Goal: Communication & Community: Participate in discussion

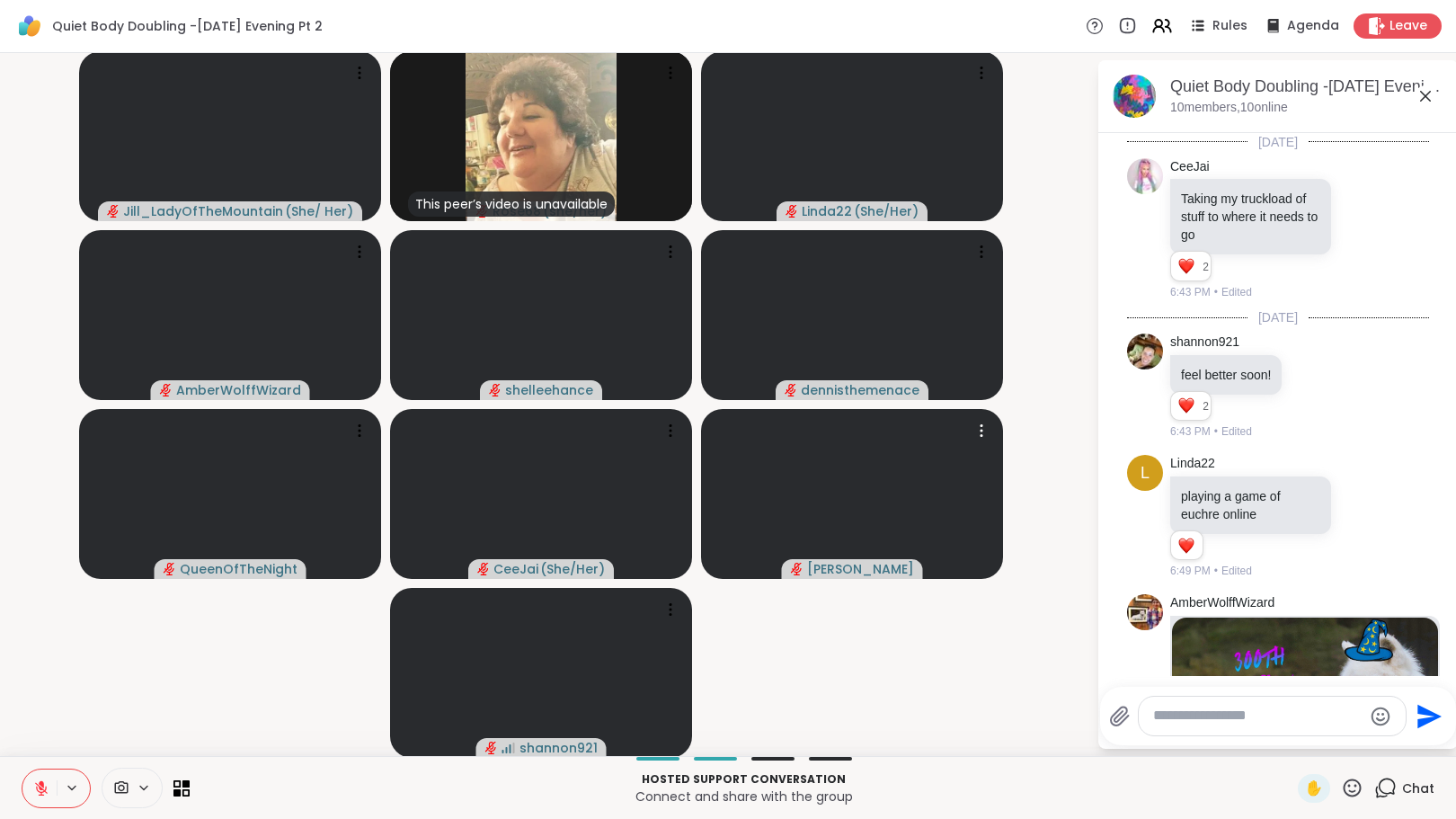
scroll to position [1579, 0]
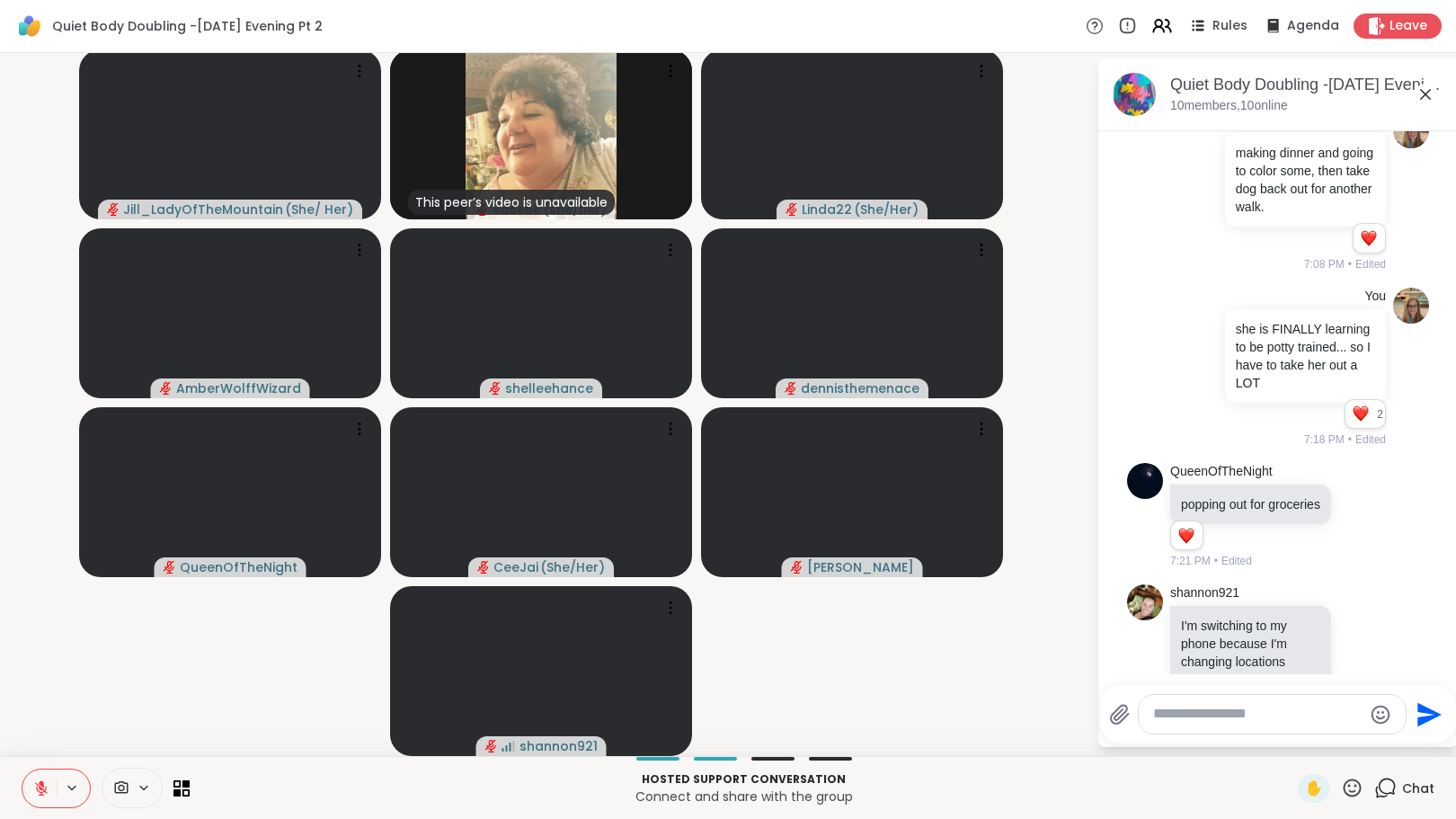
click at [1230, 711] on textarea "Type your message" at bounding box center [1258, 714] width 209 height 19
click at [1248, 732] on div at bounding box center [1273, 714] width 267 height 39
click at [1242, 721] on textarea "Type your message" at bounding box center [1258, 714] width 209 height 19
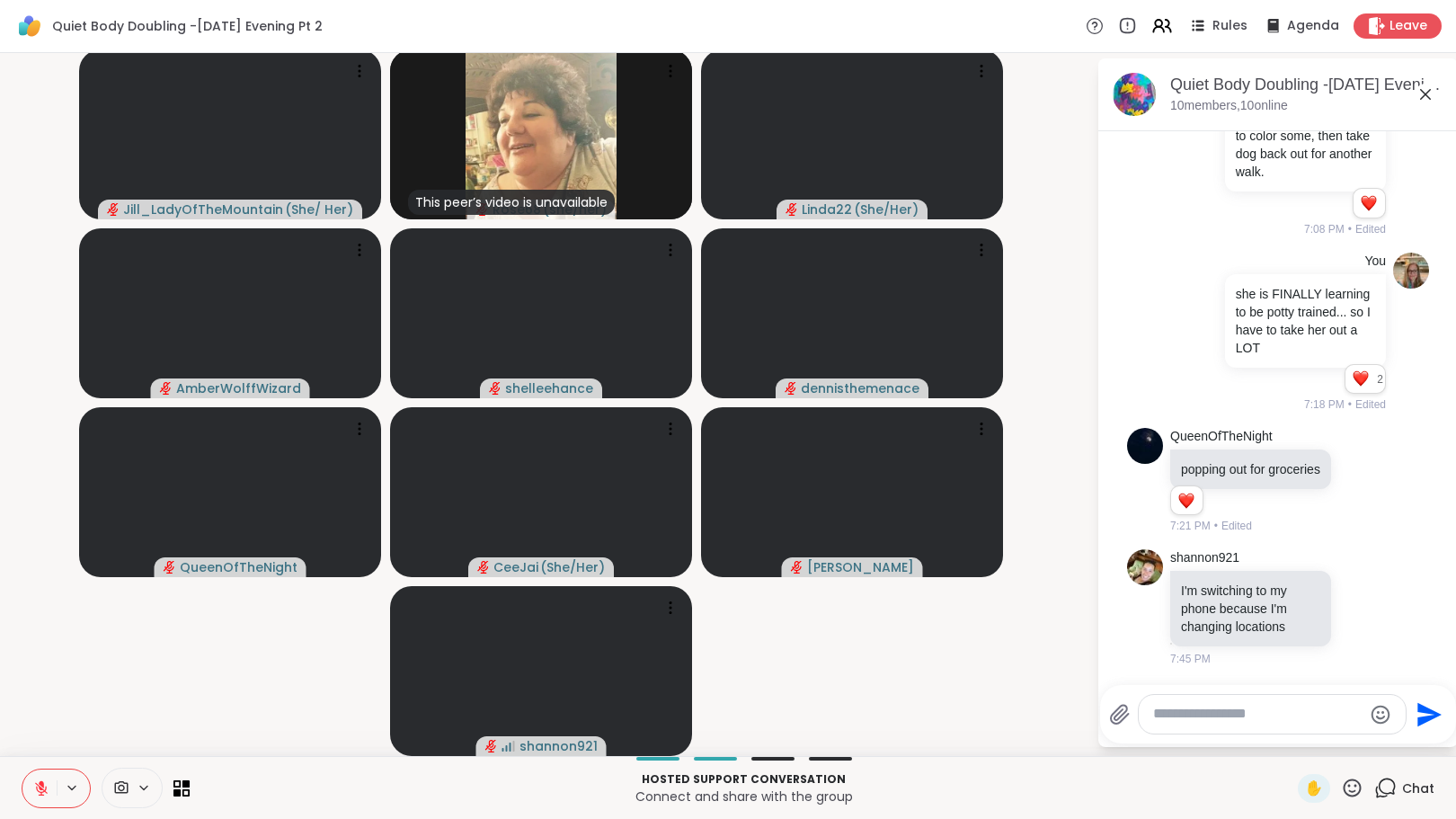
click at [1177, 719] on textarea "Type your message" at bounding box center [1258, 714] width 209 height 19
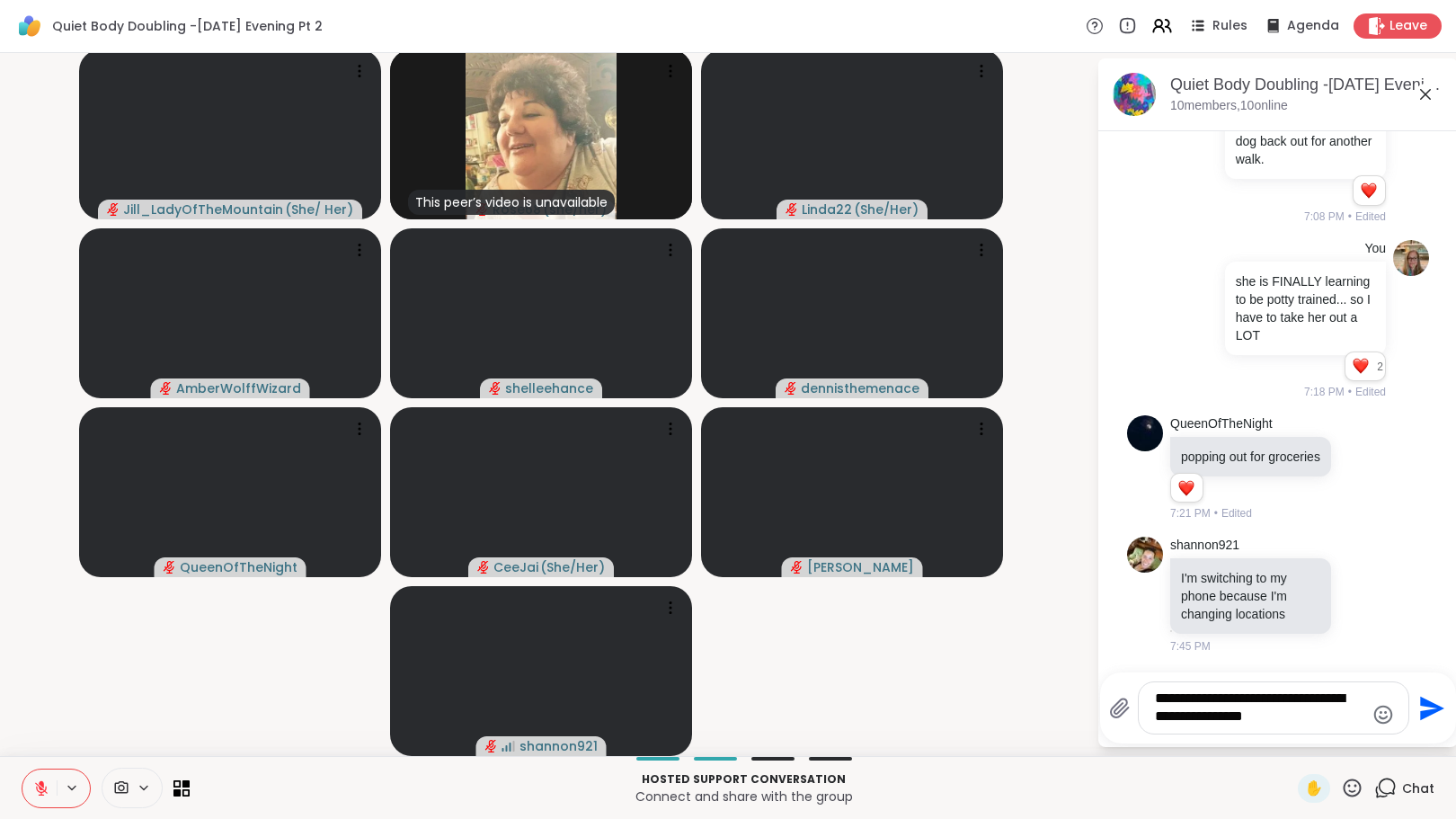
type textarea "**********"
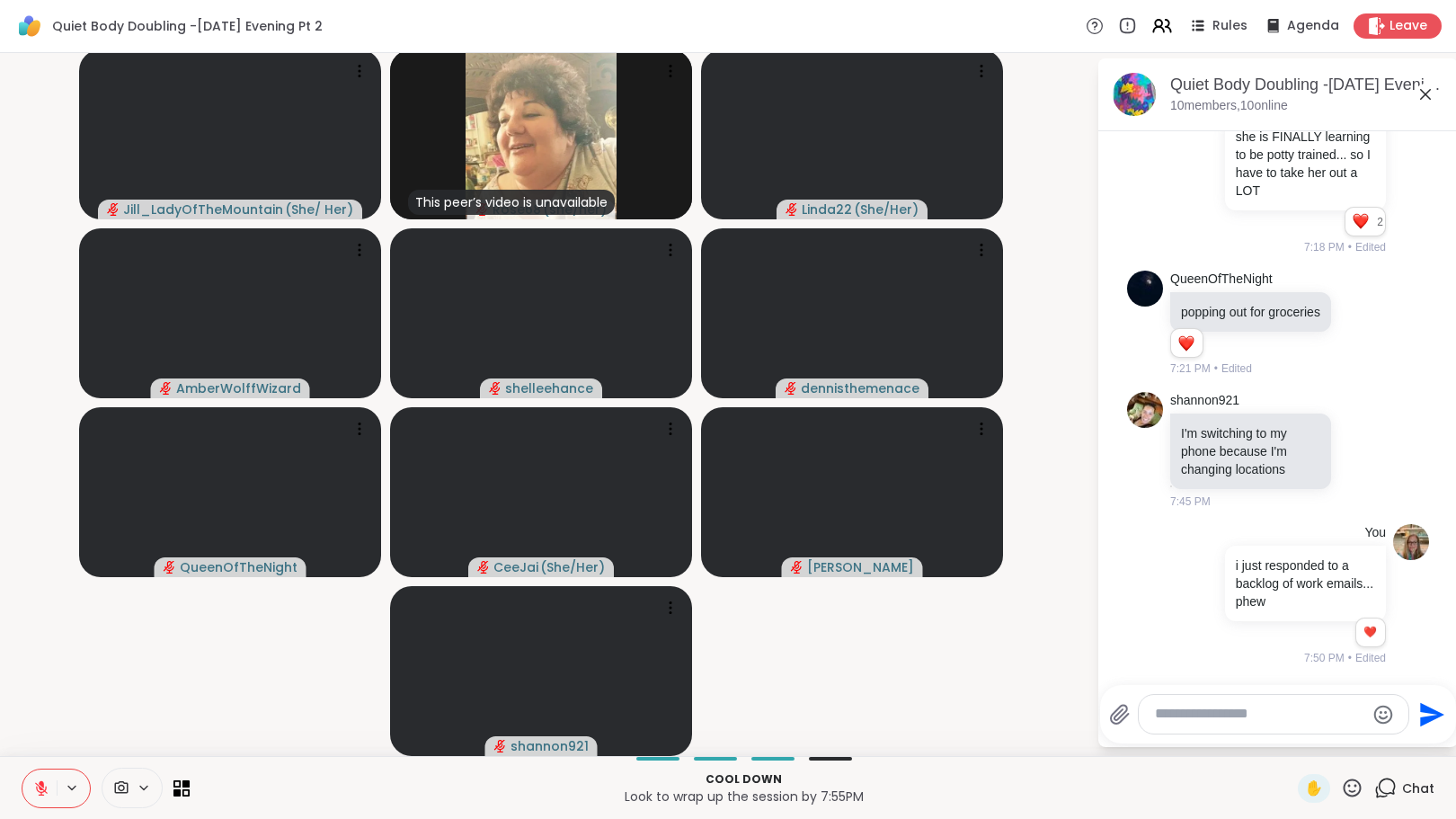
scroll to position [1825, 0]
click at [34, 782] on icon at bounding box center [41, 788] width 16 height 16
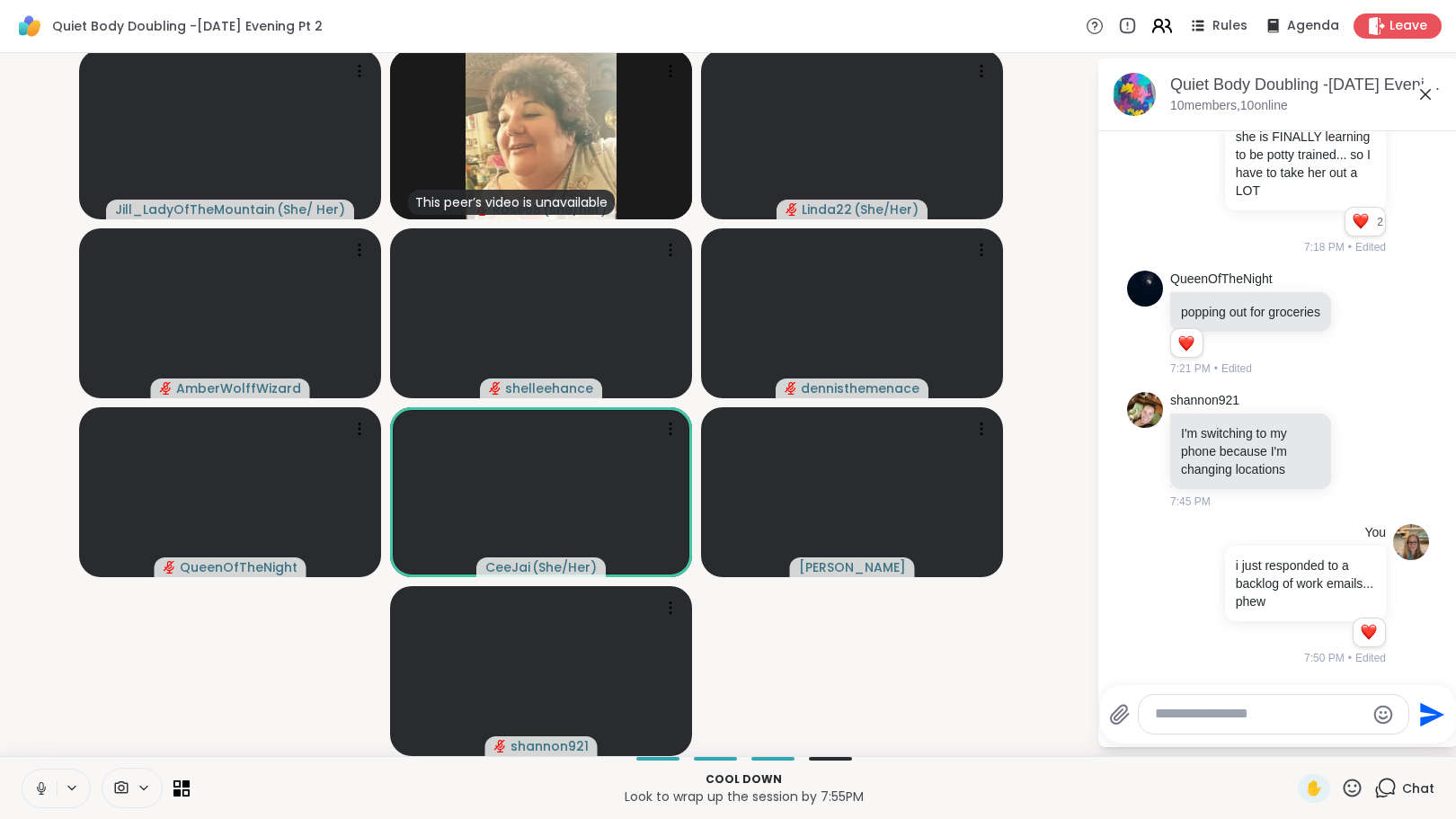
click at [1150, 23] on icon at bounding box center [1161, 26] width 22 height 22
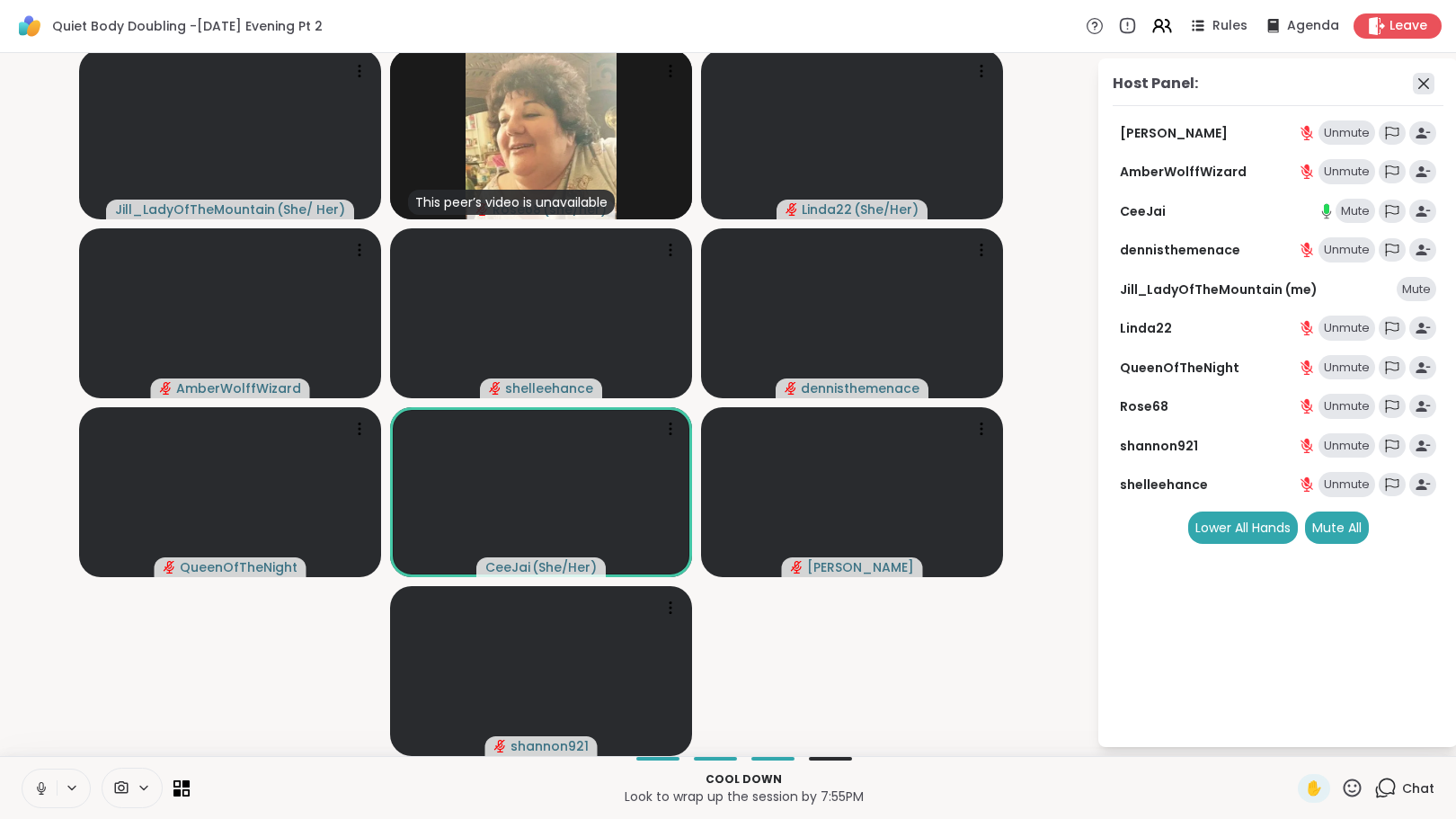
click at [1413, 82] on icon at bounding box center [1424, 83] width 21 height 21
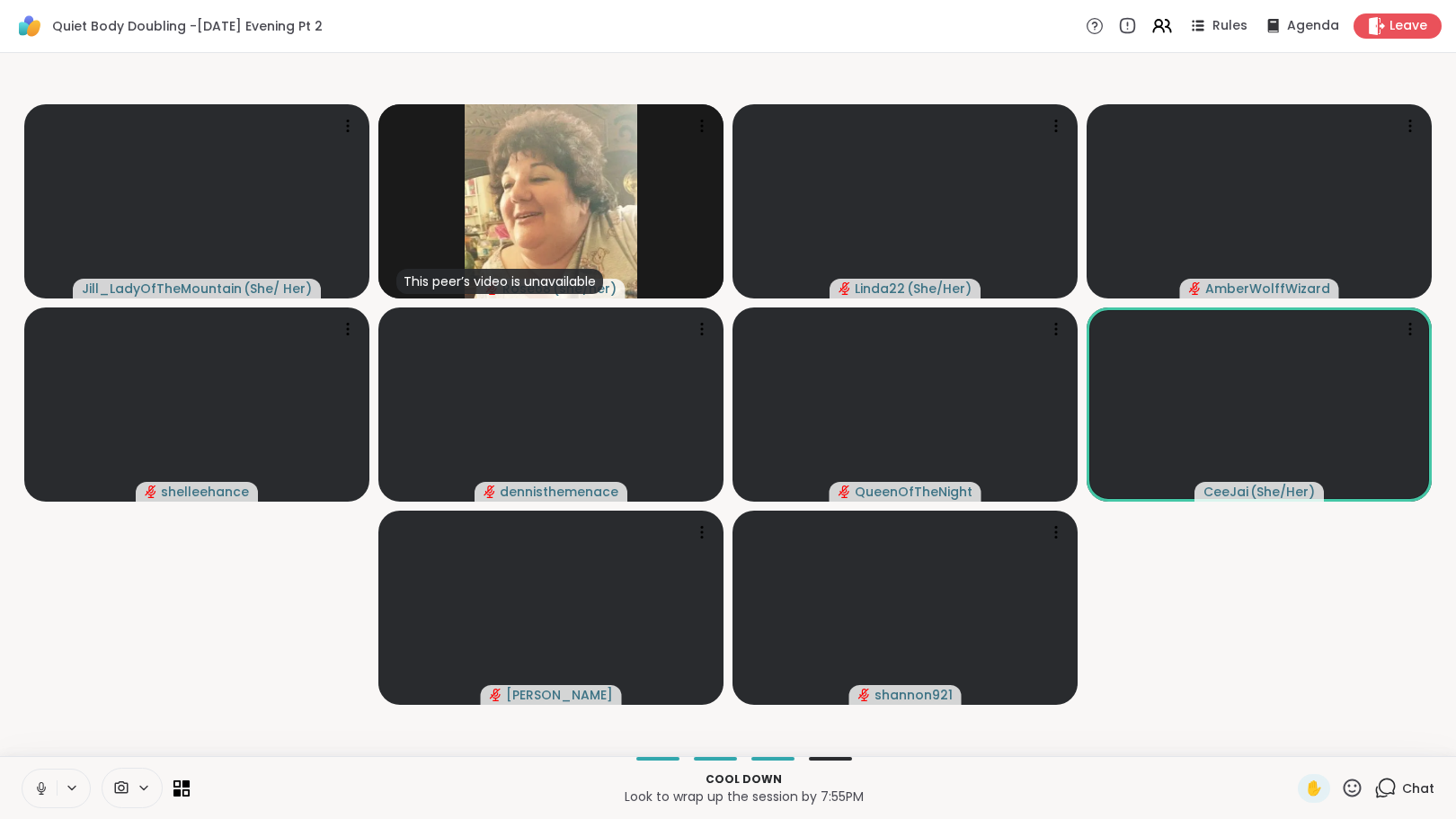
scroll to position [0, 0]
click at [1378, 782] on icon at bounding box center [1386, 788] width 22 height 22
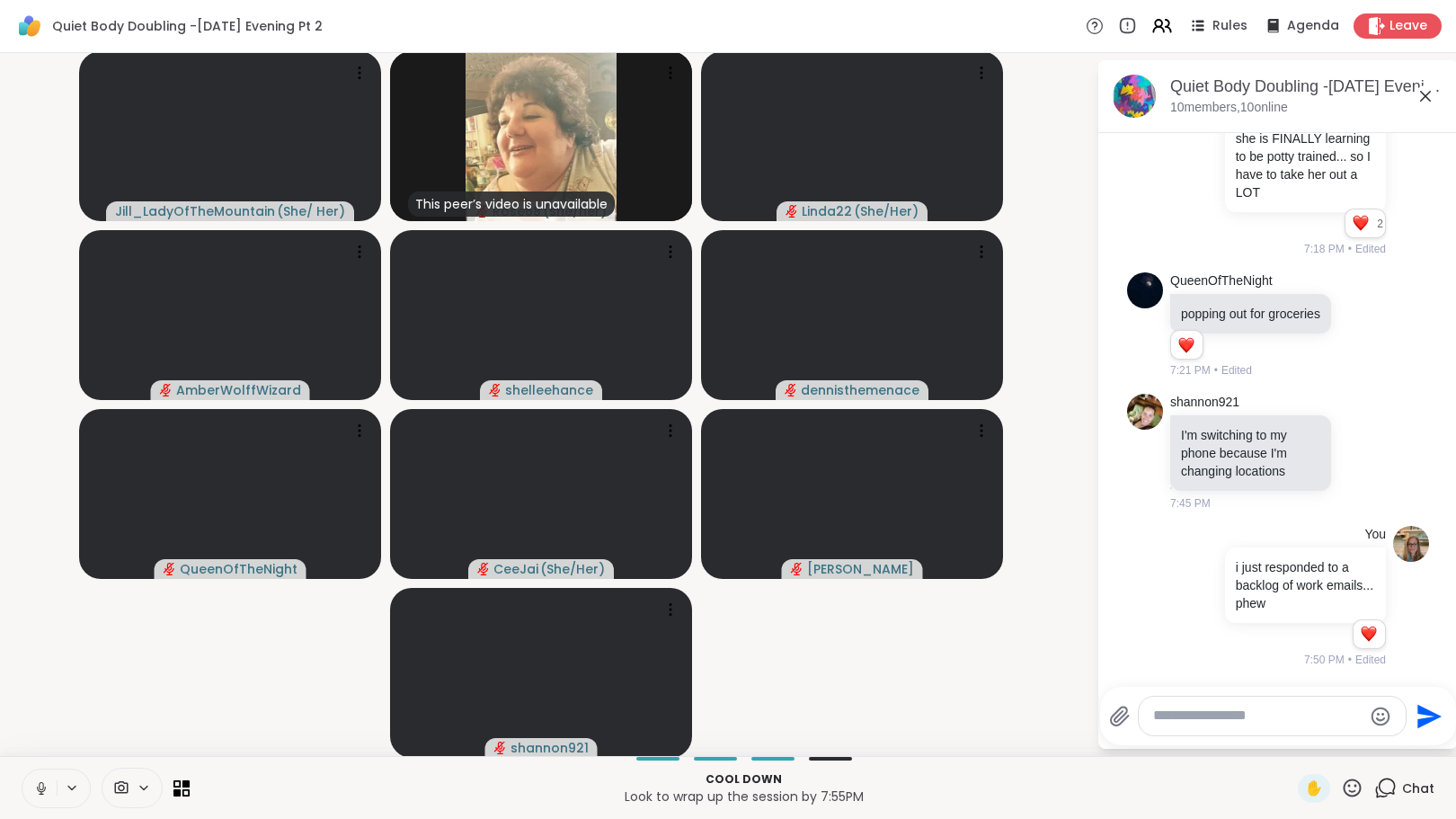
scroll to position [4, 0]
click at [1150, 21] on icon at bounding box center [1161, 26] width 22 height 22
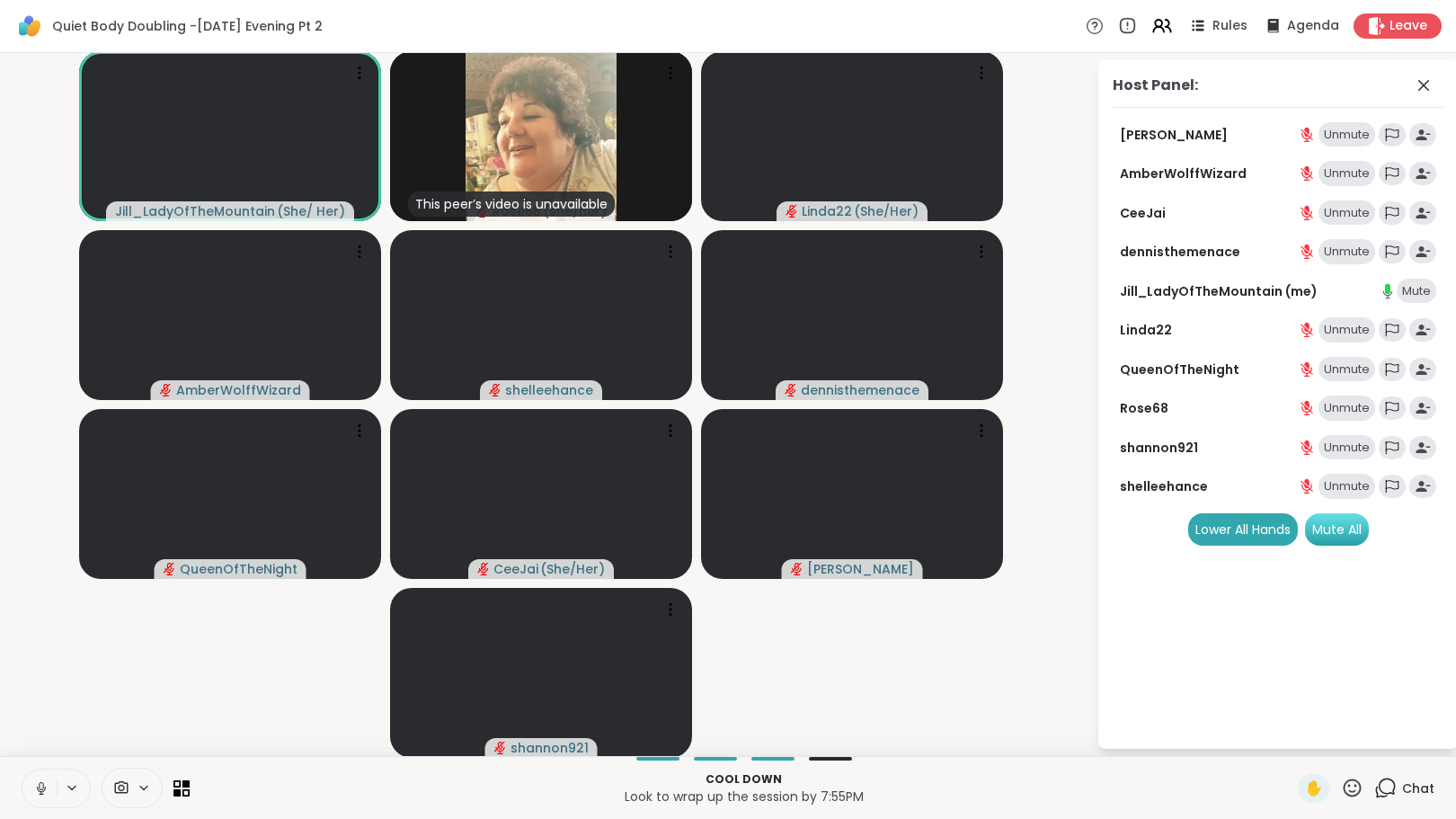
click at [1321, 525] on div "Mute All" at bounding box center [1337, 529] width 64 height 32
click at [1419, 82] on icon at bounding box center [1425, 85] width 11 height 11
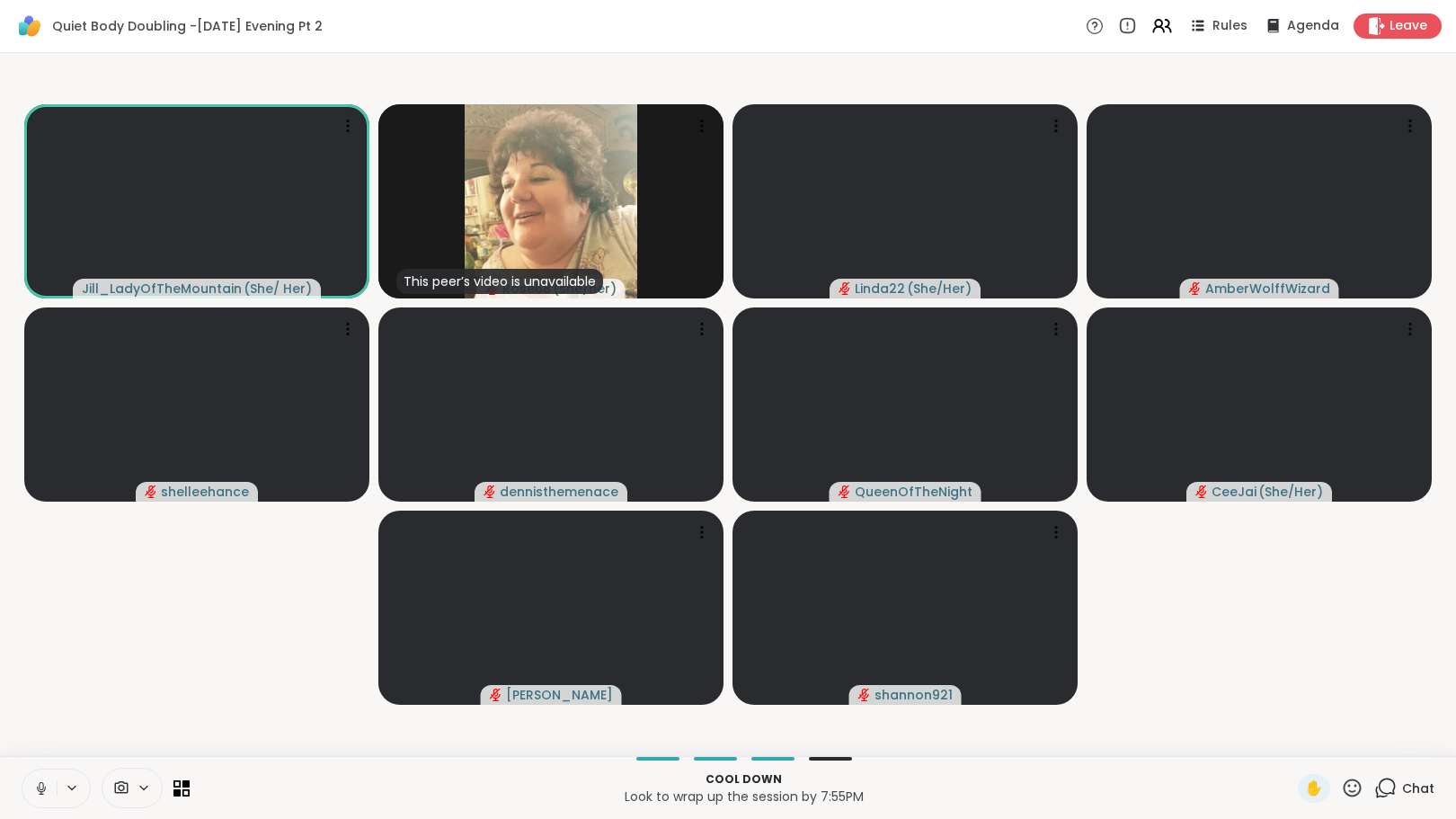
click at [1374, 779] on icon at bounding box center [1386, 788] width 22 height 22
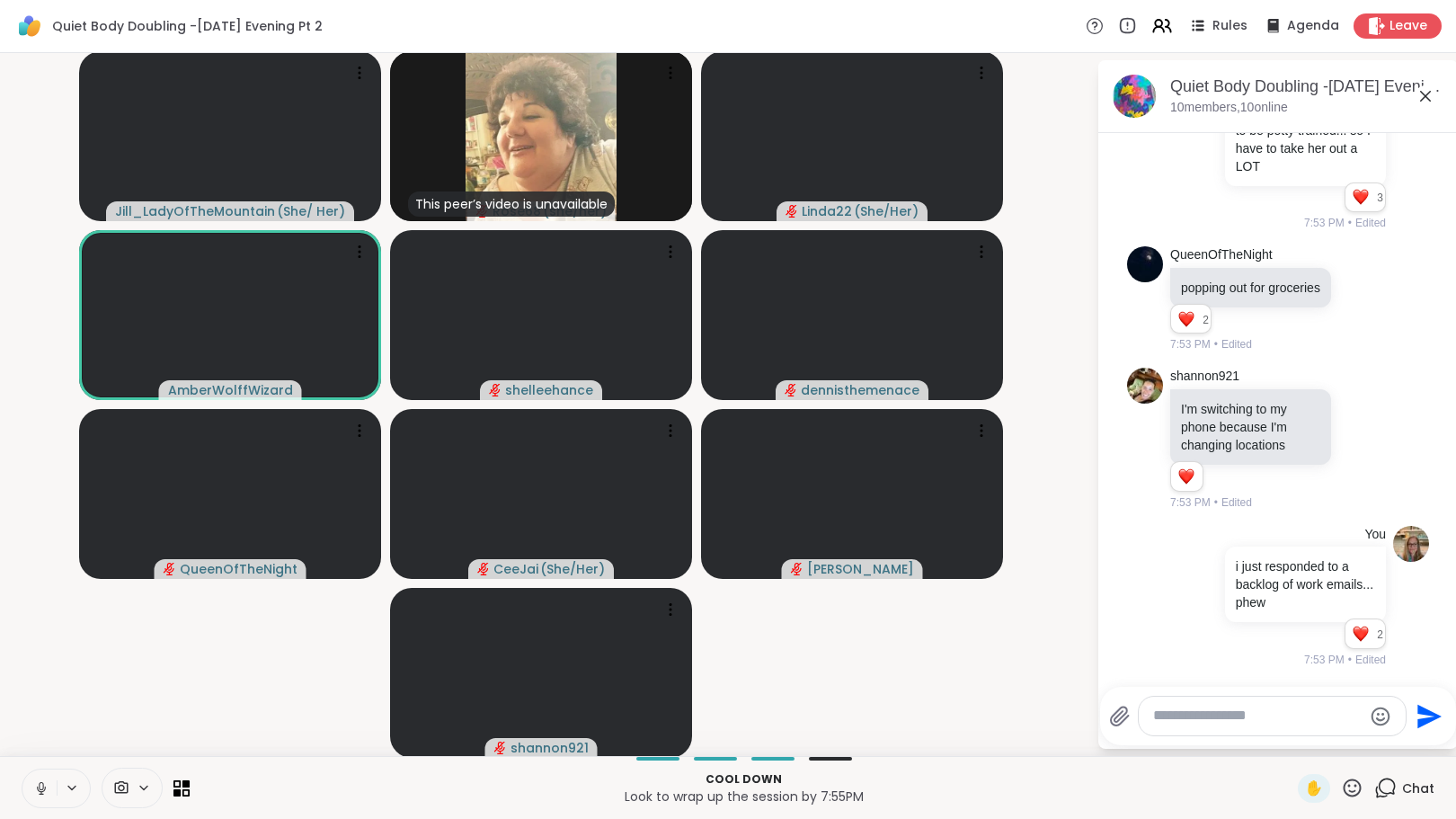
scroll to position [1833, 0]
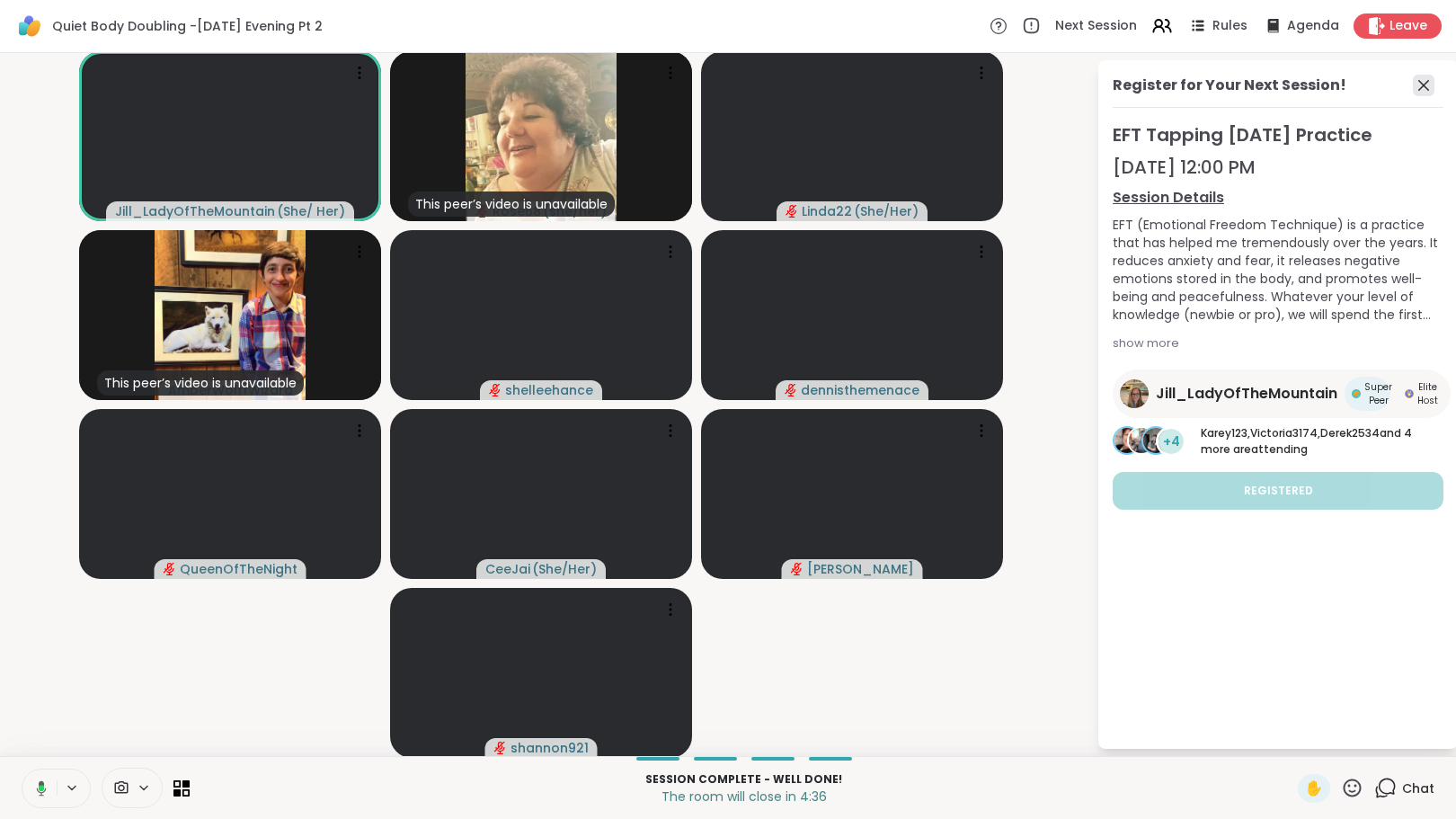
click at [1419, 85] on icon at bounding box center [1425, 85] width 11 height 11
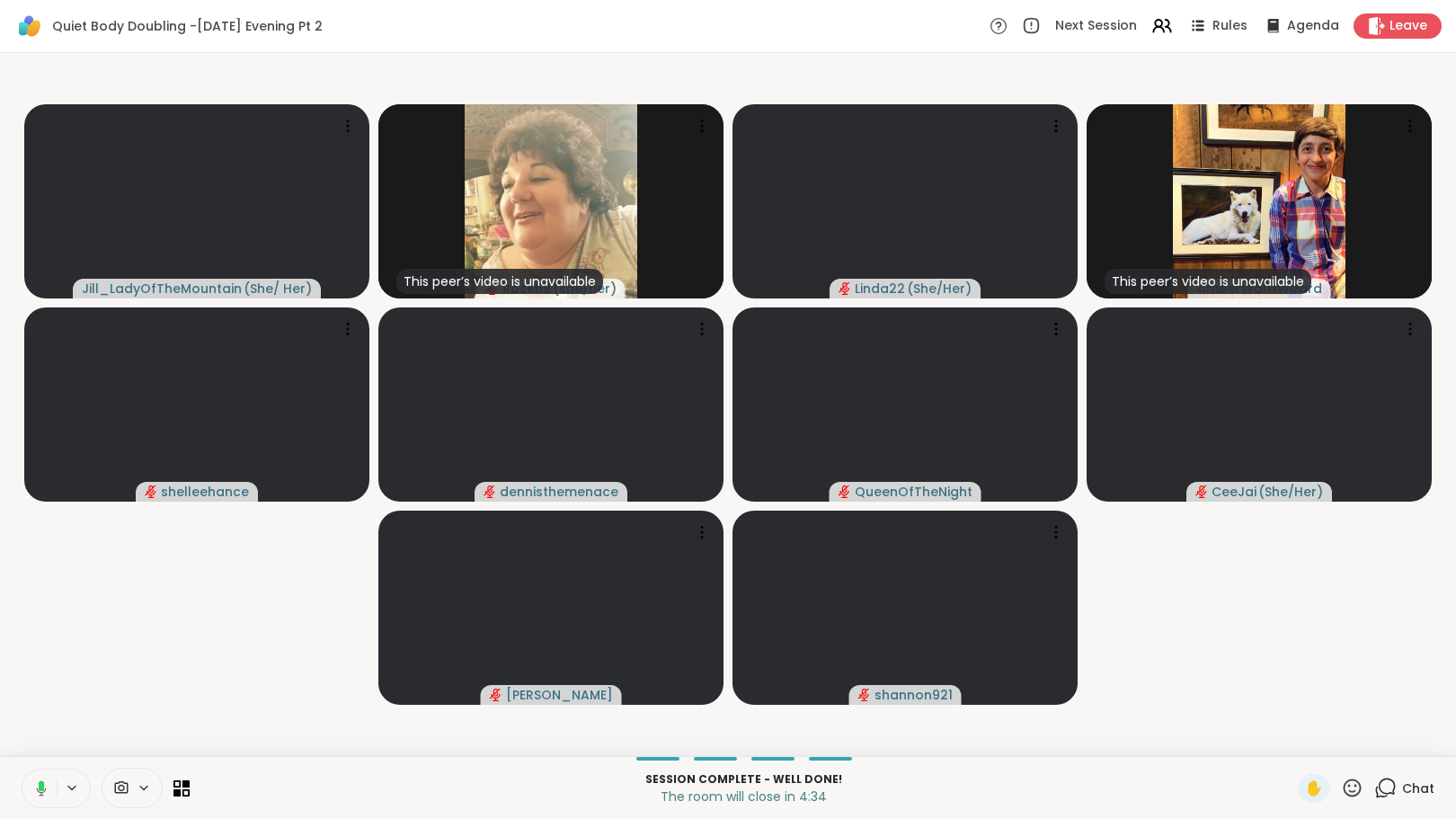
click at [1374, 791] on icon at bounding box center [1386, 788] width 22 height 22
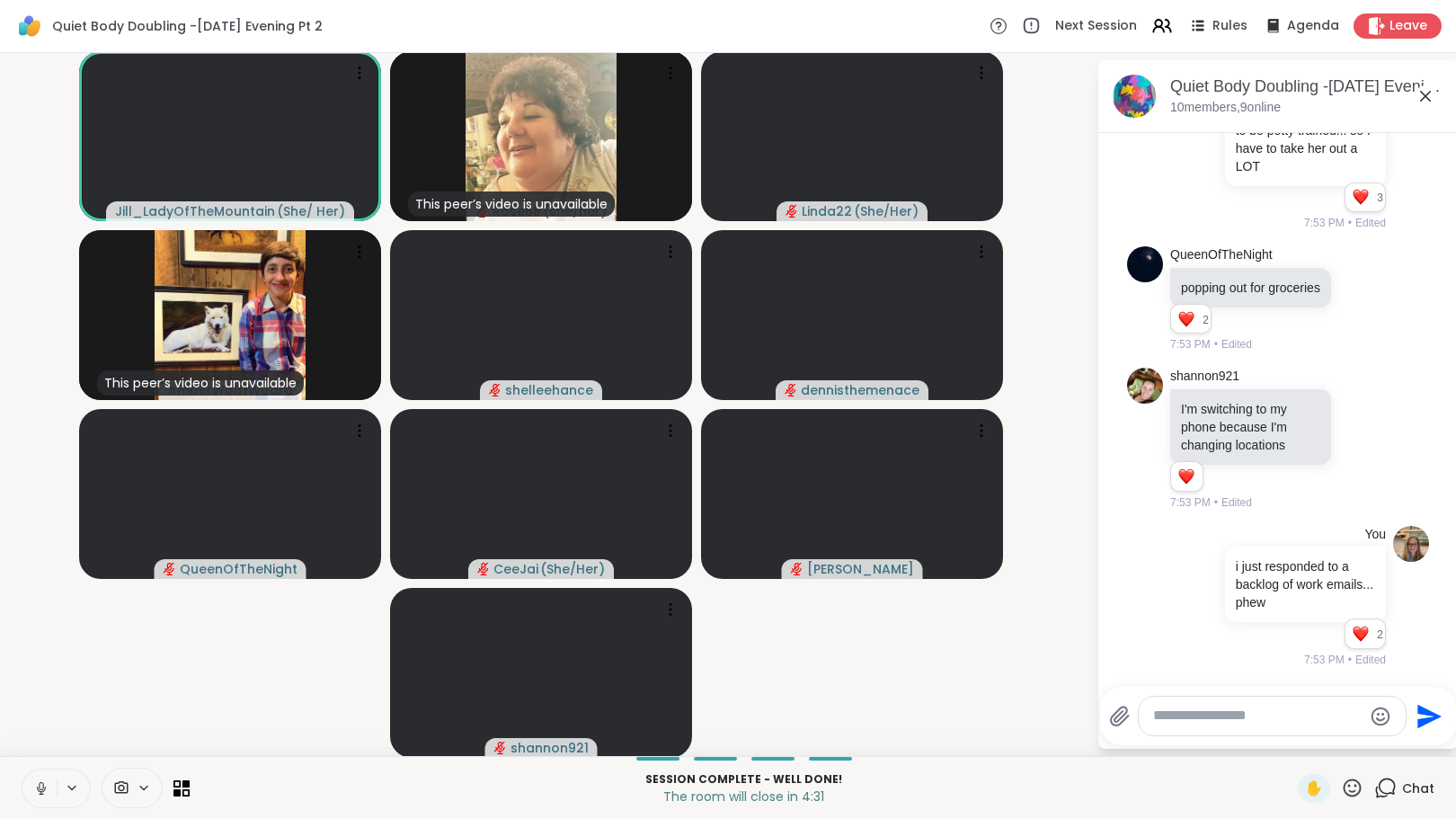
click at [1415, 95] on icon at bounding box center [1425, 95] width 21 height 21
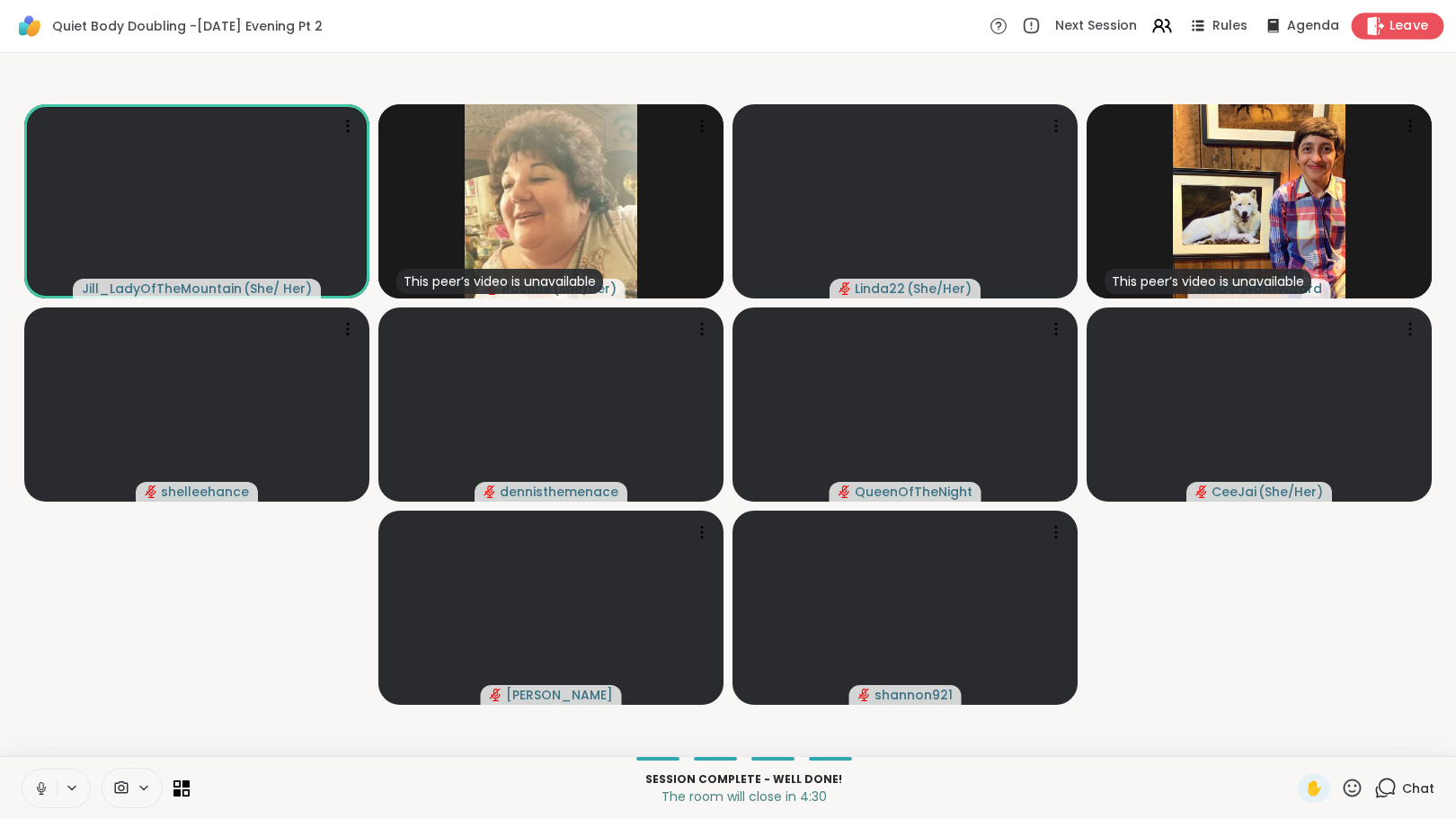
click at [1390, 25] on span "Leave" at bounding box center [1410, 26] width 40 height 19
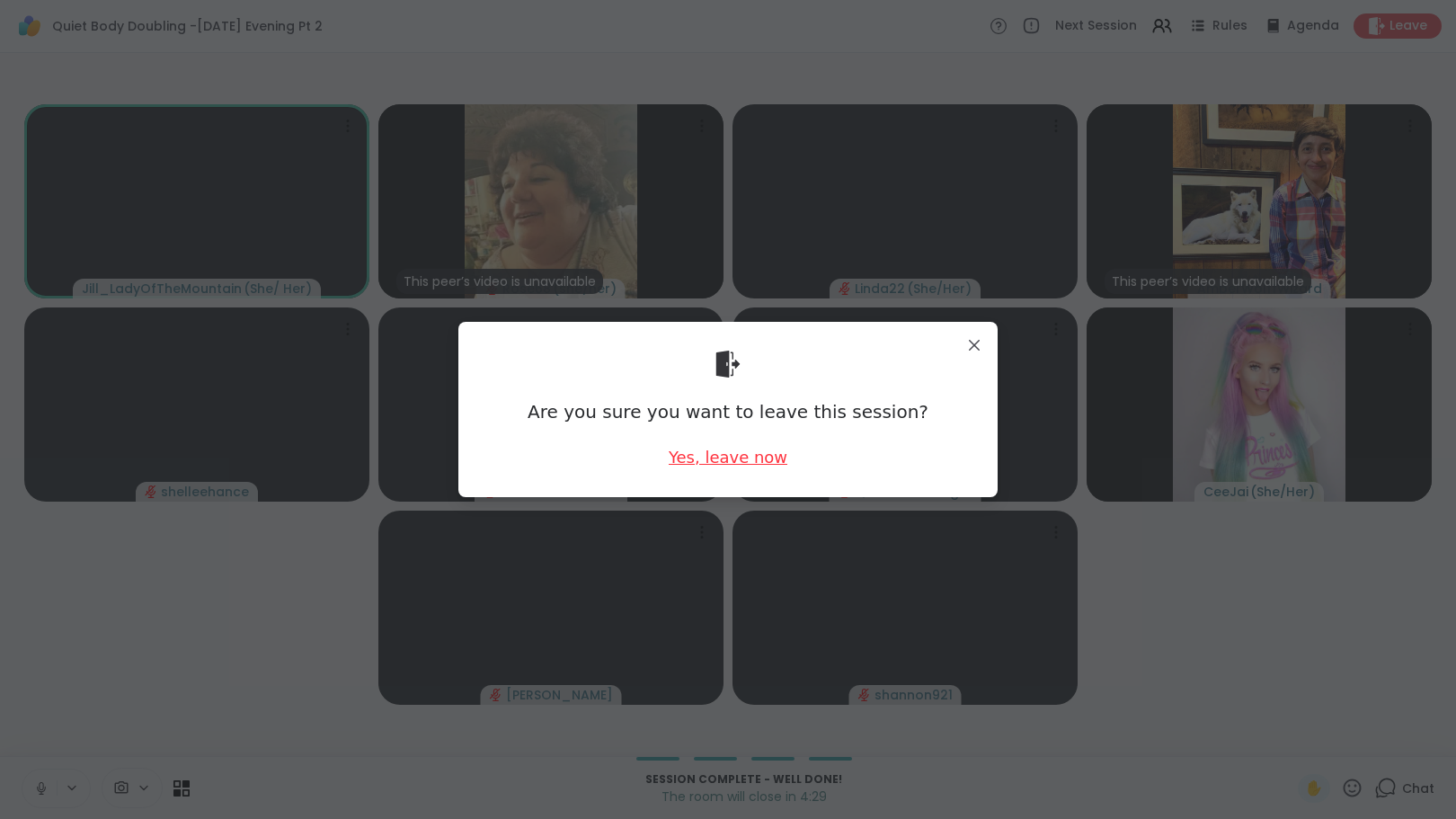
click at [736, 454] on div "Yes, leave now" at bounding box center [728, 457] width 119 height 22
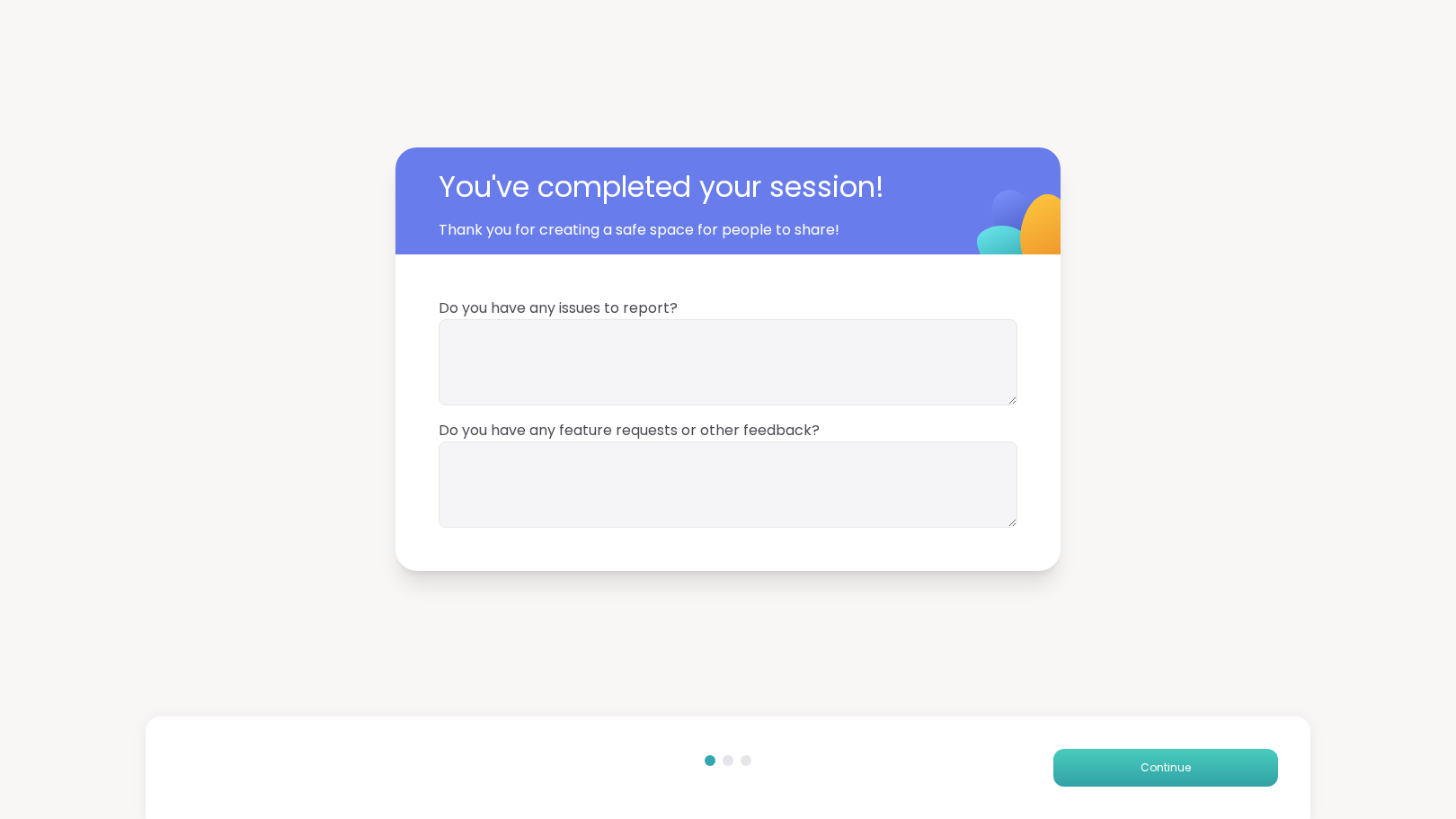
click at [1100, 759] on button "Continue" at bounding box center [1166, 768] width 225 height 38
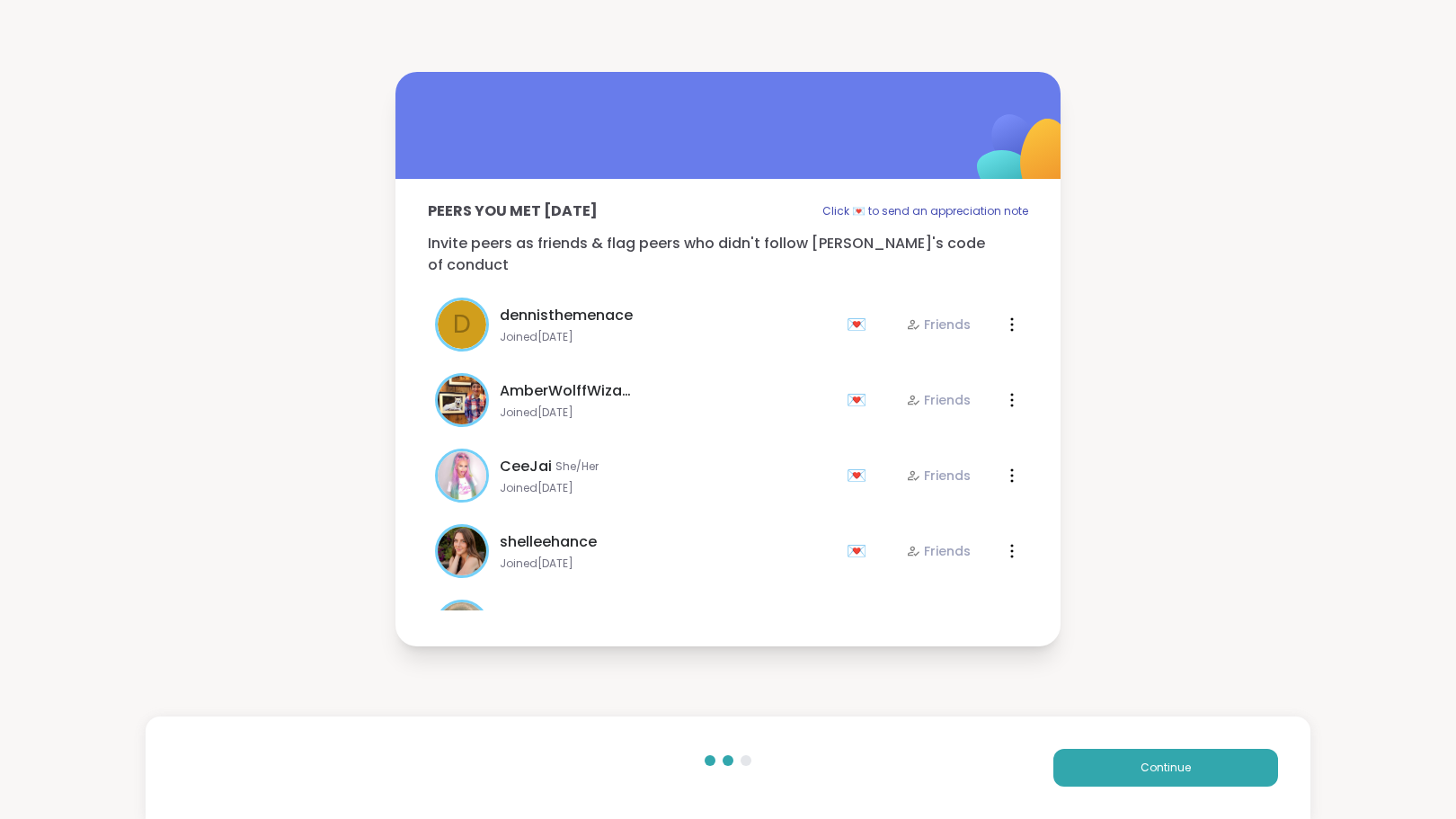
click at [1089, 742] on div "Continue" at bounding box center [728, 768] width 1165 height 103
click at [1119, 764] on button "Continue" at bounding box center [1166, 768] width 225 height 38
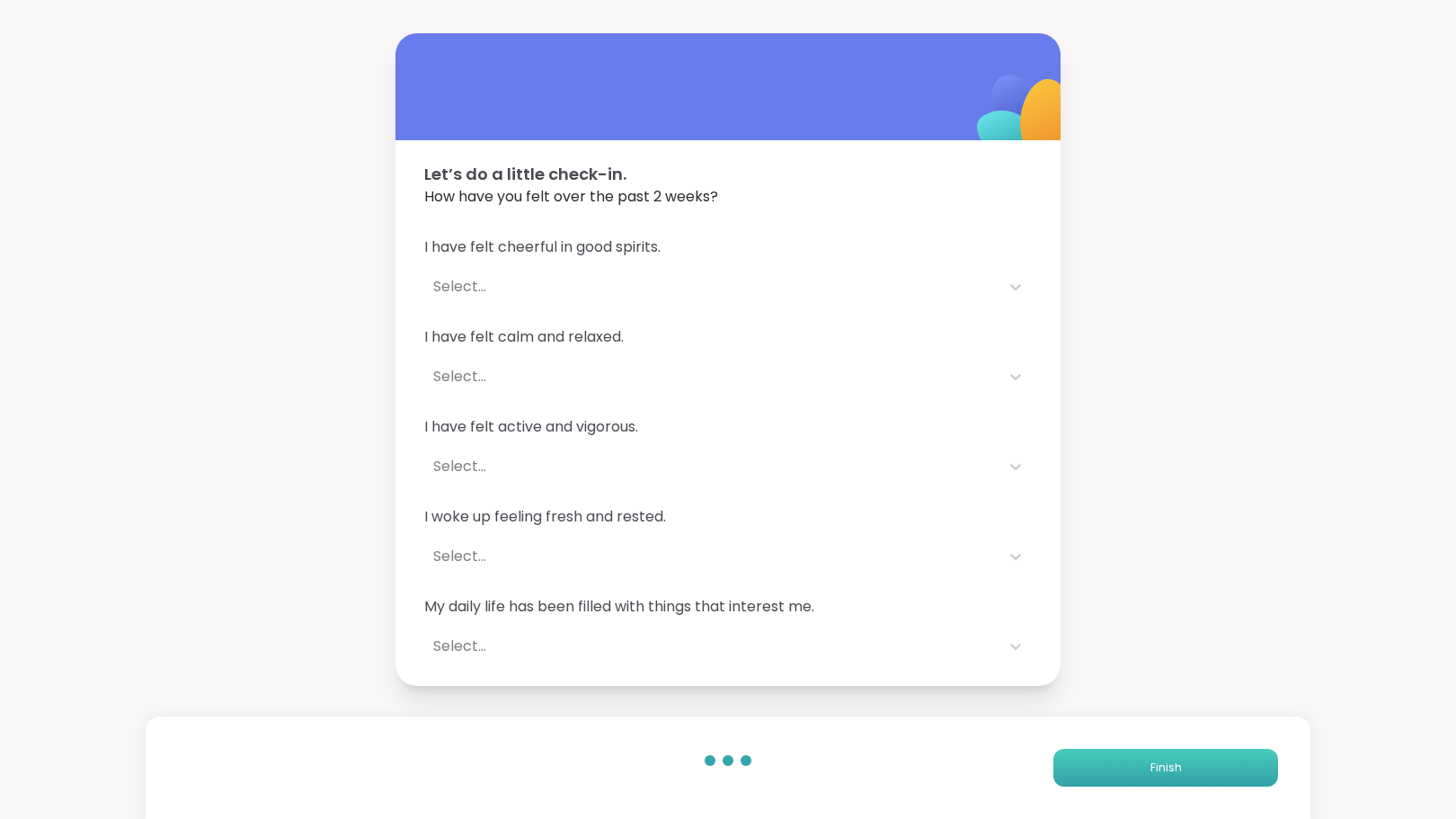
click at [1119, 764] on button "Finish" at bounding box center [1166, 768] width 225 height 38
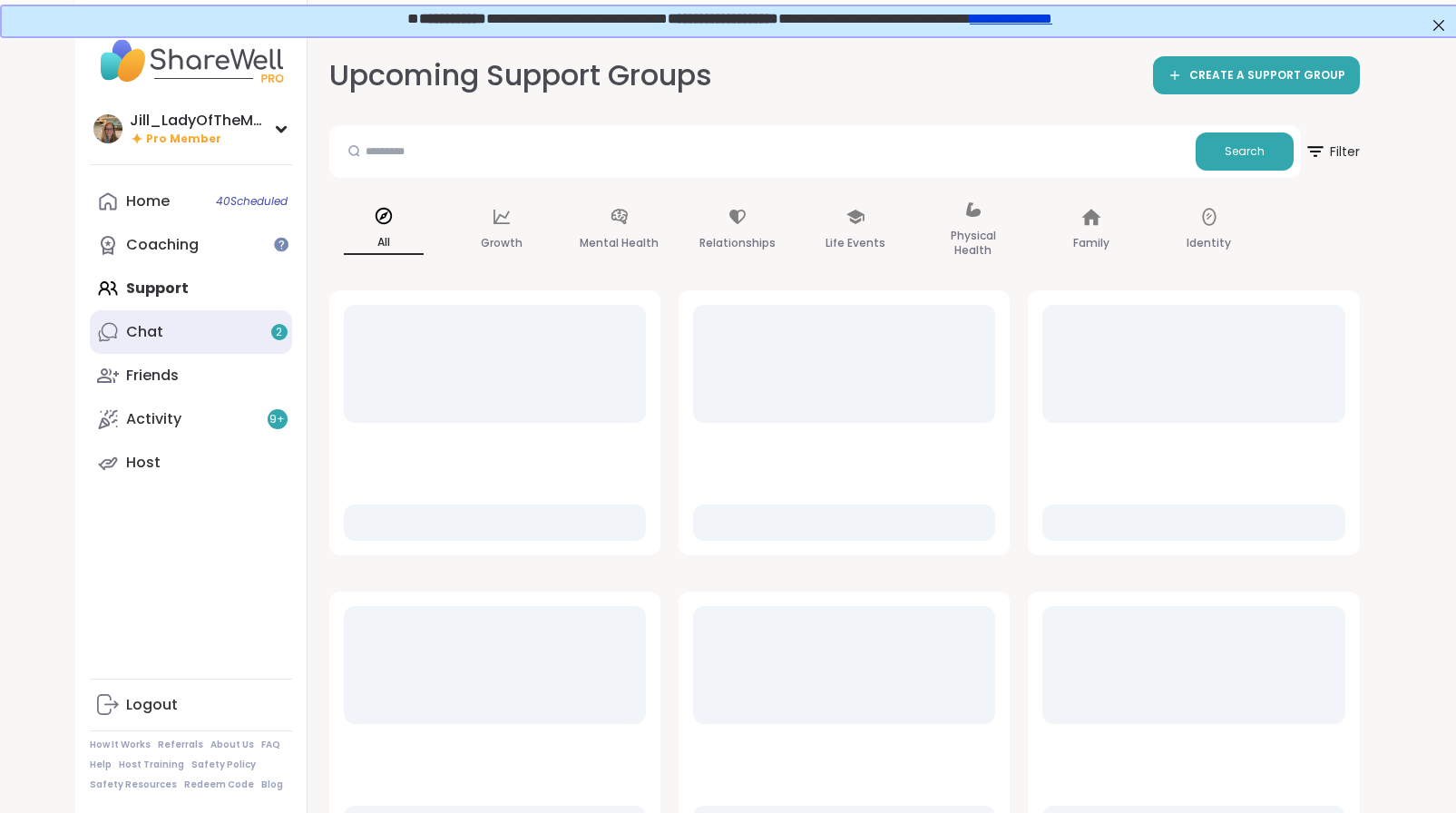
click at [264, 334] on link "Chat 2" at bounding box center [191, 332] width 202 height 44
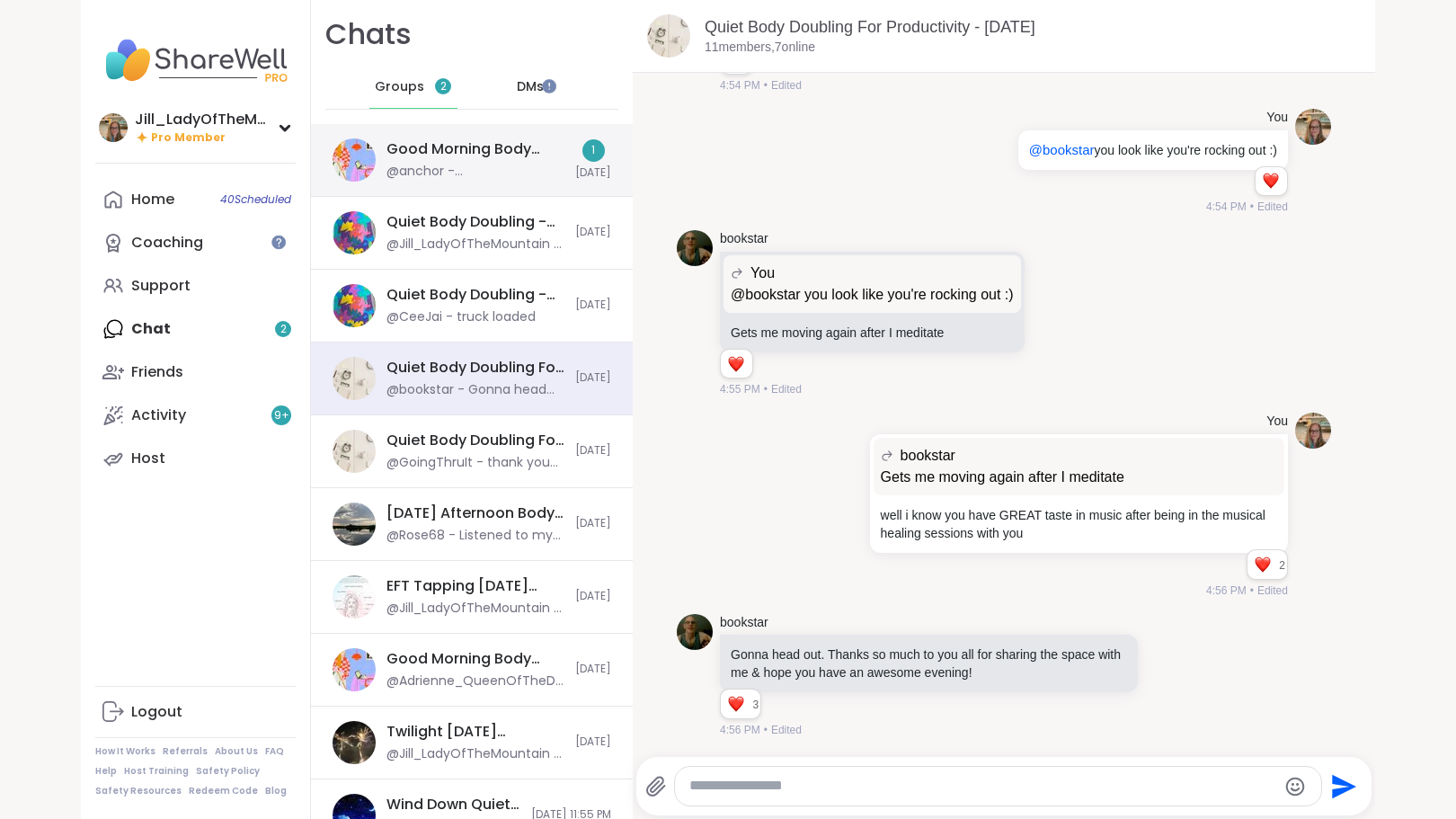
click at [407, 169] on div "@anchor - @AmberWolffWizard could you add a spot to your group if it’s not full…" at bounding box center [475, 171] width 178 height 18
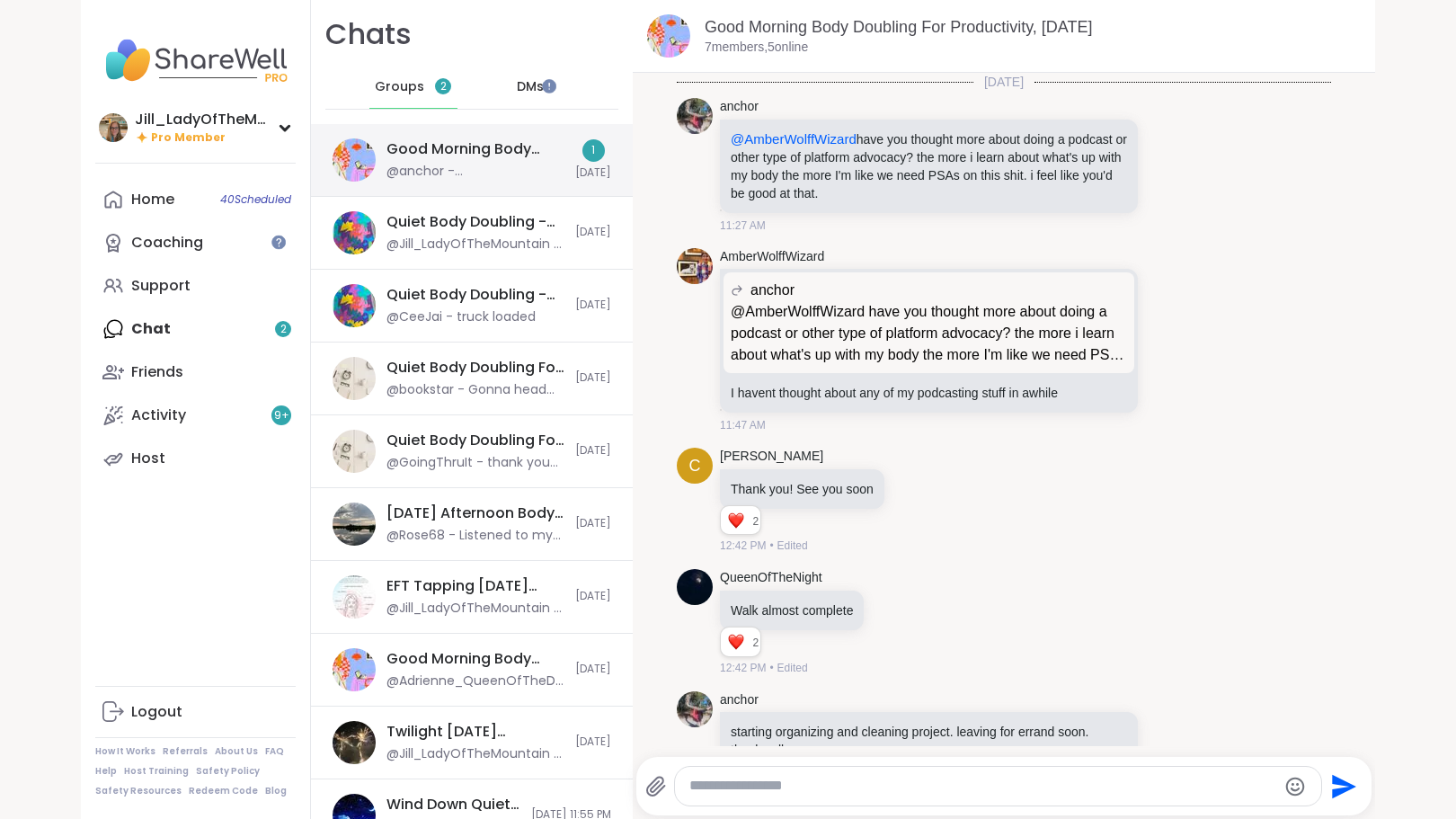
scroll to position [252, 0]
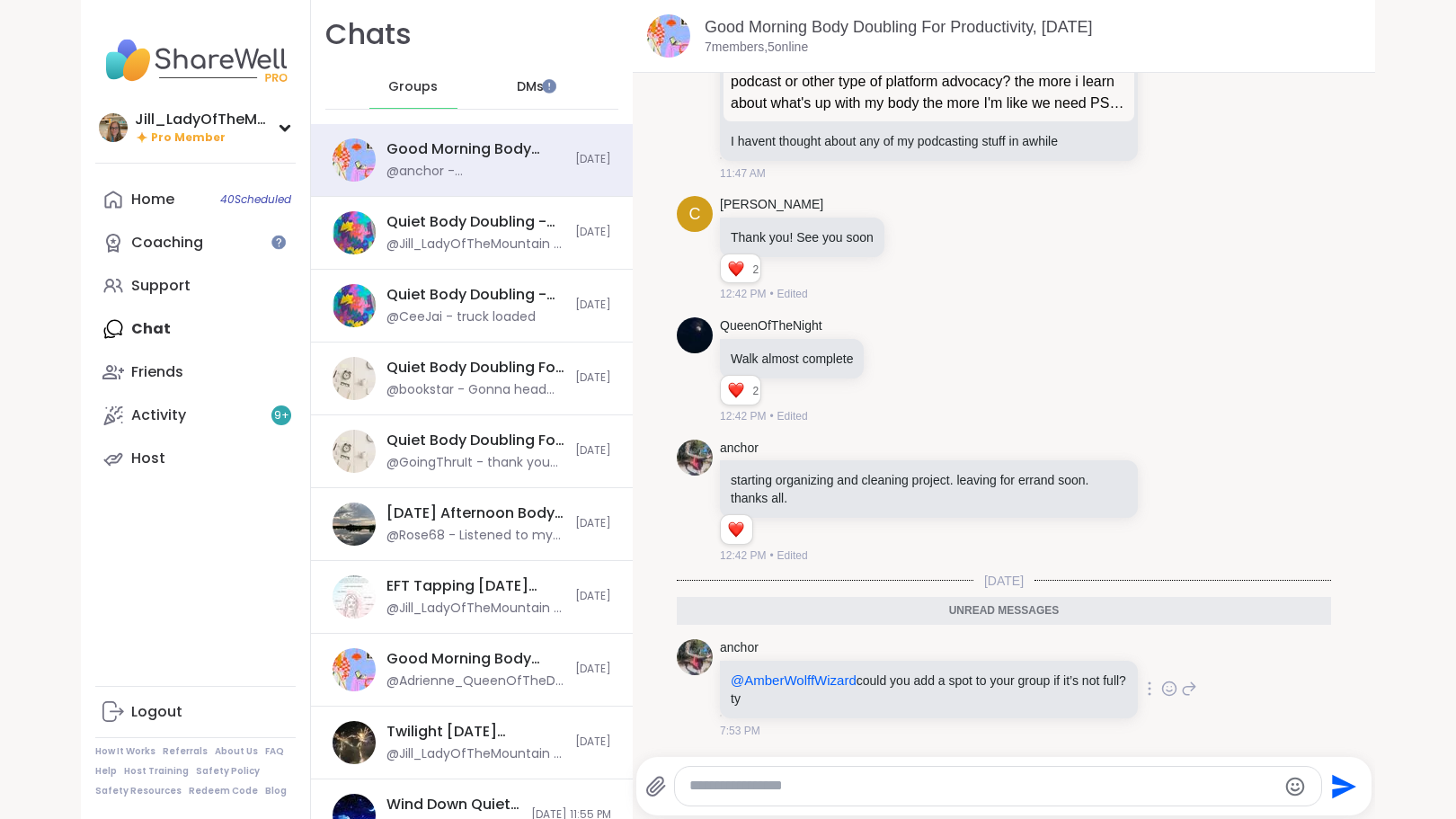
click at [1184, 687] on icon at bounding box center [1190, 689] width 13 height 13
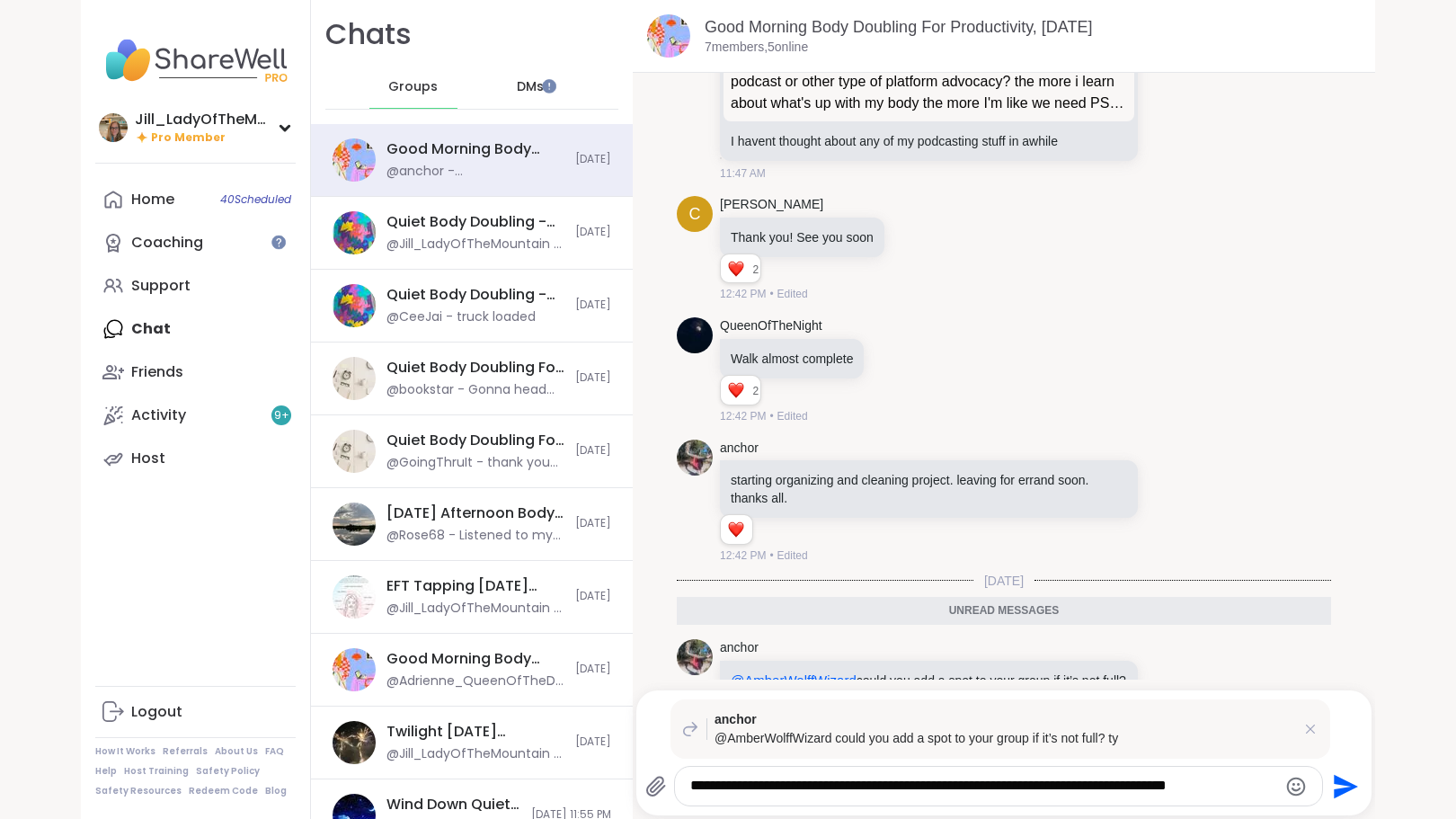
type textarea "**********"
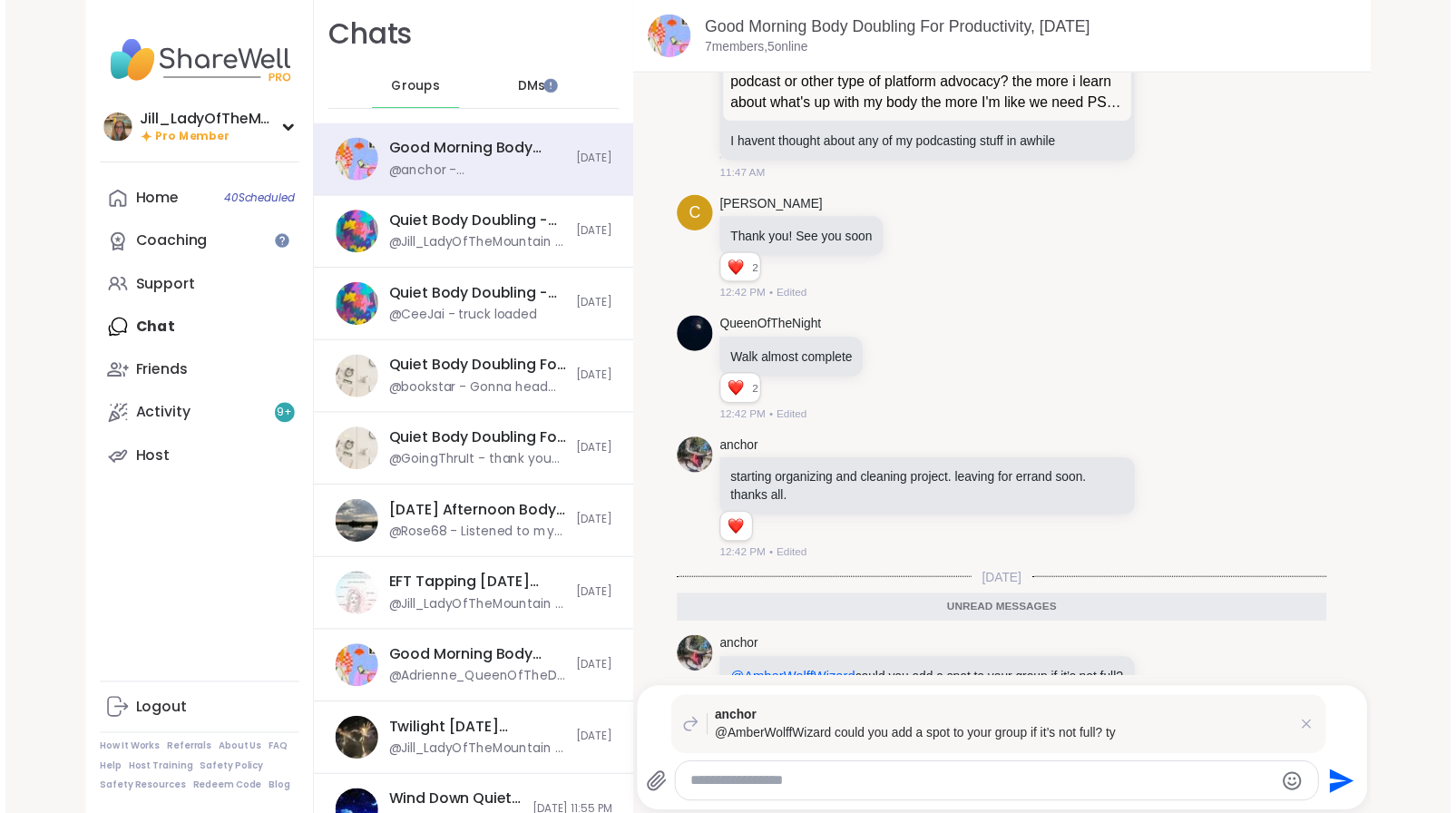
scroll to position [409, 0]
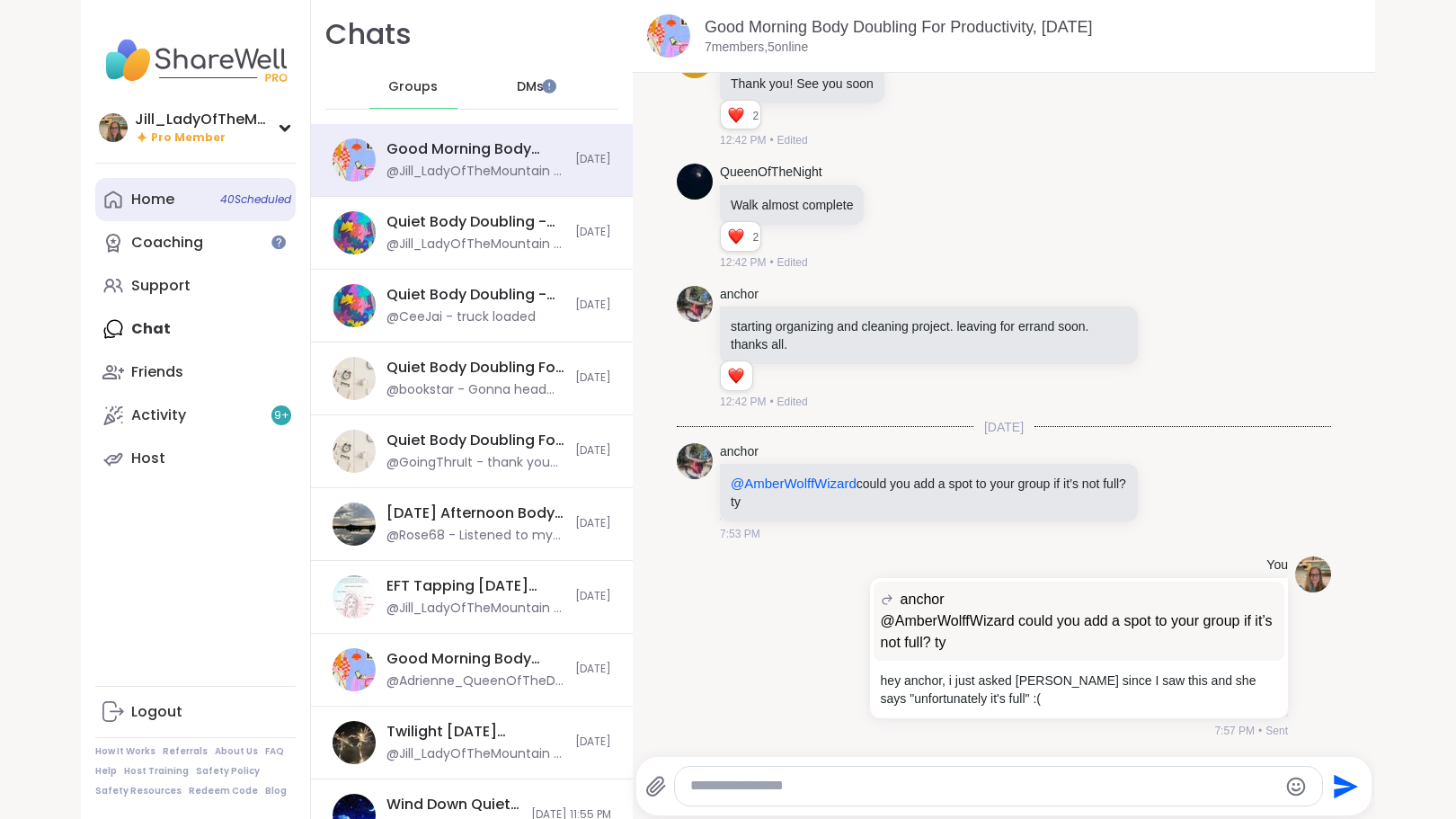
click at [263, 193] on span "40 Scheduled" at bounding box center [256, 200] width 71 height 15
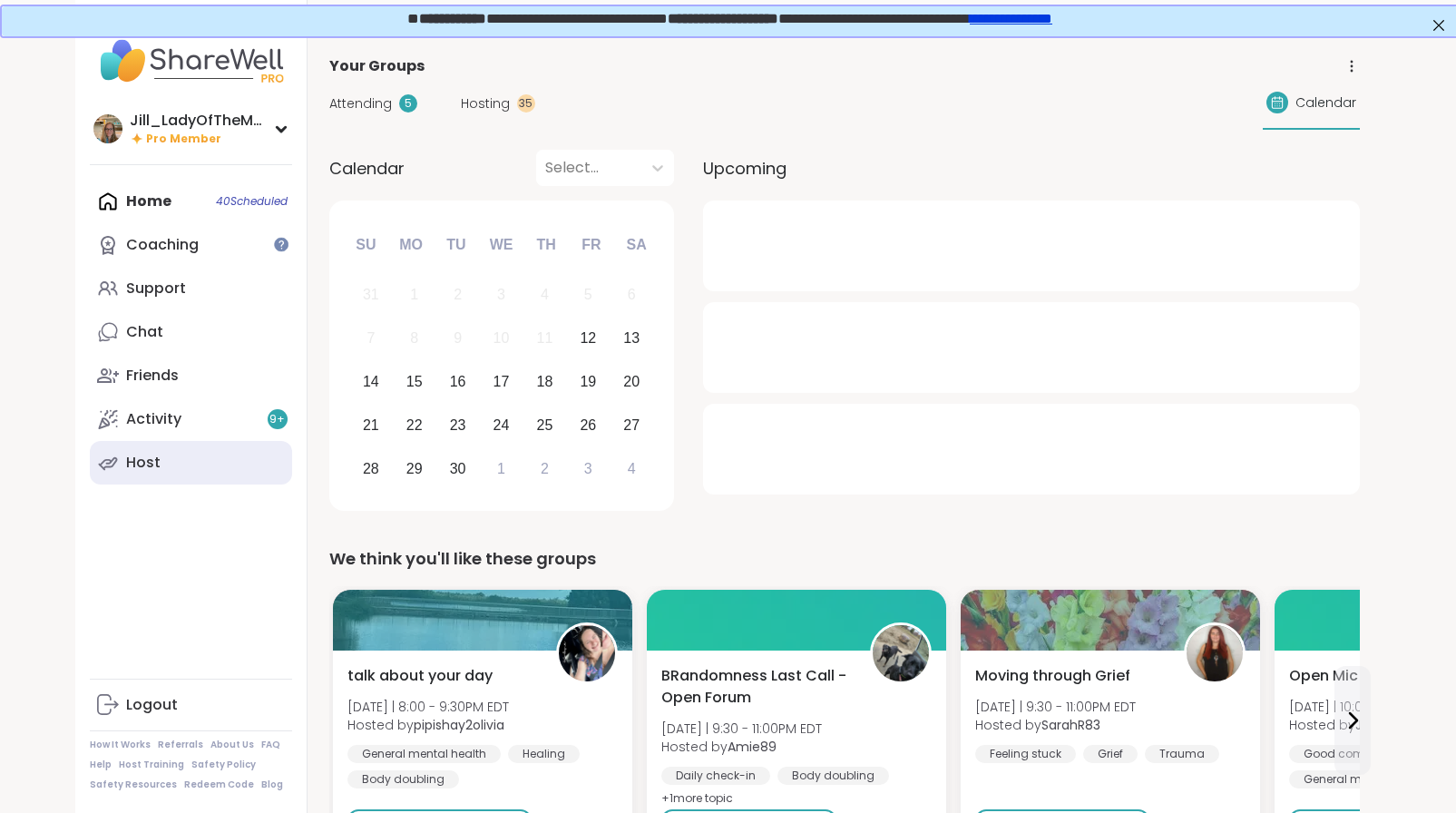
click at [212, 456] on link "Host" at bounding box center [191, 463] width 202 height 44
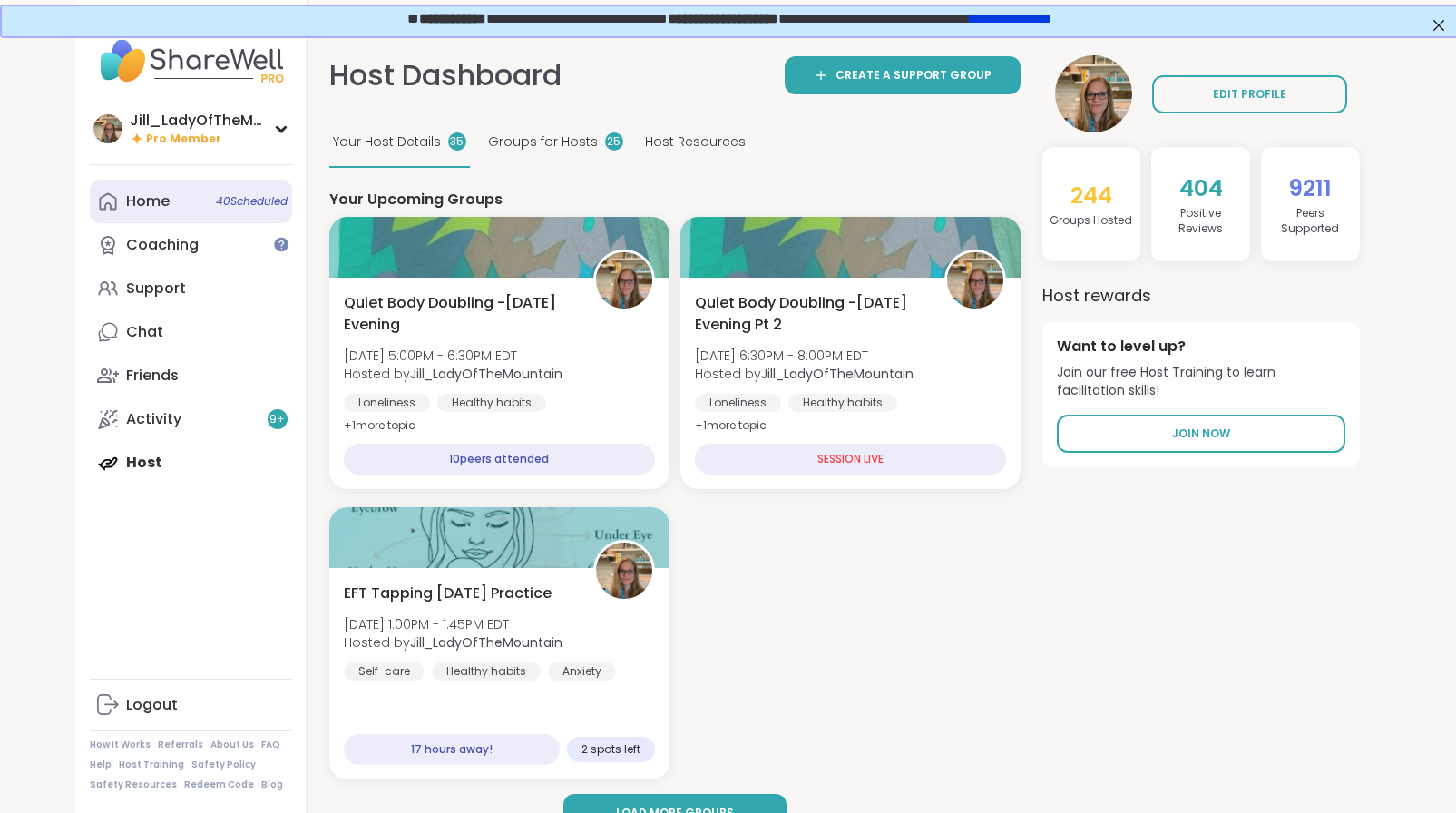
click at [201, 193] on link "Home 40 Scheduled" at bounding box center [191, 201] width 202 height 44
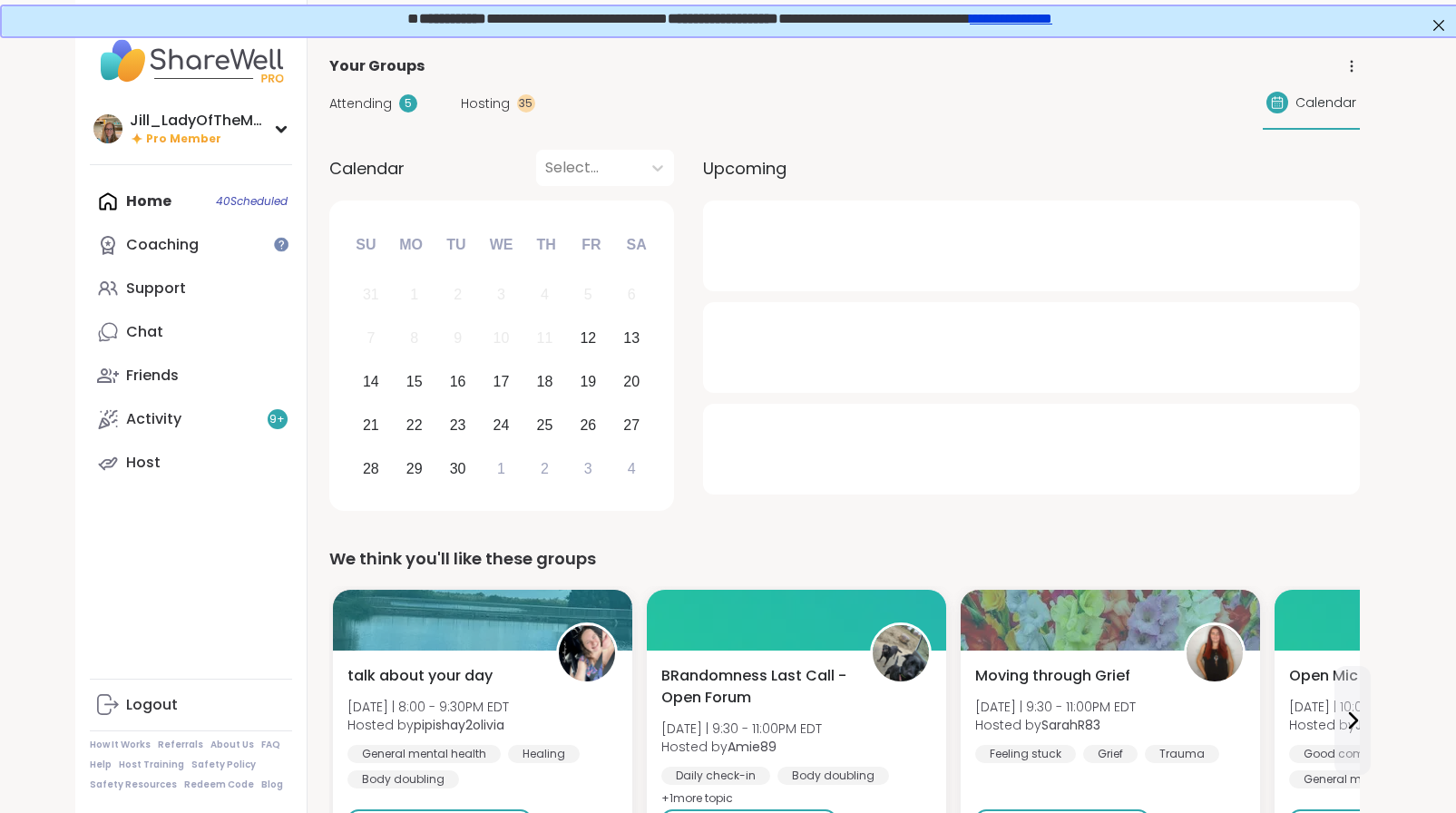
click at [386, 85] on div "Attending 5 Hosting 35 Calendar" at bounding box center [844, 104] width 1031 height 52
click at [388, 110] on span "Attending" at bounding box center [360, 104] width 63 height 19
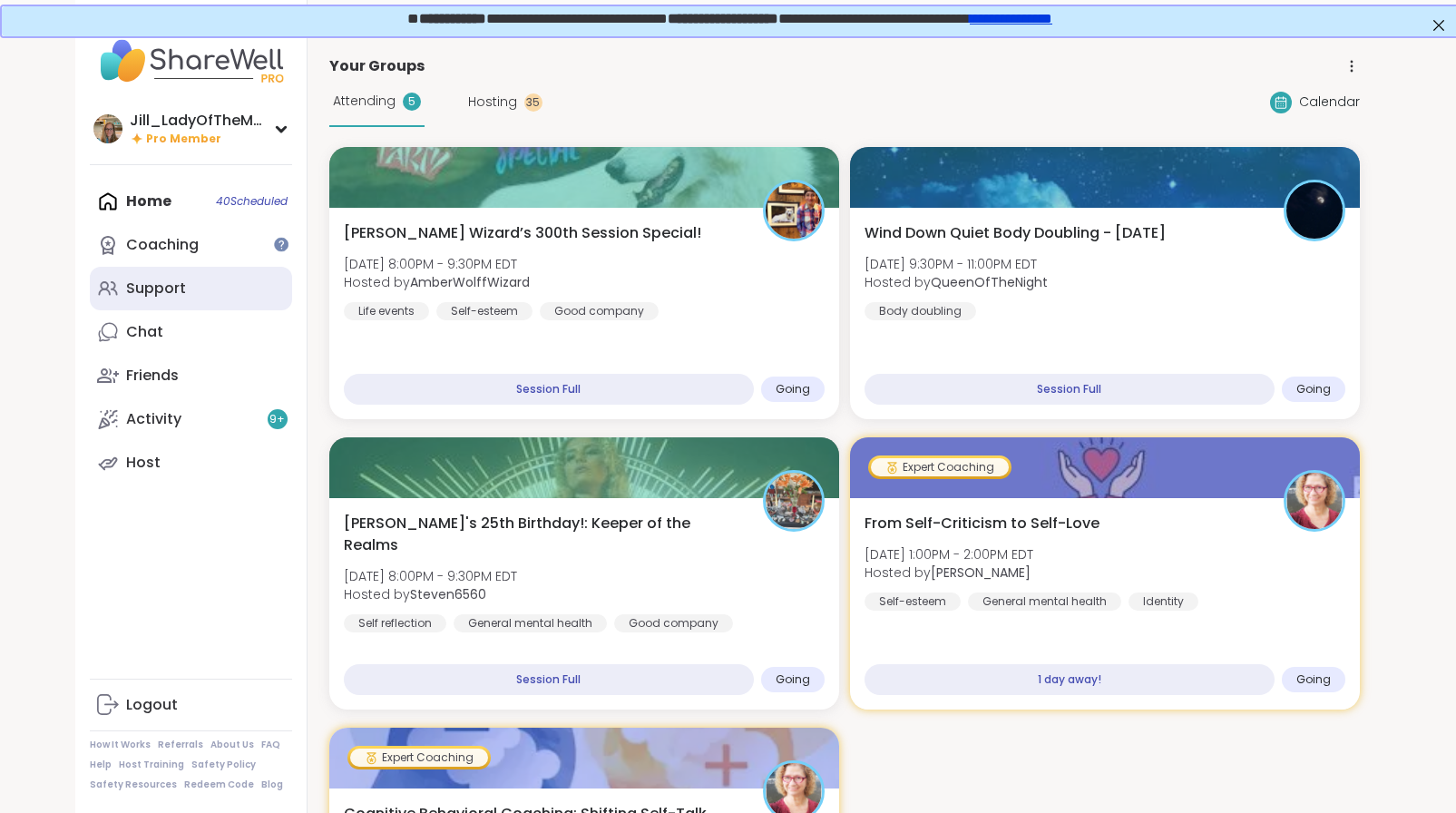
click at [258, 281] on link "Support" at bounding box center [191, 288] width 202 height 44
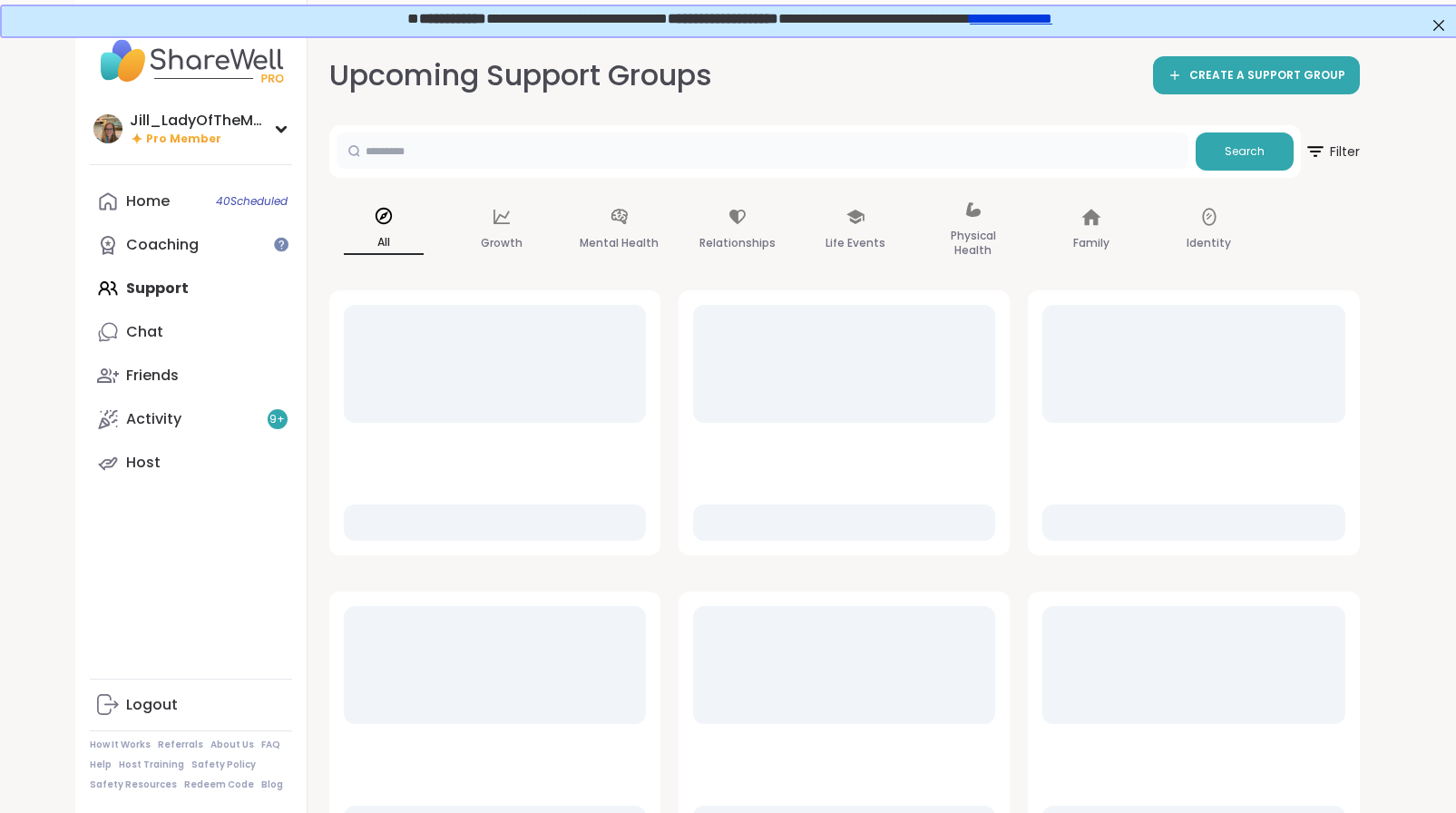
click at [510, 150] on input "text" at bounding box center [762, 150] width 851 height 36
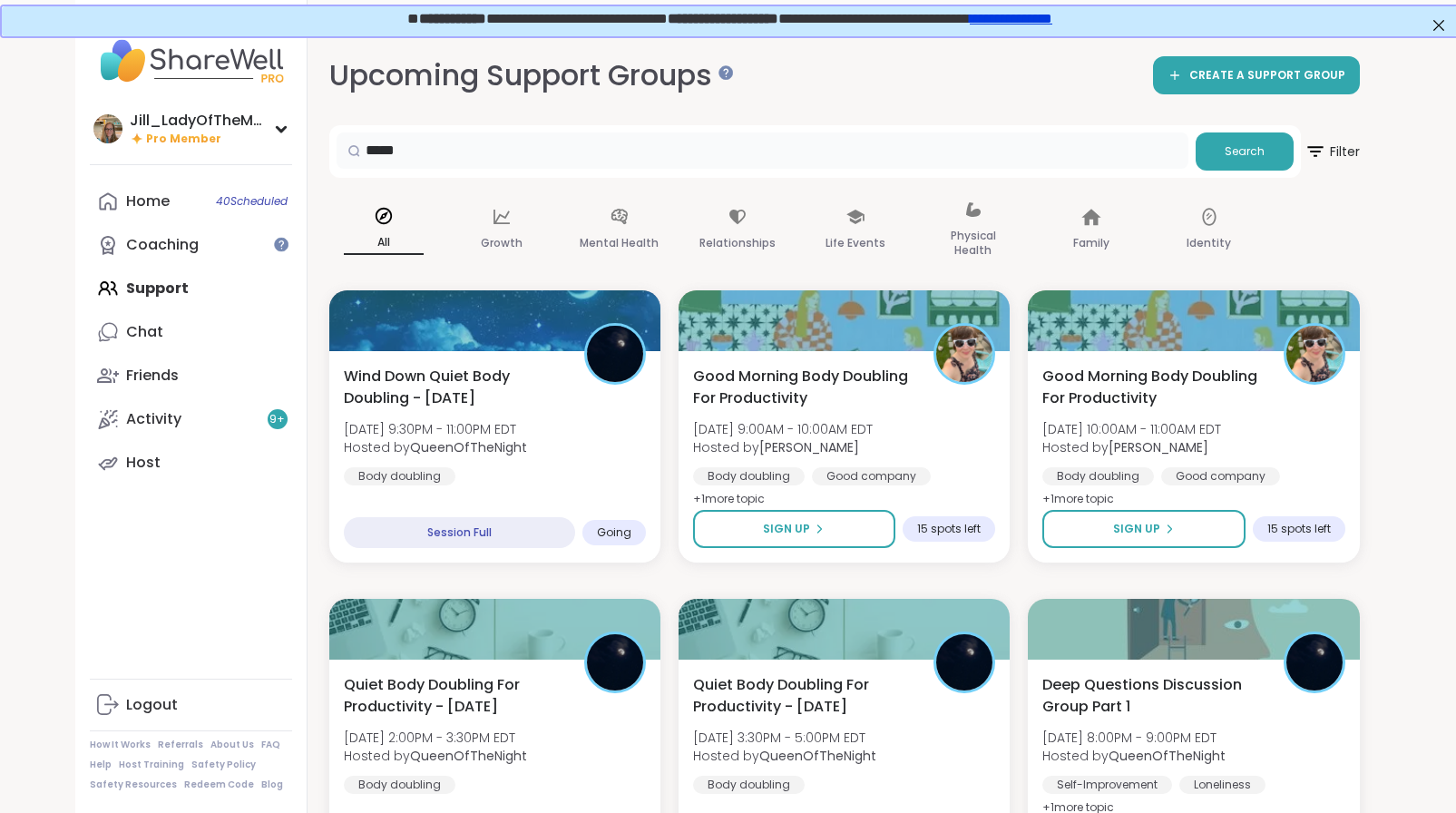
drag, startPoint x: 464, startPoint y: 157, endPoint x: 314, endPoint y: 156, distance: 150.0
type input "*****"
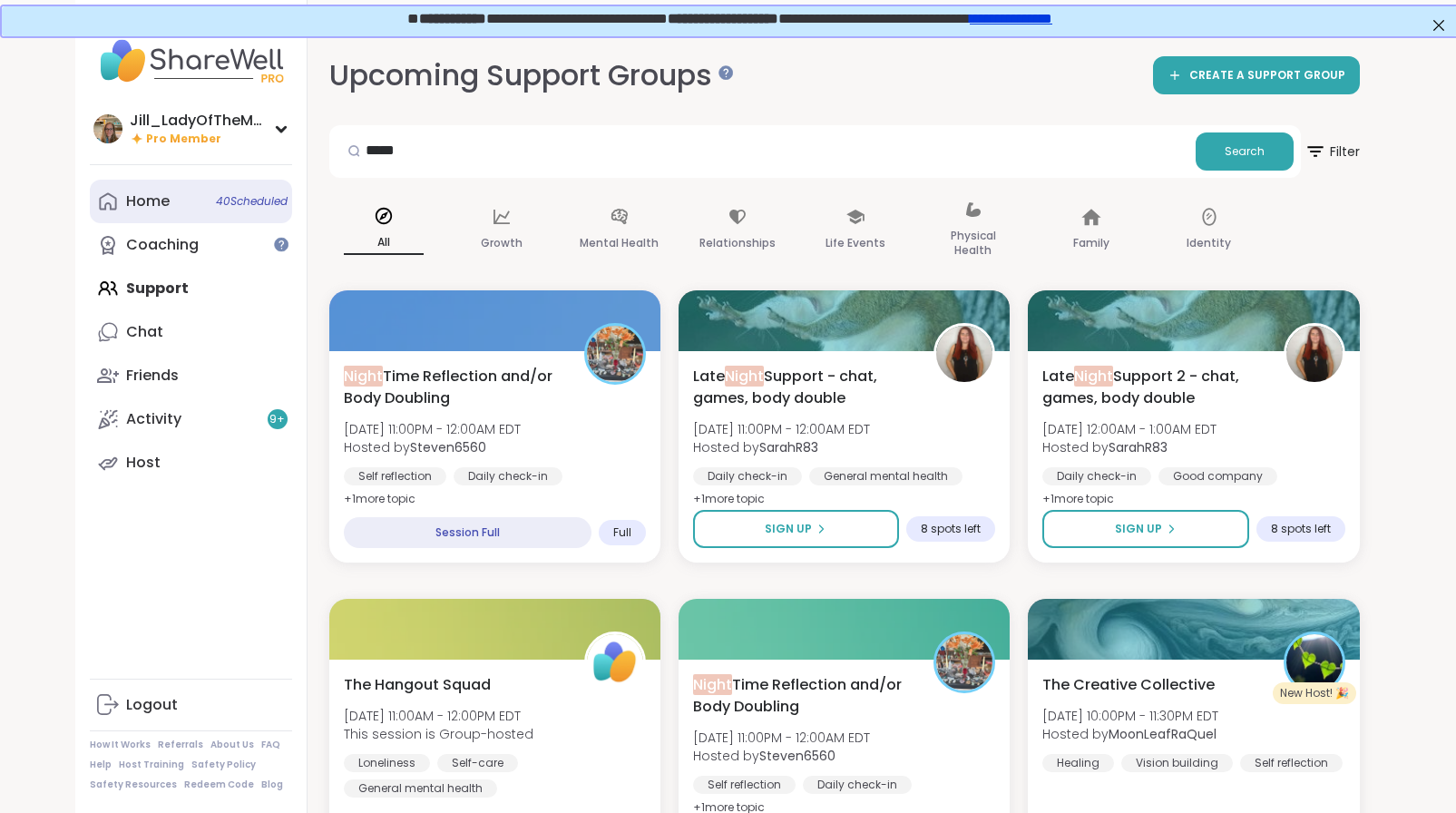
click at [243, 188] on link "Home 40 Scheduled" at bounding box center [191, 201] width 202 height 44
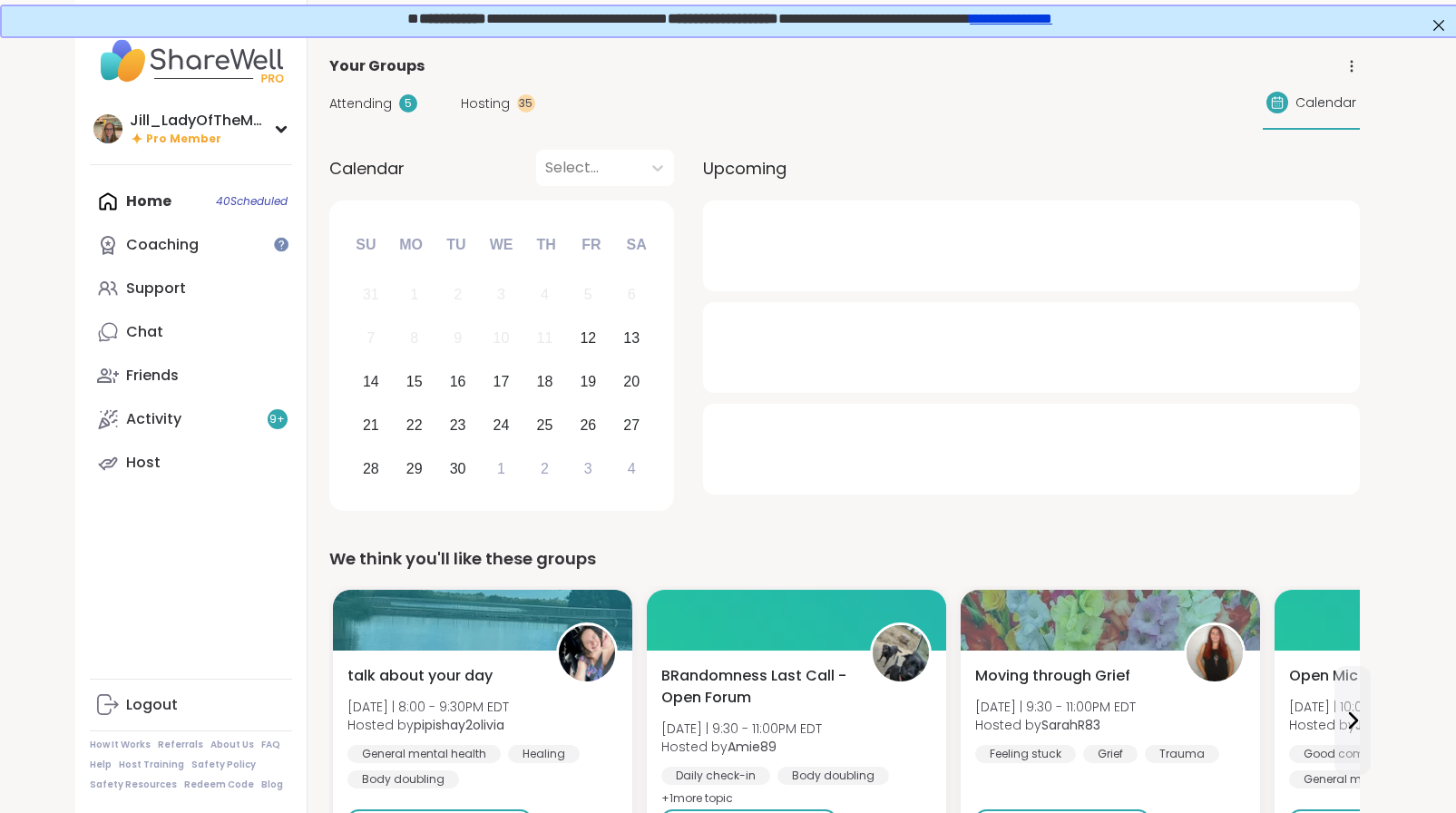
click at [373, 98] on span "Attending" at bounding box center [360, 104] width 63 height 19
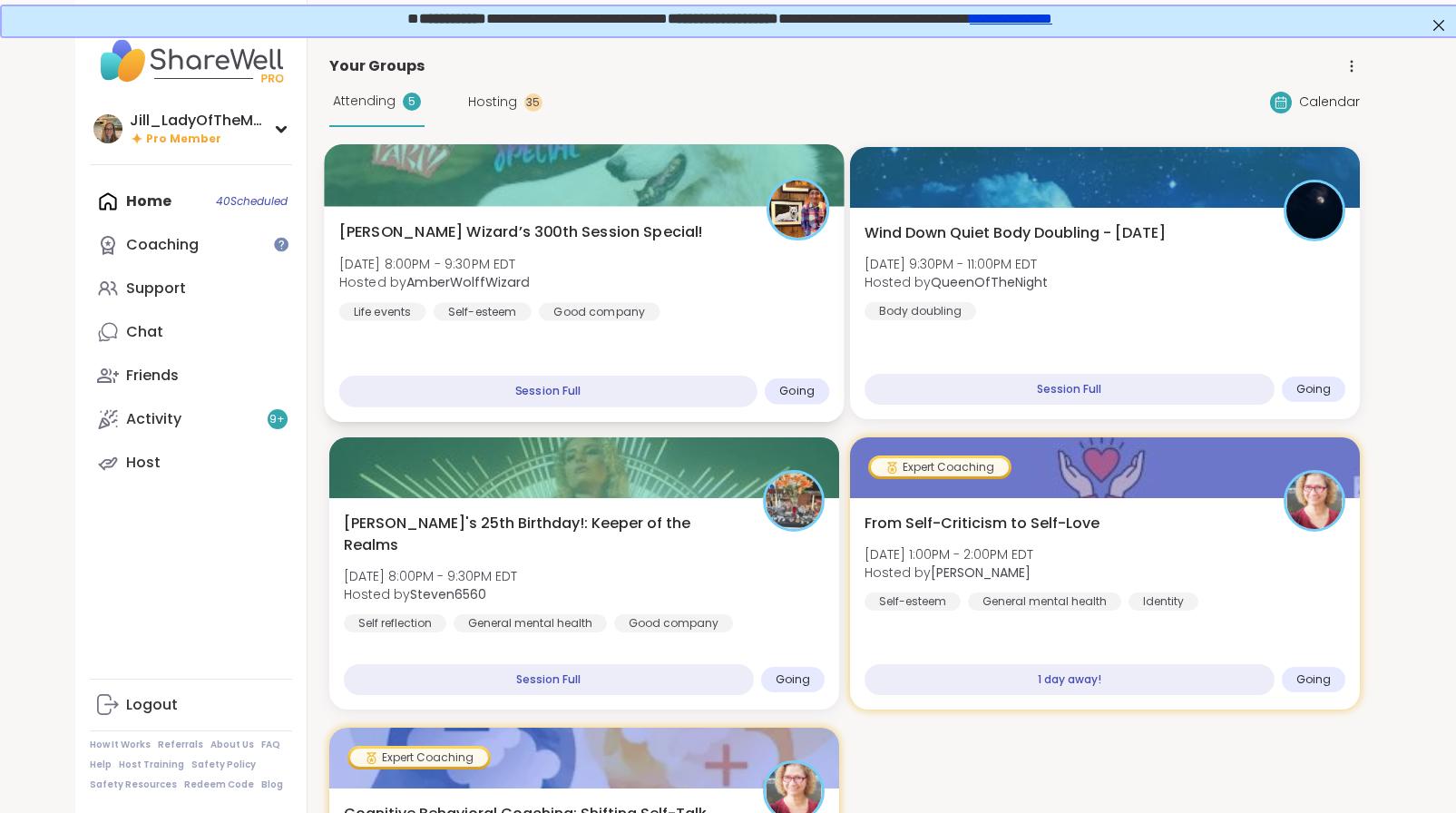
click at [700, 271] on div "Wolff Wizard’s 300th Session Special! Fri, Sep 12 | 8:00PM - 9:30PM EDT Hosted …" at bounding box center [583, 271] width 491 height 100
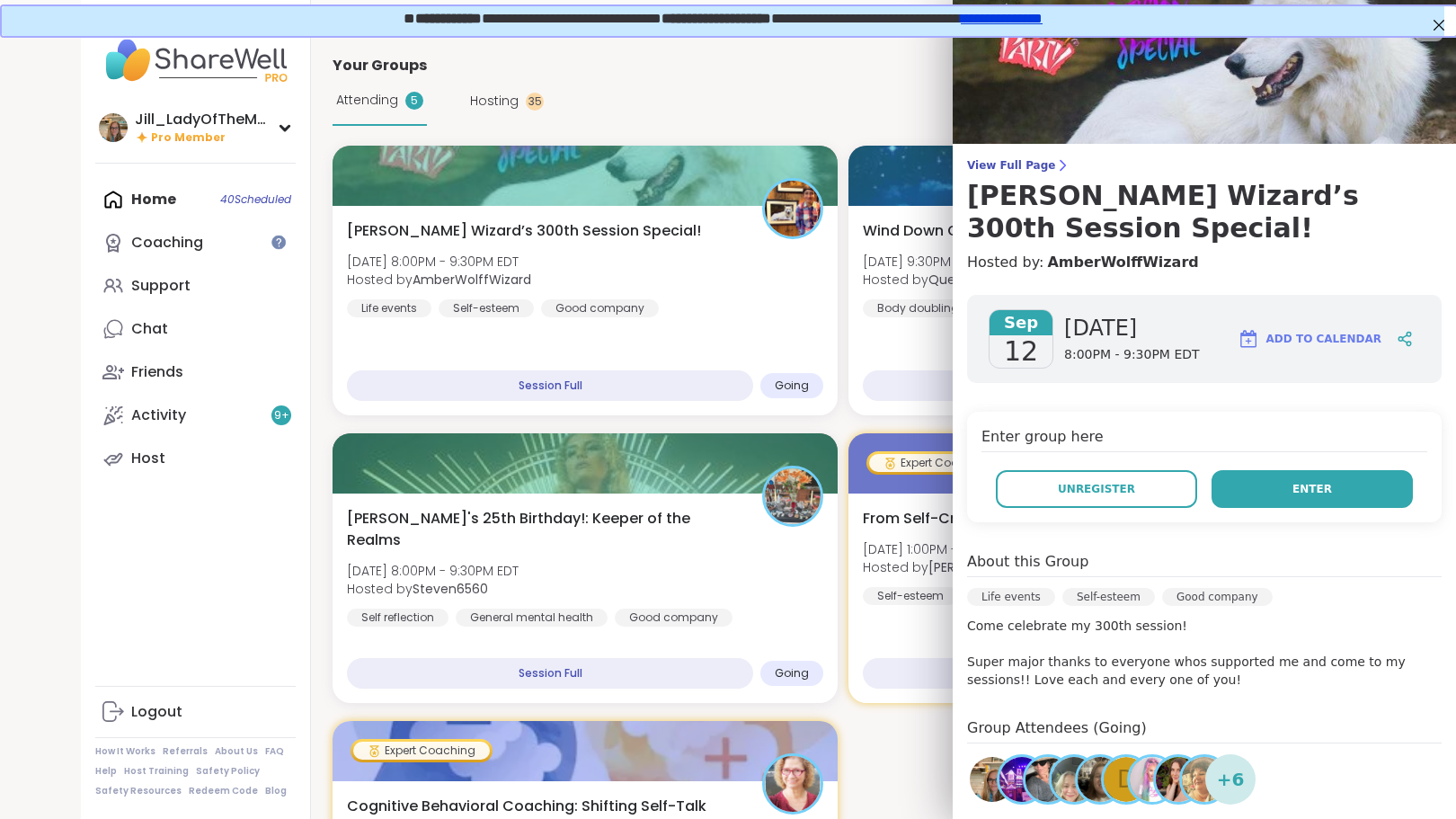
click at [1246, 471] on button "Enter" at bounding box center [1312, 489] width 201 height 38
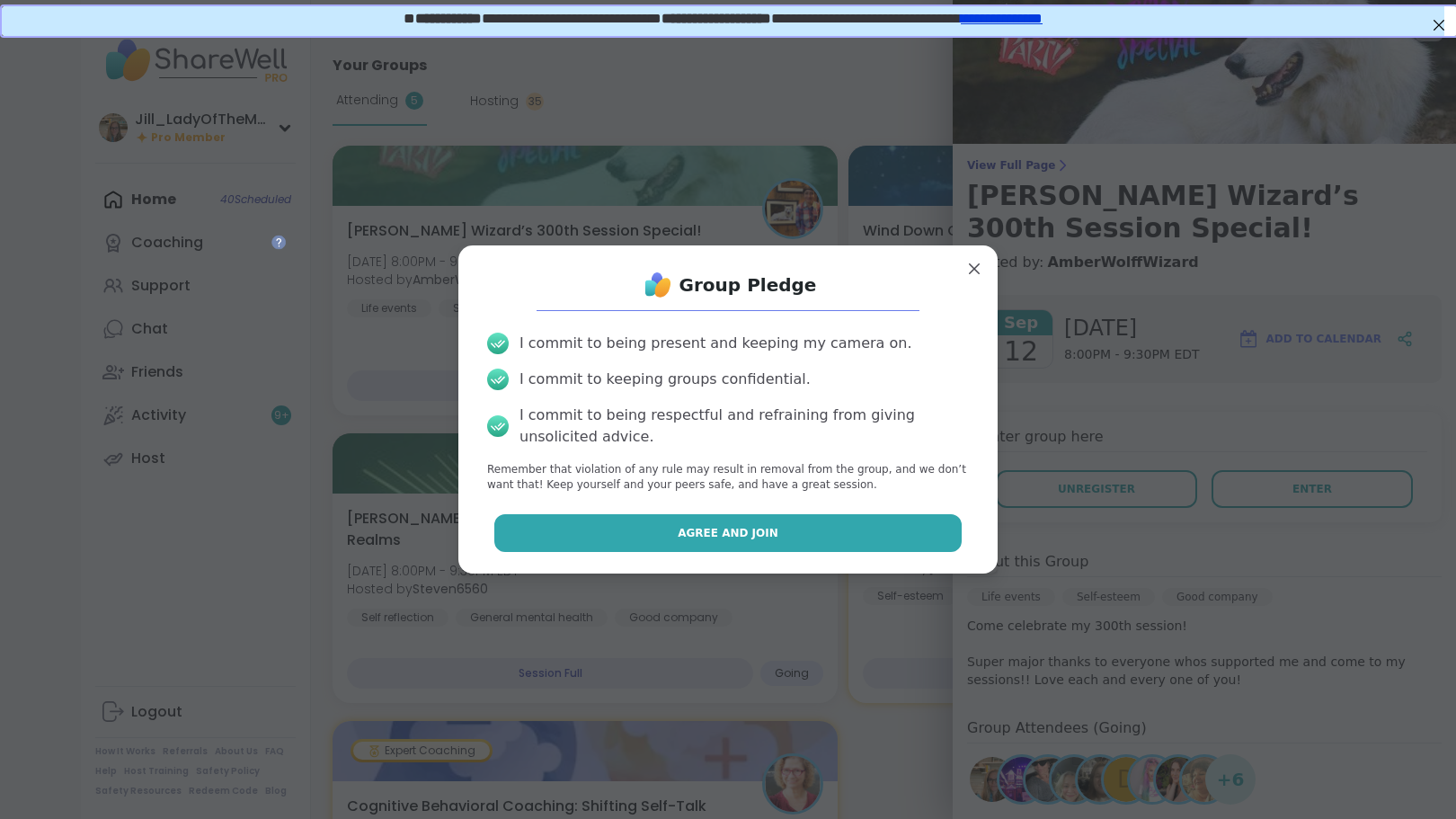
click at [800, 536] on button "Agree and Join" at bounding box center [729, 533] width 469 height 38
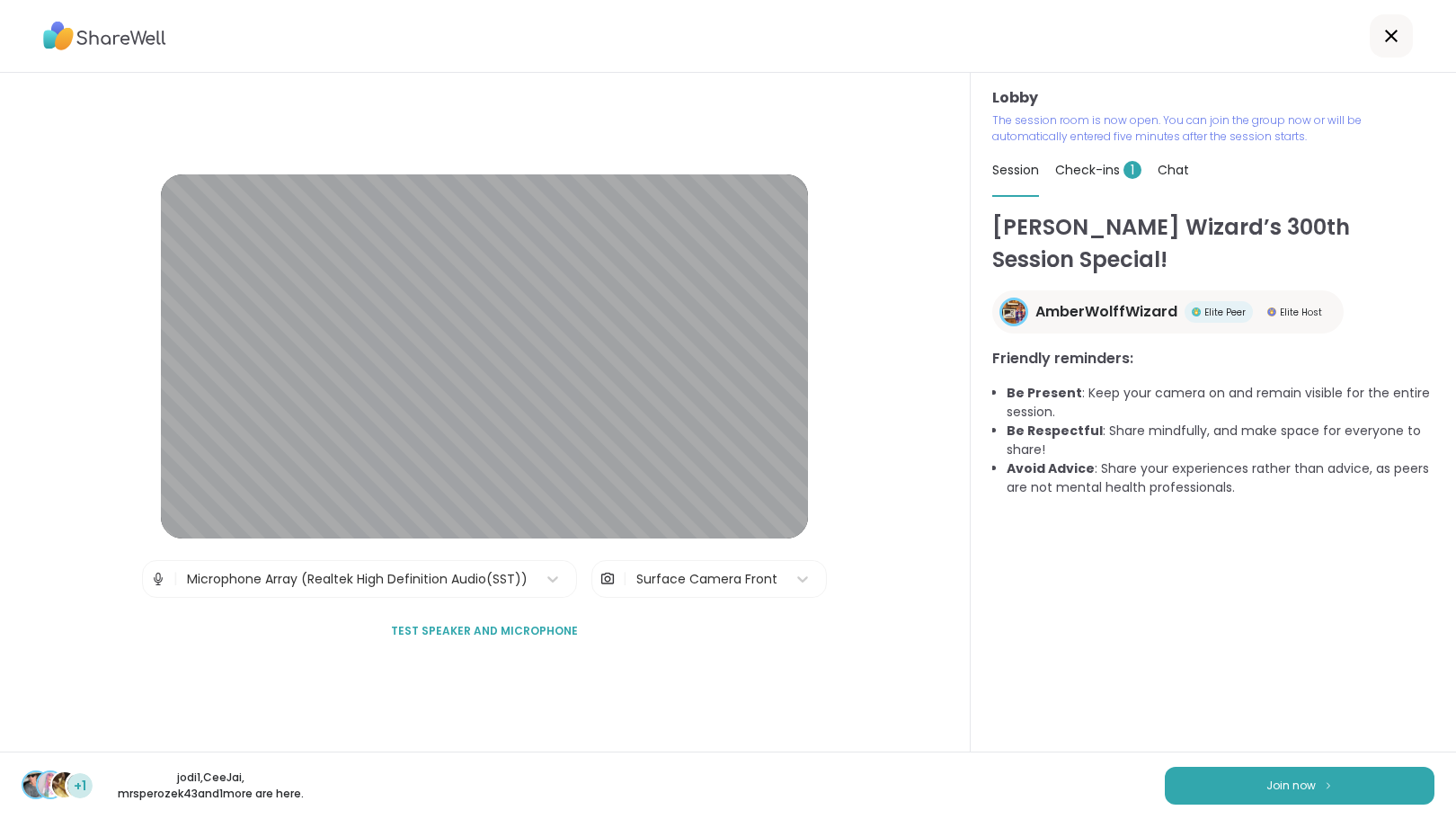
click at [1078, 167] on span "Check-ins 1" at bounding box center [1098, 170] width 86 height 18
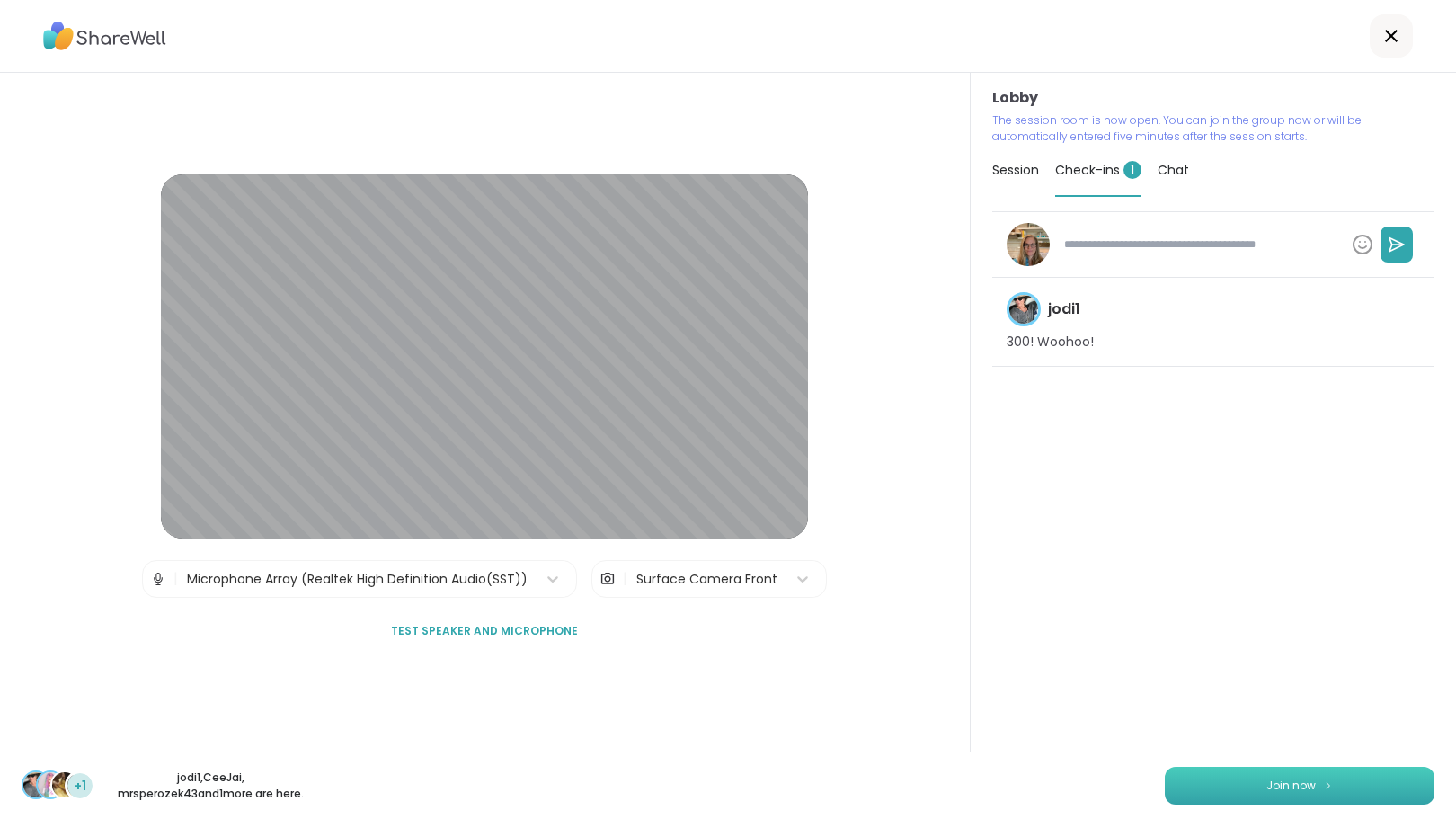
click at [1273, 783] on span "Join now" at bounding box center [1291, 786] width 49 height 16
type textarea "*"
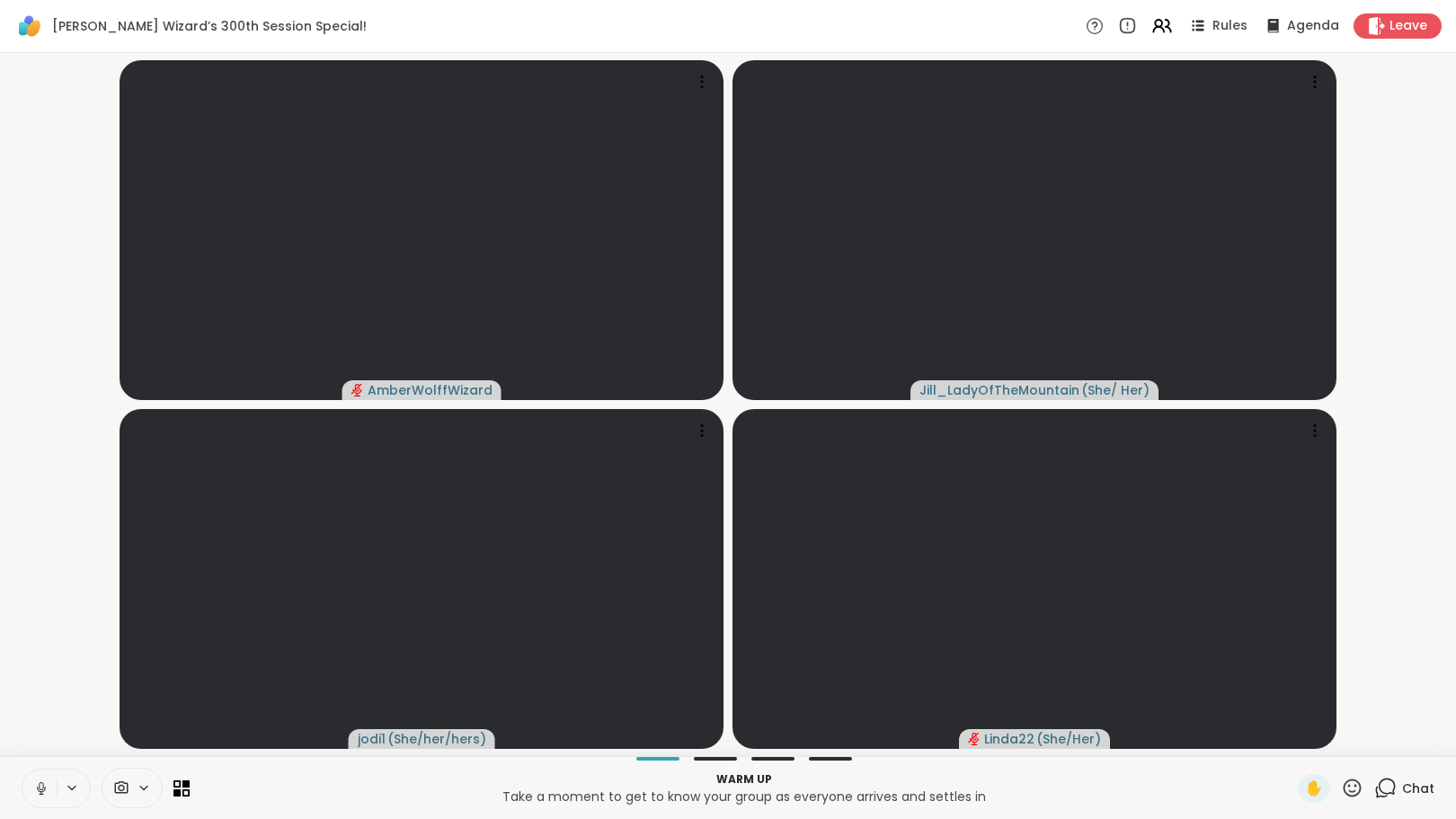
click at [1384, 778] on icon at bounding box center [1386, 788] width 22 height 22
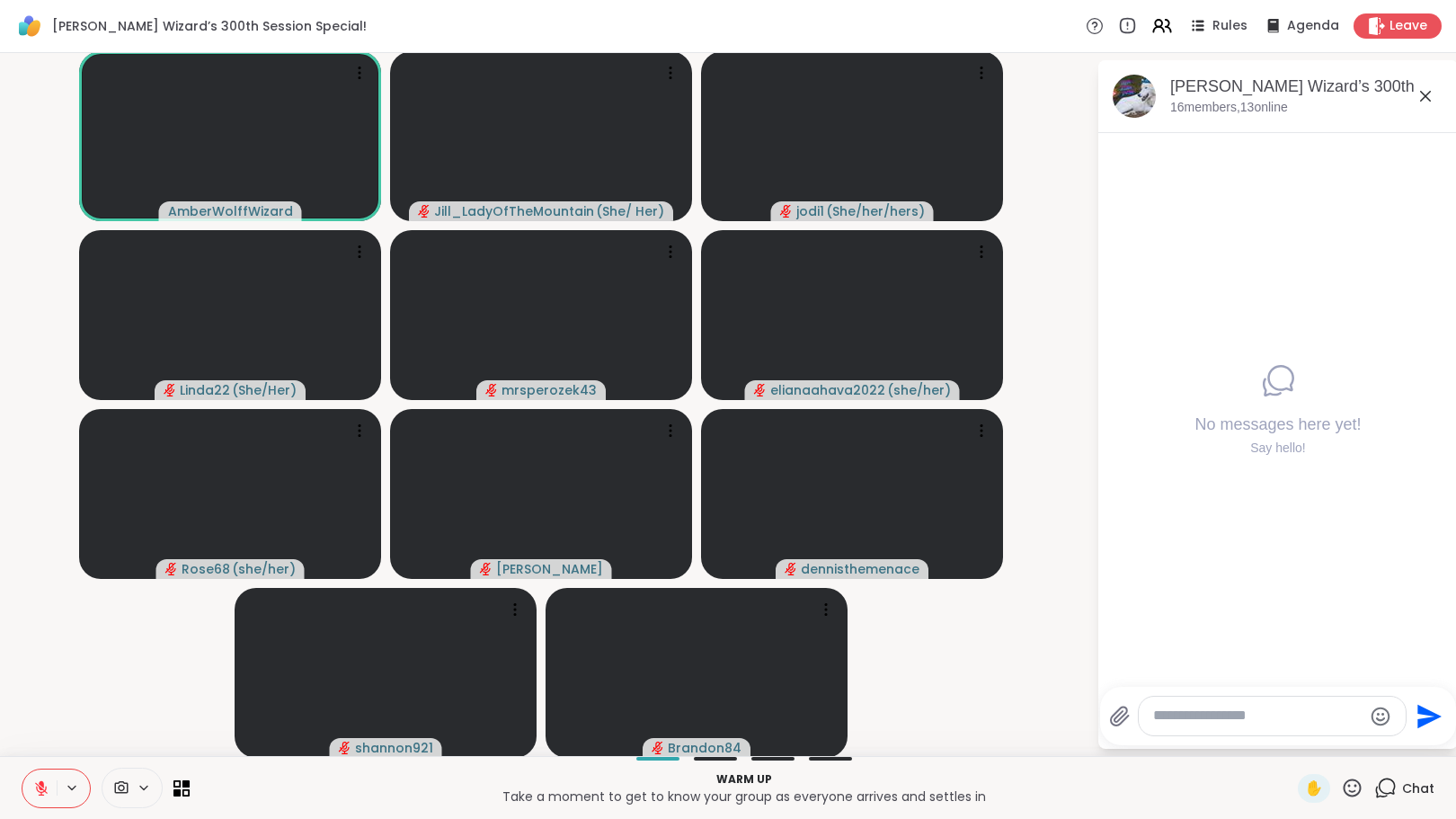
click at [30, 785] on button at bounding box center [39, 788] width 34 height 38
click at [40, 795] on icon at bounding box center [42, 788] width 13 height 13
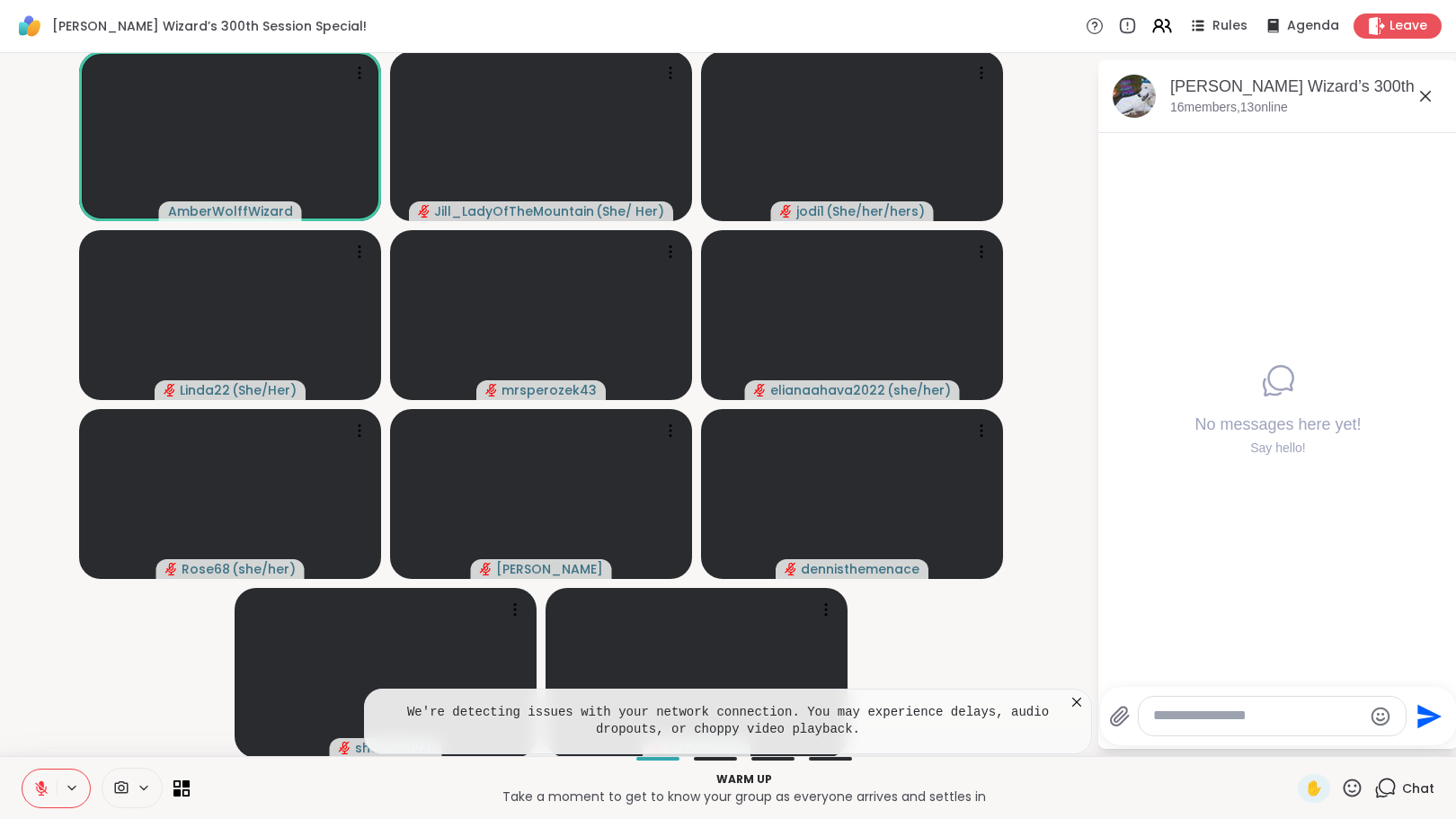
click at [35, 784] on icon at bounding box center [41, 788] width 16 height 16
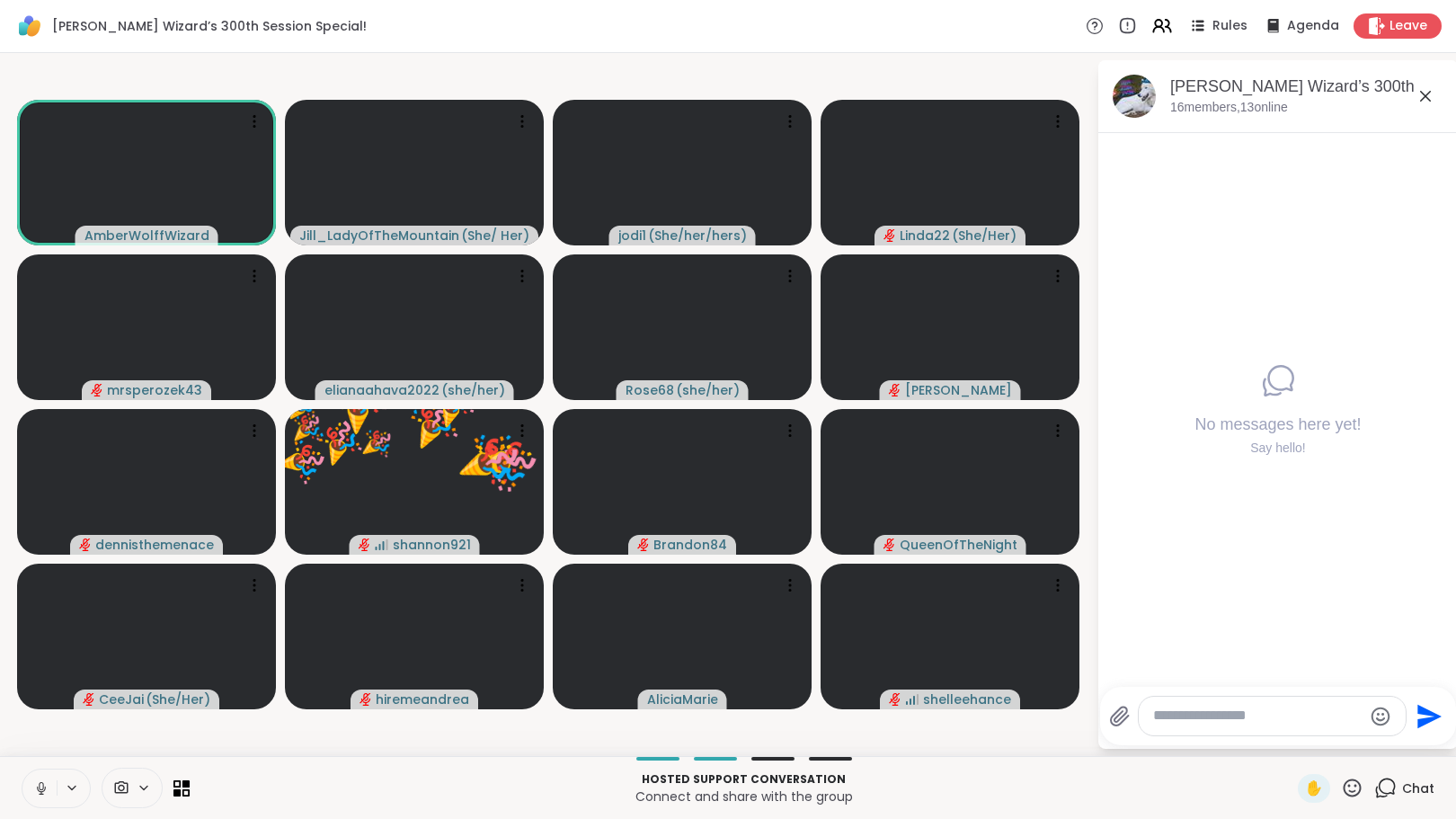
click at [1341, 785] on icon at bounding box center [1352, 788] width 22 height 22
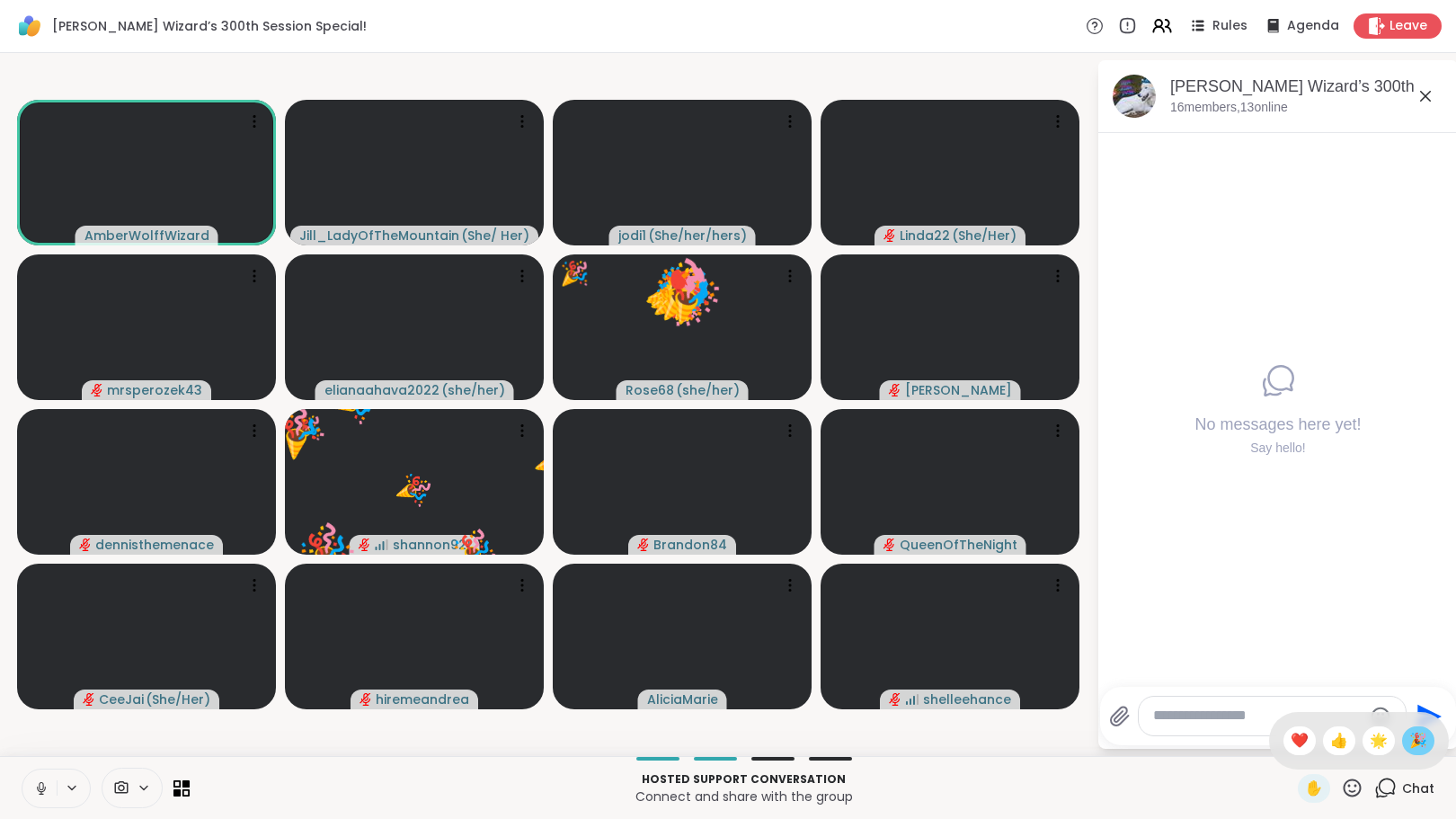
click at [1410, 740] on span "🎉" at bounding box center [1418, 740] width 18 height 21
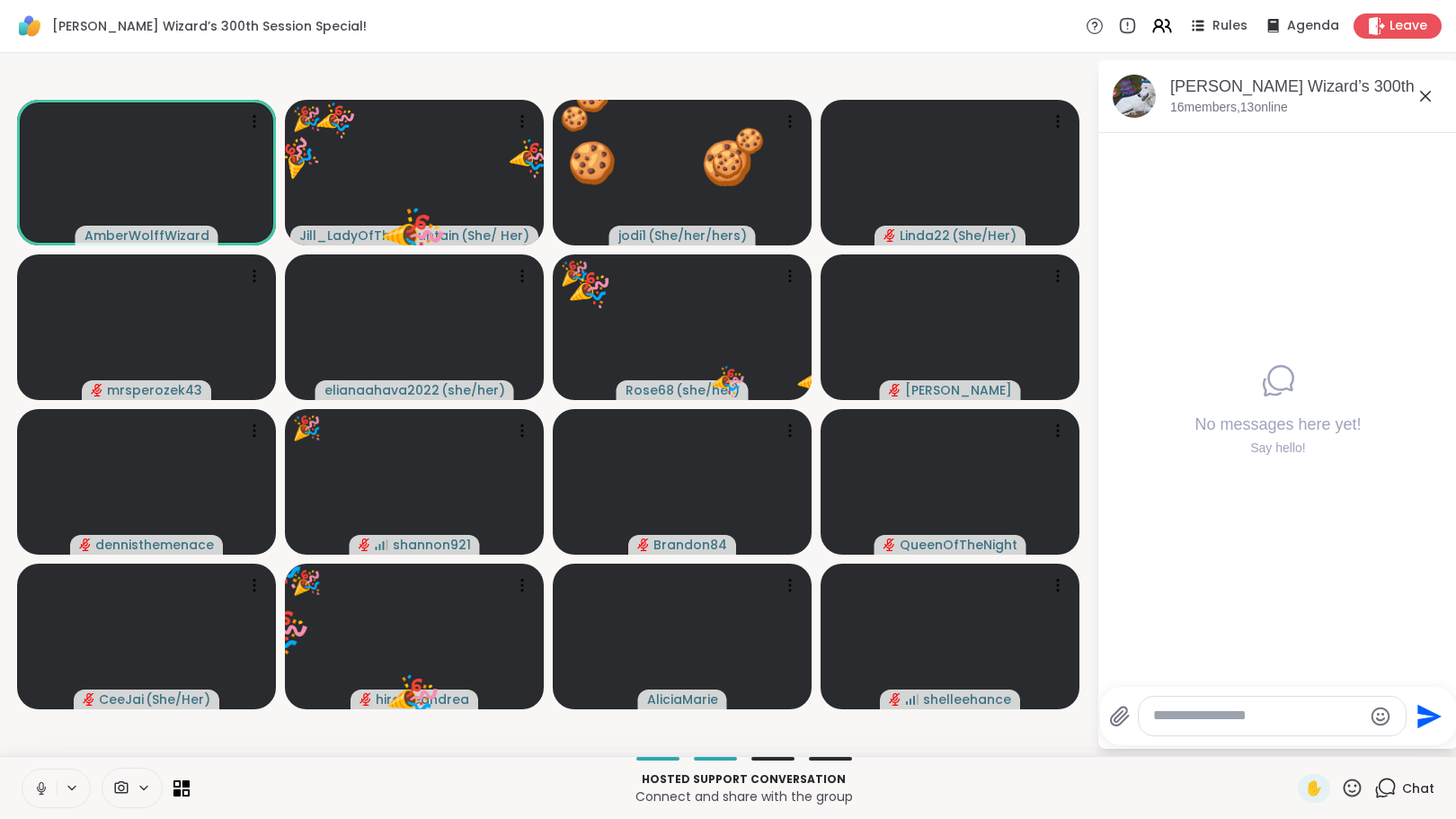
click at [1343, 782] on icon at bounding box center [1352, 788] width 22 height 22
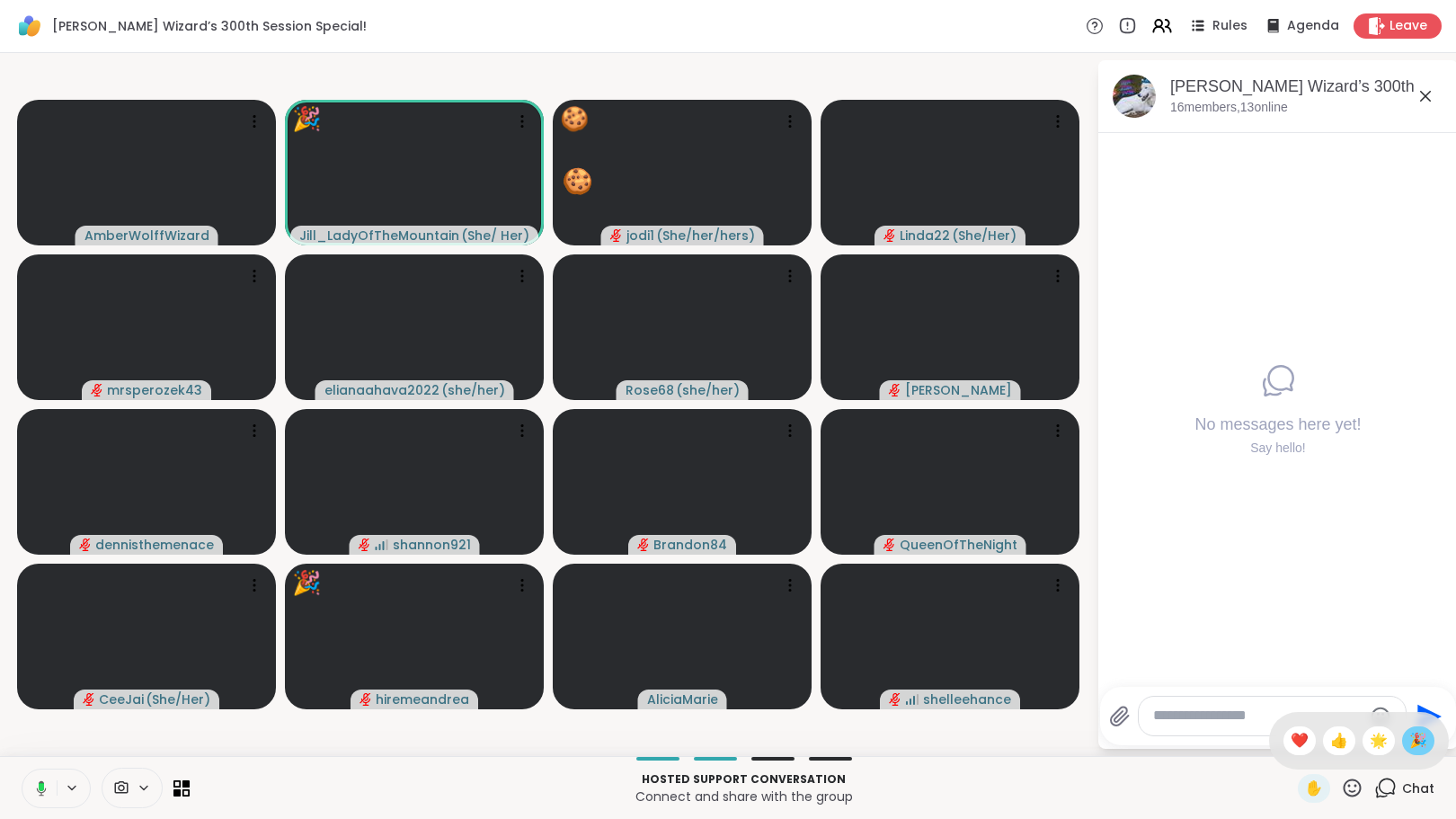
click at [1410, 738] on span "🎉" at bounding box center [1418, 740] width 18 height 21
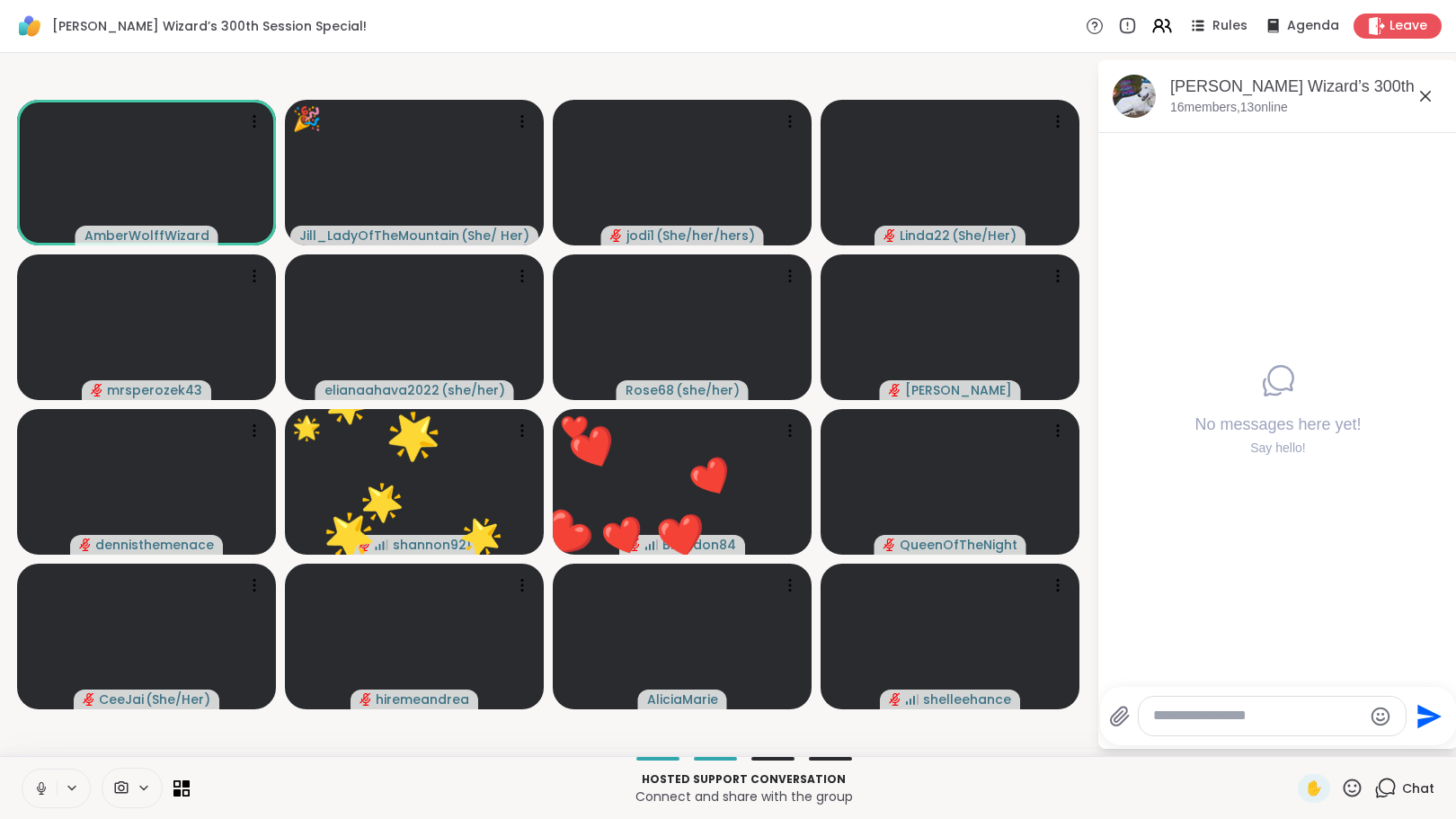
click at [1374, 785] on icon at bounding box center [1386, 788] width 22 height 22
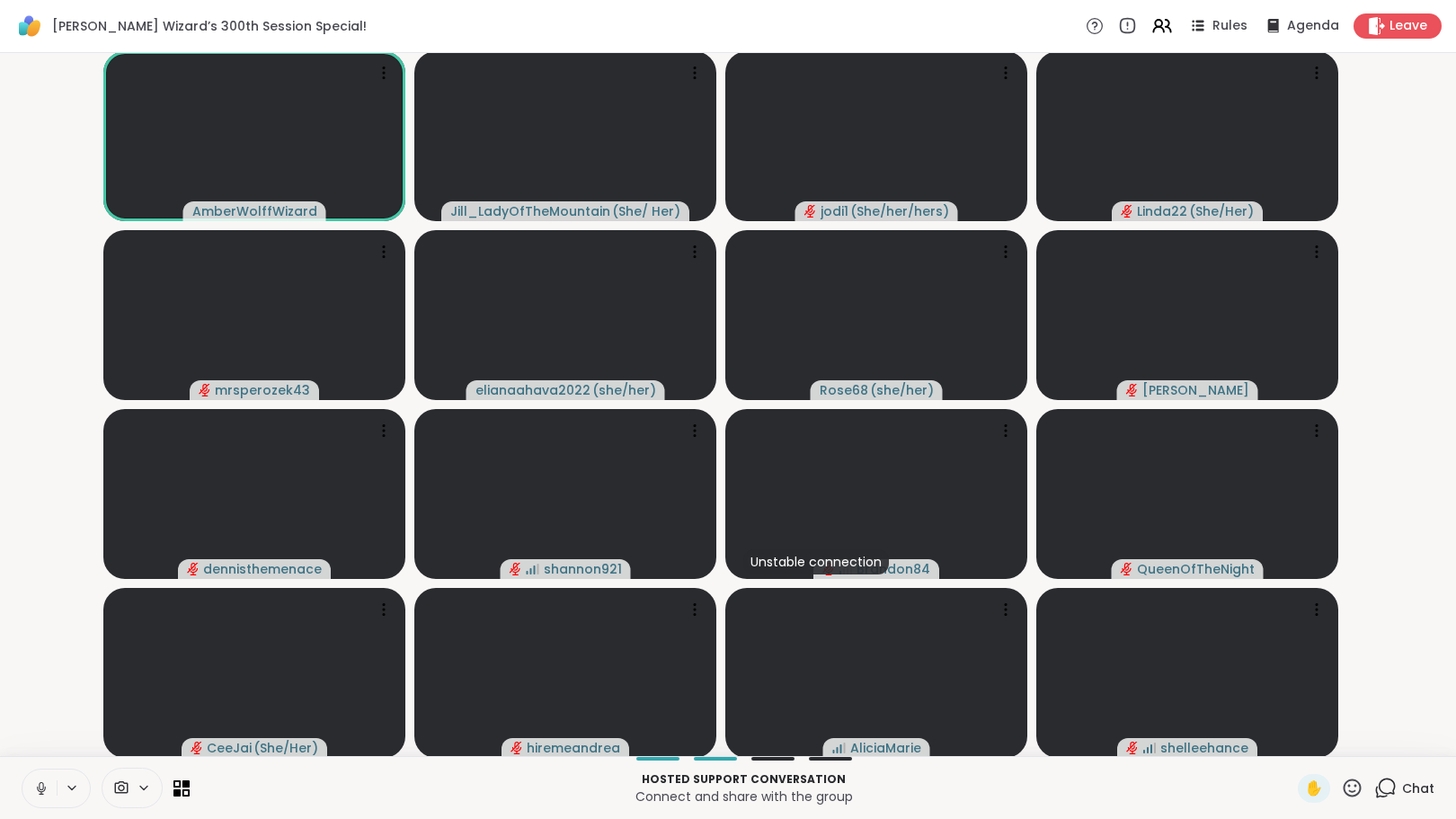
click at [1377, 788] on icon at bounding box center [1386, 788] width 22 height 22
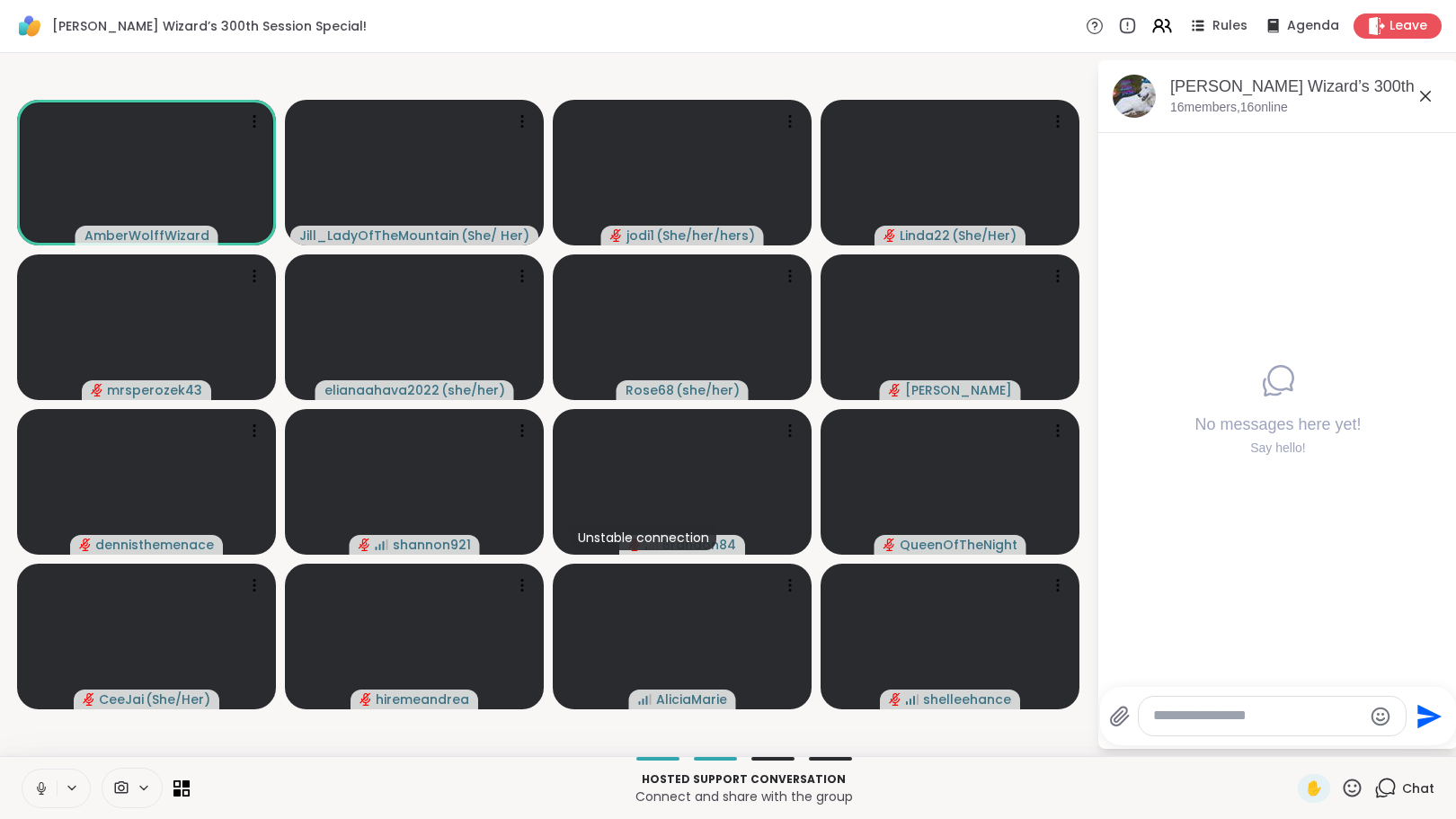
click at [1344, 788] on icon at bounding box center [1352, 788] width 22 height 22
click at [1410, 740] on span "🎉" at bounding box center [1418, 740] width 18 height 21
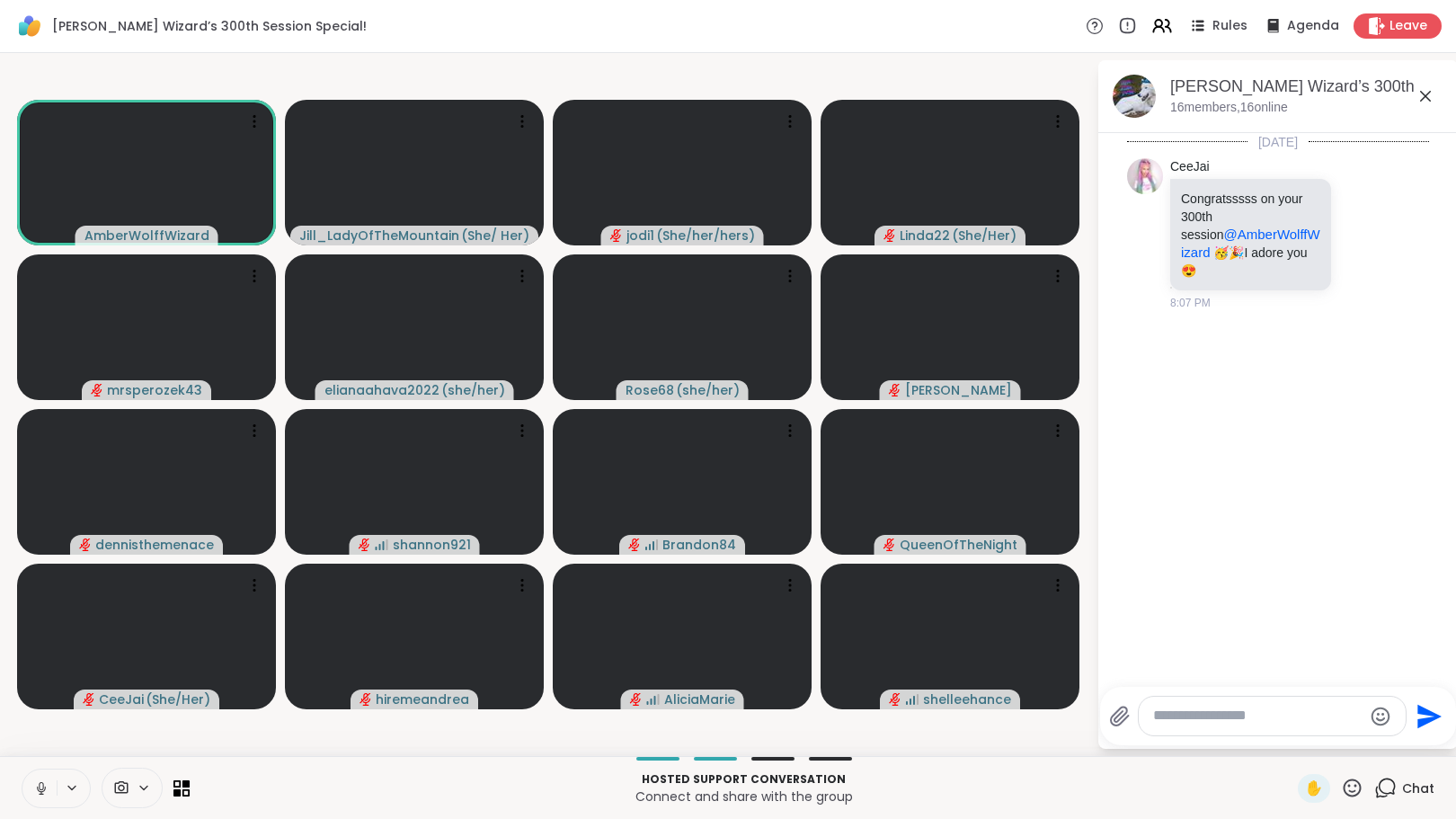
click at [1244, 721] on textarea "Type your message" at bounding box center [1258, 716] width 209 height 19
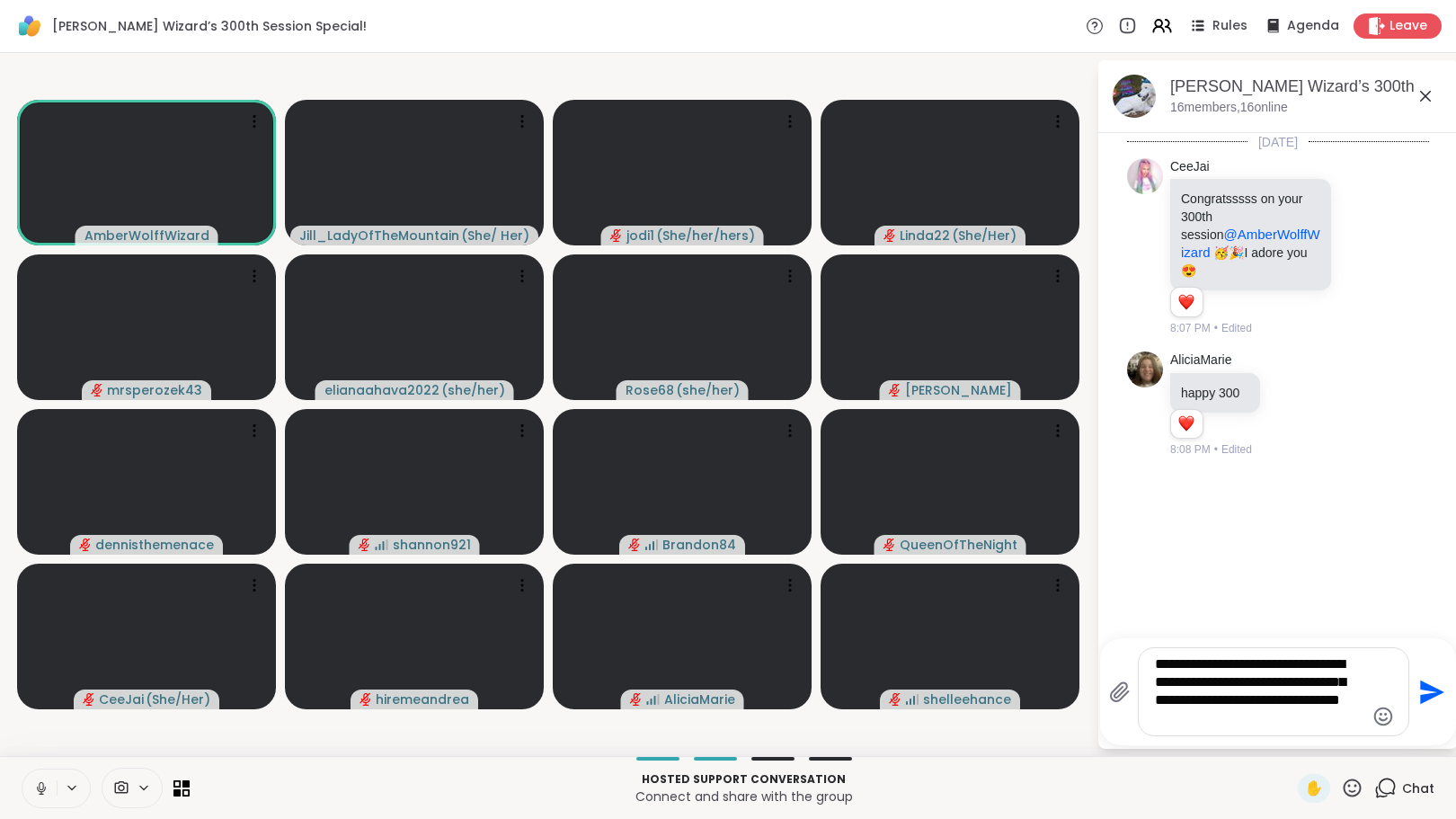
type textarea "**********"
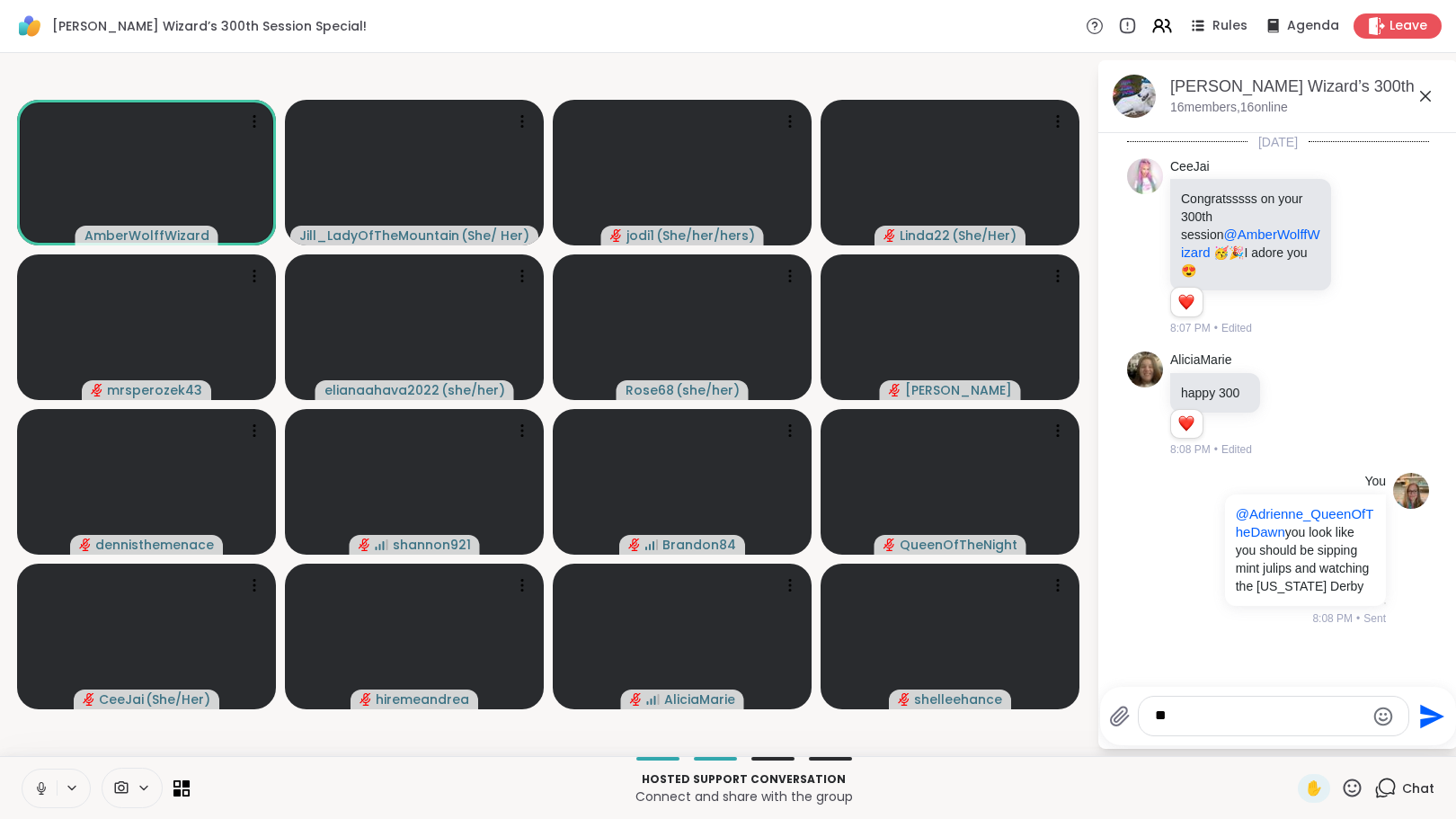
type textarea "*"
type textarea "**********"
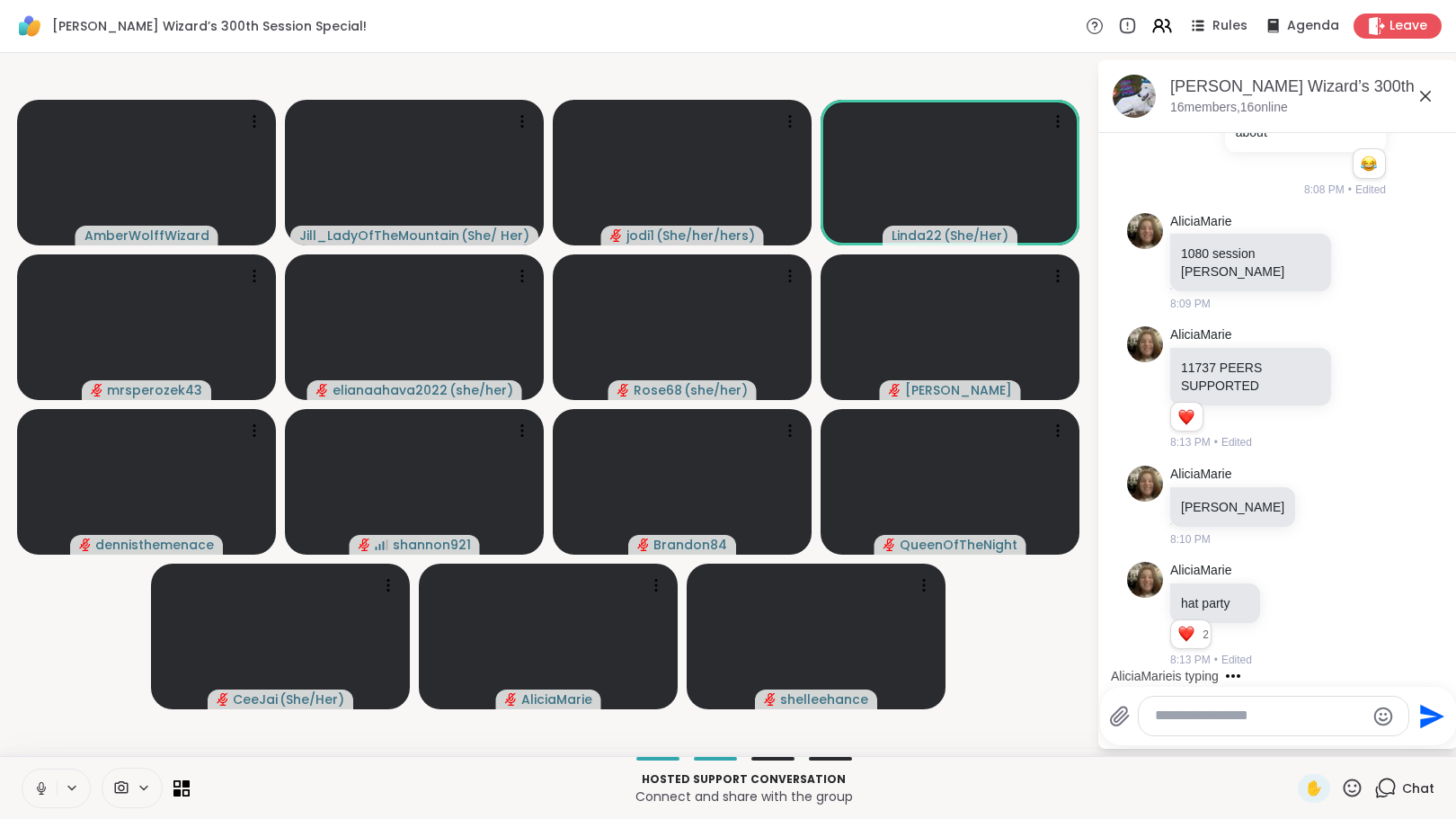
scroll to position [725, 0]
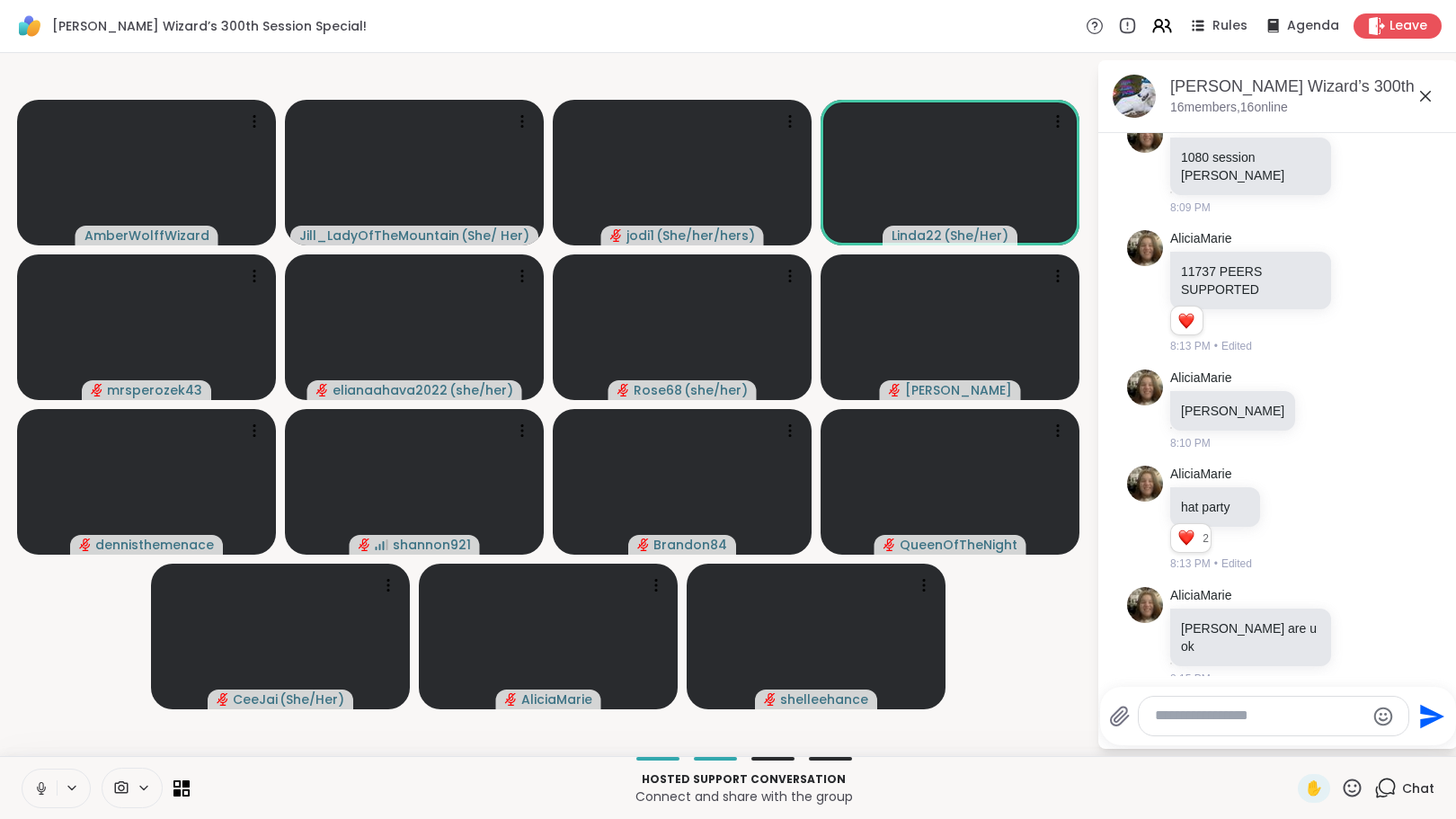
click at [32, 784] on button at bounding box center [39, 788] width 34 height 38
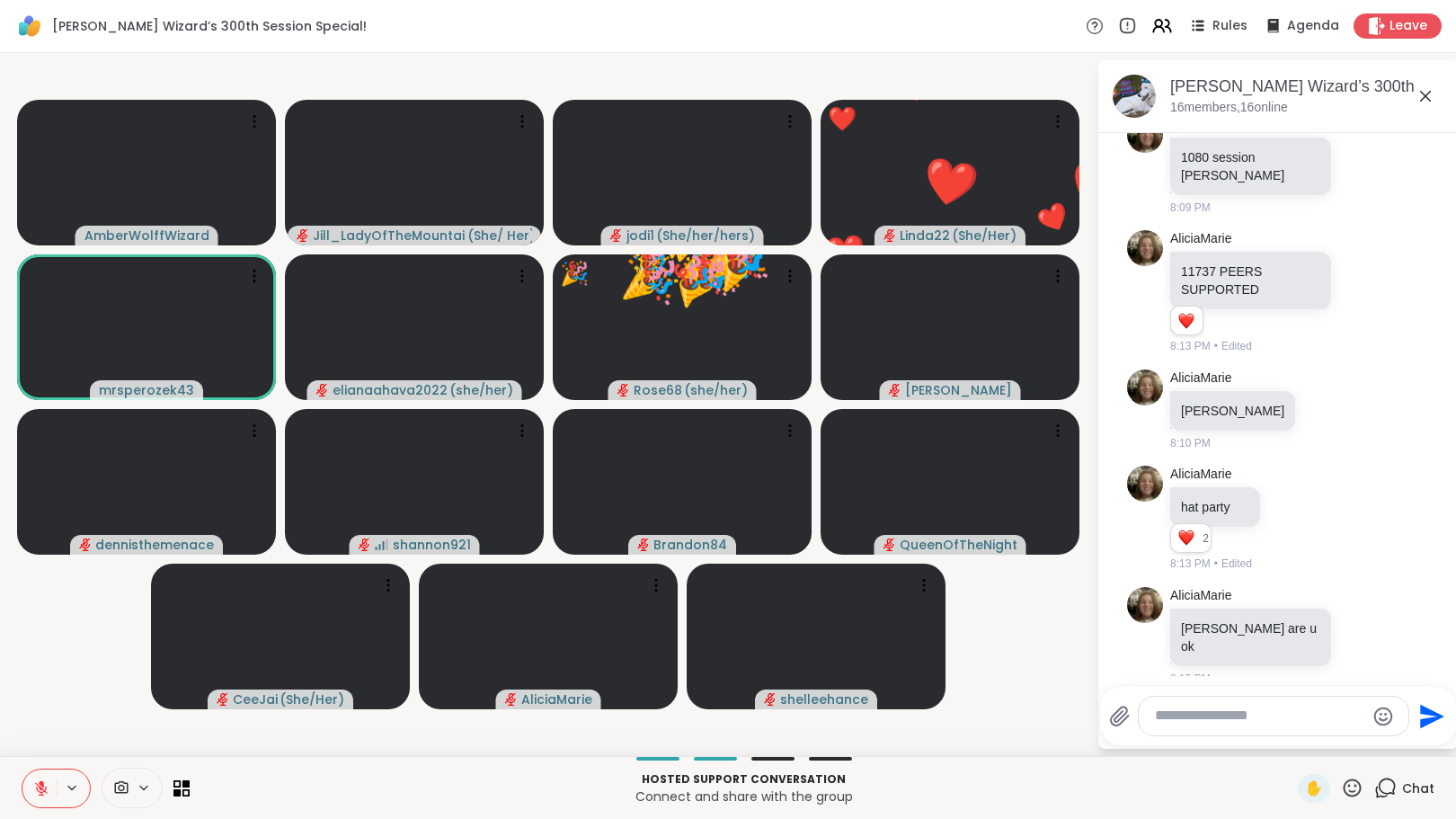
click at [1344, 786] on icon at bounding box center [1352, 788] width 18 height 18
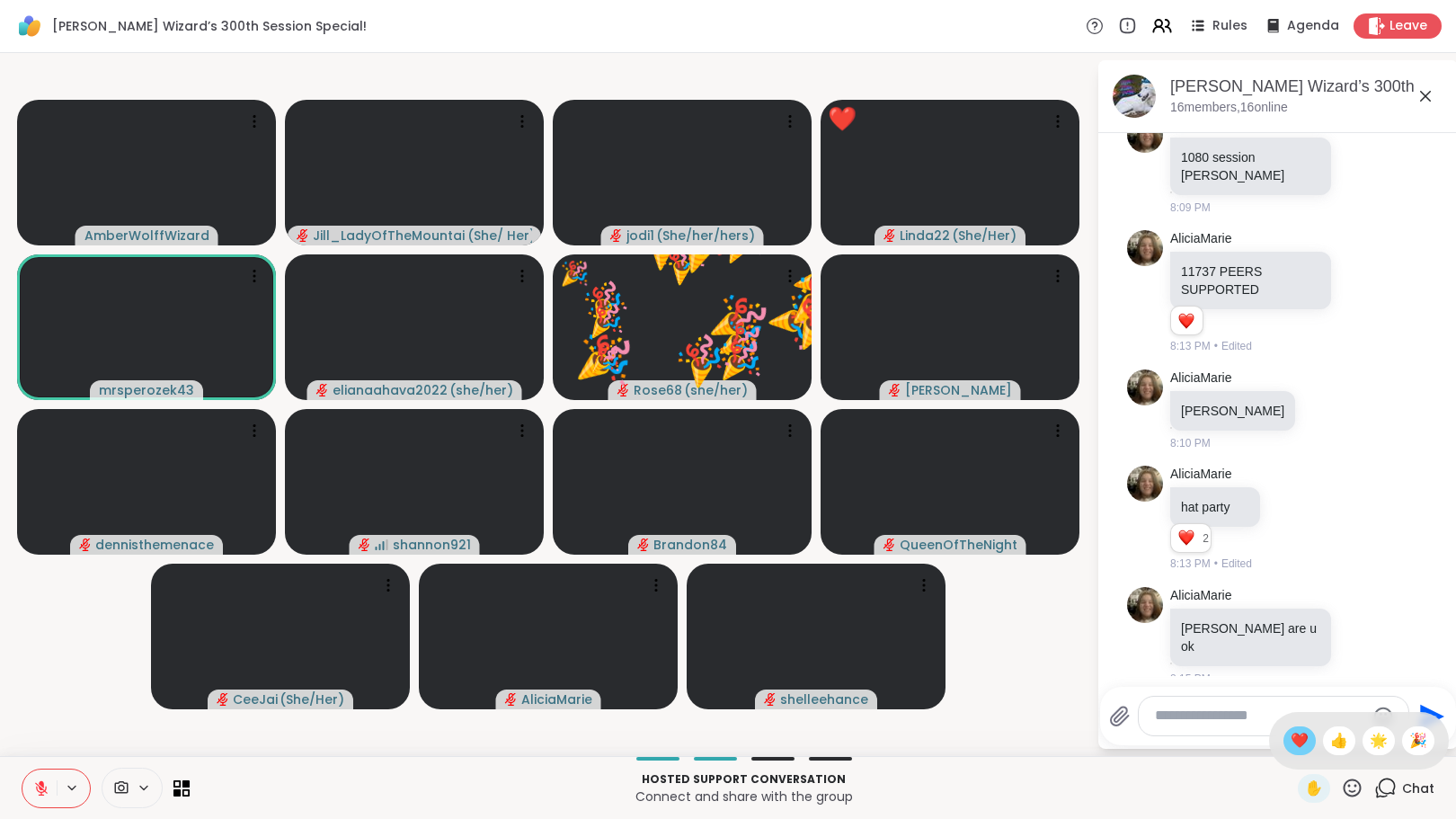
click at [1291, 750] on span "❤️" at bounding box center [1299, 740] width 18 height 21
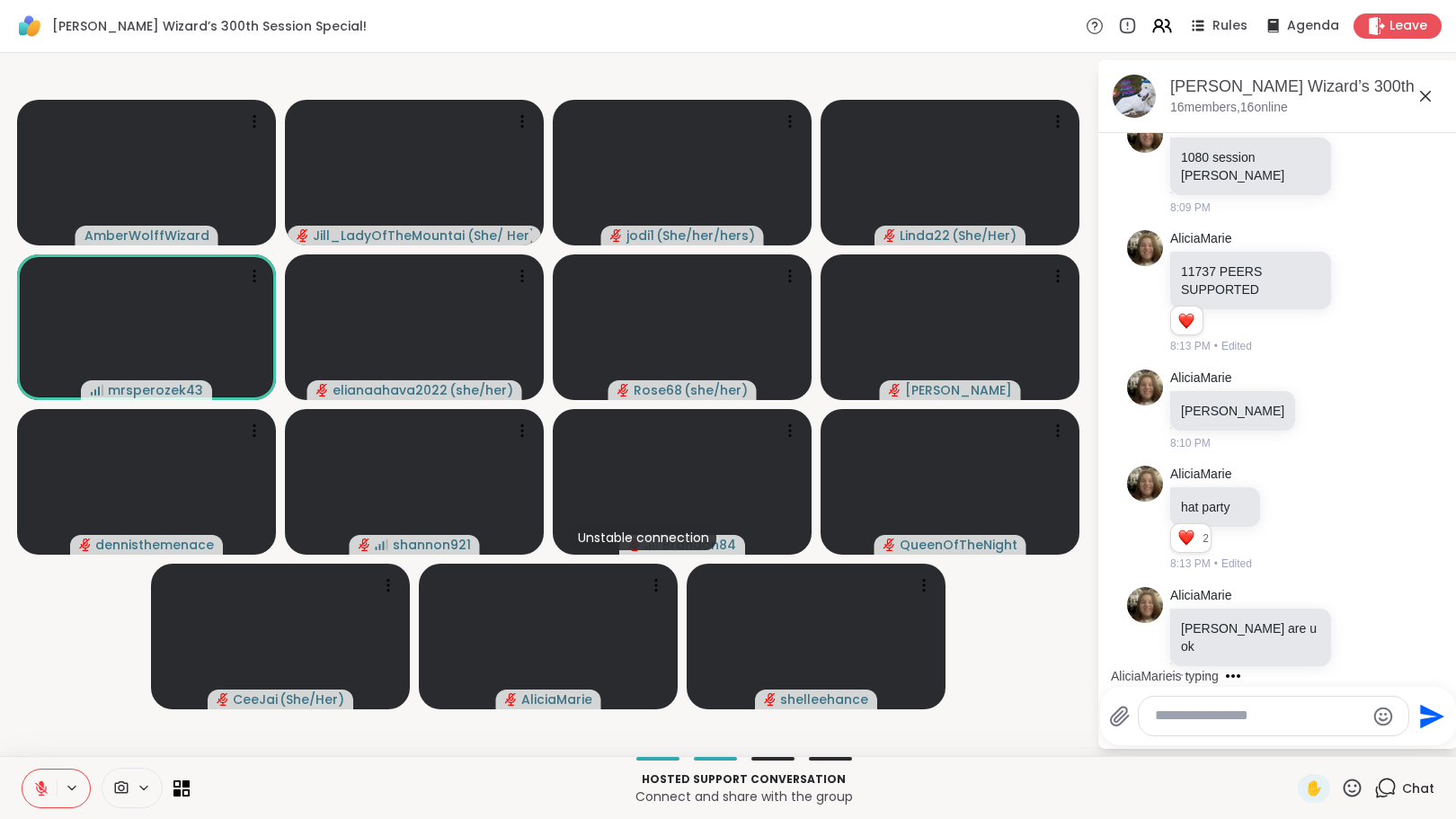
scroll to position [821, 0]
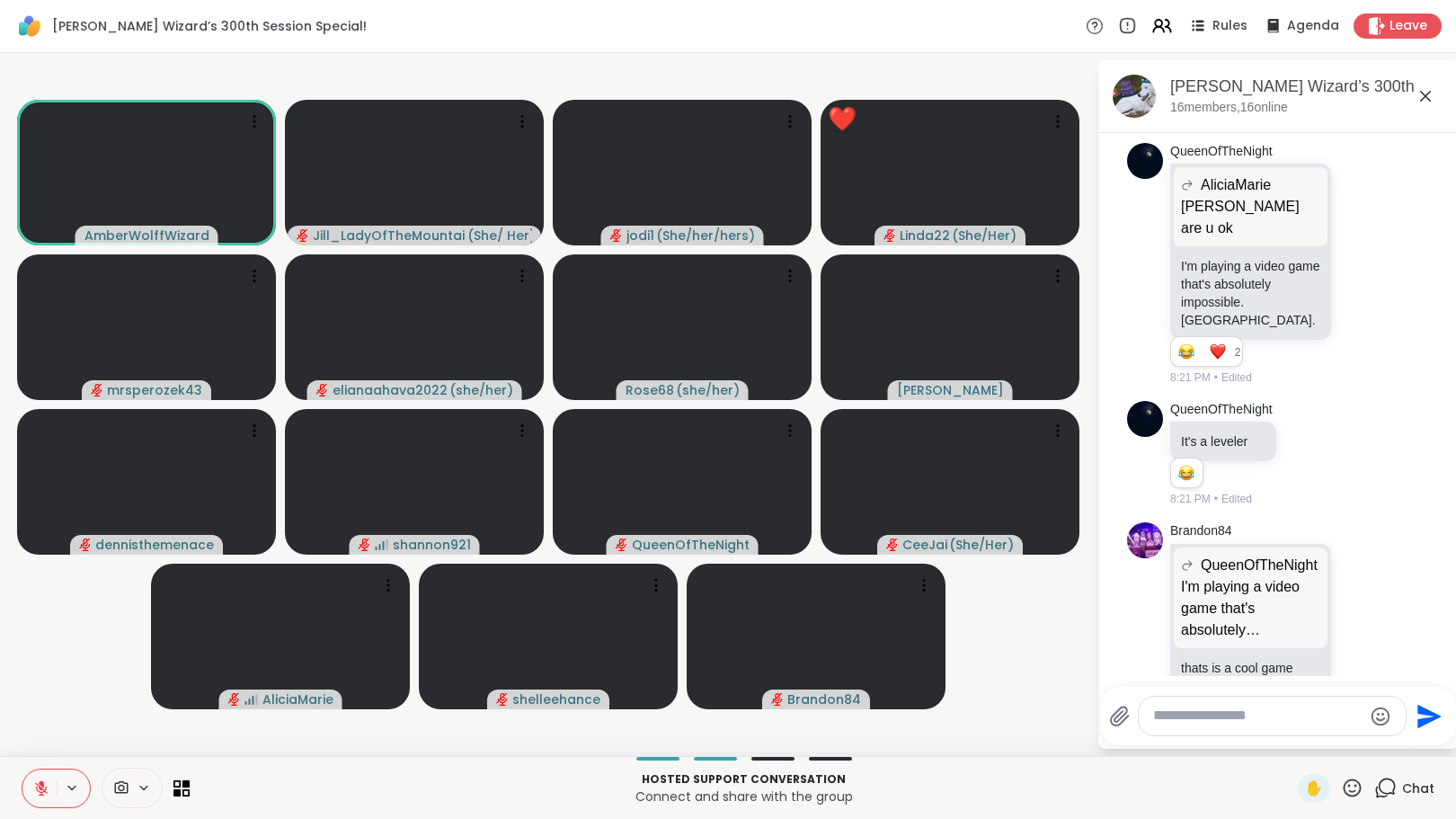
scroll to position [1651, 0]
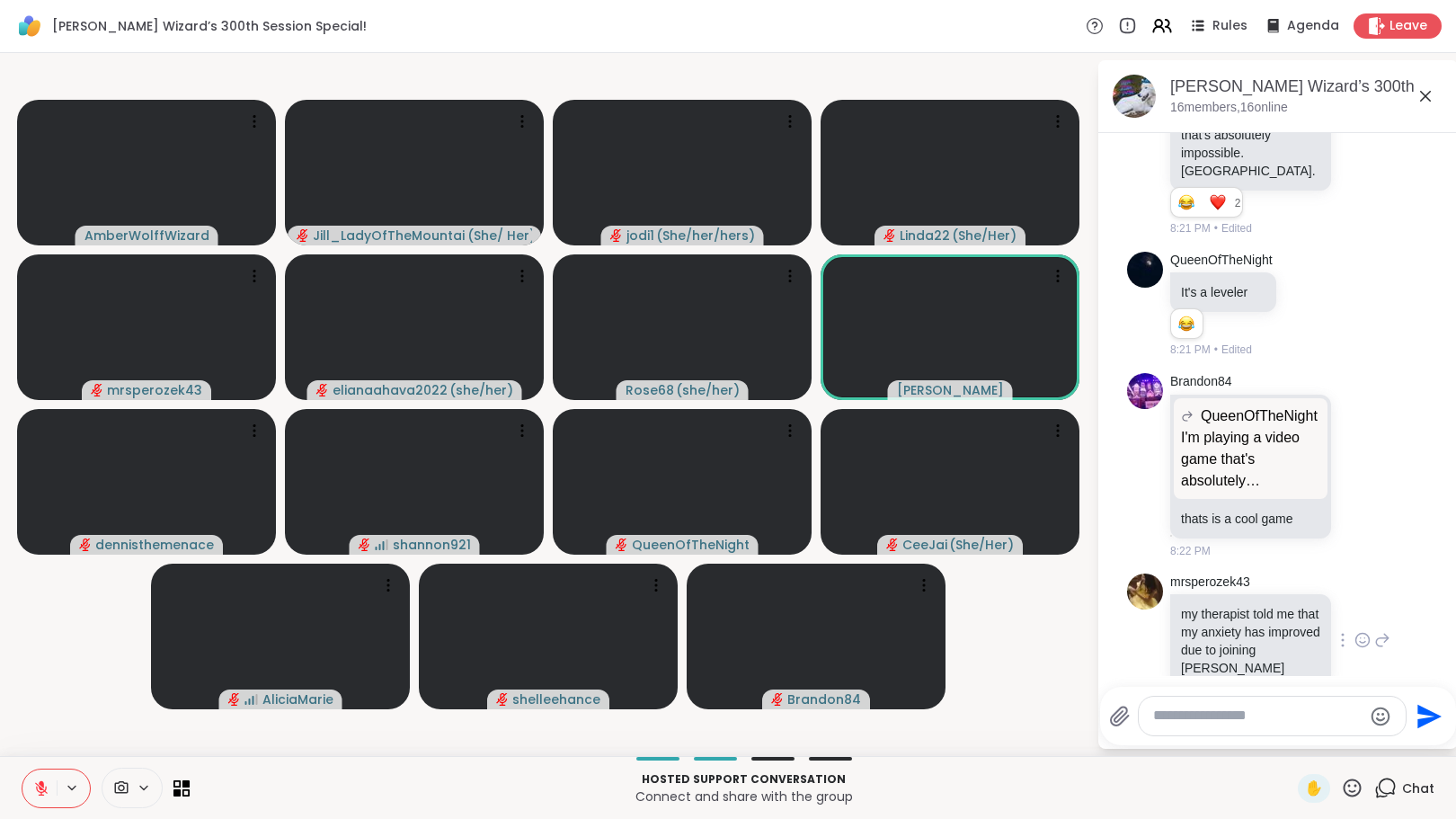
click at [1355, 631] on icon at bounding box center [1362, 639] width 16 height 18
click at [1355, 603] on div "Select Reaction: Heart" at bounding box center [1362, 611] width 16 height 16
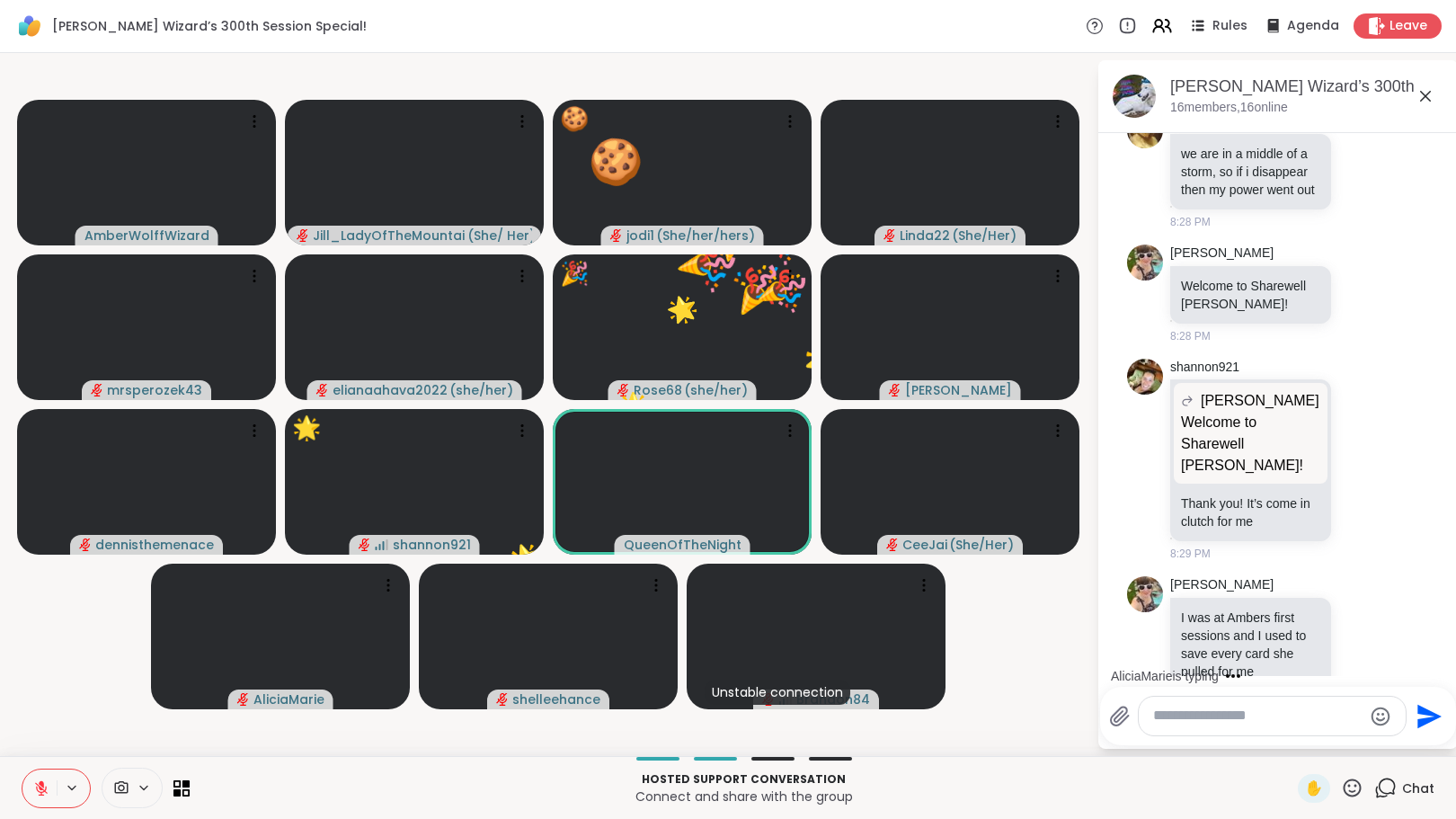
scroll to position [2514, 0]
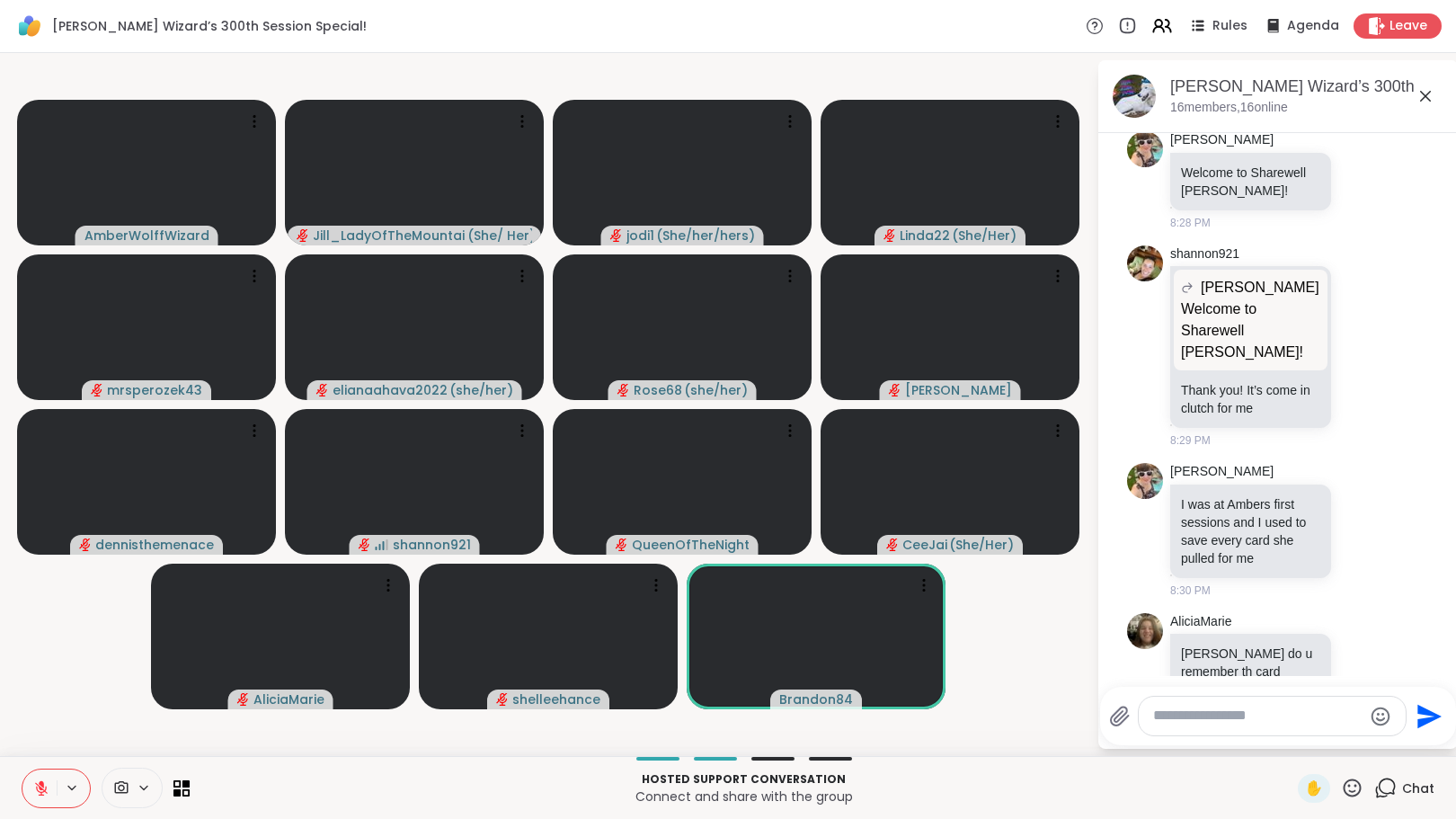
click at [1345, 788] on icon at bounding box center [1352, 788] width 22 height 22
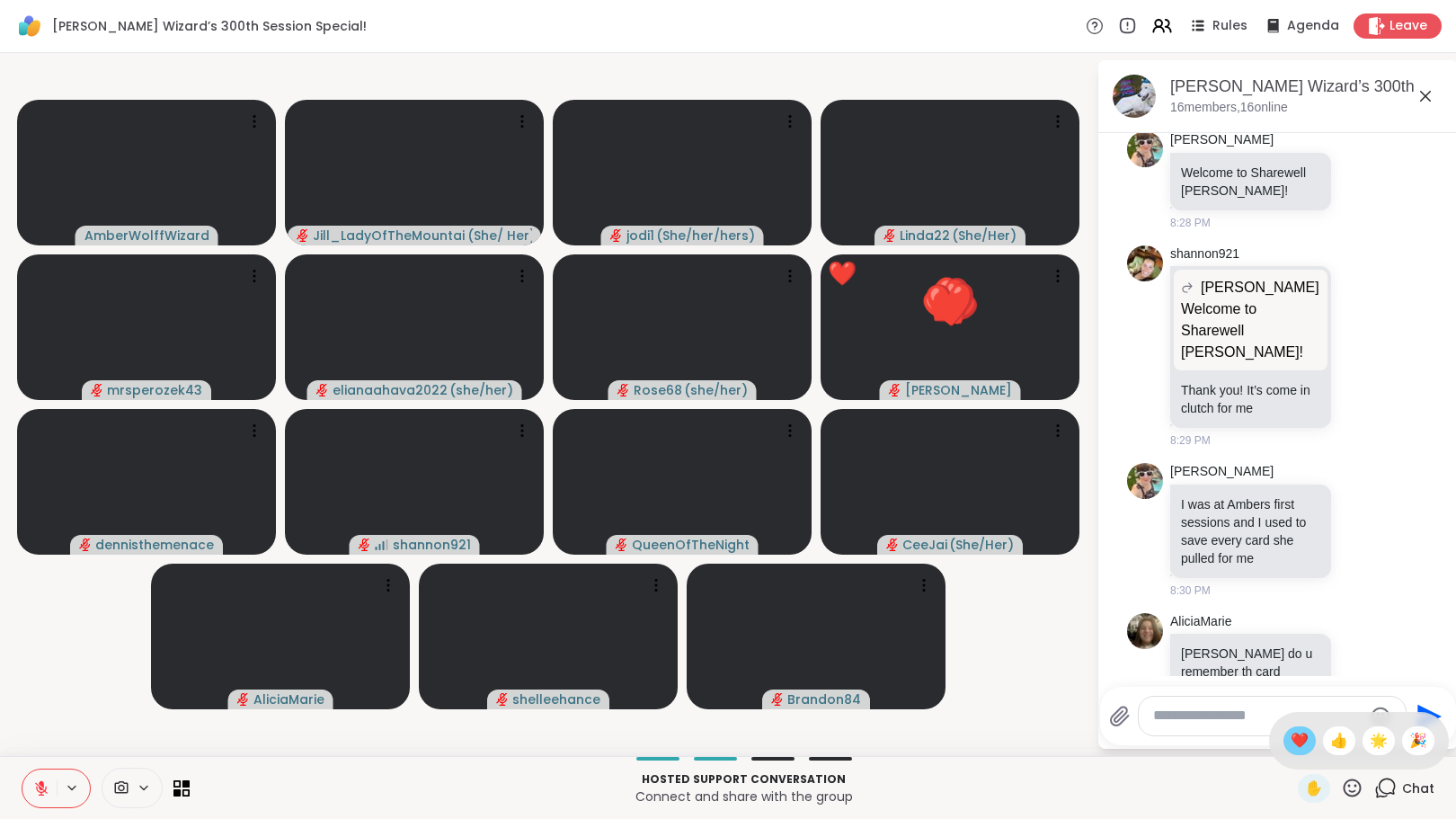
click at [1291, 743] on span "❤️" at bounding box center [1299, 740] width 18 height 21
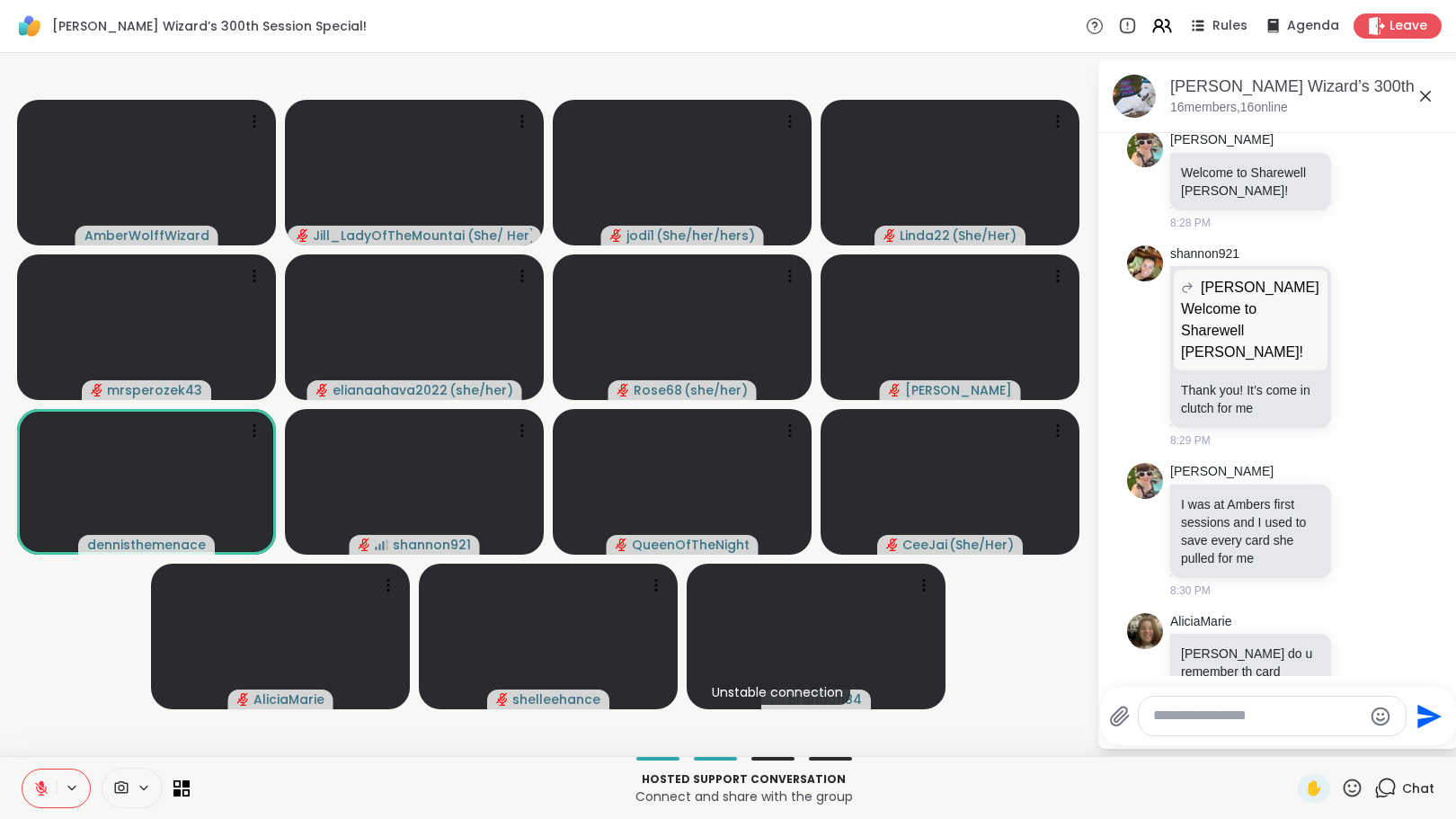
scroll to position [2628, 0]
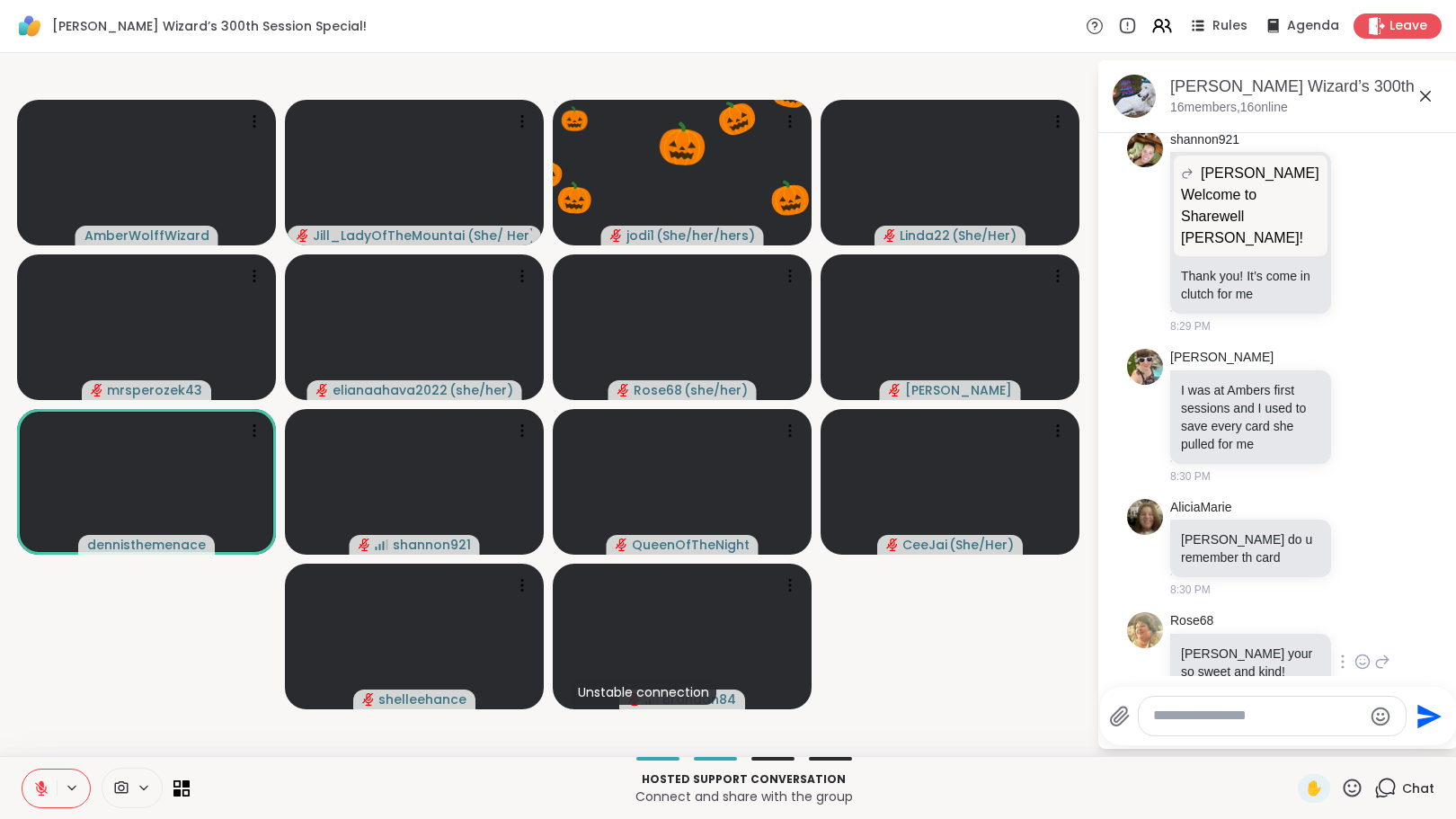
click at [1355, 653] on icon at bounding box center [1362, 662] width 16 height 18
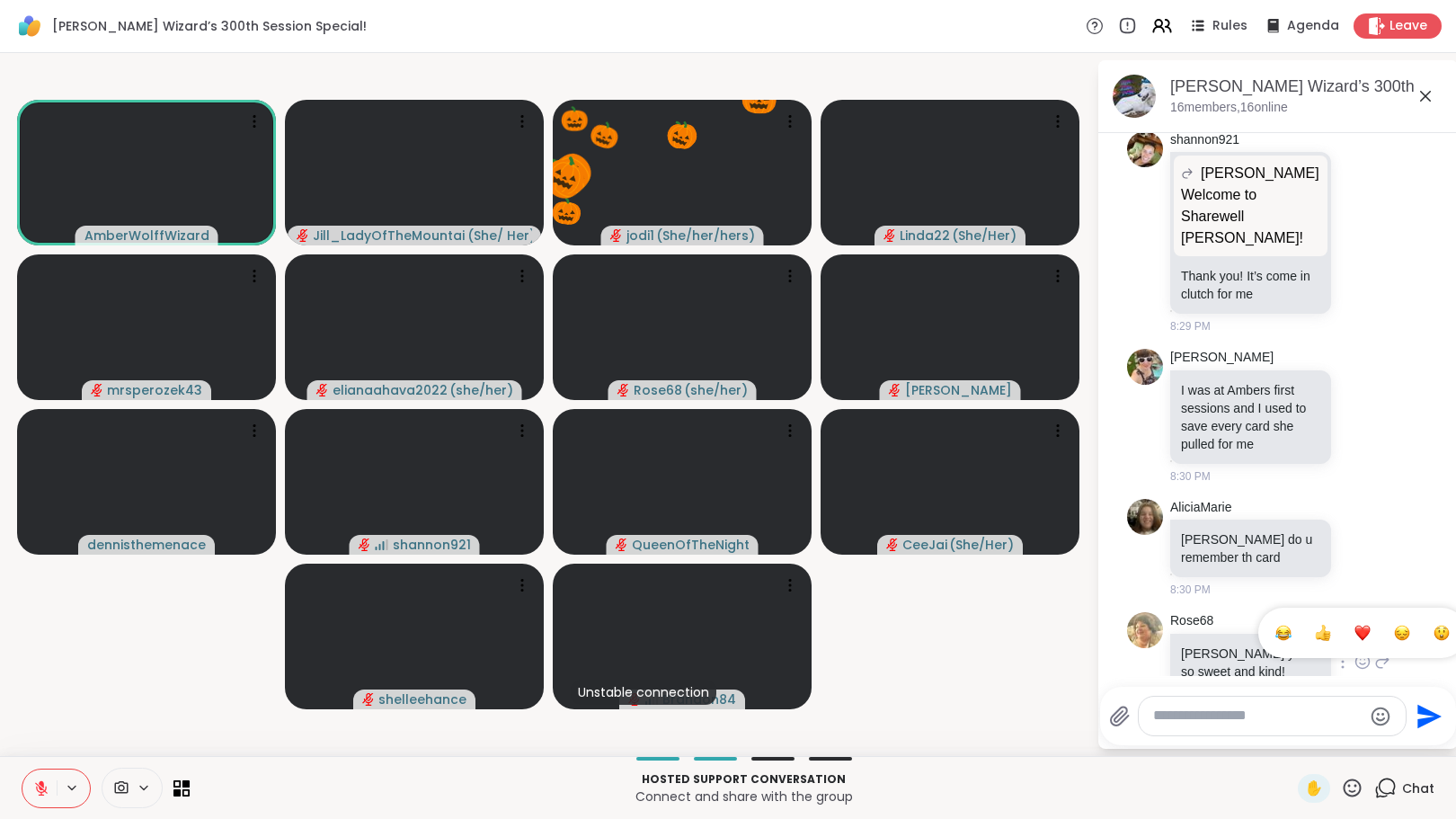
click at [1345, 615] on button "Select Reaction: Heart" at bounding box center [1362, 633] width 36 height 36
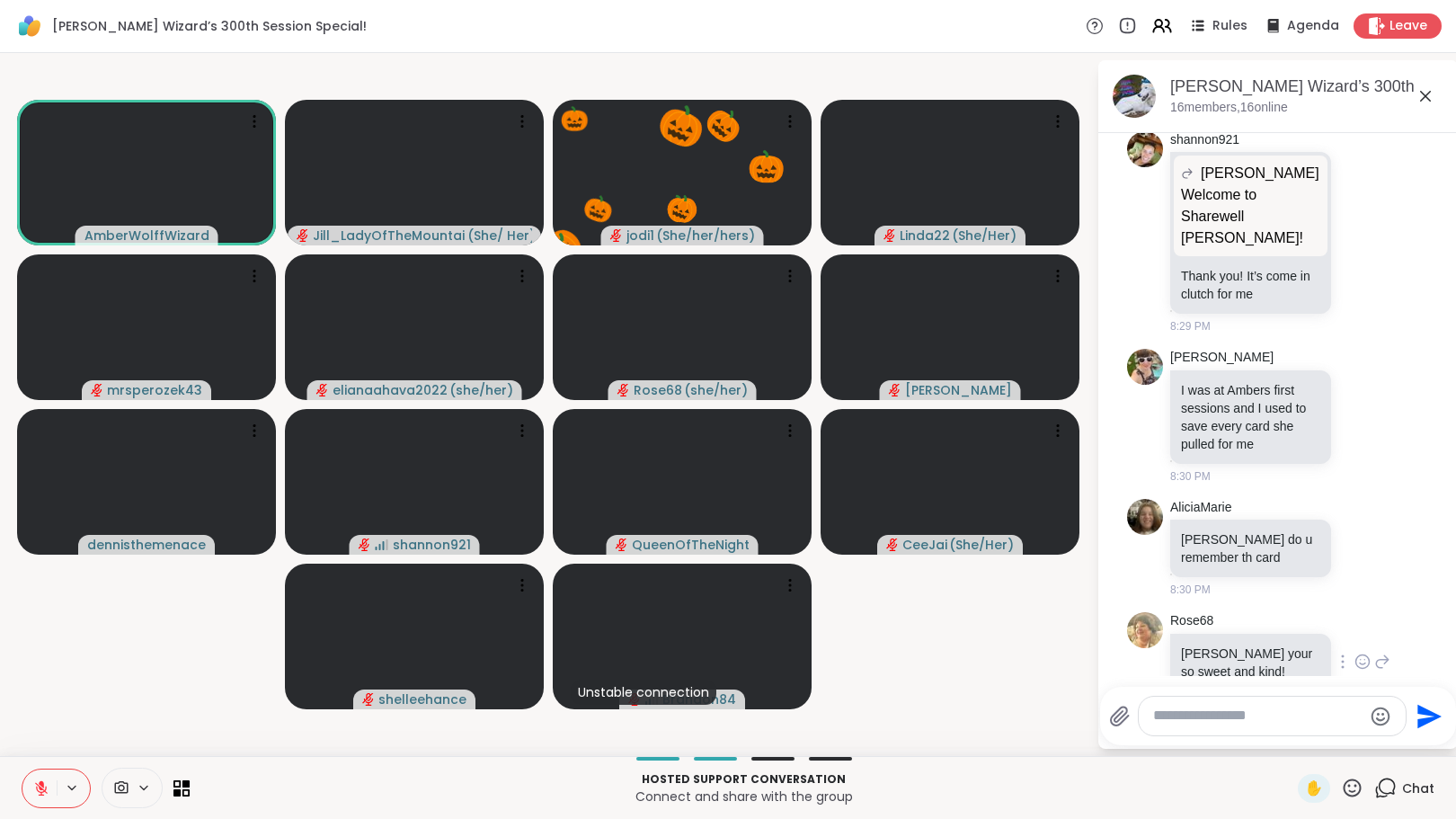
scroll to position [2654, 0]
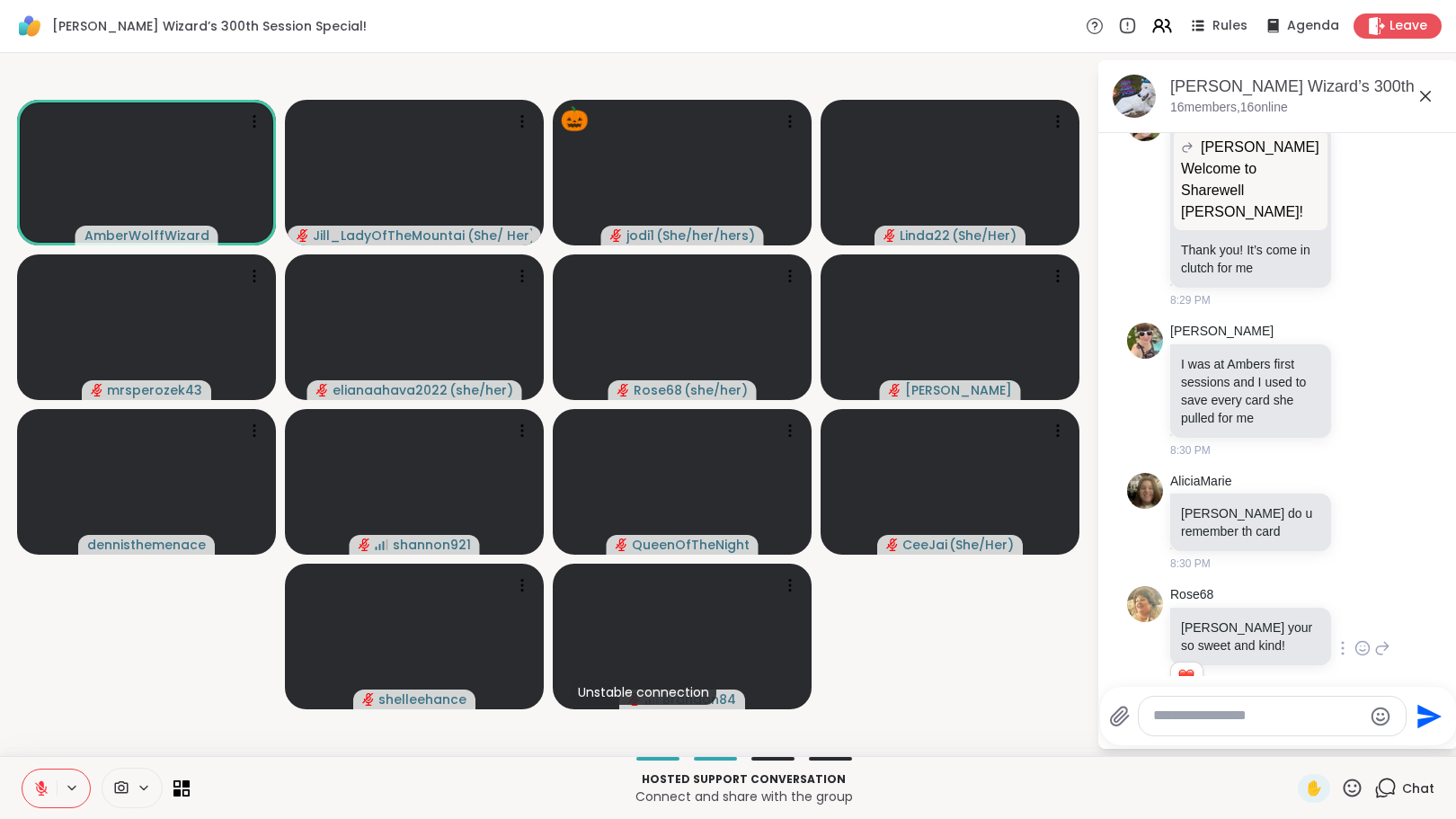
click at [1374, 637] on icon at bounding box center [1382, 648] width 16 height 21
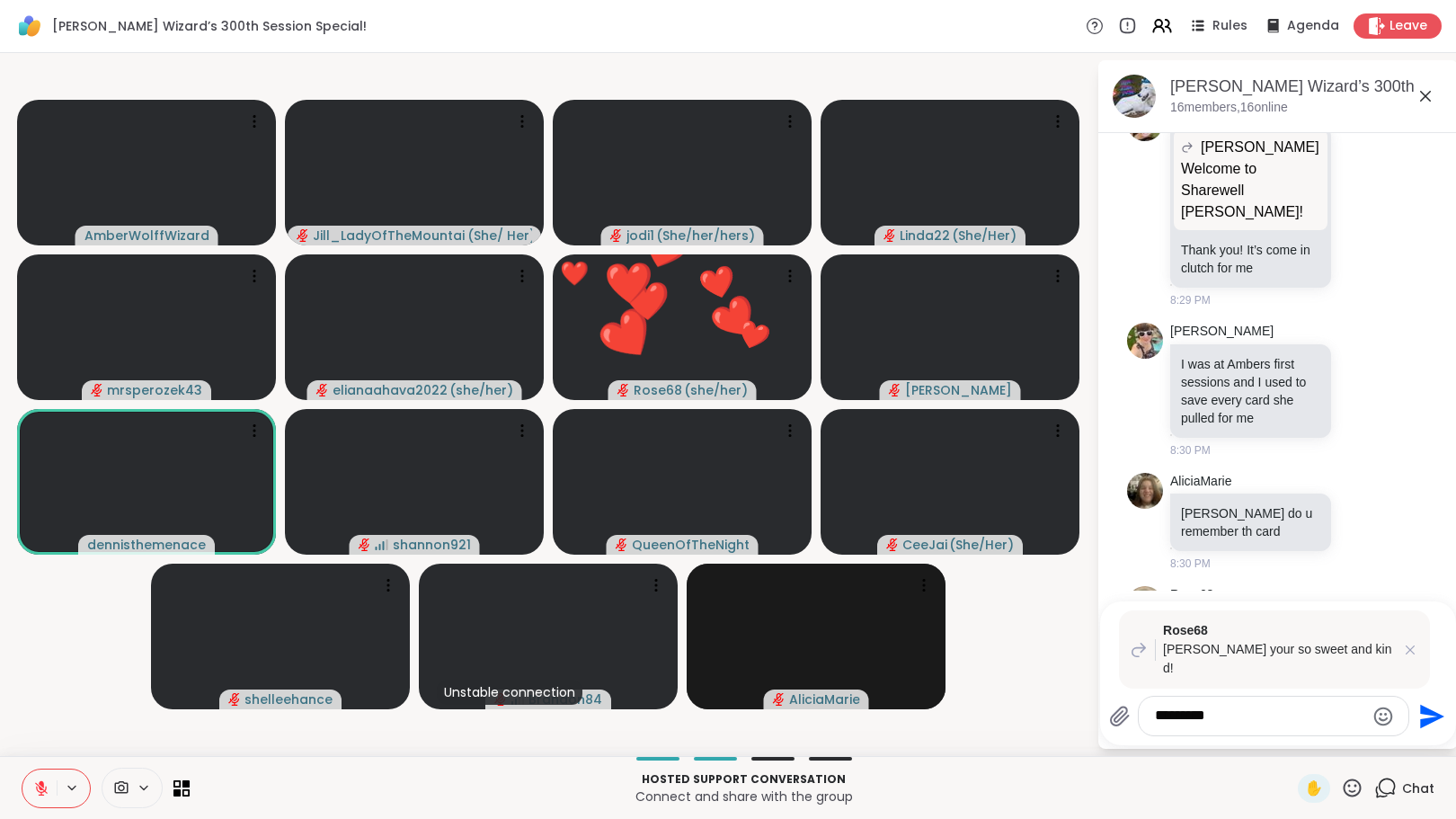
type textarea "**********"
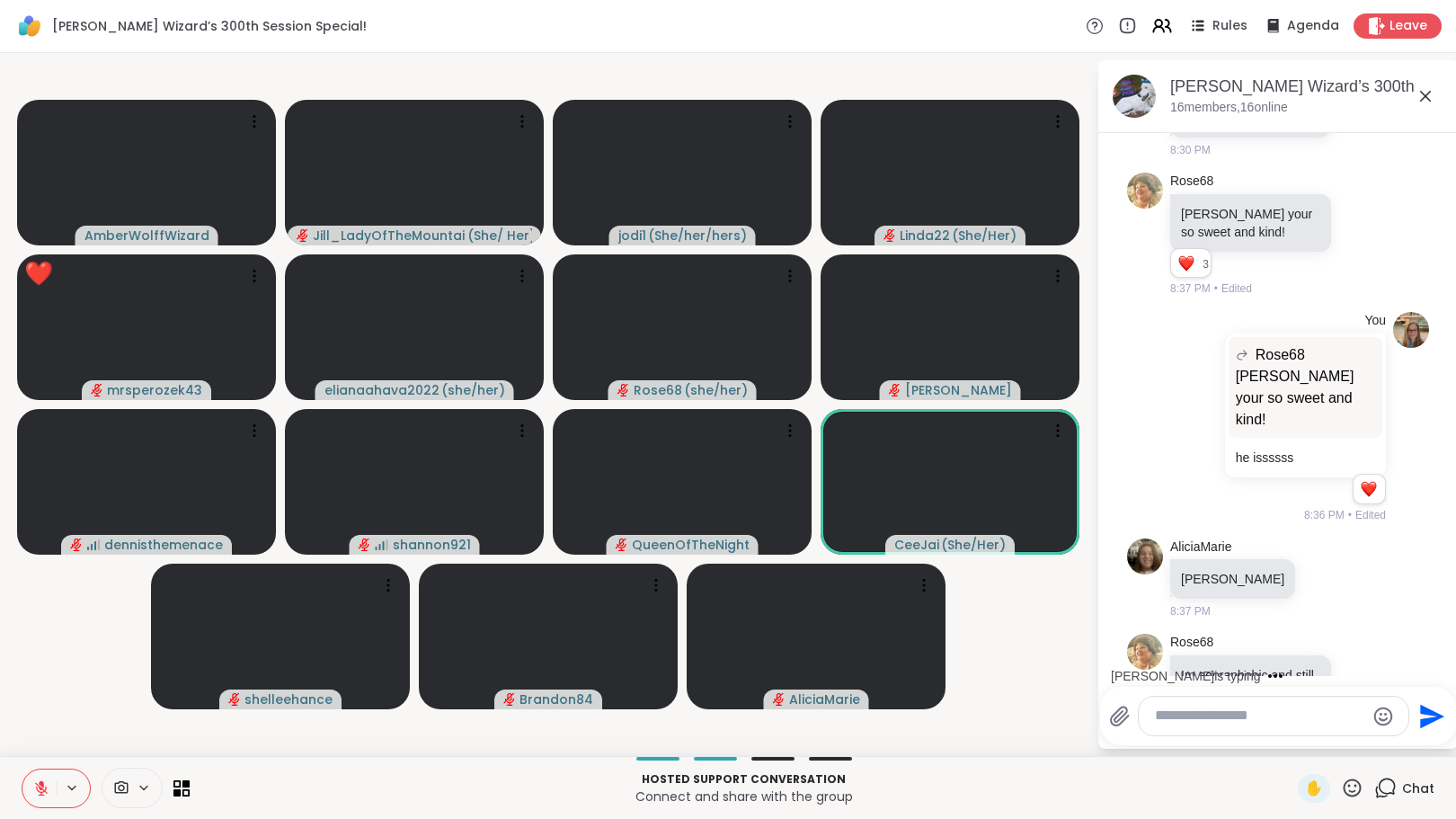
scroll to position [3165, 0]
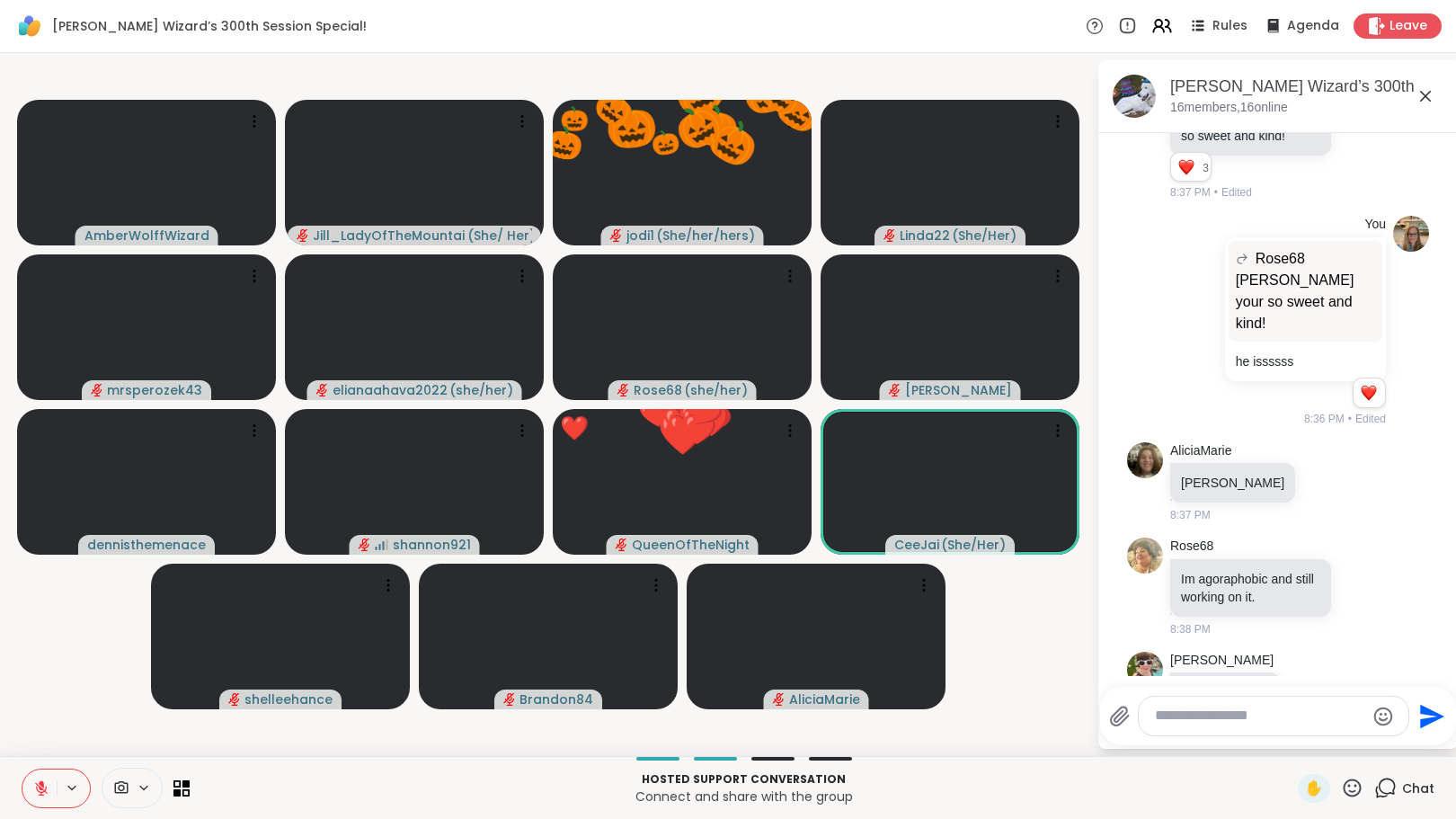
click at [1344, 790] on icon at bounding box center [1352, 788] width 18 height 18
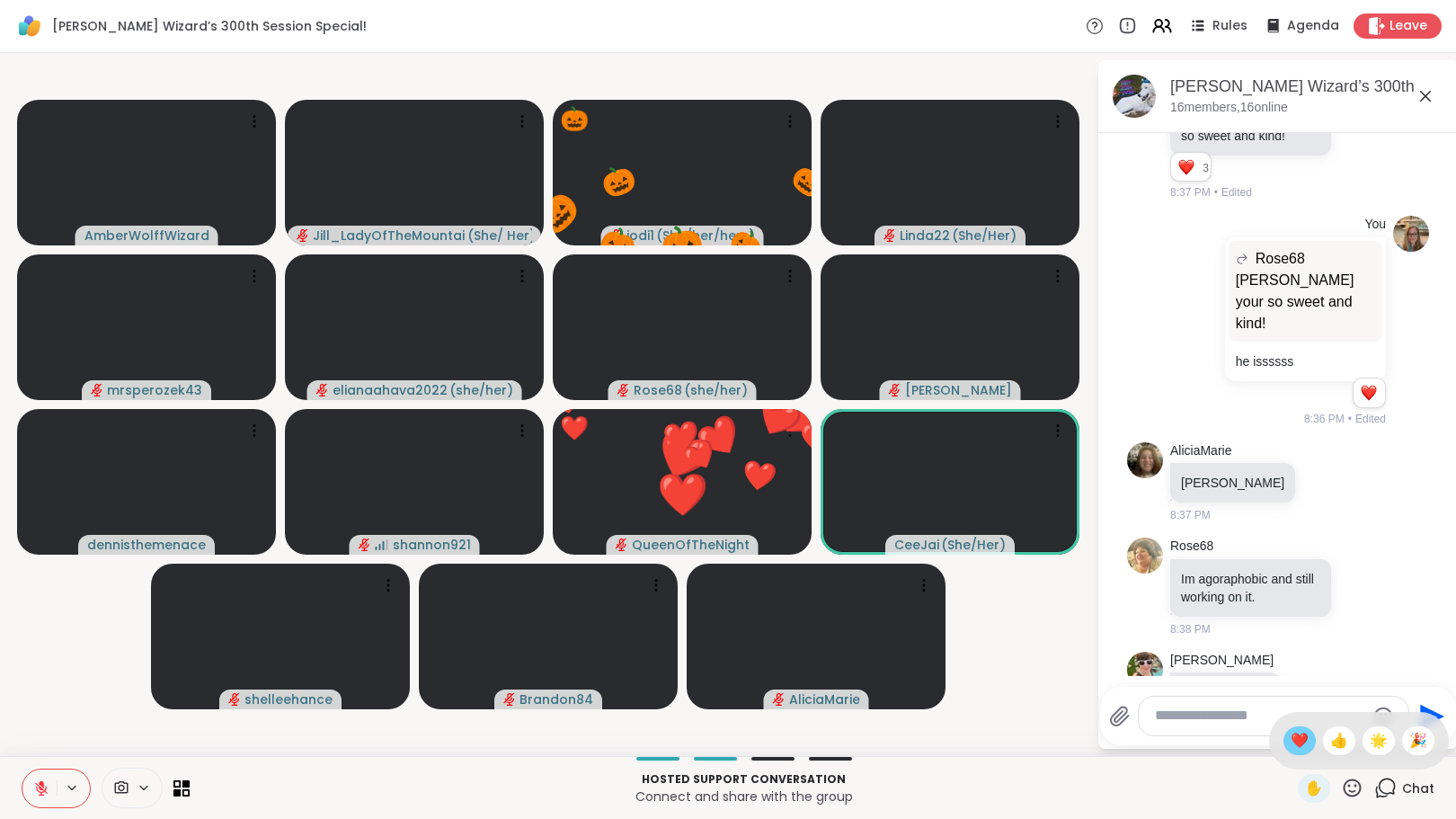
click at [1291, 748] on span "❤️" at bounding box center [1299, 740] width 18 height 21
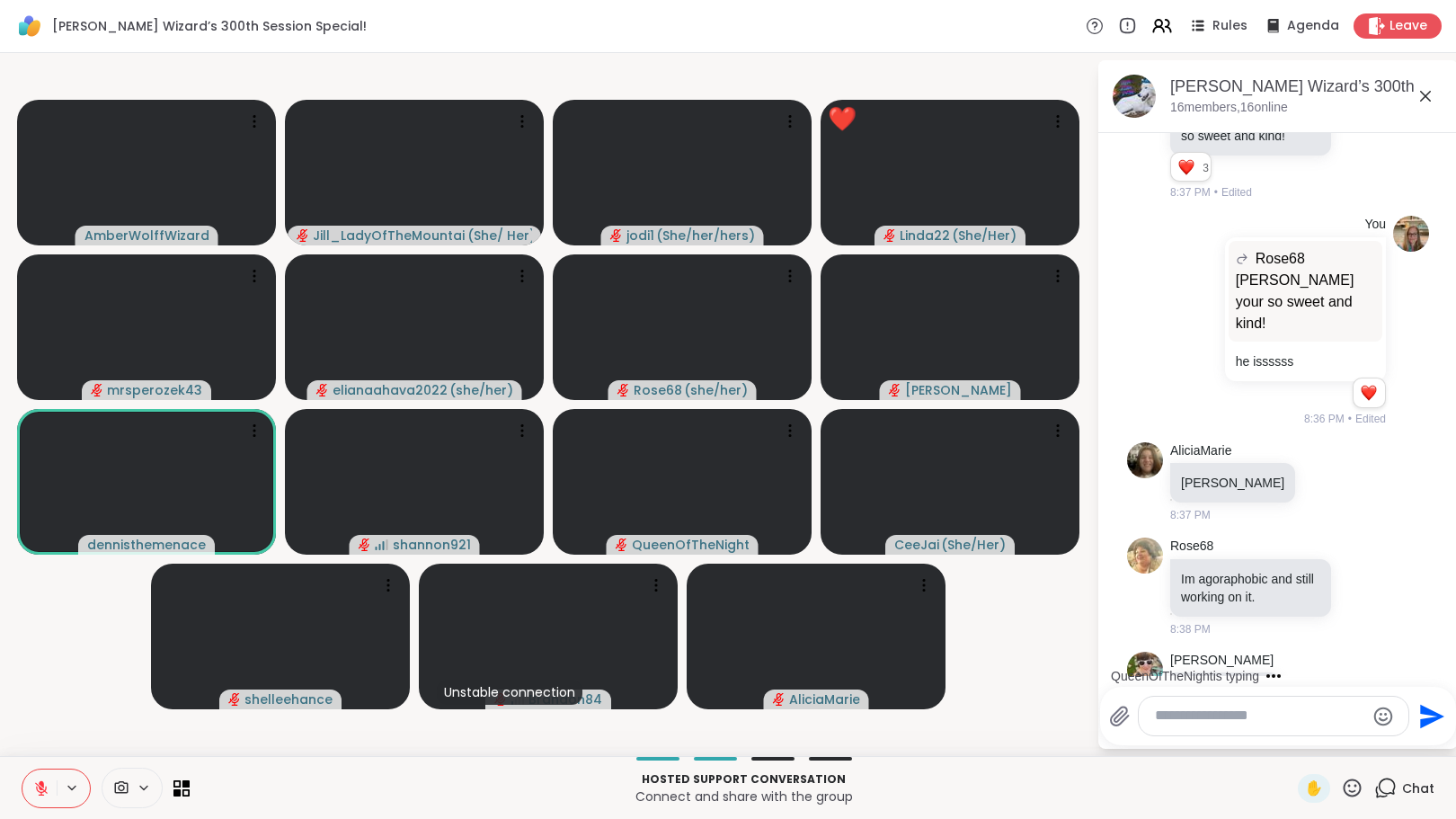
click at [1344, 796] on icon at bounding box center [1352, 788] width 18 height 18
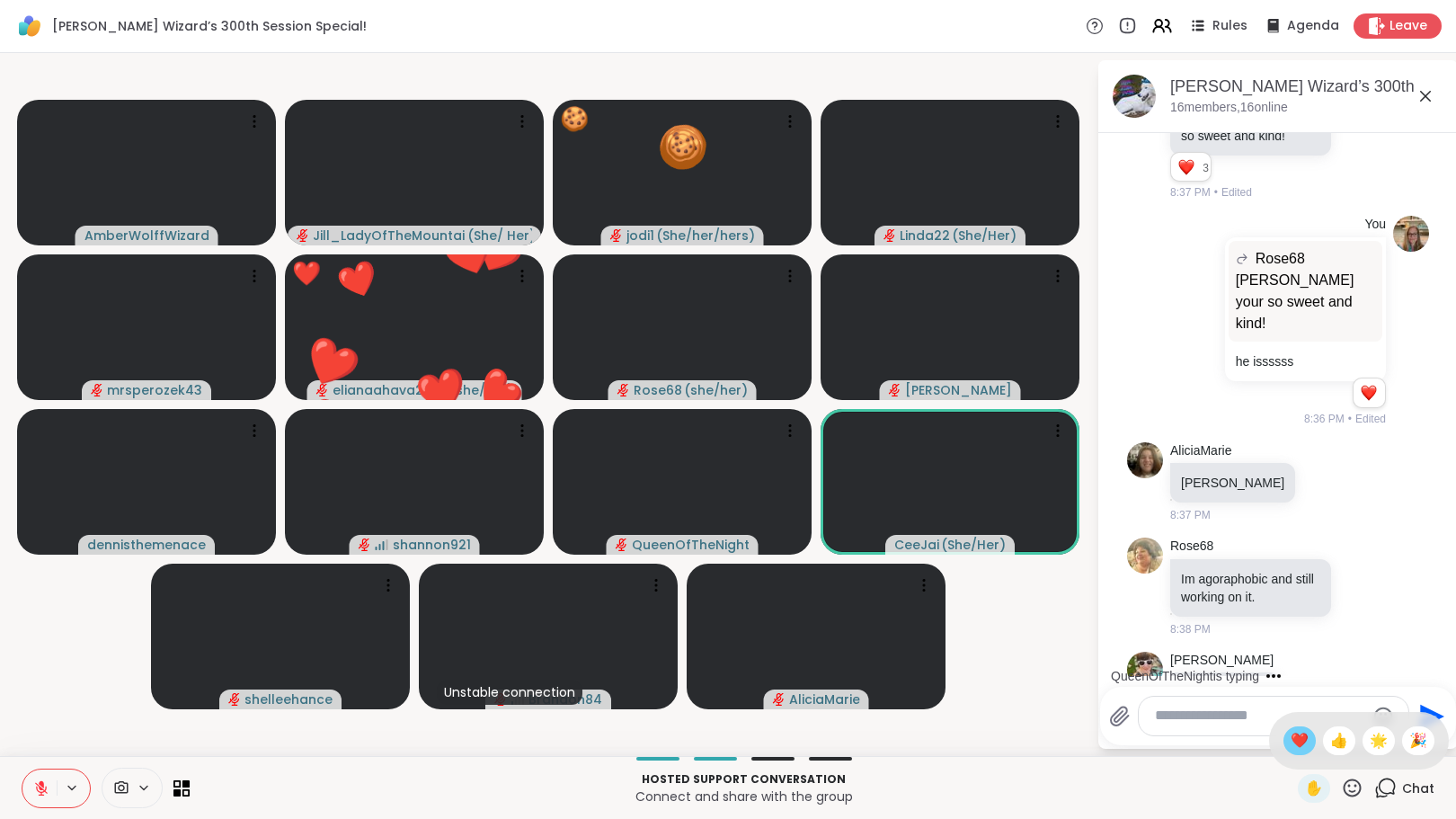
click at [1291, 742] on span "❤️" at bounding box center [1299, 740] width 18 height 21
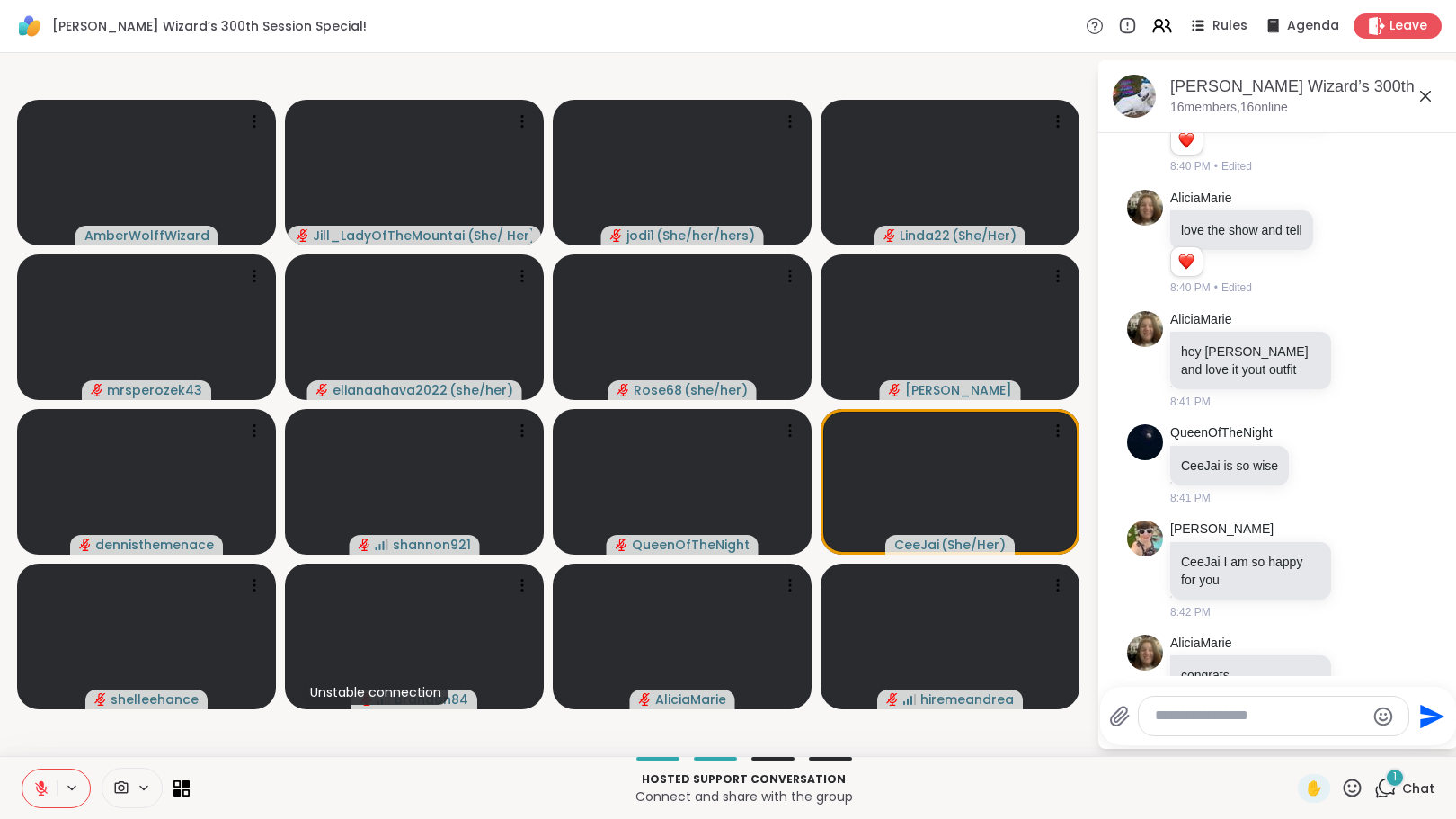
scroll to position [4013, 0]
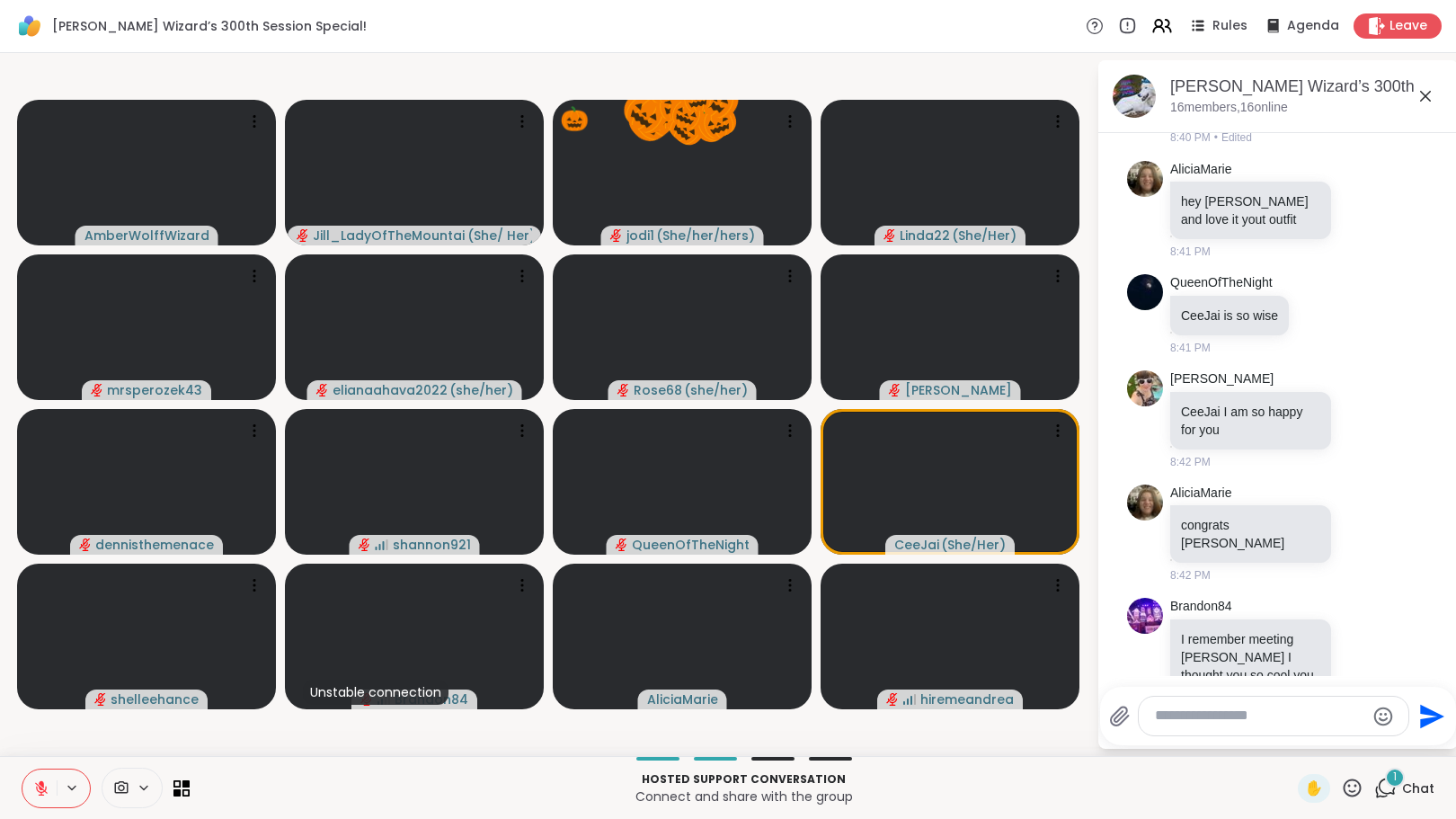
click at [1341, 782] on icon at bounding box center [1352, 788] width 22 height 22
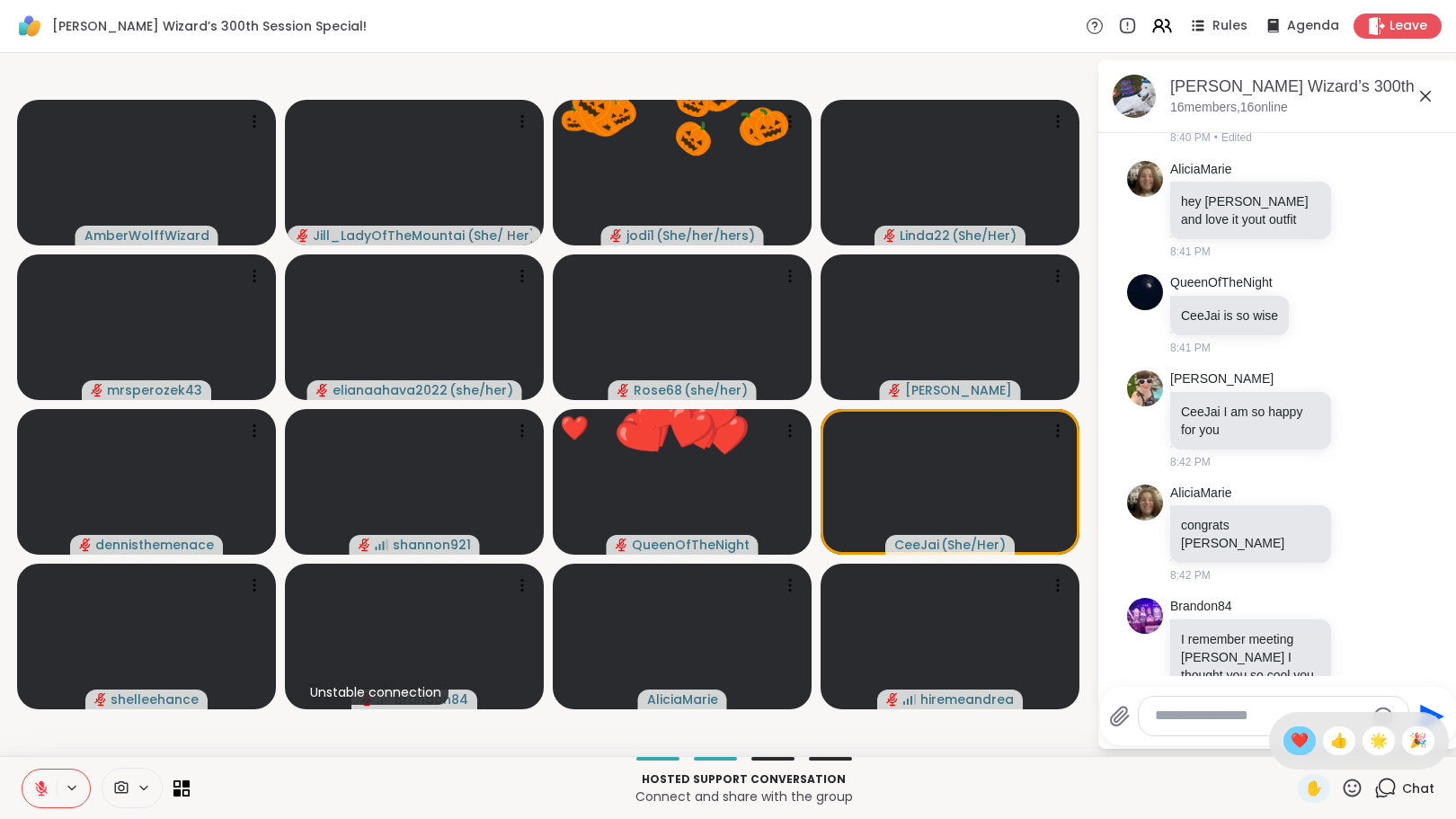
scroll to position [4231, 0]
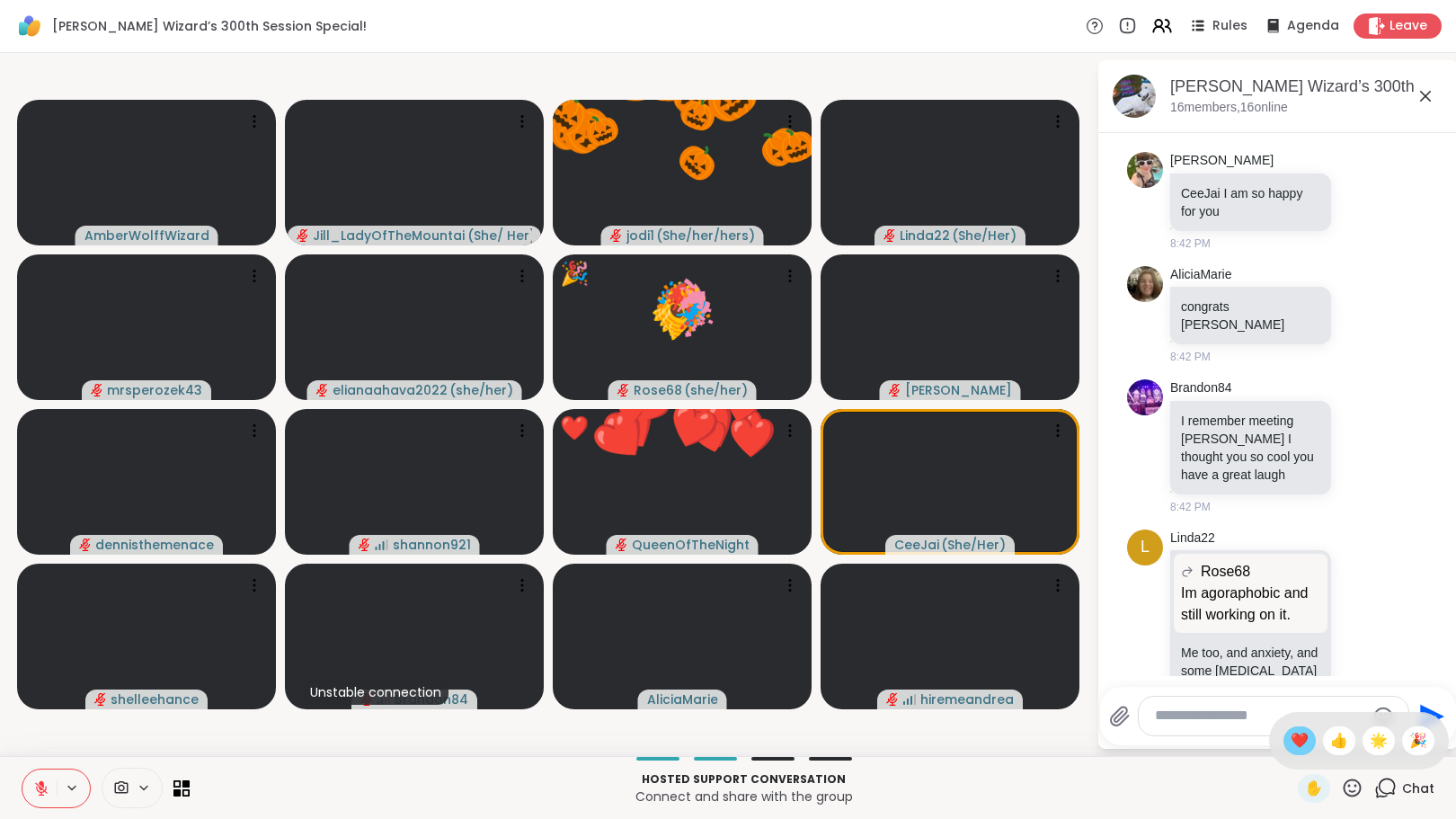
click at [1291, 744] on span "❤️" at bounding box center [1299, 740] width 18 height 21
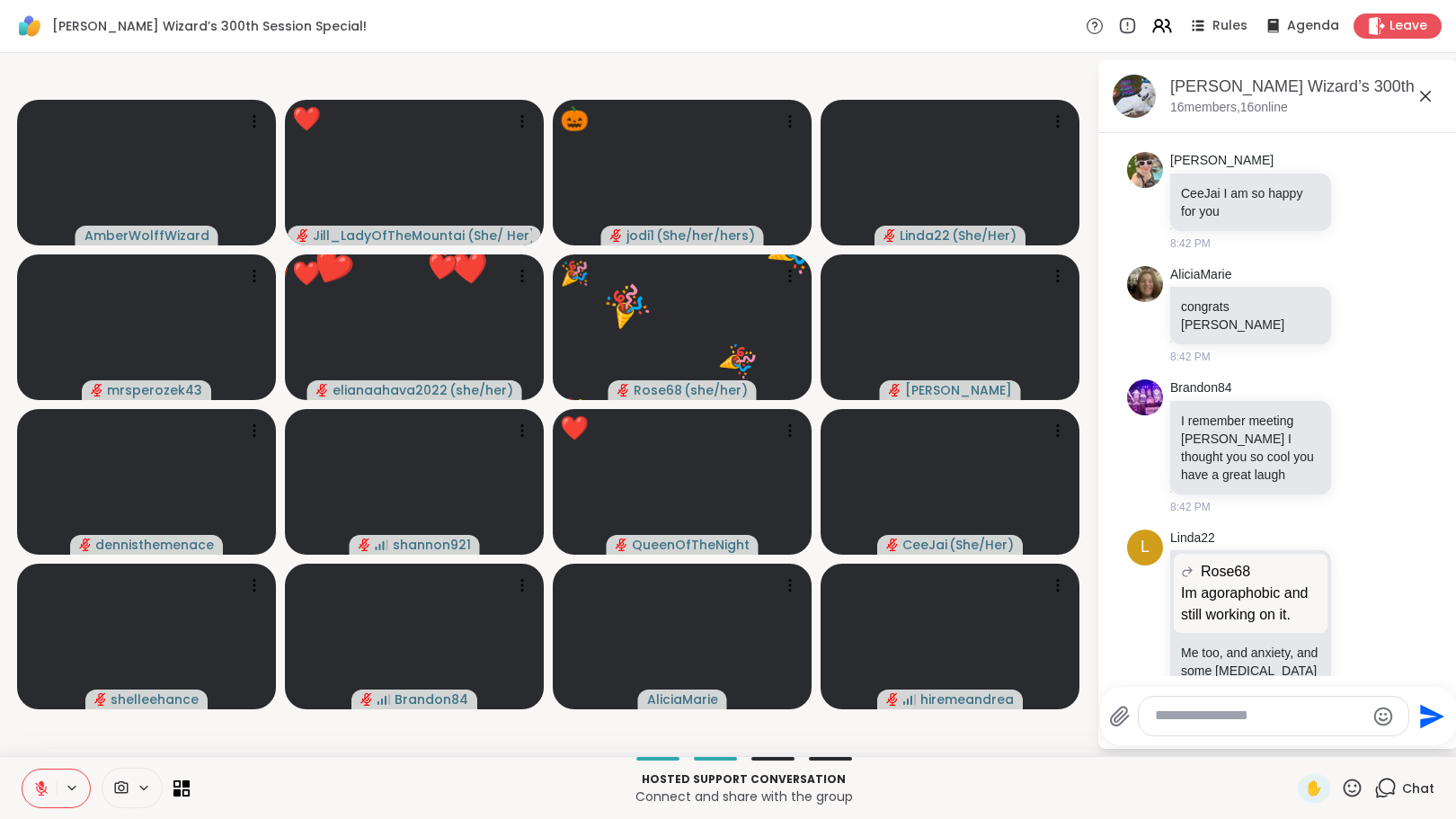
click at [1349, 788] on icon at bounding box center [1352, 788] width 18 height 18
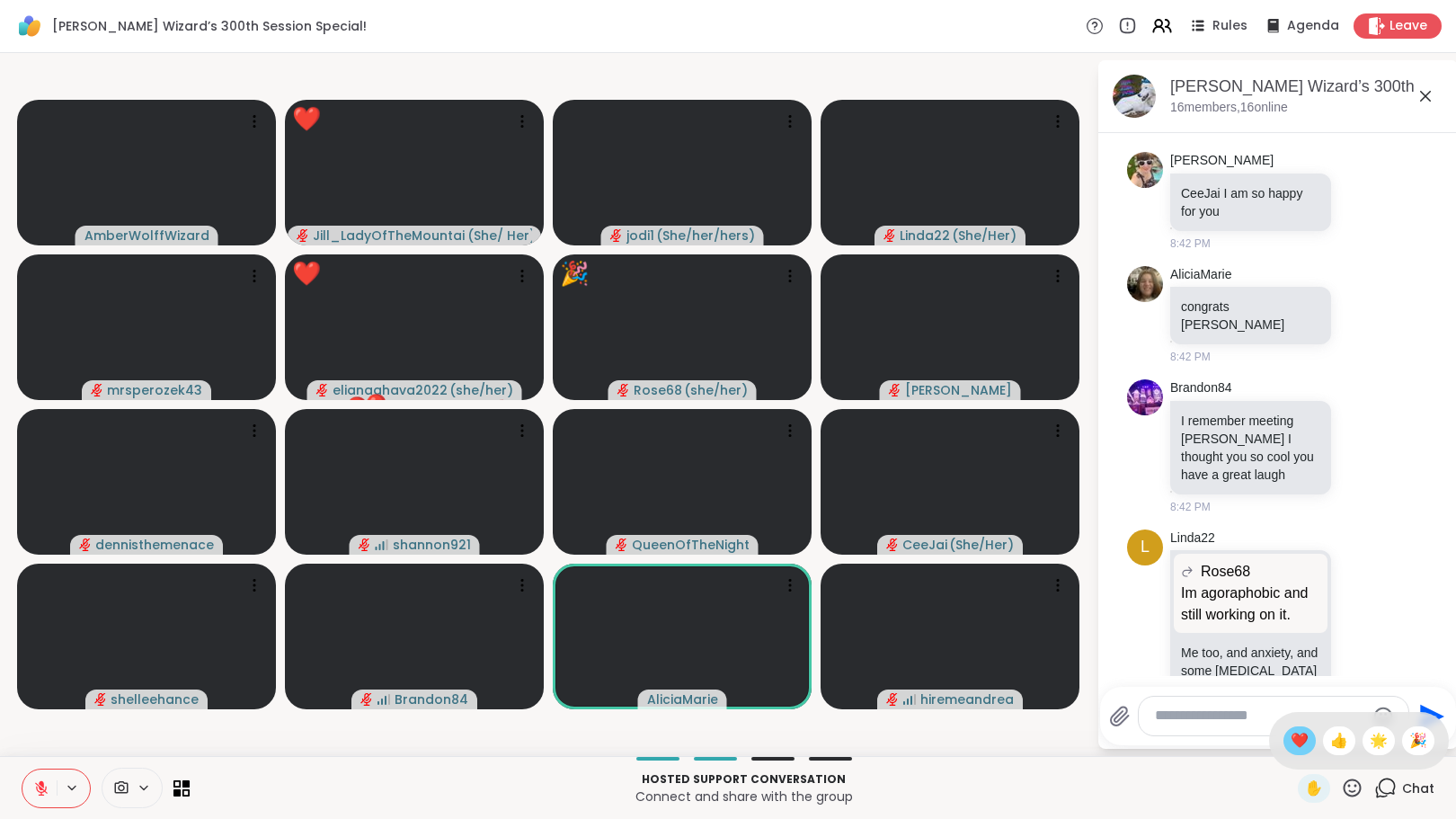
click at [1291, 743] on span "❤️" at bounding box center [1299, 740] width 18 height 21
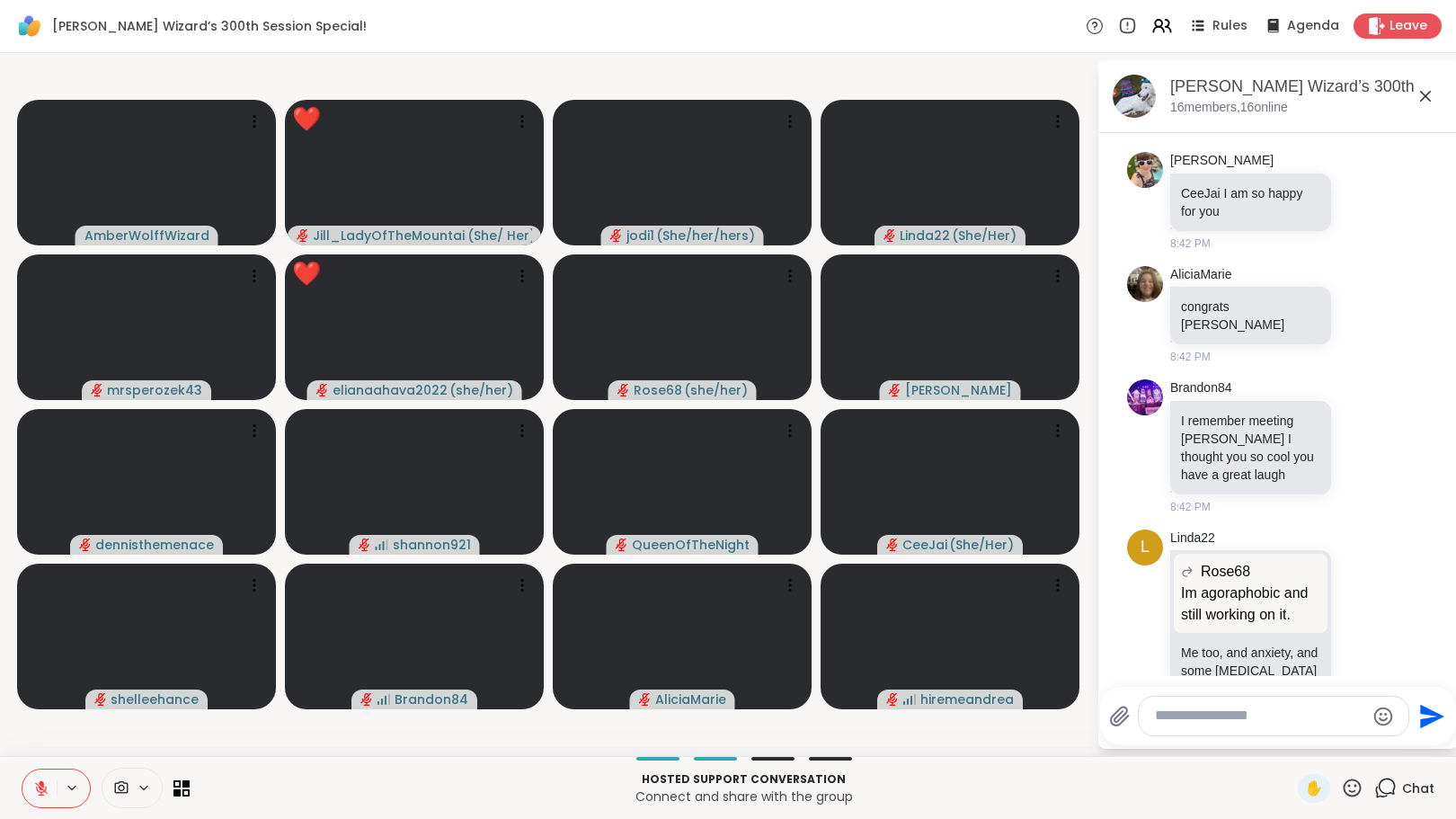
click at [1347, 791] on icon at bounding box center [1352, 788] width 18 height 18
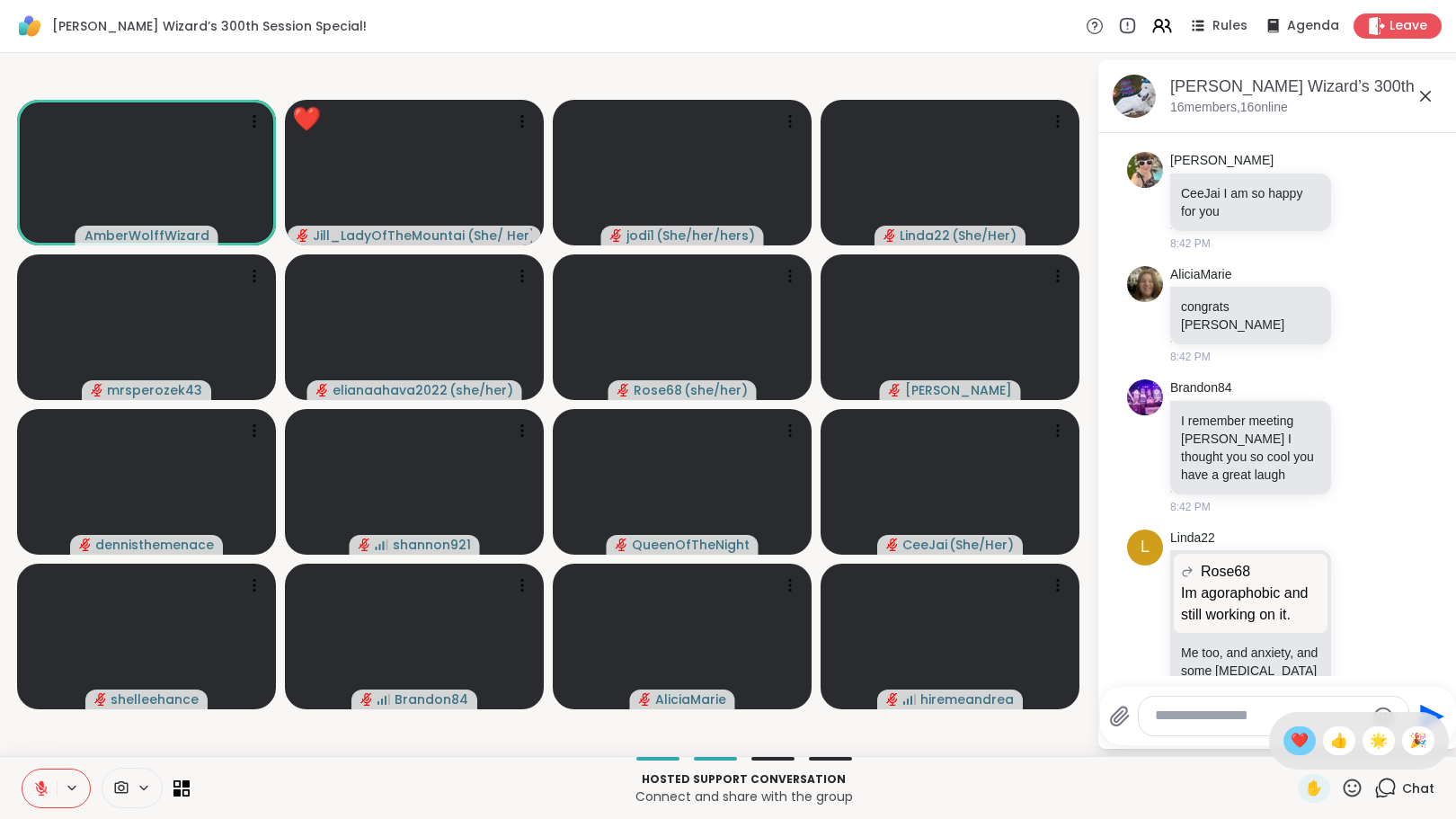
click at [1291, 745] on span "❤️" at bounding box center [1299, 740] width 18 height 21
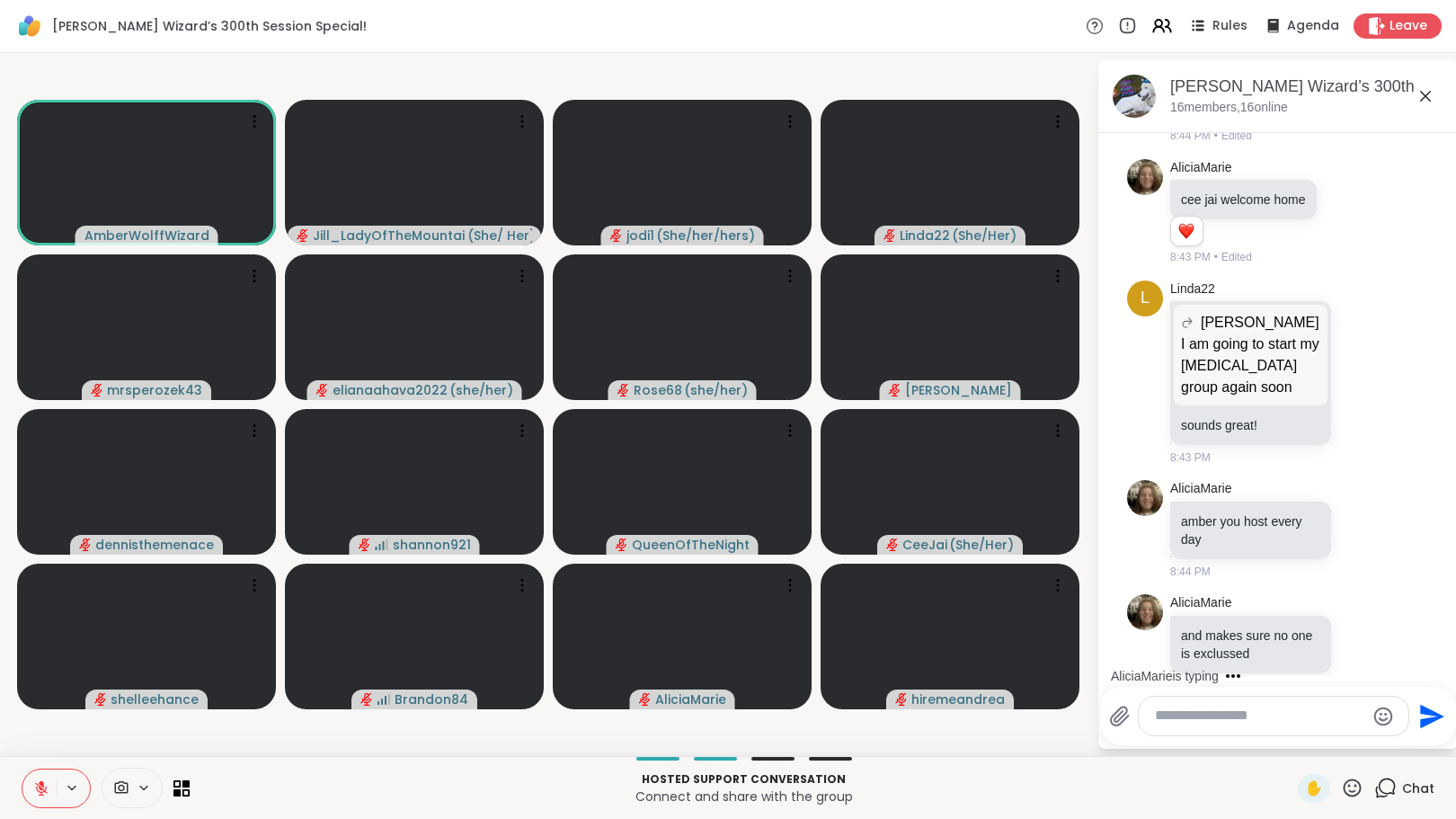
scroll to position [5051, 0]
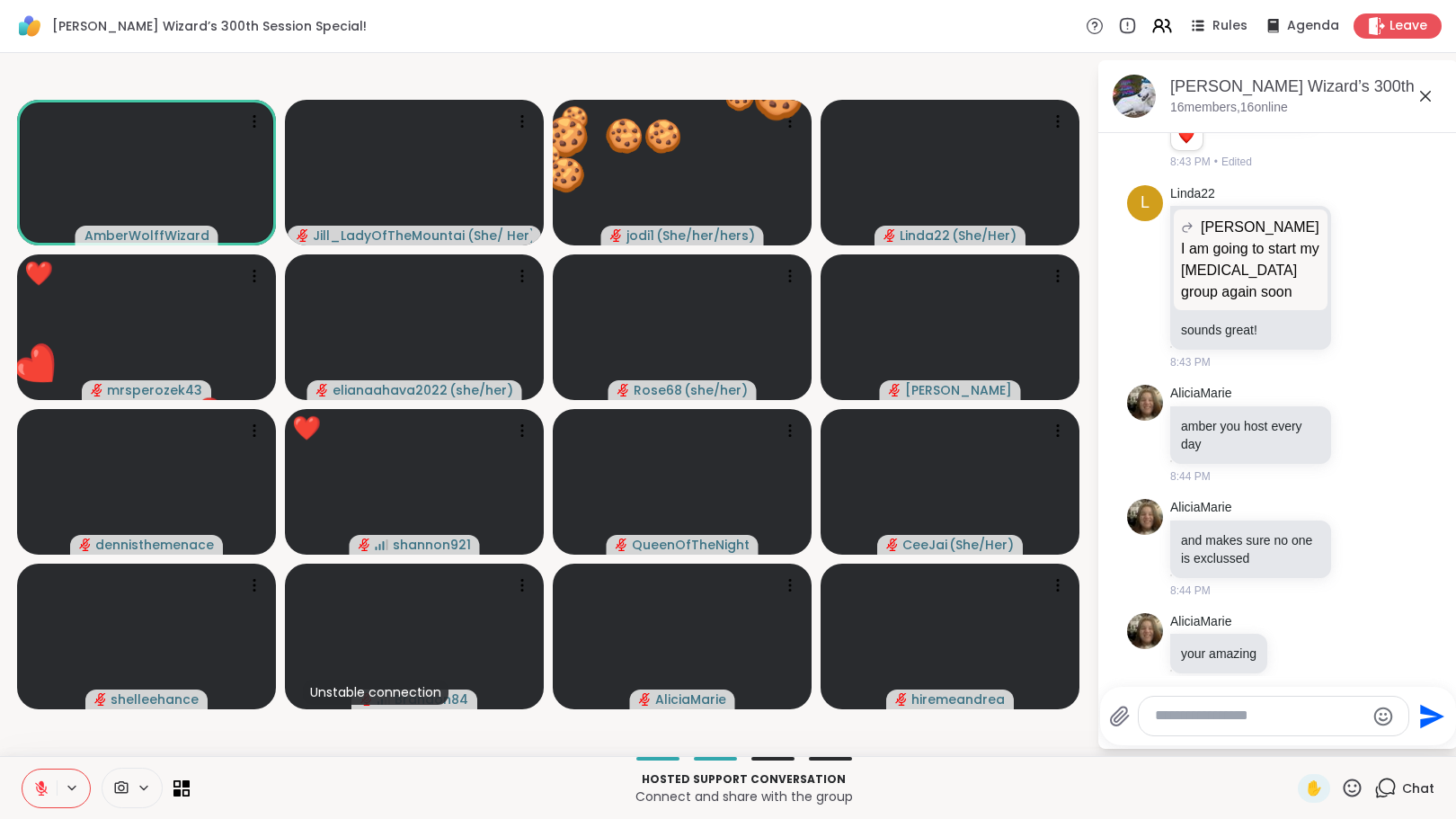
click at [1344, 786] on icon at bounding box center [1352, 788] width 18 height 18
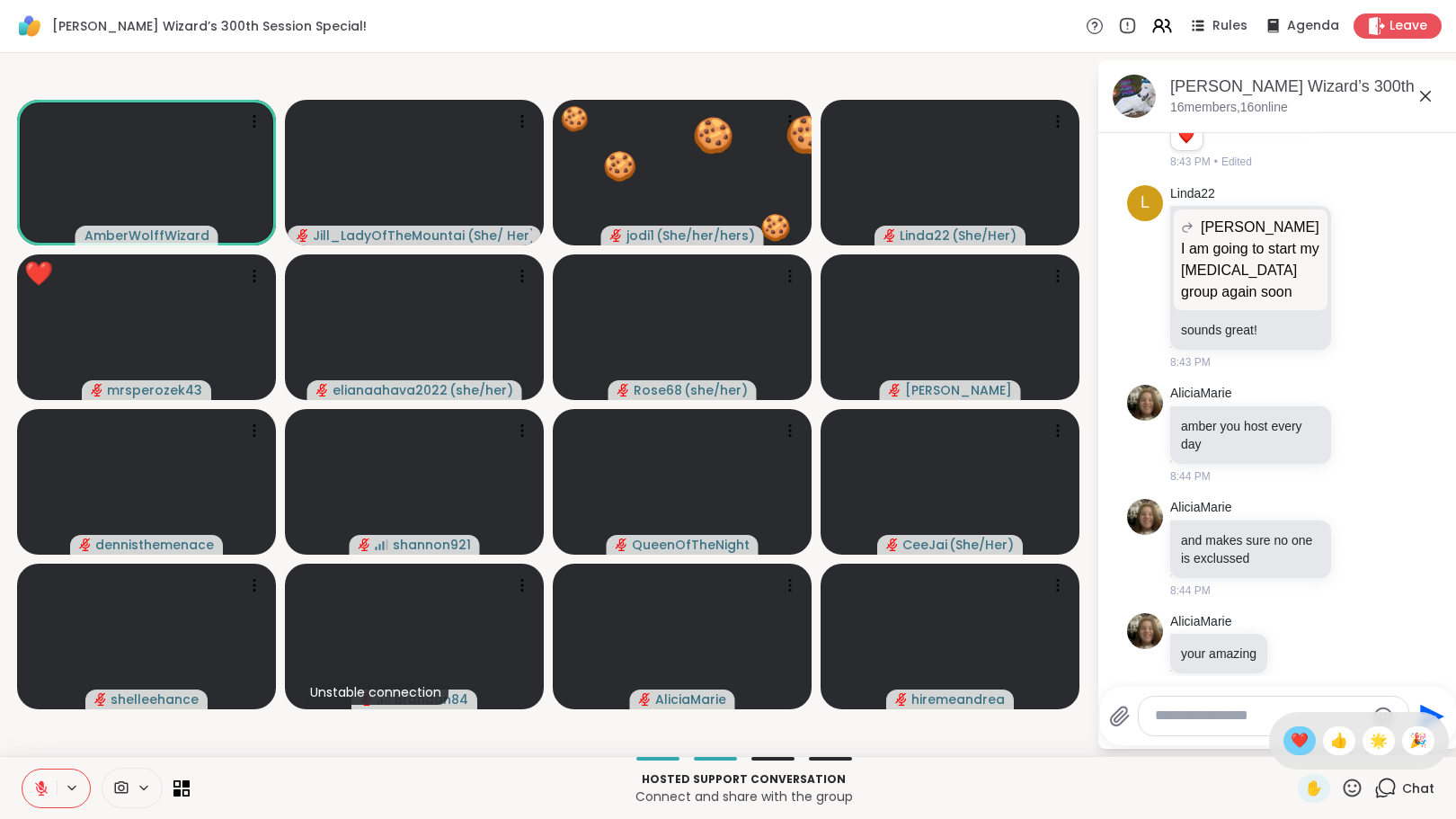
click at [1284, 742] on div "❤️" at bounding box center [1299, 740] width 32 height 29
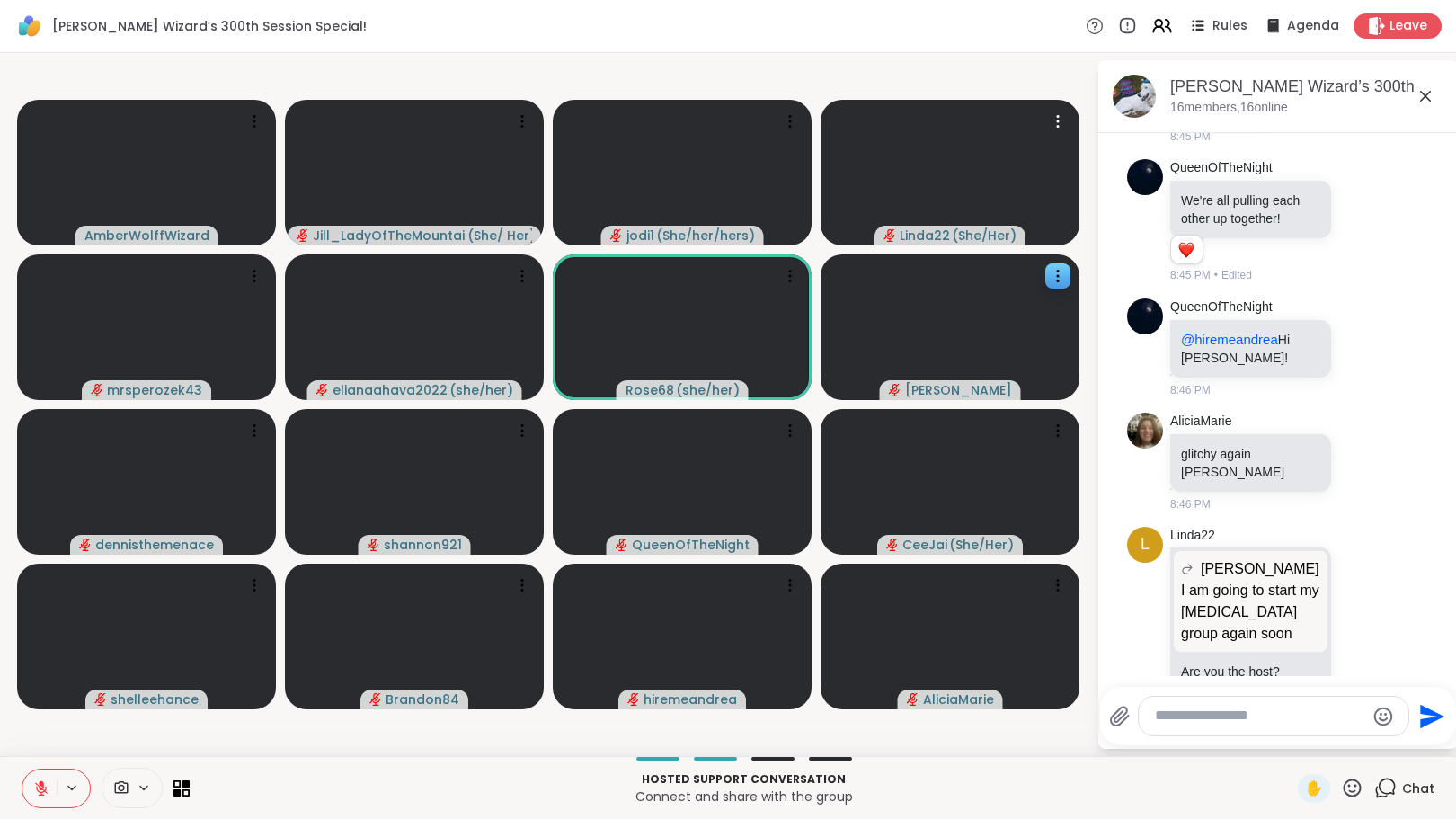
scroll to position [5741, 0]
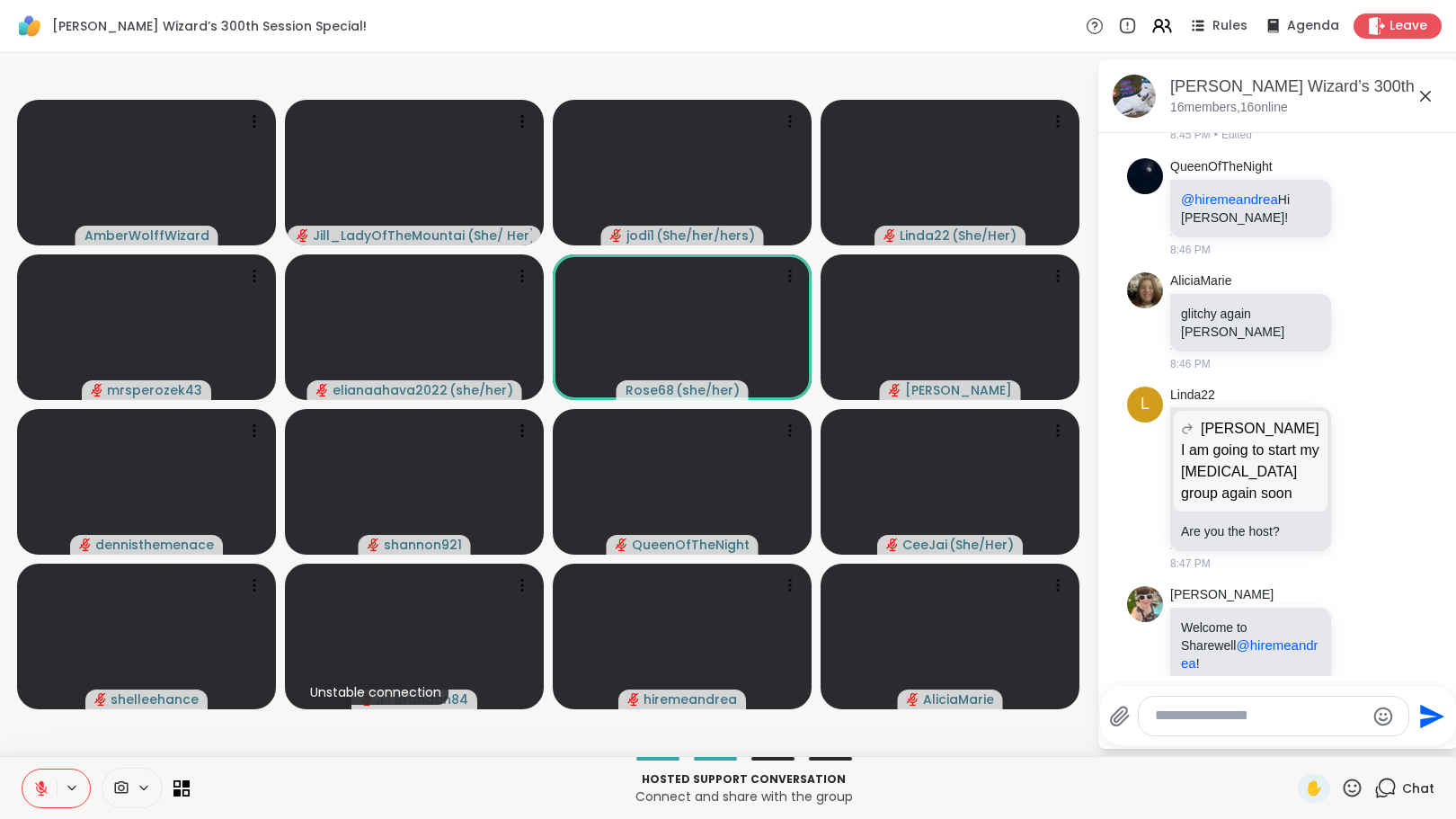
click at [1210, 714] on textarea "Type your message" at bounding box center [1260, 716] width 209 height 19
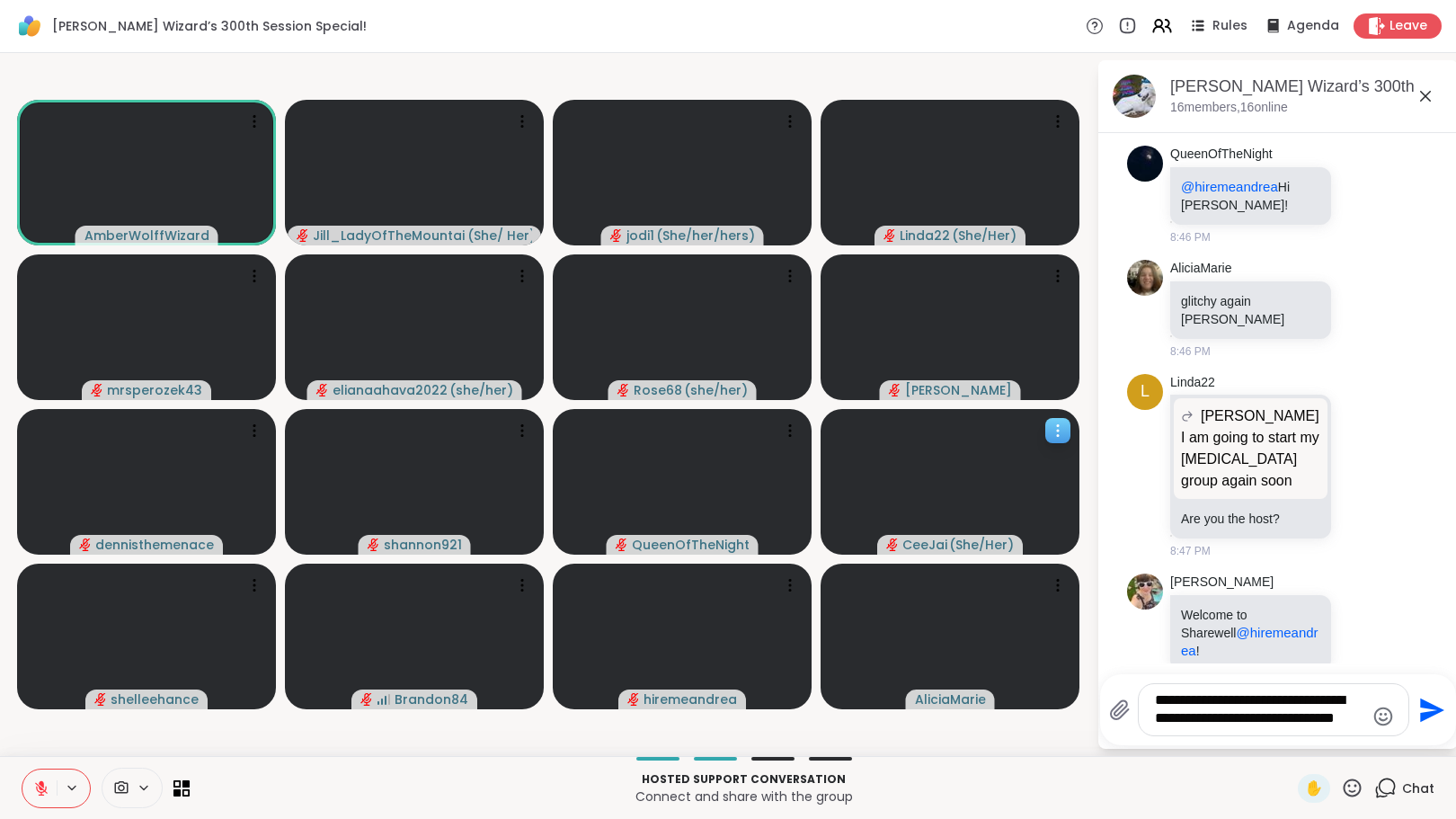
scroll to position [5772, 0]
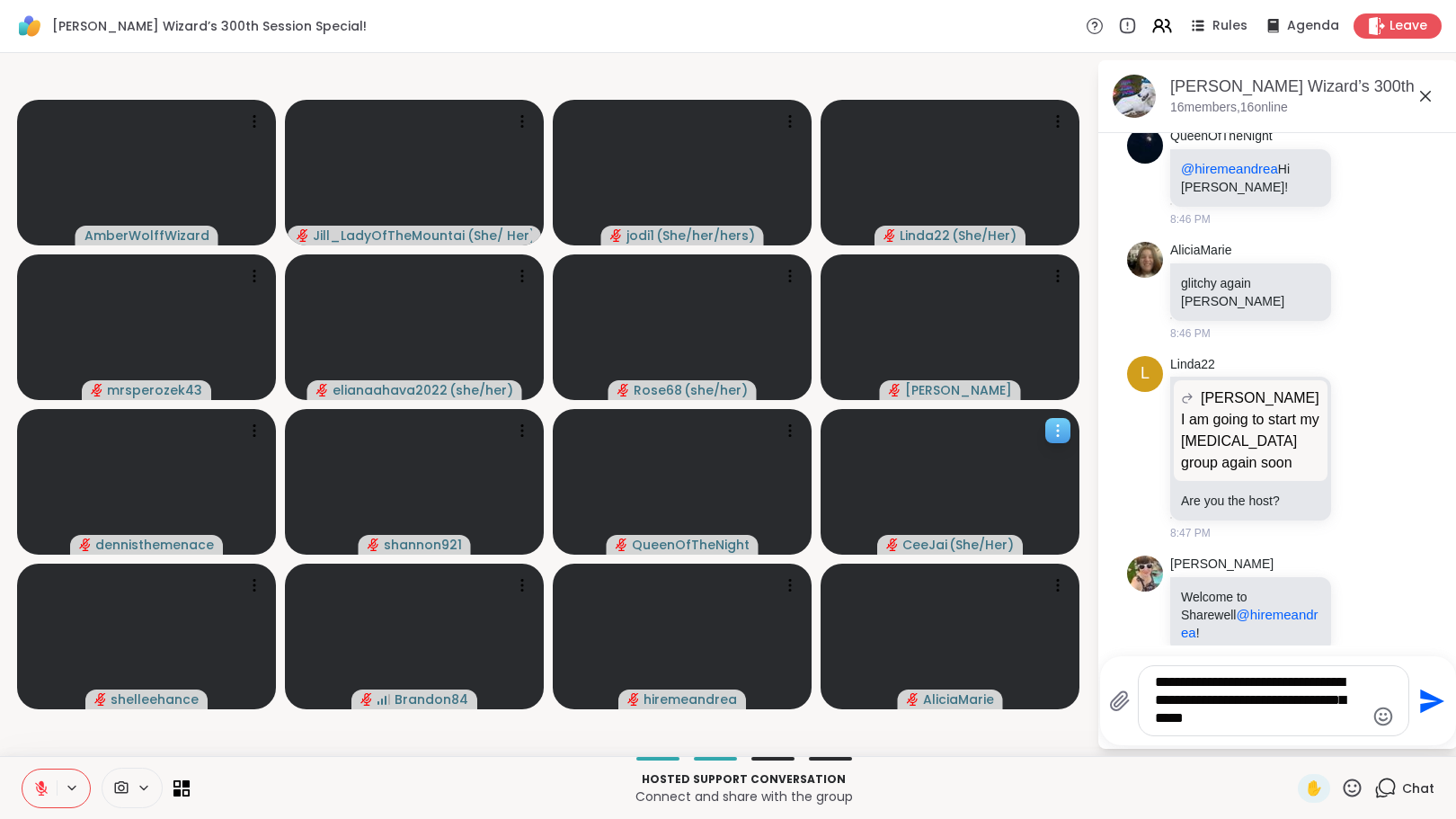
type textarea "**********"
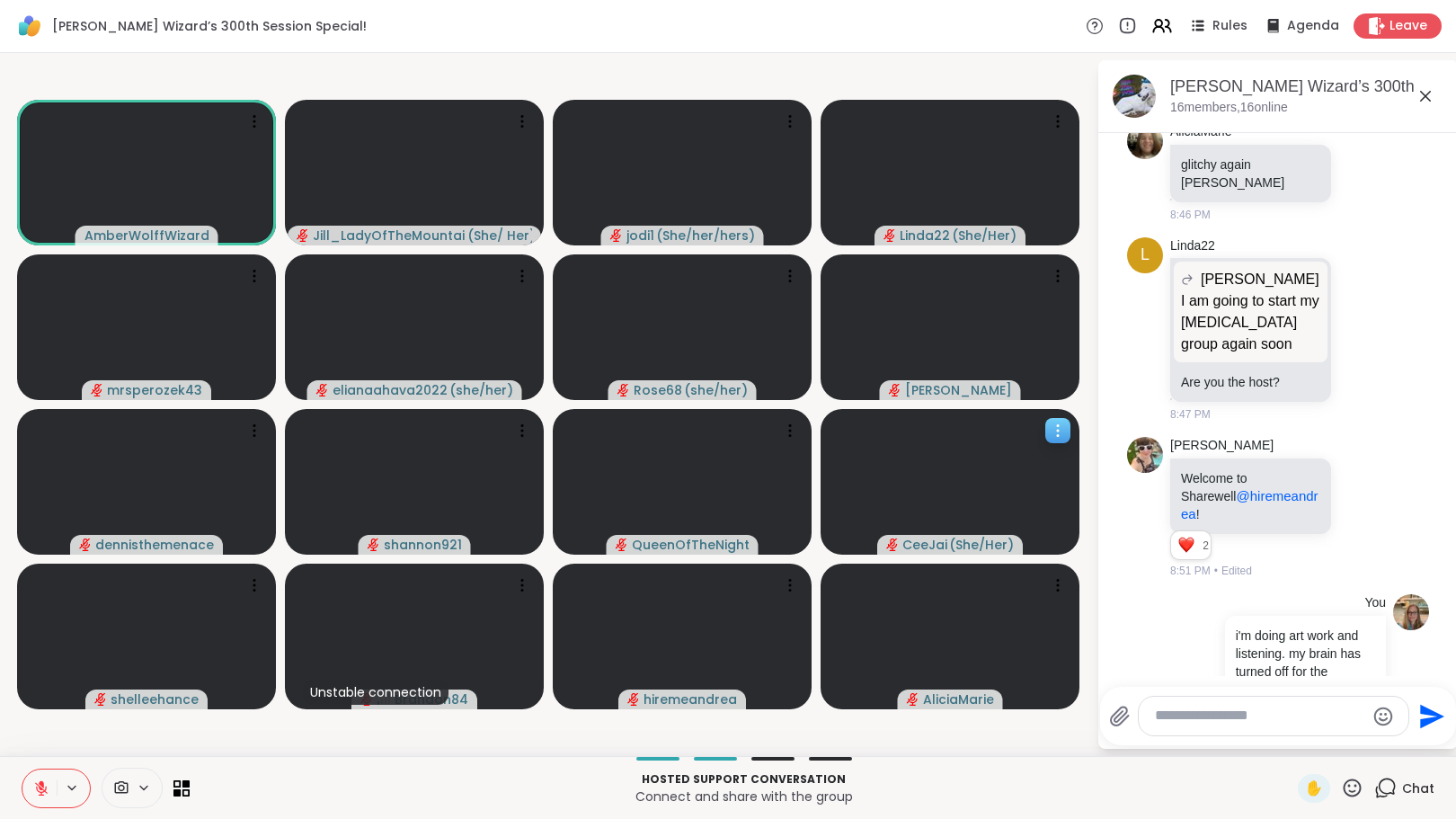
scroll to position [5916, 0]
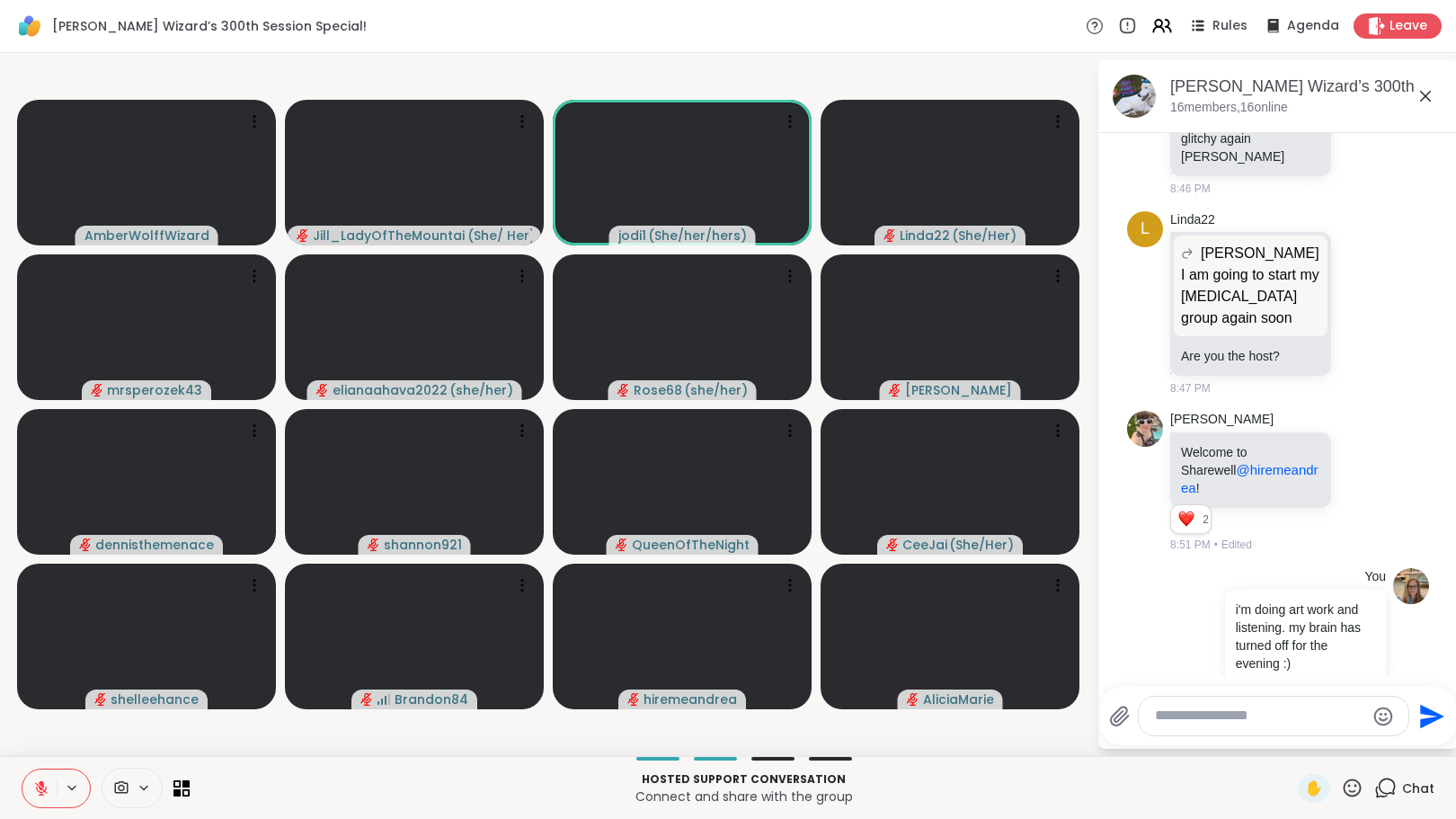
click at [37, 788] on icon at bounding box center [42, 788] width 13 height 13
click at [41, 783] on icon at bounding box center [41, 788] width 16 height 16
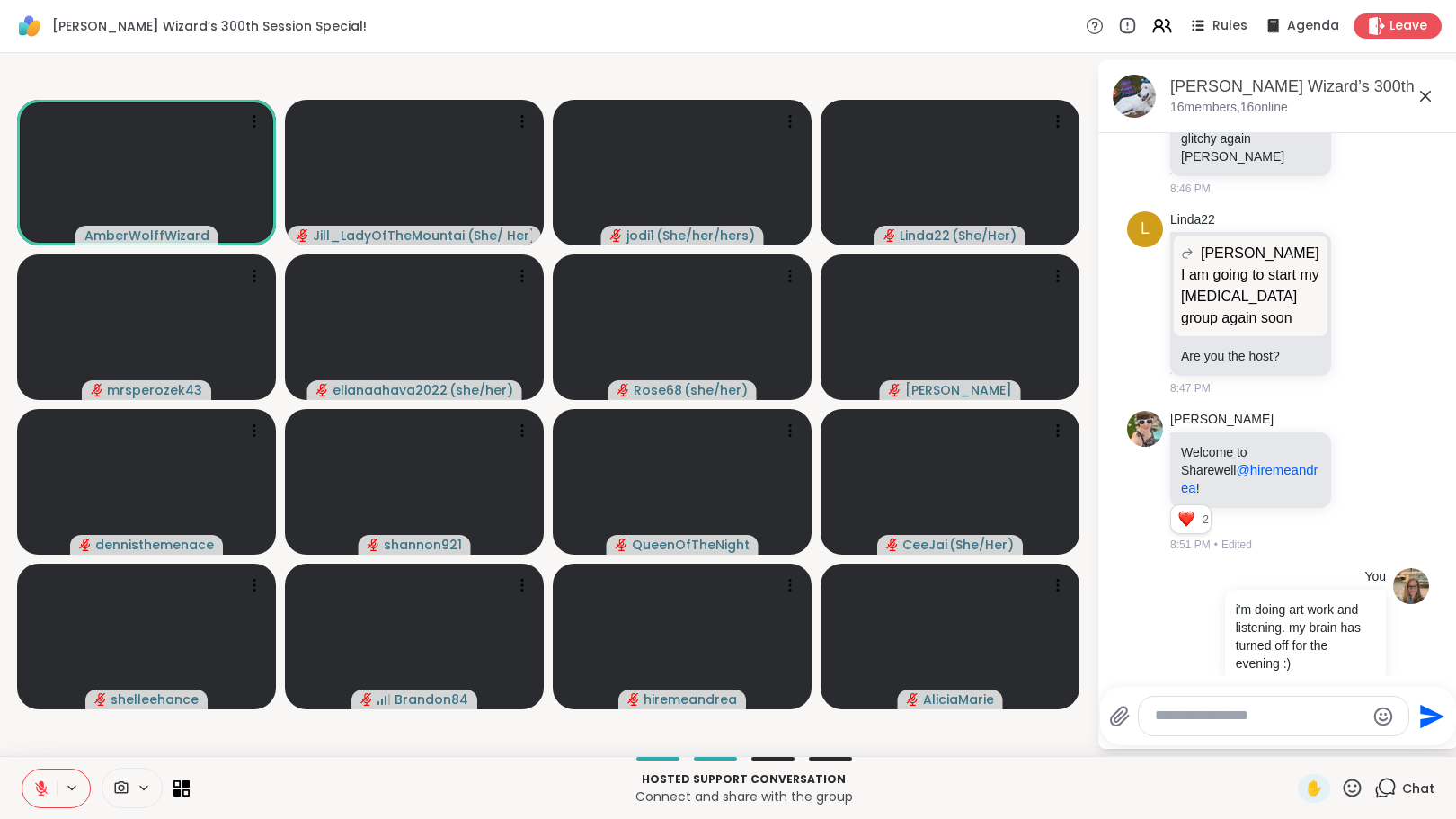
click at [41, 783] on icon at bounding box center [42, 785] width 6 height 7
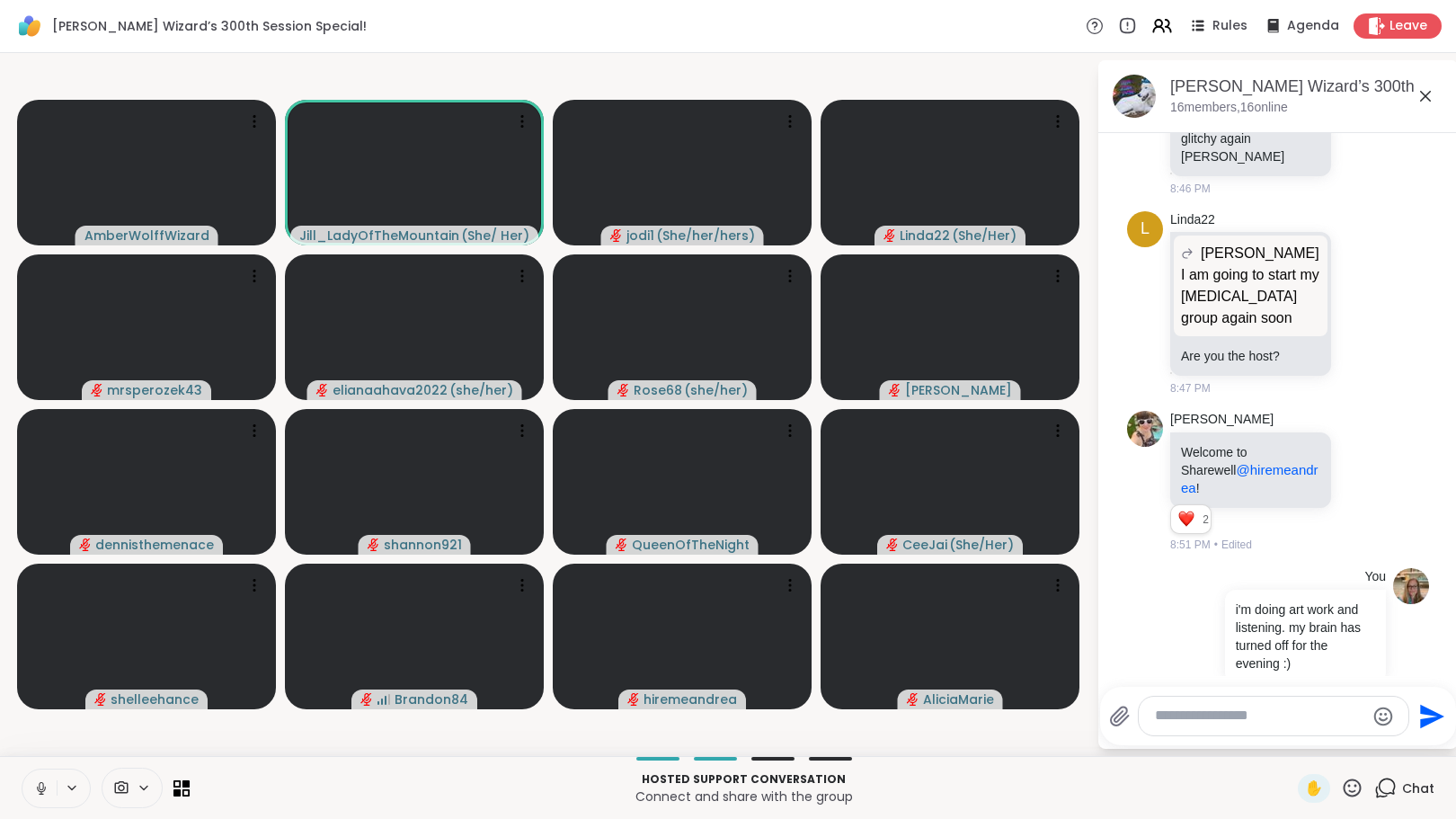
click at [44, 782] on icon at bounding box center [41, 788] width 16 height 16
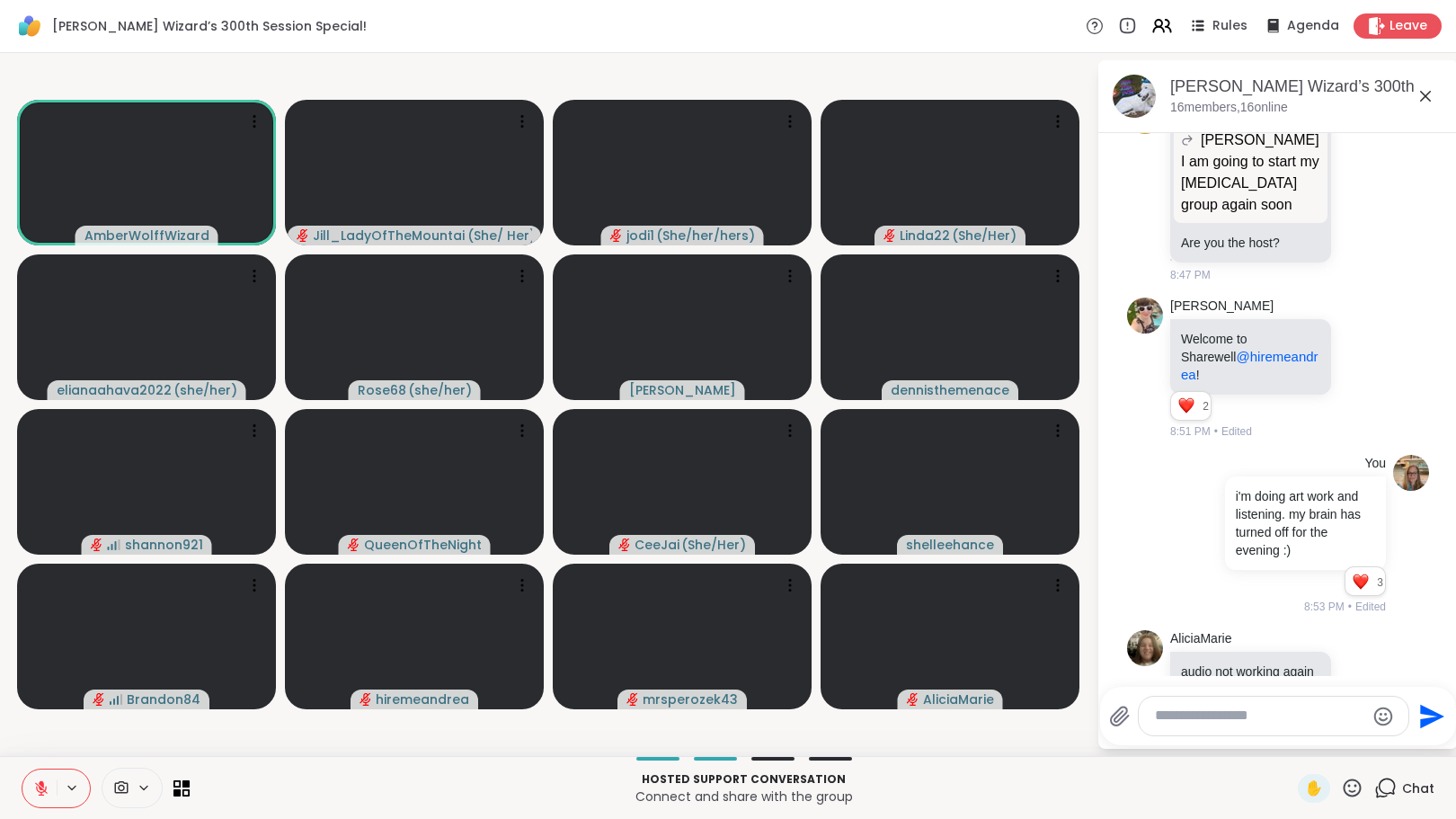
scroll to position [6055, 0]
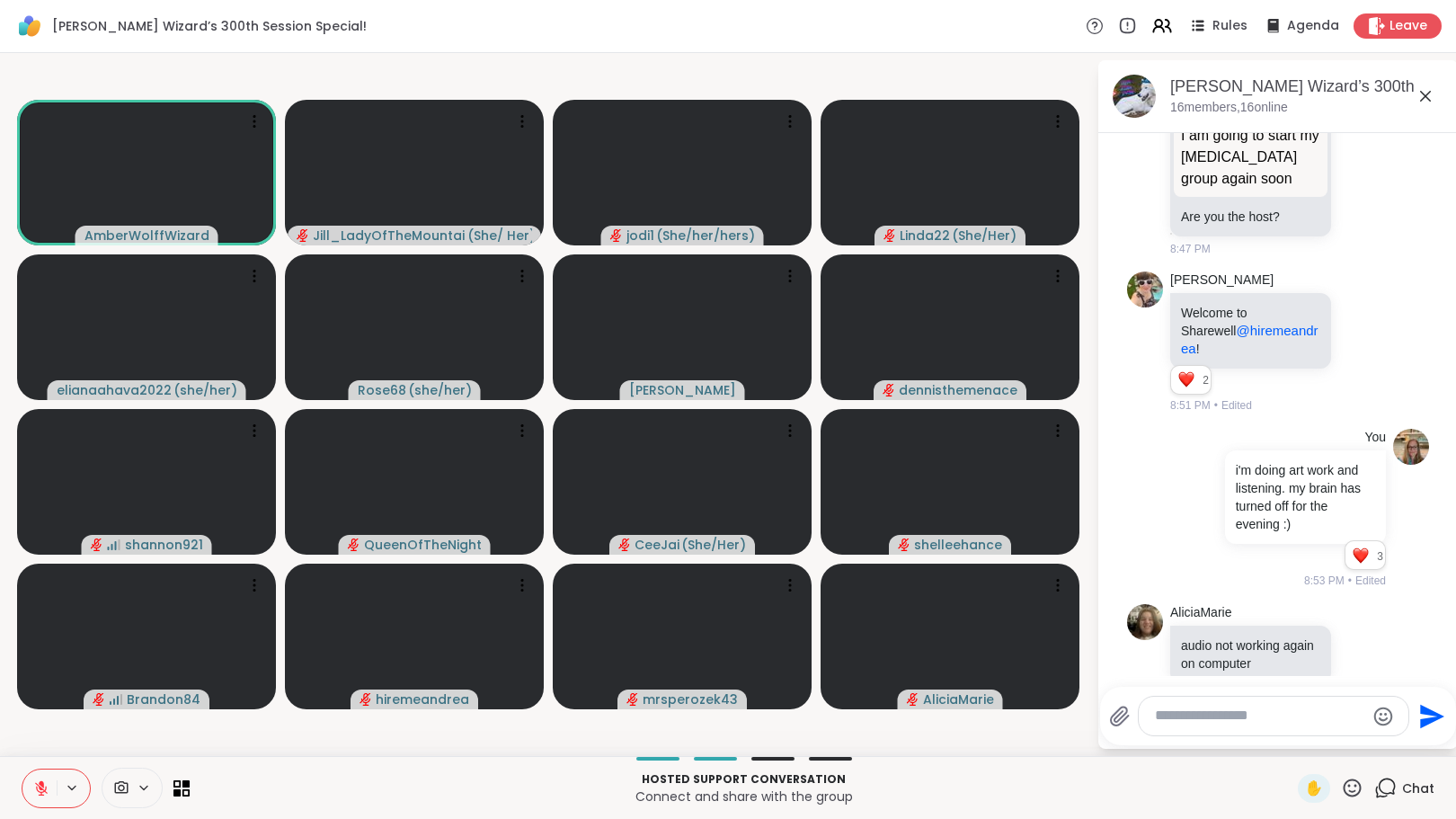
click at [38, 787] on icon at bounding box center [41, 788] width 16 height 16
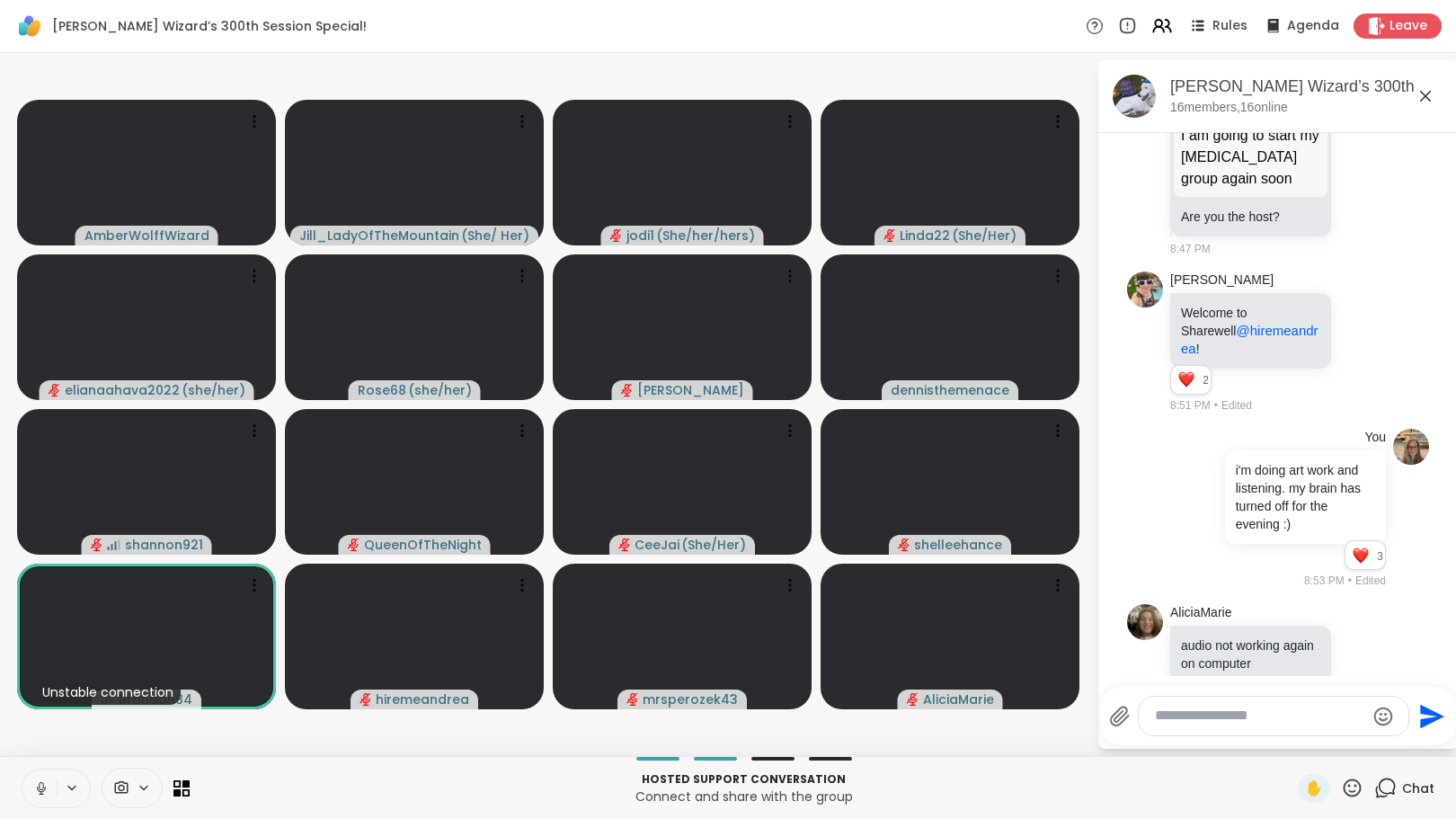
click at [37, 787] on icon at bounding box center [42, 788] width 9 height 6
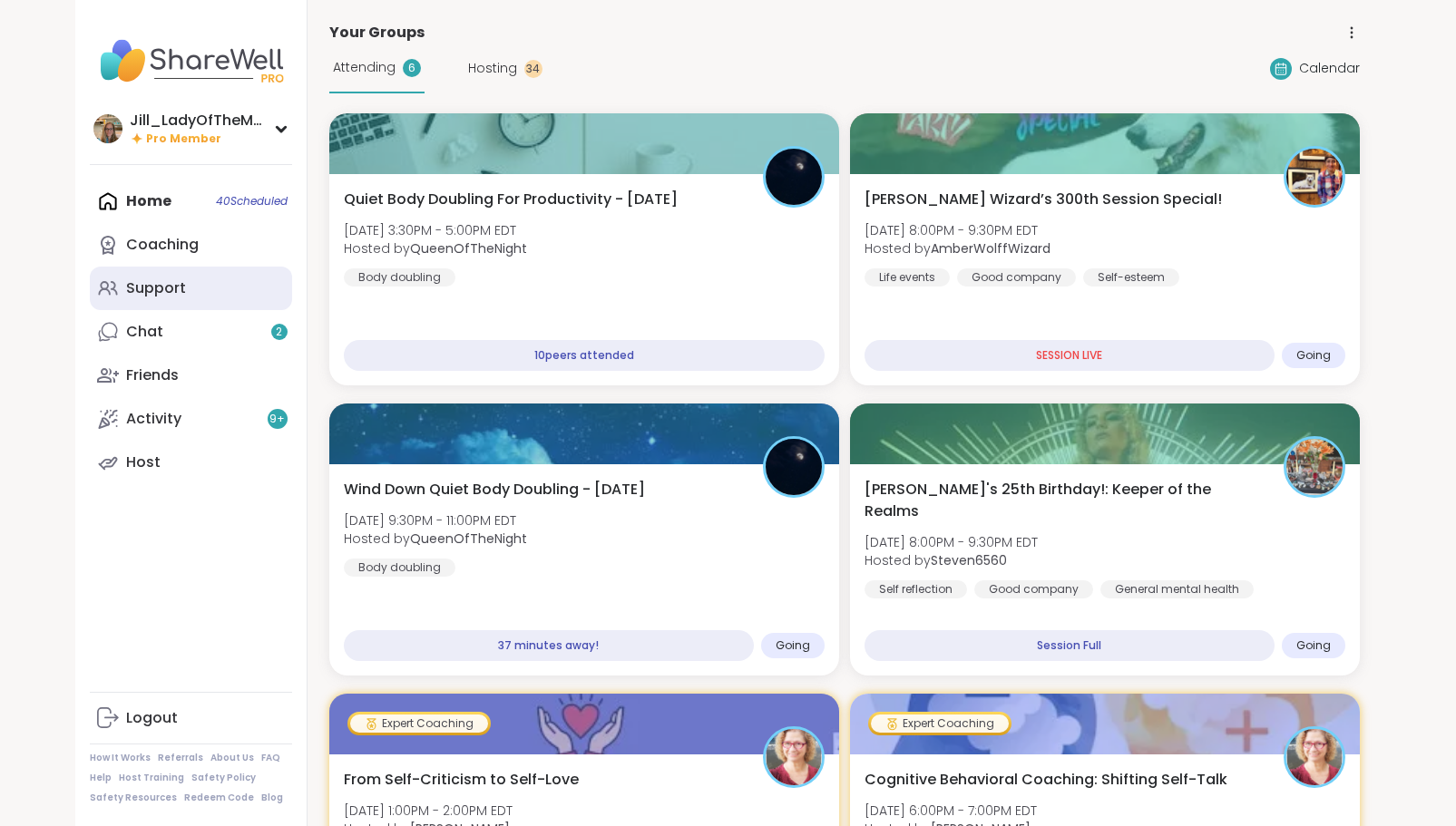
click at [206, 294] on link "Support" at bounding box center [191, 288] width 202 height 44
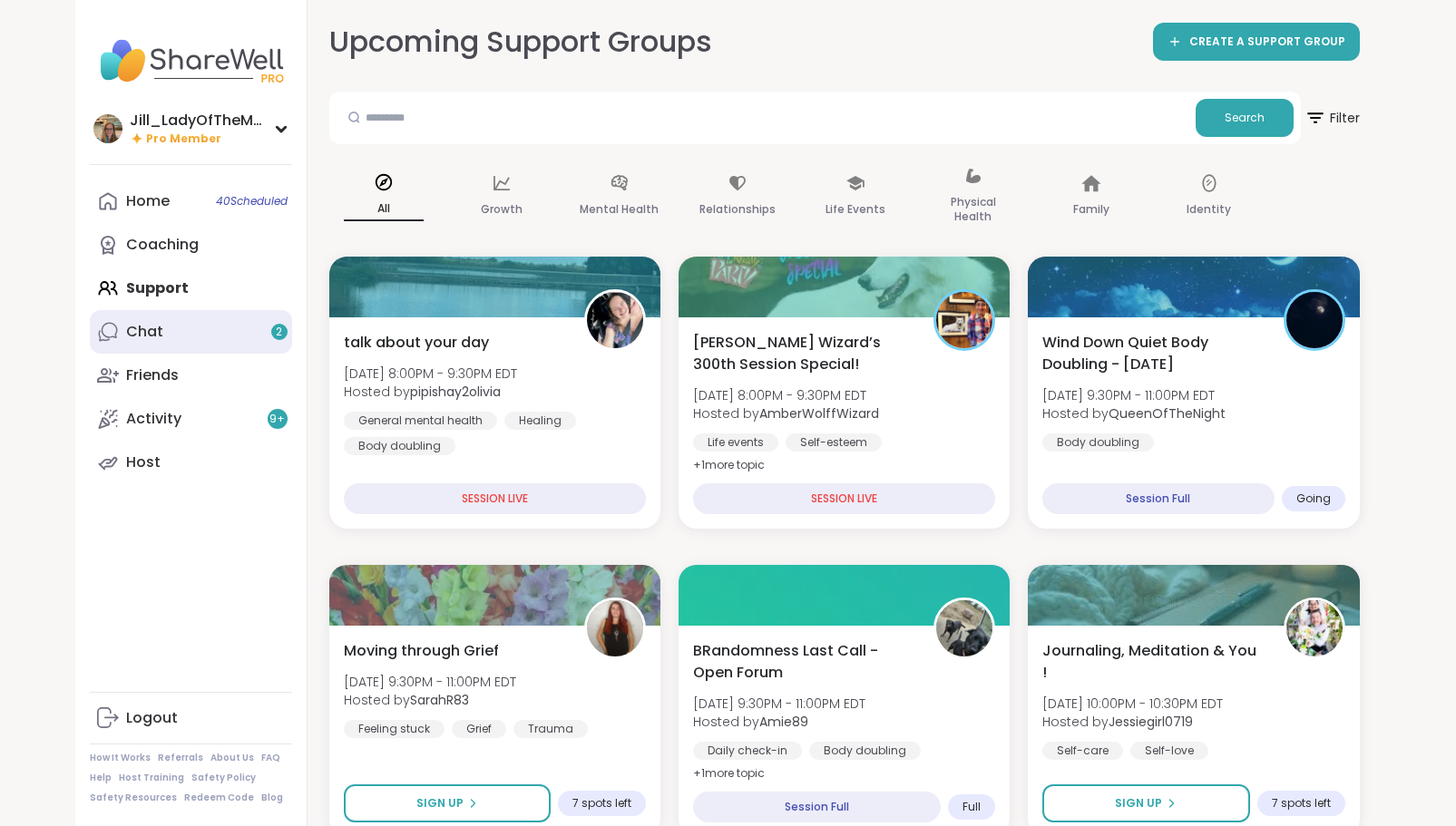
click at [159, 320] on link "Chat 2" at bounding box center [191, 332] width 202 height 44
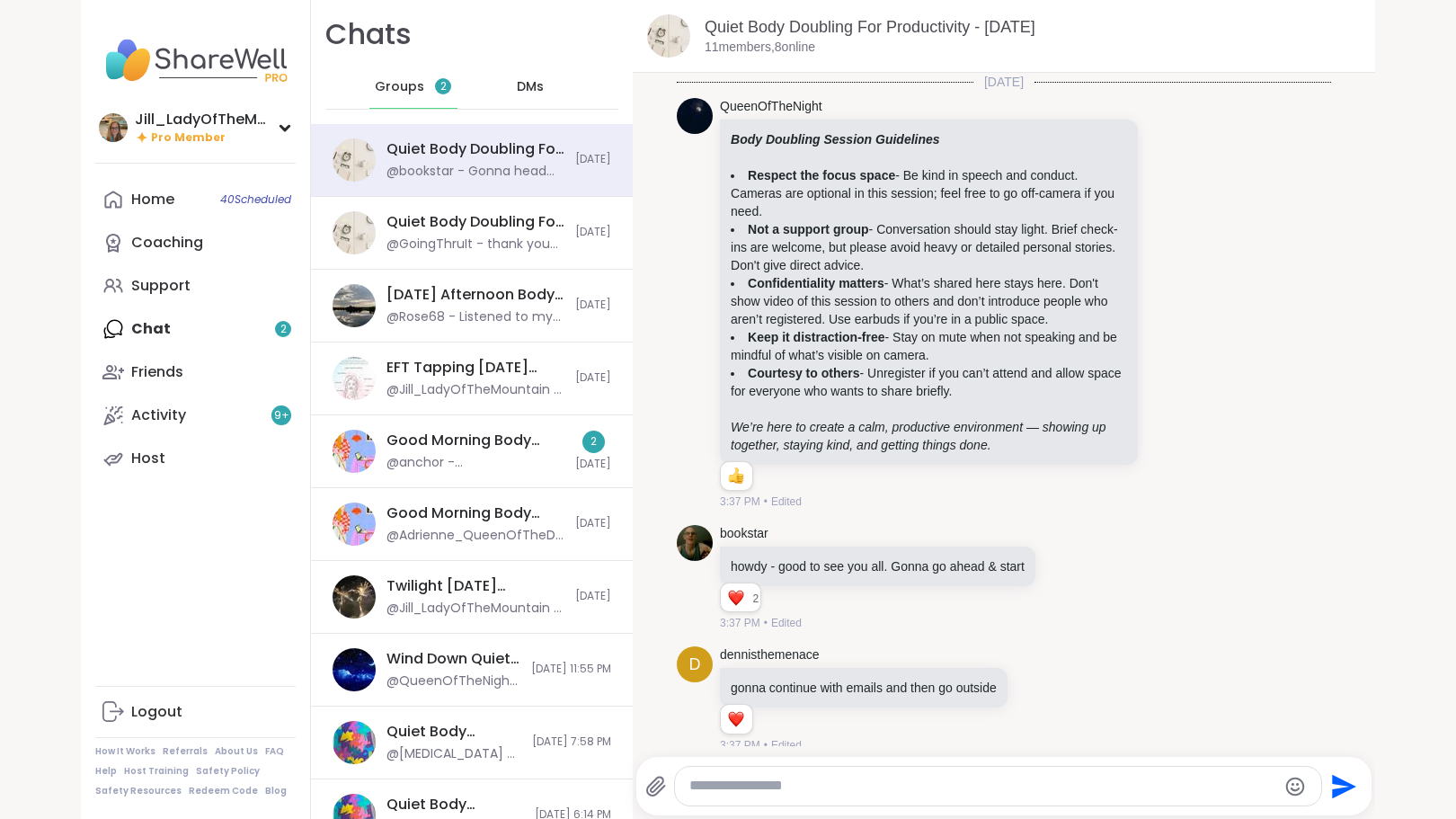
scroll to position [3917, 0]
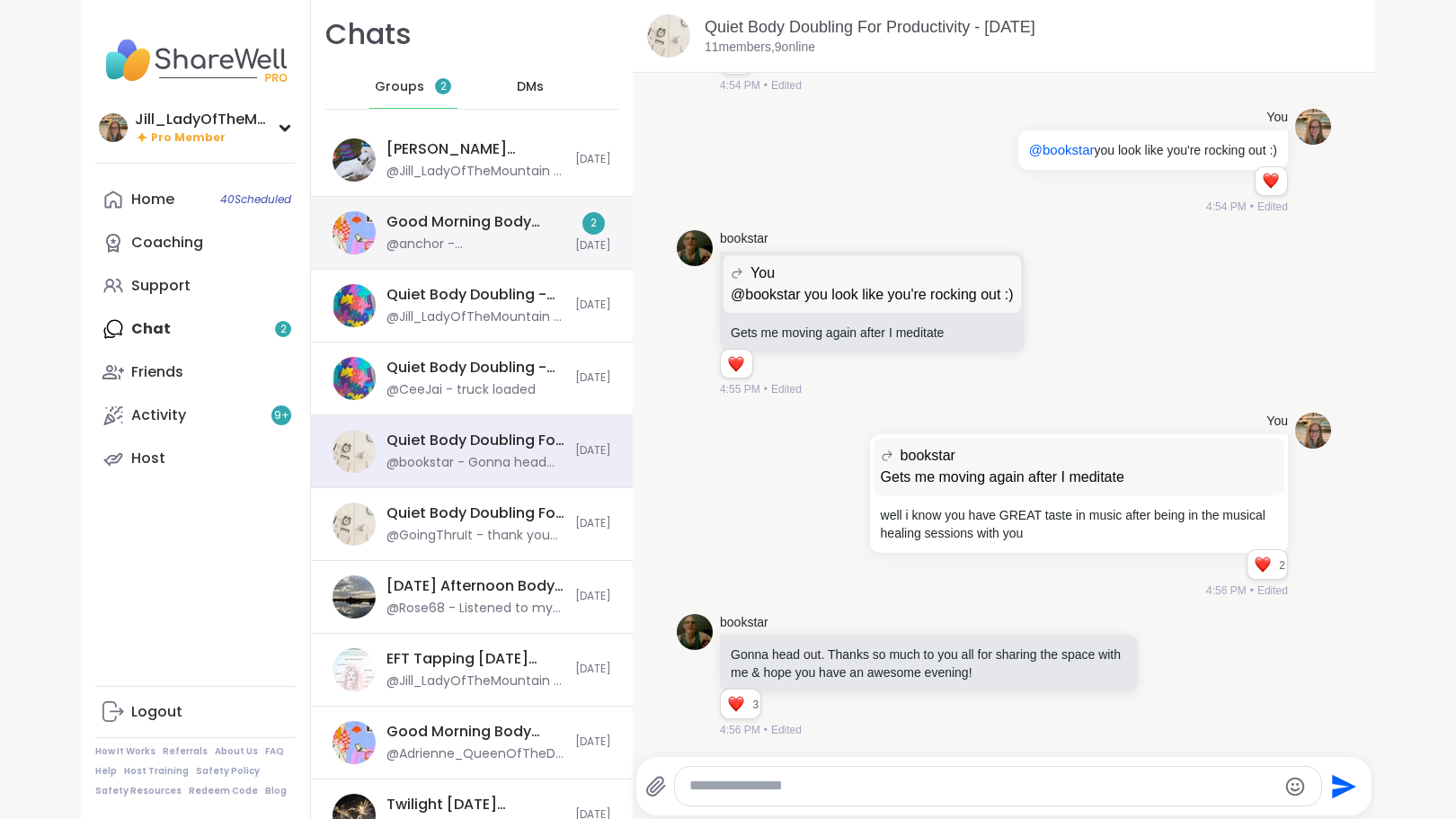
click at [386, 234] on div "Good Morning Body Doubling For Productivity, Sep 12 @anchor - @QueenOfTheNight …" at bounding box center [475, 233] width 178 height 42
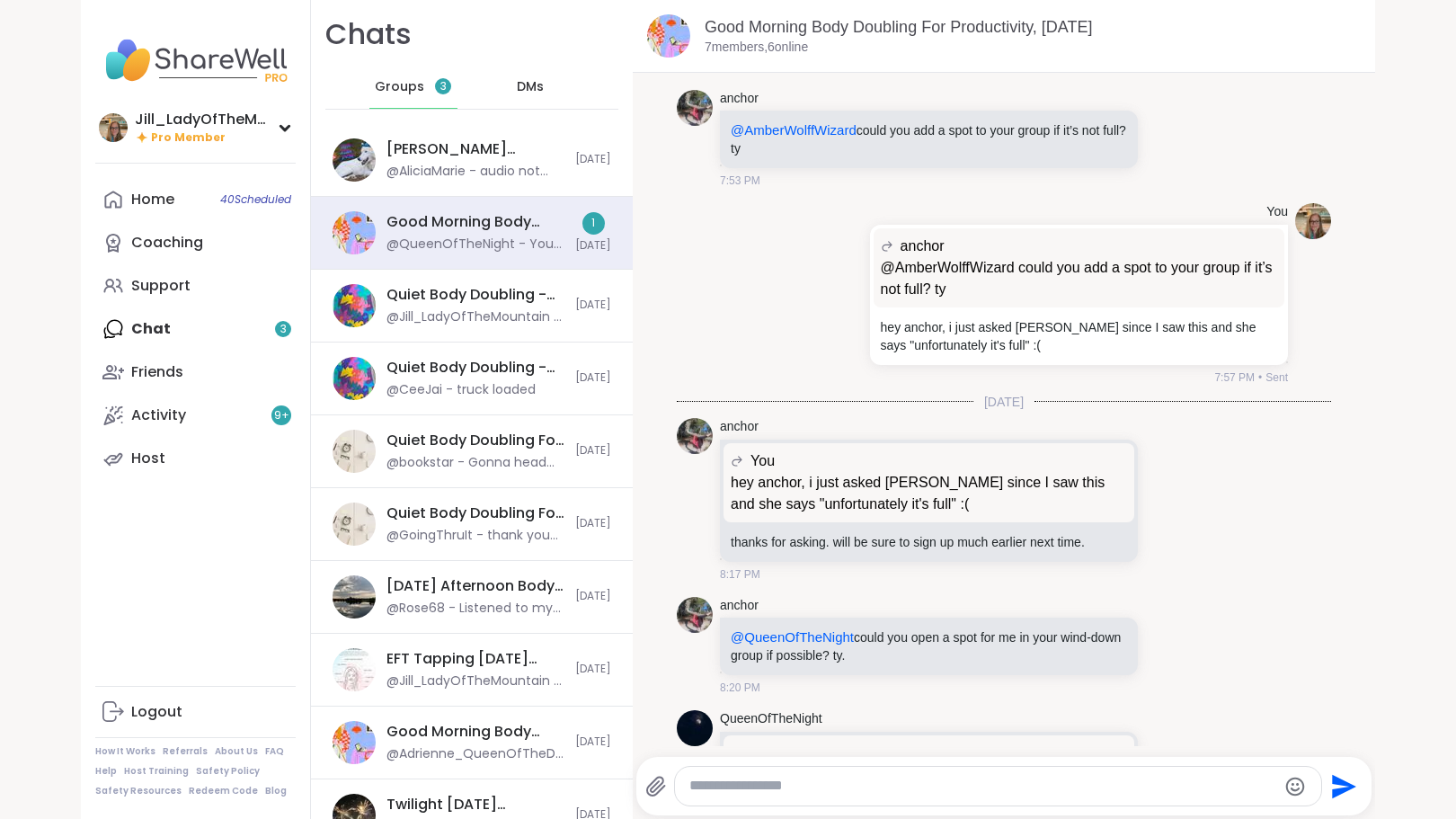
scroll to position [876, 0]
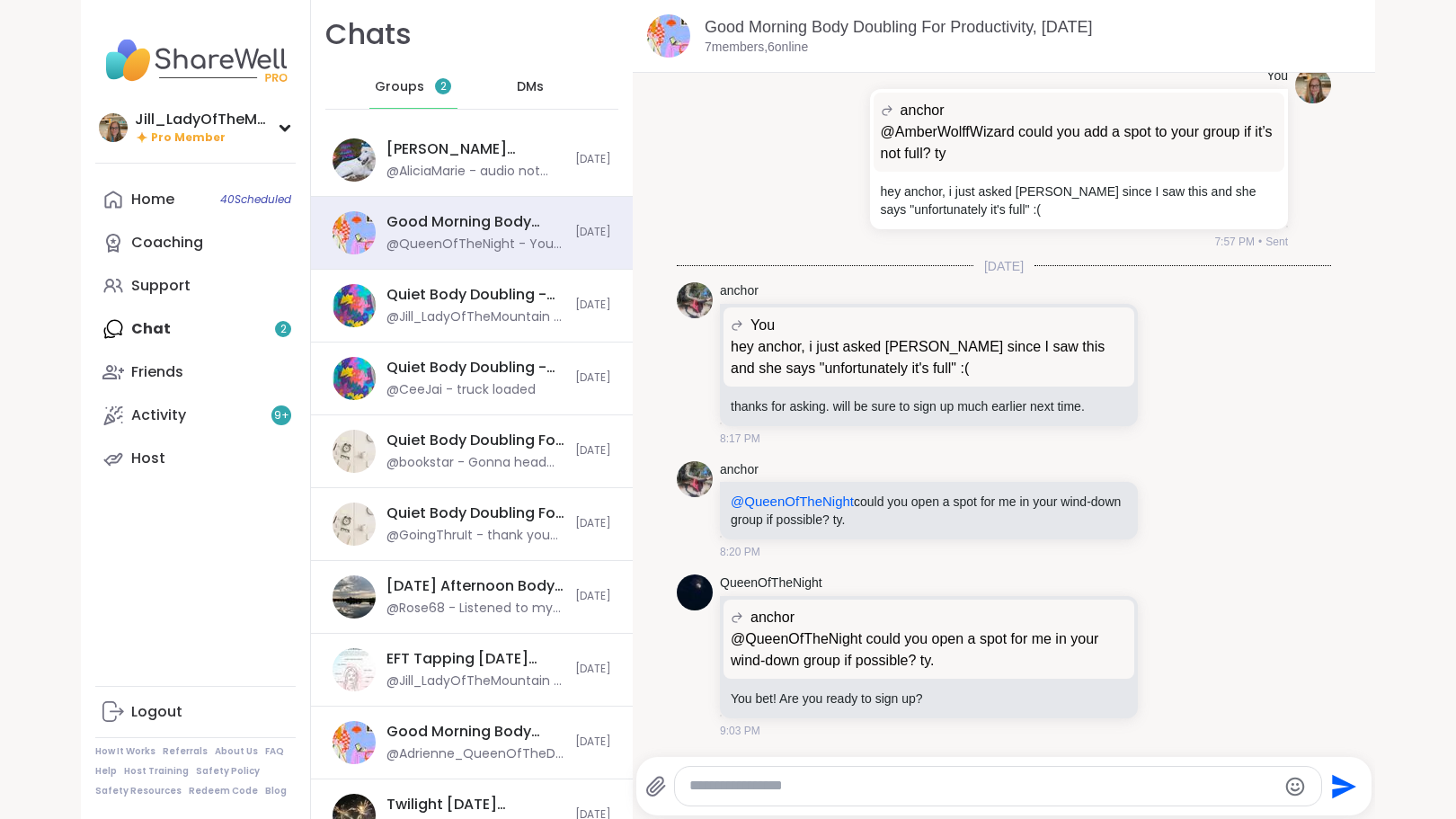
click at [235, 336] on div "Home 40 Scheduled Coaching Support Chat 2 Friends Activity 9 + Host" at bounding box center [195, 329] width 200 height 302
click at [383, 82] on span "Groups" at bounding box center [399, 86] width 49 height 18
click at [398, 85] on span "Groups" at bounding box center [399, 86] width 49 height 18
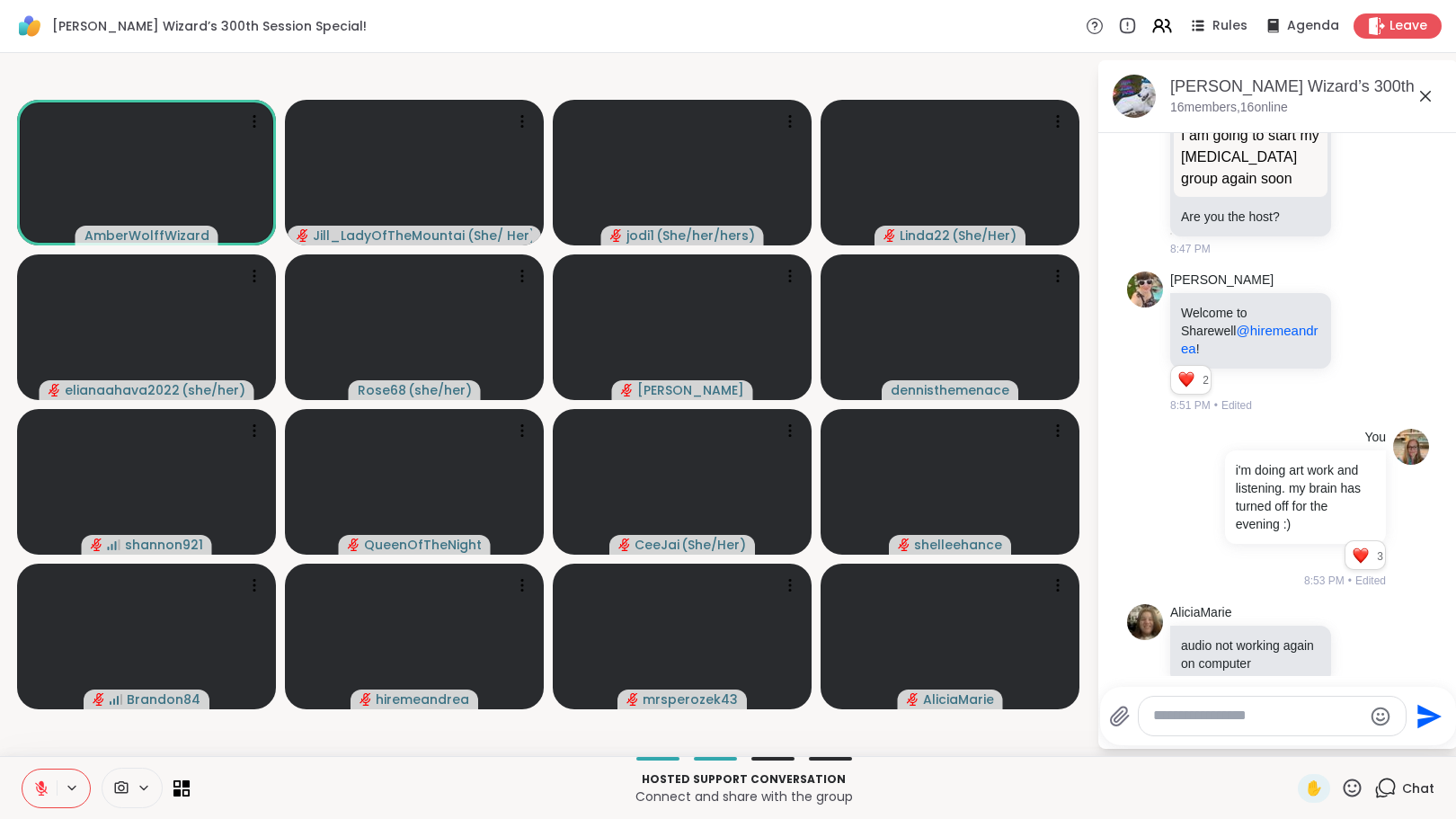
click at [29, 782] on button at bounding box center [39, 788] width 34 height 38
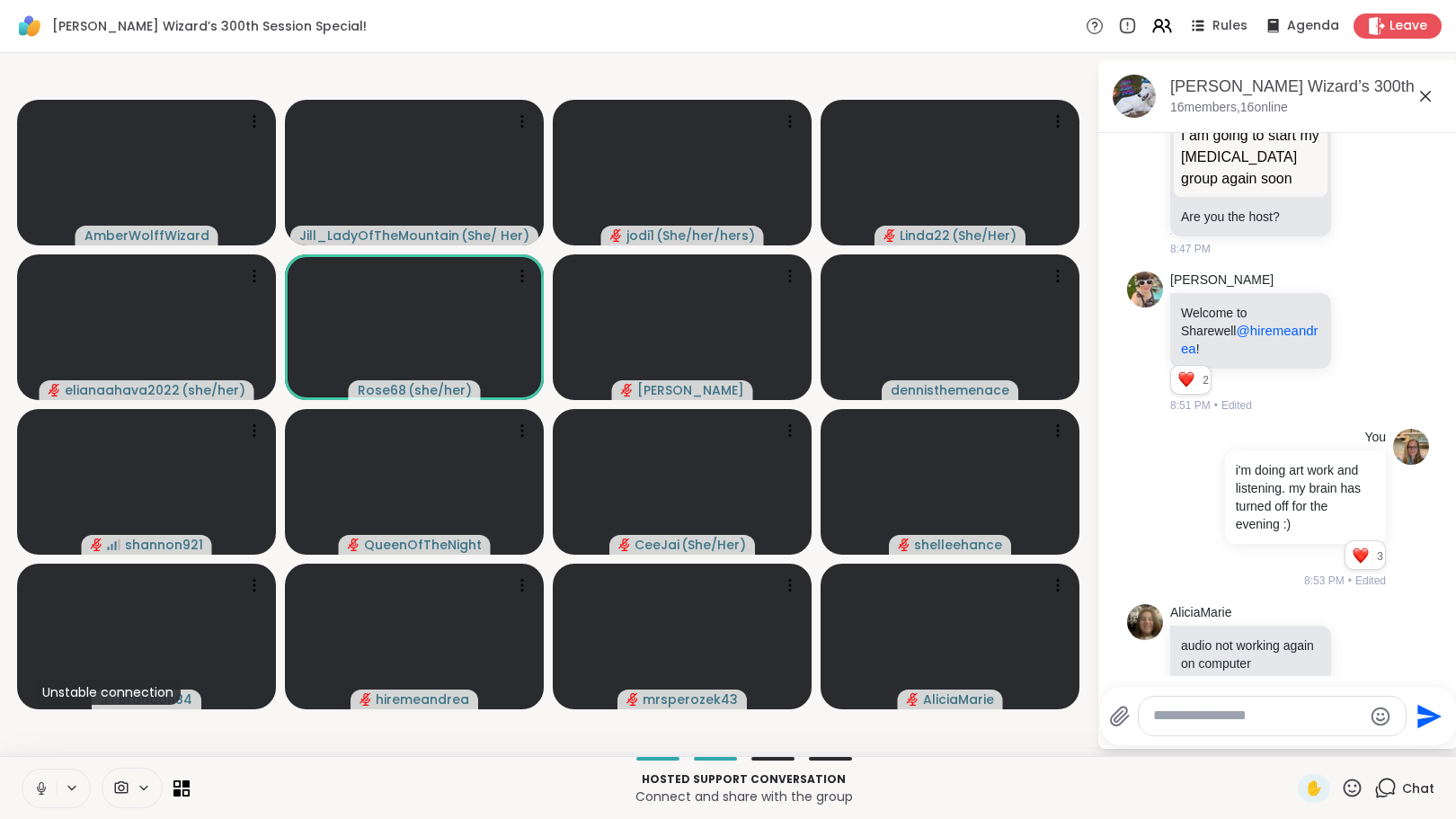
click at [42, 784] on icon at bounding box center [41, 788] width 16 height 16
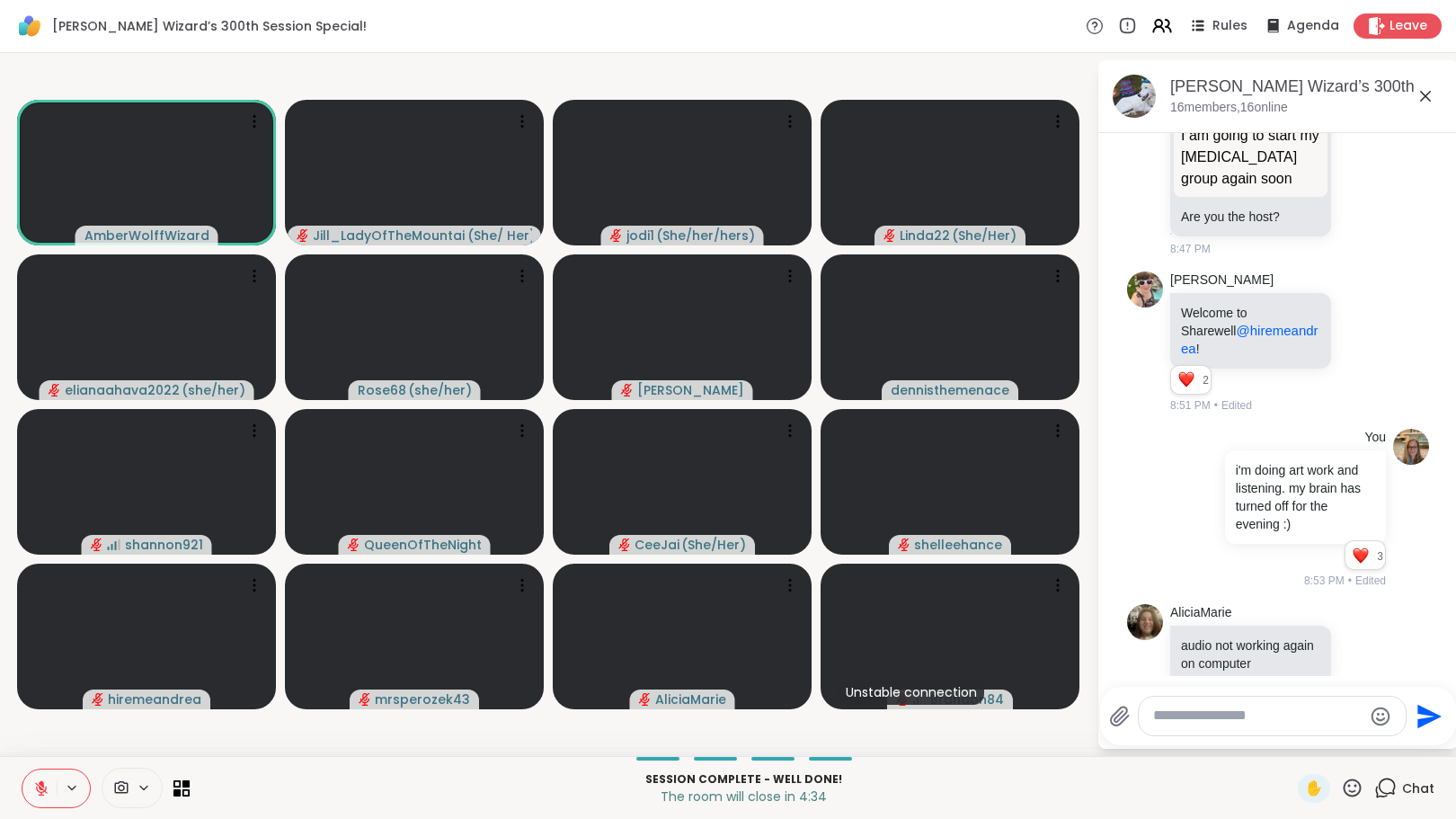
click at [1341, 788] on icon at bounding box center [1352, 788] width 22 height 22
click at [1291, 732] on span "❤️" at bounding box center [1299, 740] width 18 height 21
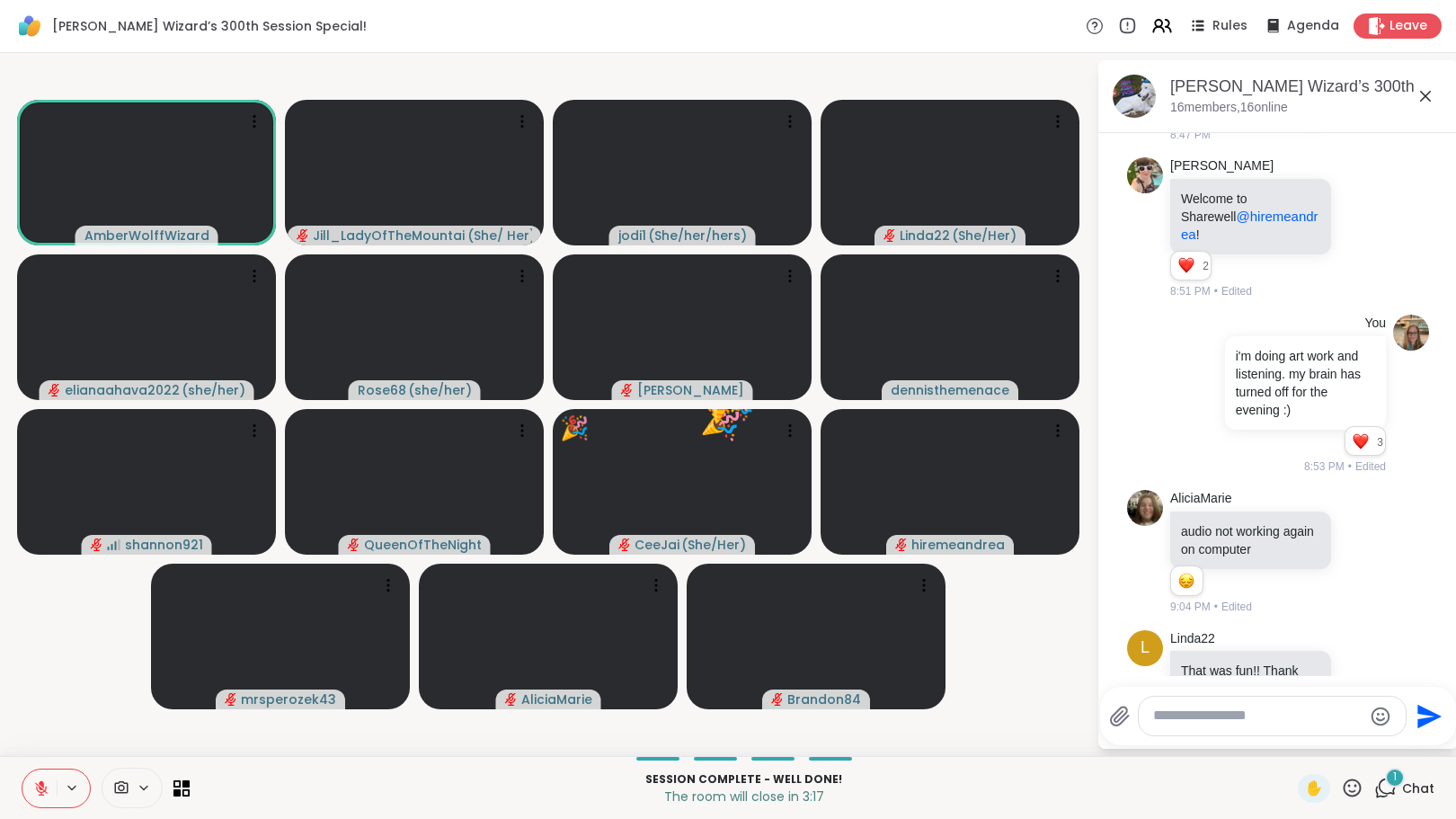
scroll to position [6283, 0]
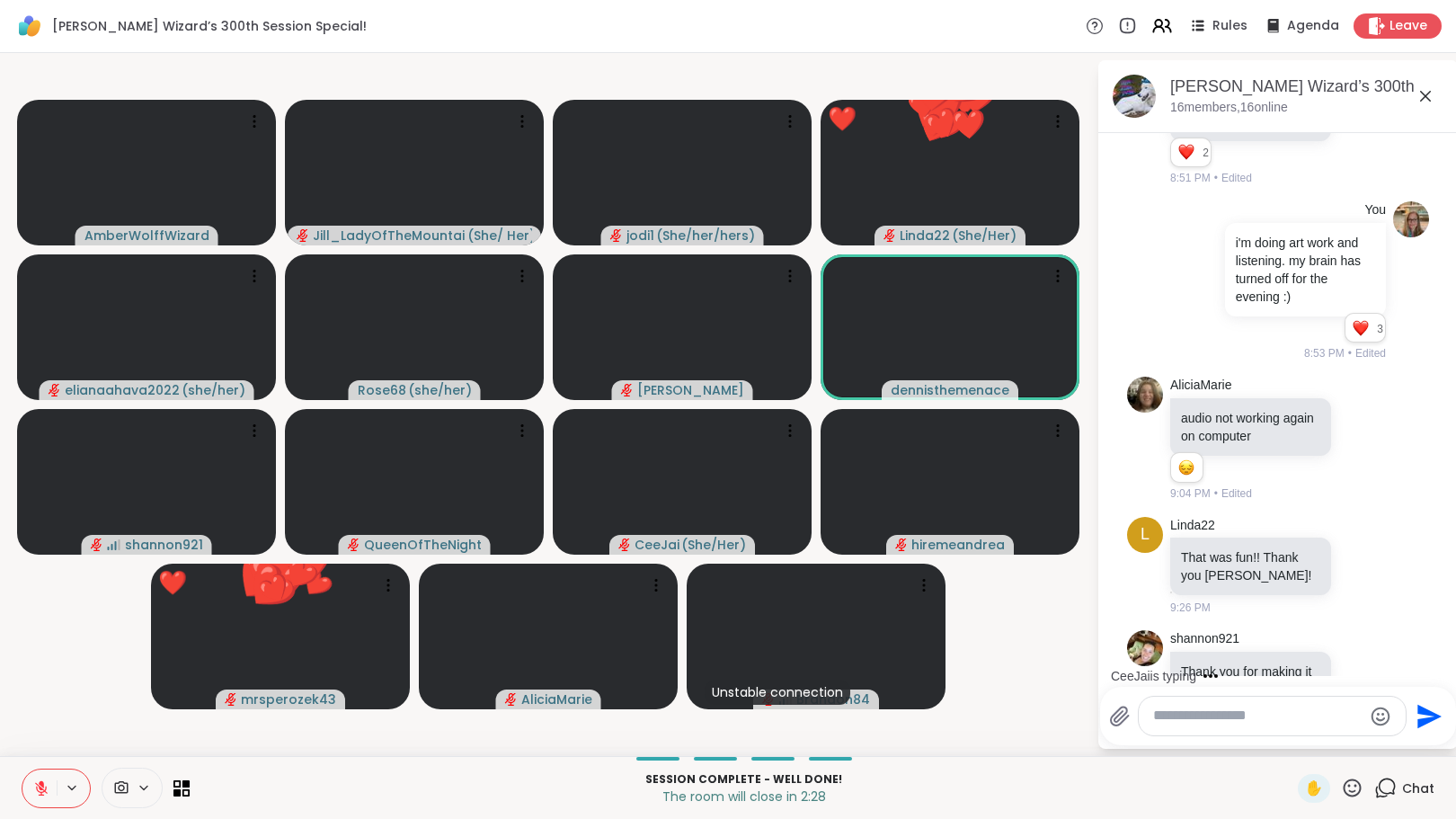
click at [1341, 787] on icon at bounding box center [1352, 788] width 22 height 22
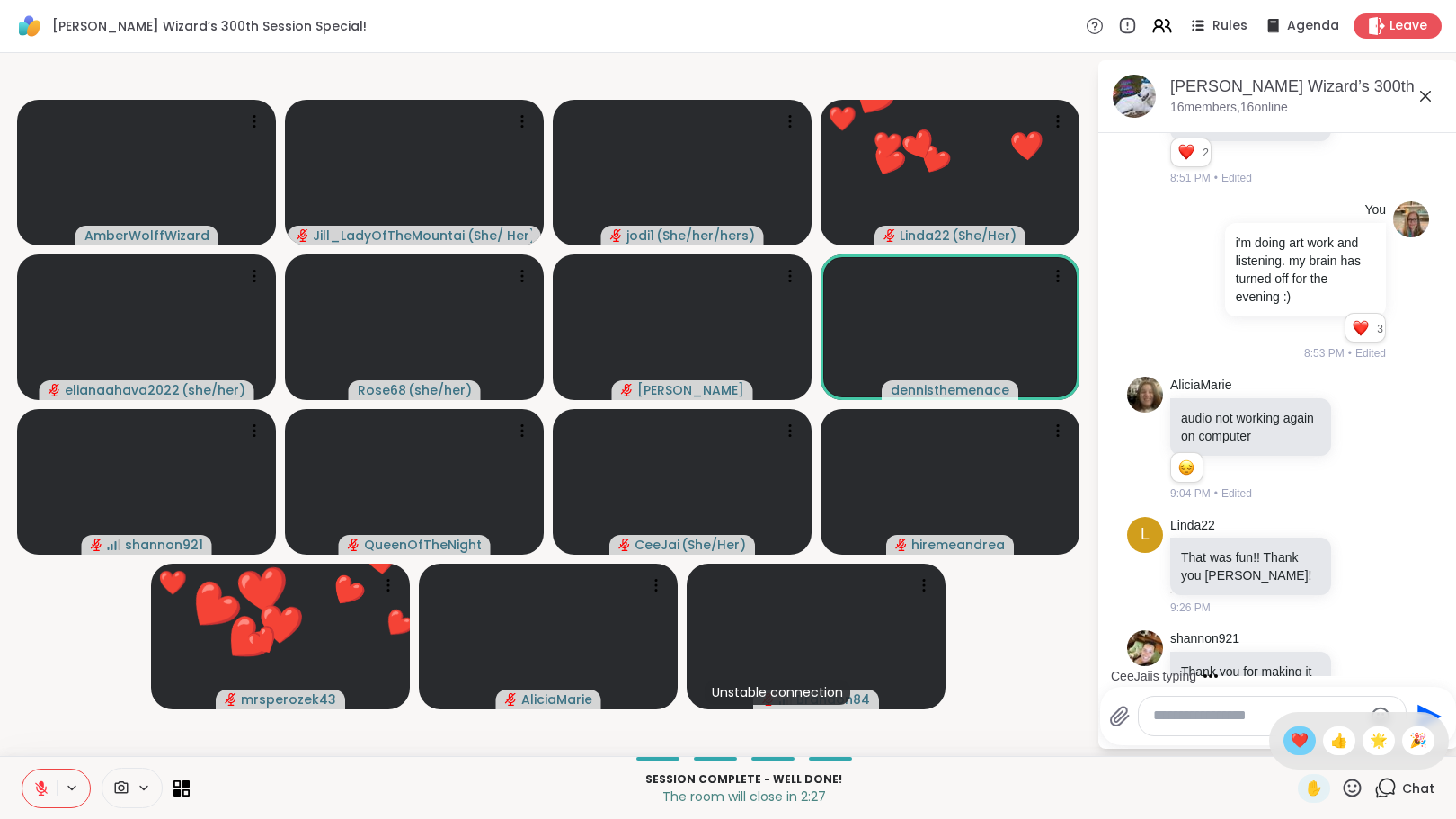
click at [1291, 742] on span "❤️" at bounding box center [1299, 740] width 18 height 21
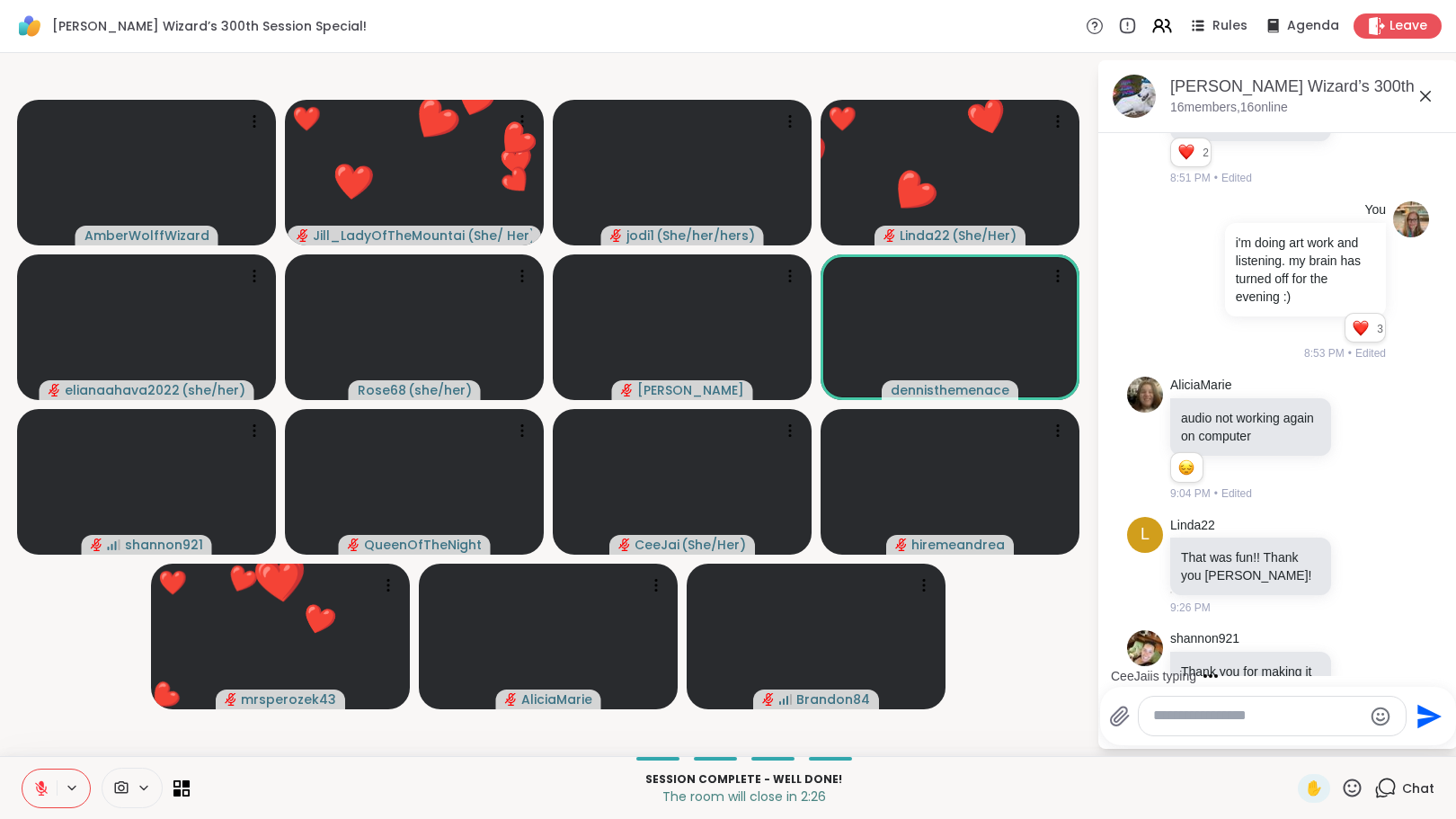
click at [1344, 790] on icon at bounding box center [1352, 788] width 18 height 18
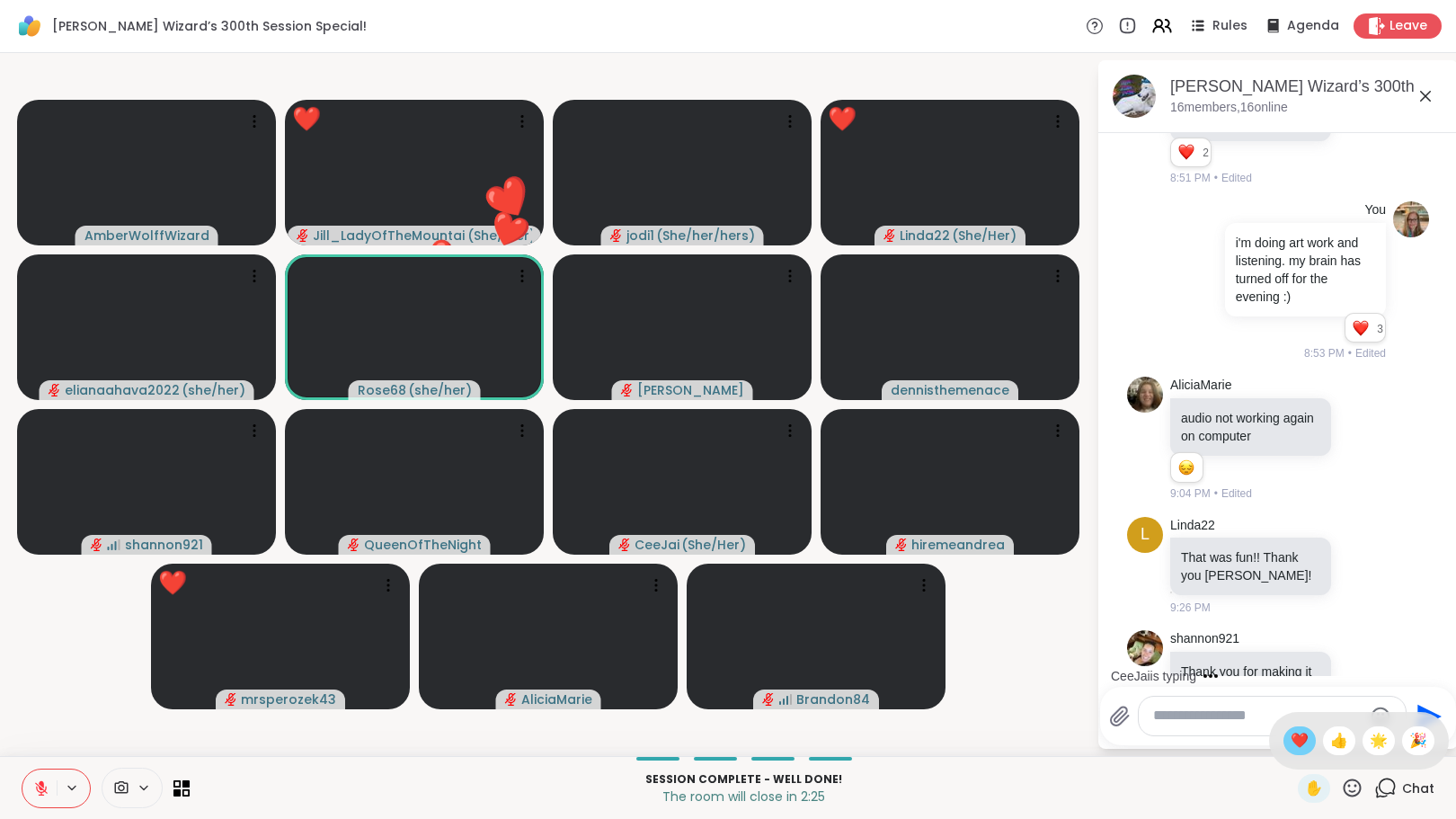
click at [1291, 742] on span "❤️" at bounding box center [1299, 740] width 18 height 21
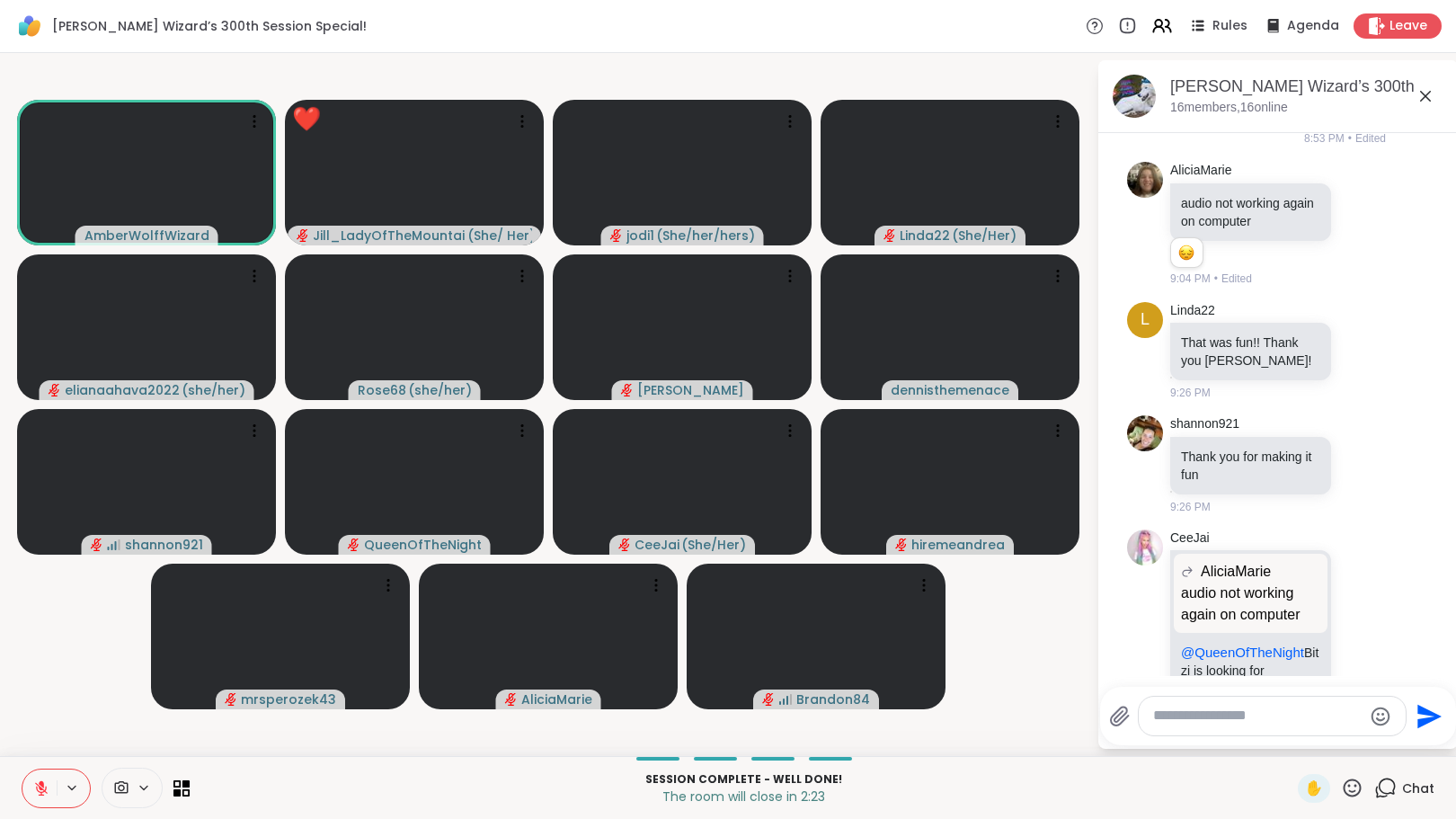
click at [1341, 788] on icon at bounding box center [1352, 788] width 22 height 22
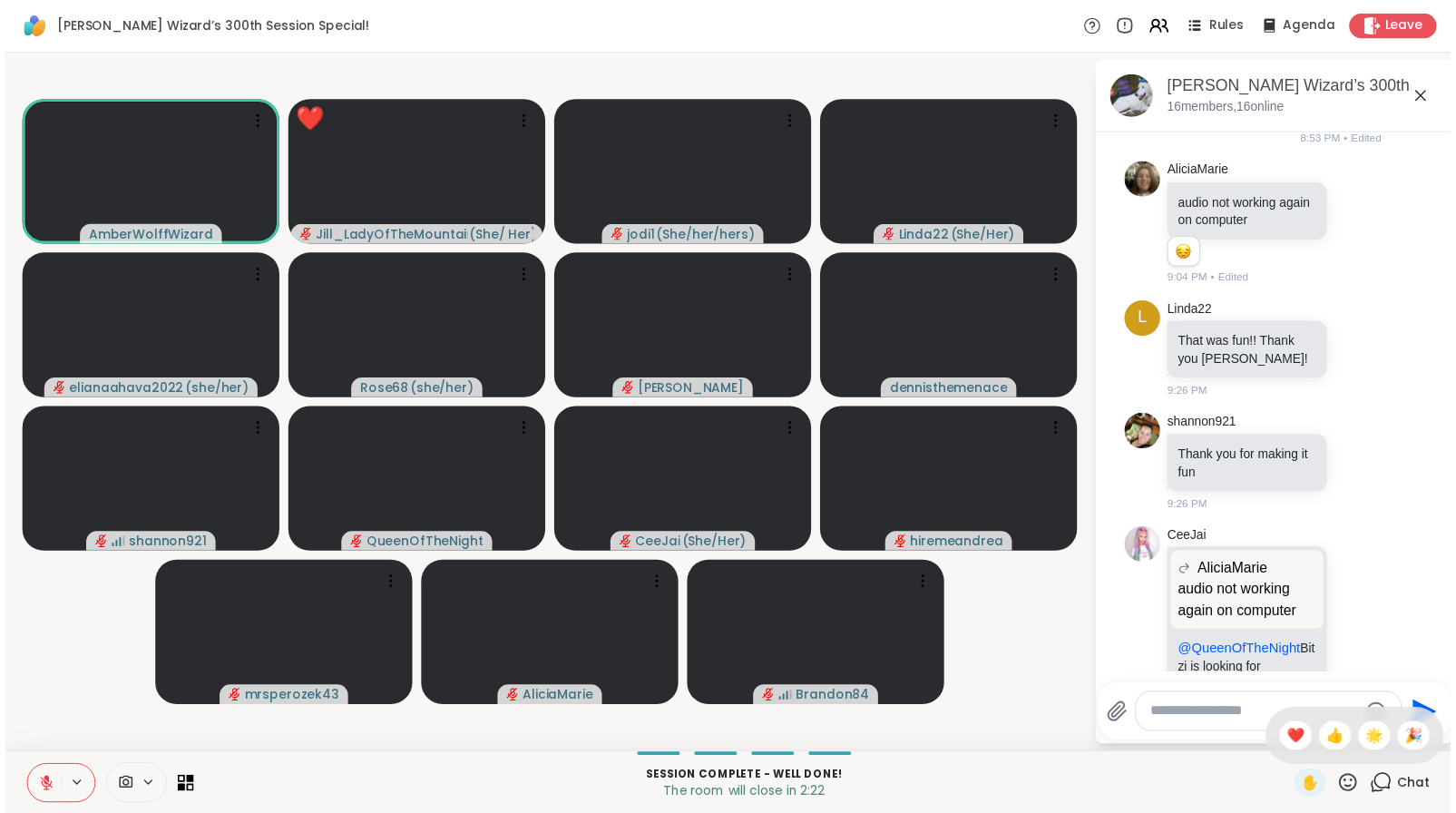
scroll to position [6651, 0]
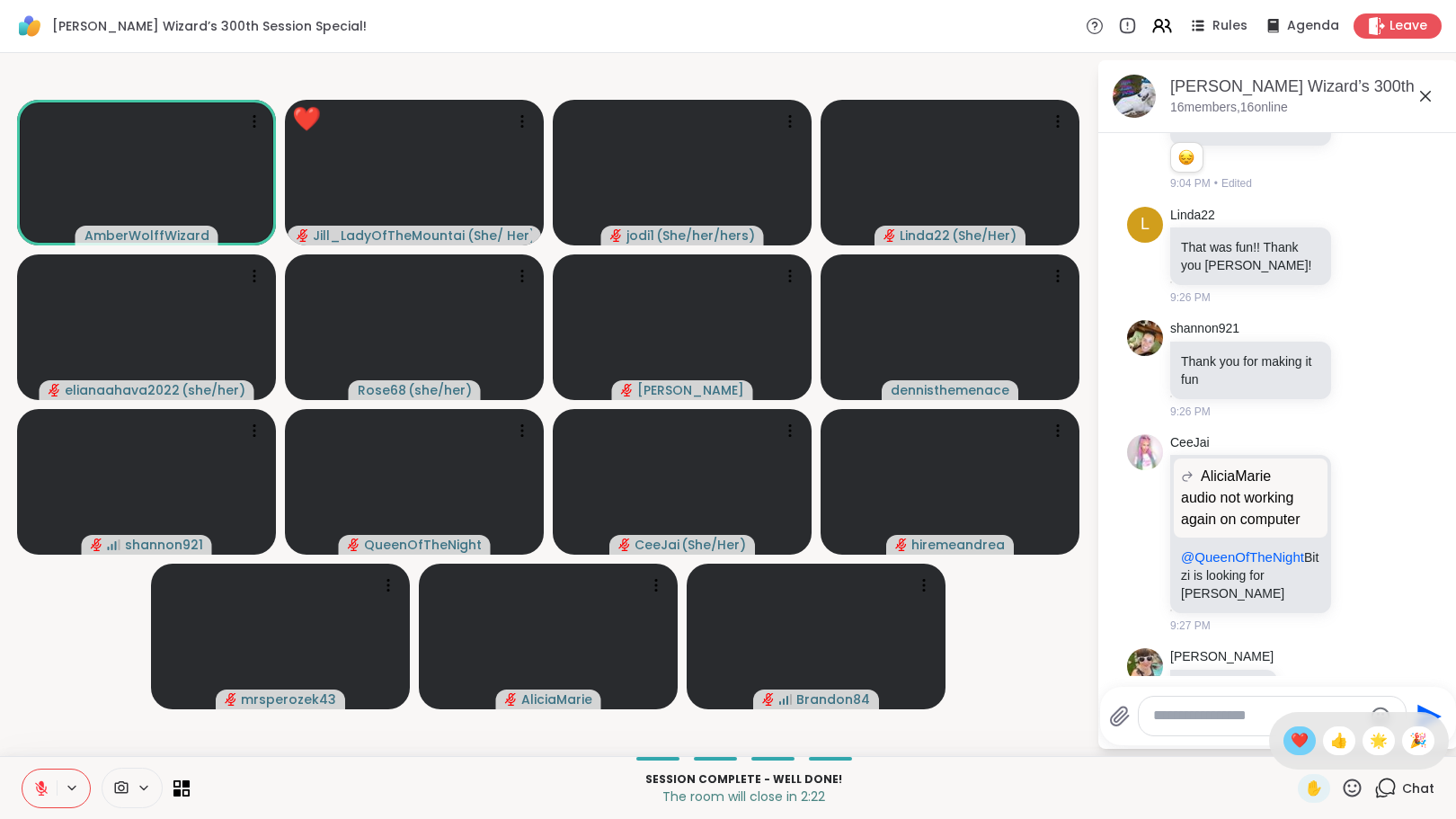
click at [1291, 737] on span "❤️" at bounding box center [1299, 740] width 18 height 21
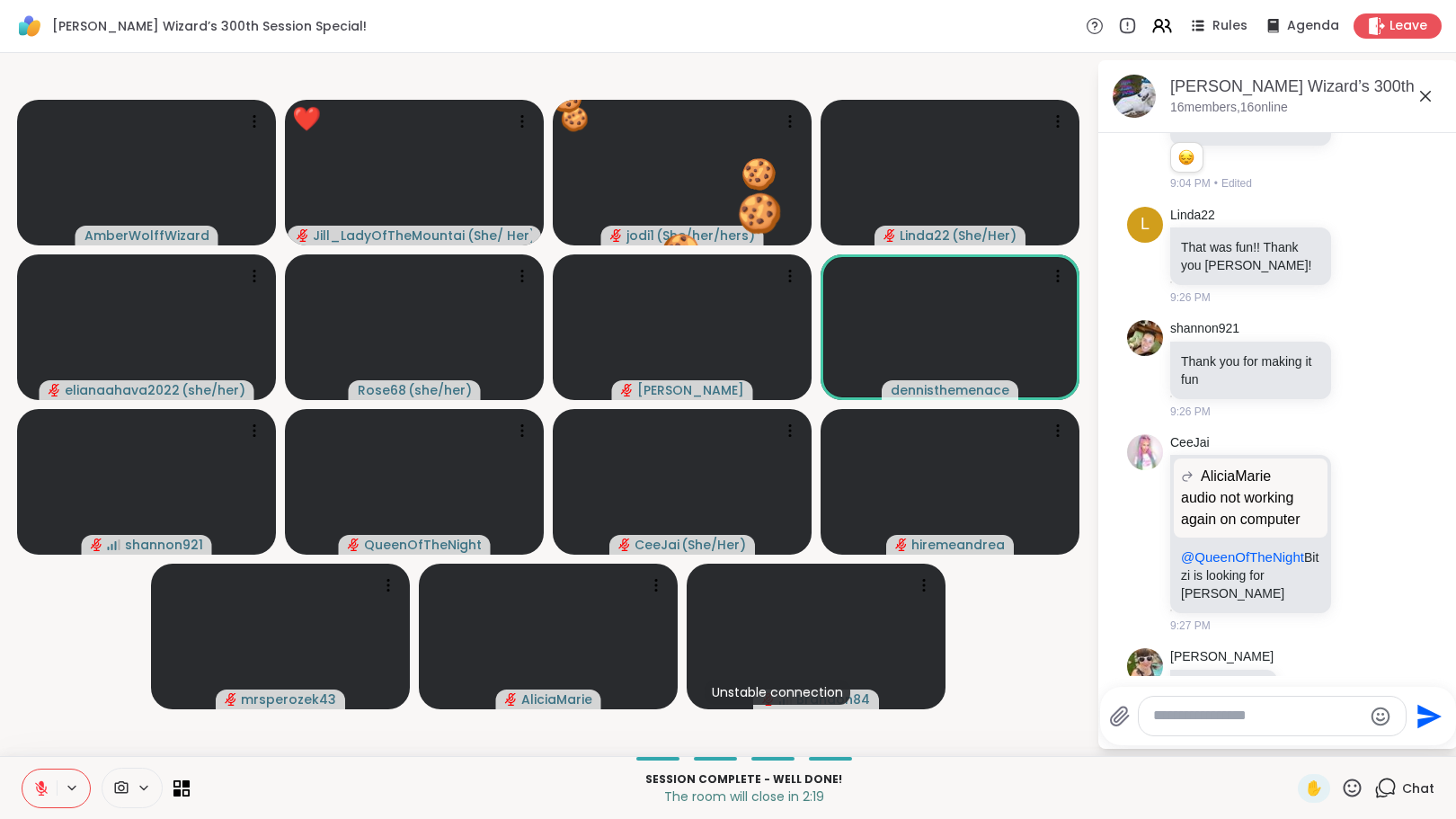
click at [1341, 785] on icon at bounding box center [1352, 788] width 22 height 22
click at [1284, 737] on div "❤️" at bounding box center [1299, 740] width 32 height 29
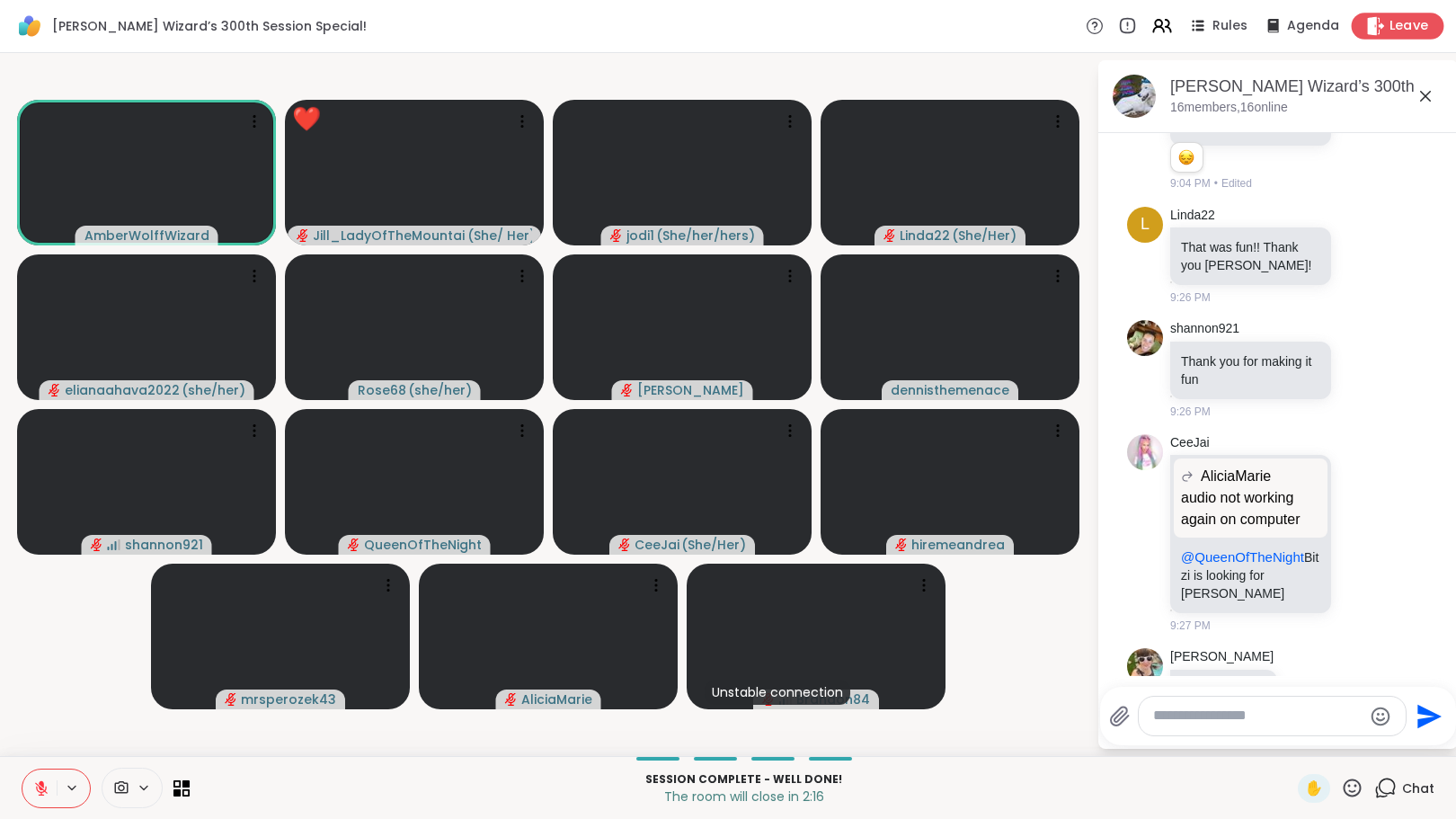
click at [1390, 23] on span "Leave" at bounding box center [1410, 26] width 40 height 19
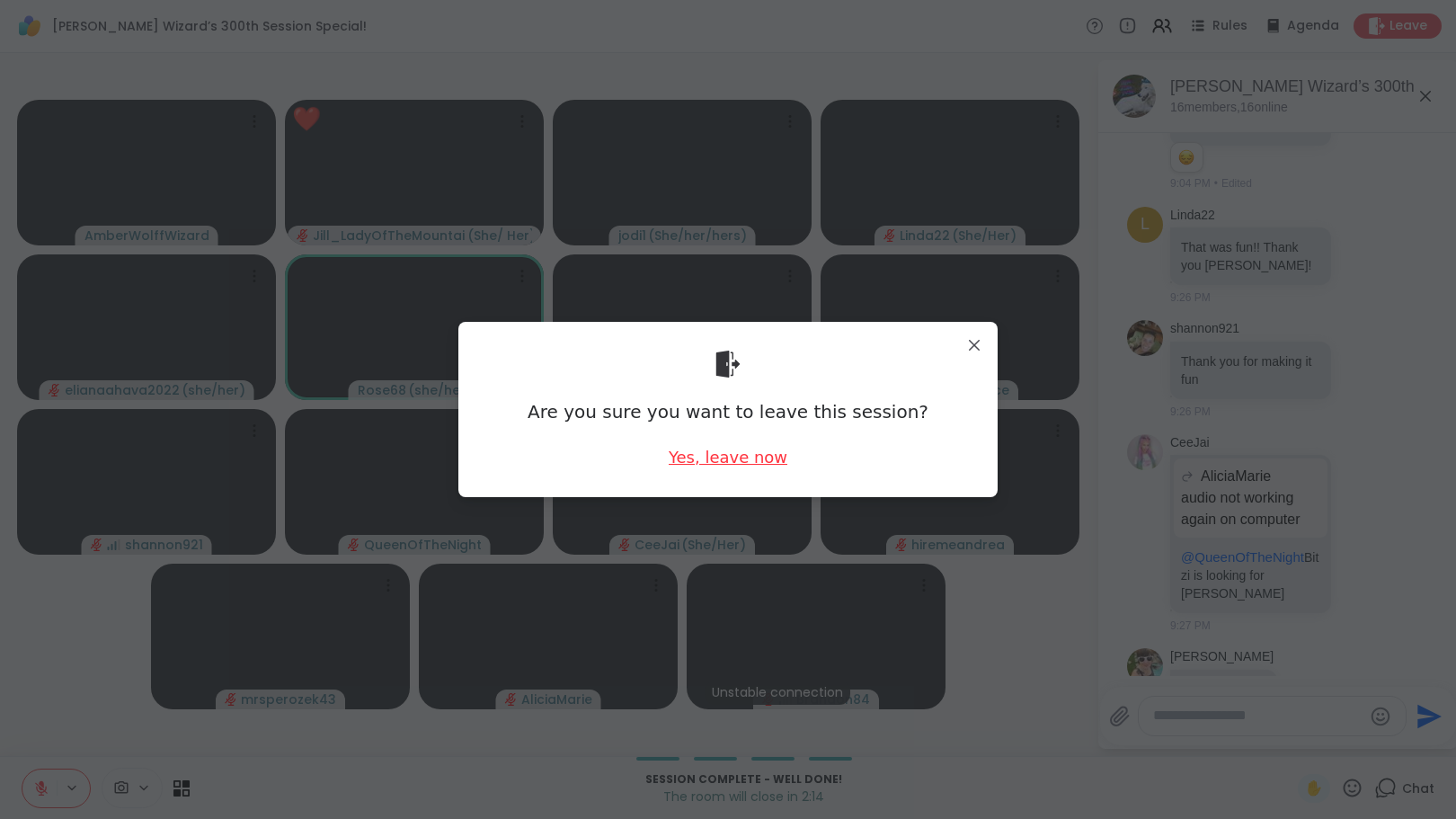
click at [744, 457] on div "Yes, leave now" at bounding box center [728, 457] width 119 height 22
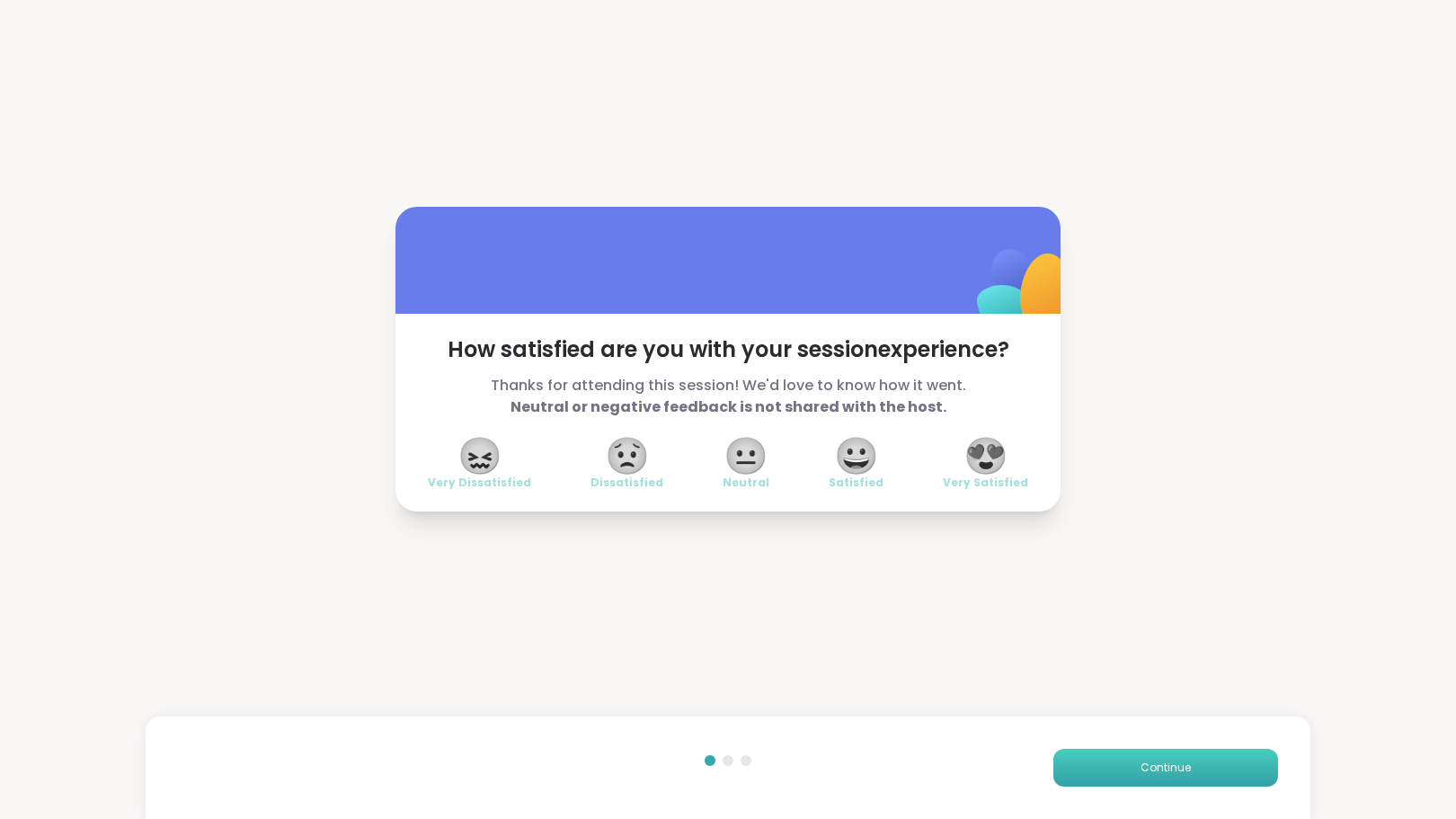
click at [1147, 767] on span "Continue" at bounding box center [1166, 767] width 50 height 16
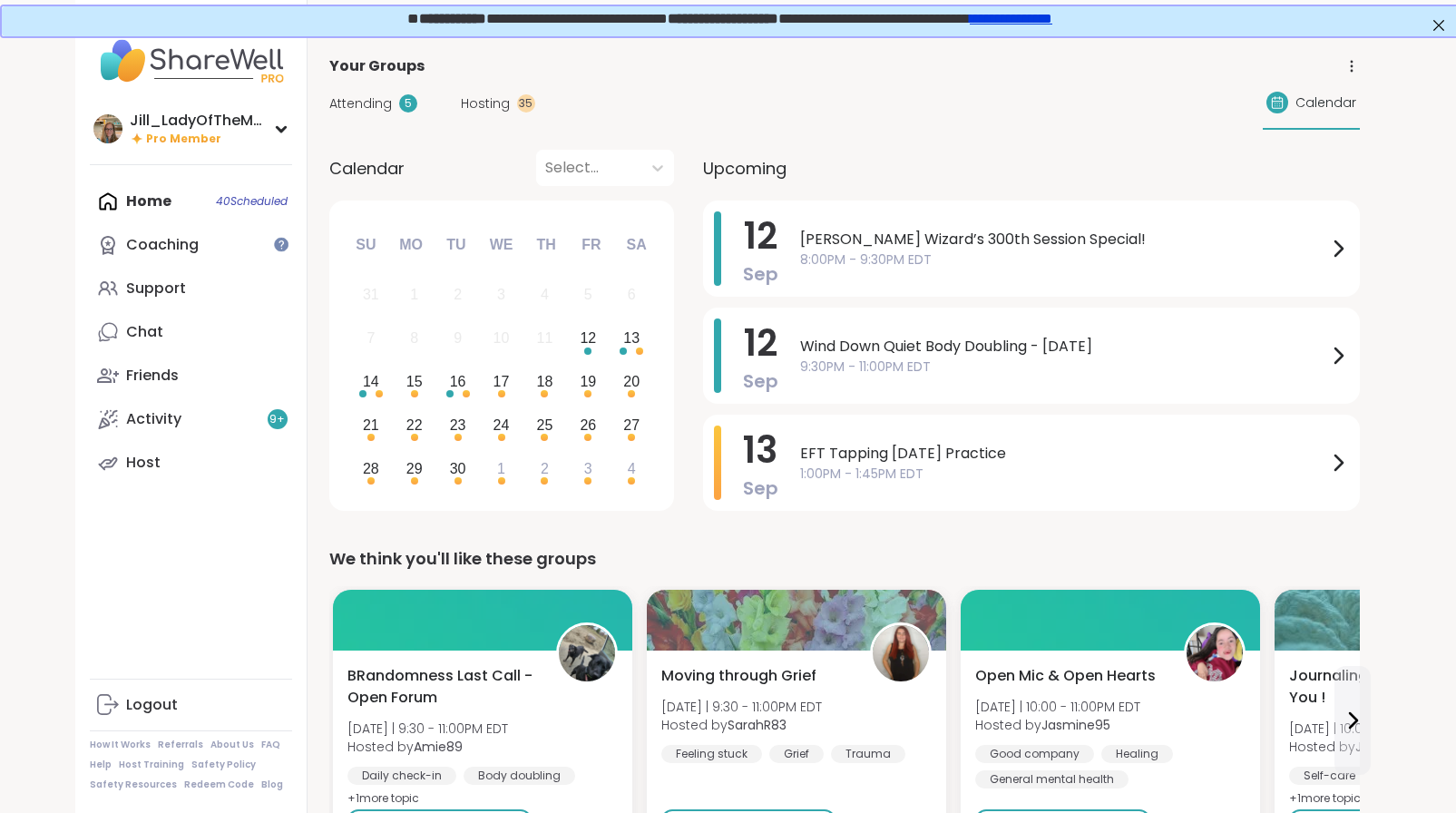
click at [207, 201] on div "Home 40 Scheduled Coaching Support Chat Friends Activity 9 + Host" at bounding box center [191, 332] width 202 height 305
click at [873, 362] on span "9:30PM - 11:00PM EDT" at bounding box center [1063, 366] width 527 height 19
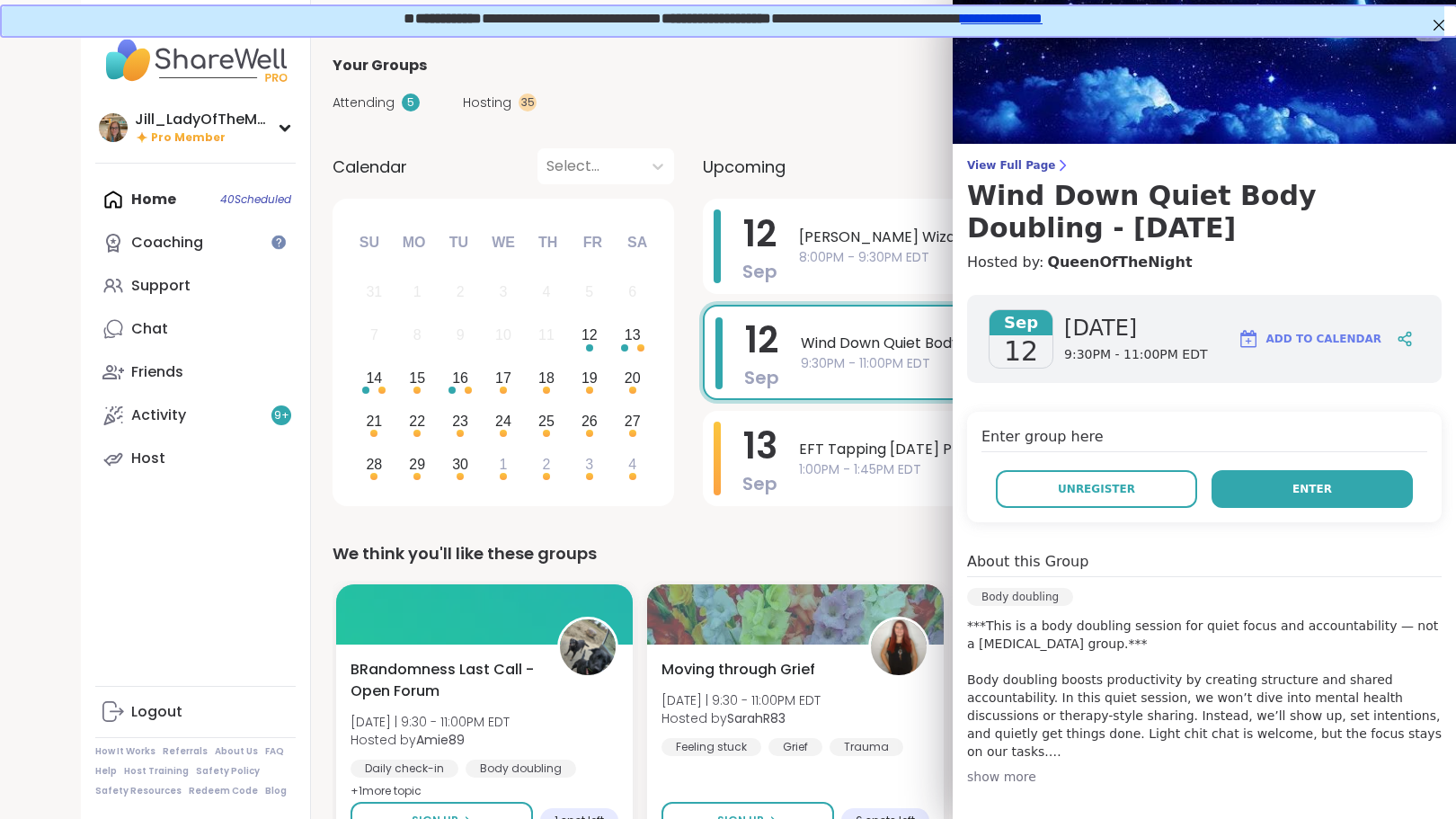
click at [1274, 478] on button "Enter" at bounding box center [1312, 489] width 201 height 38
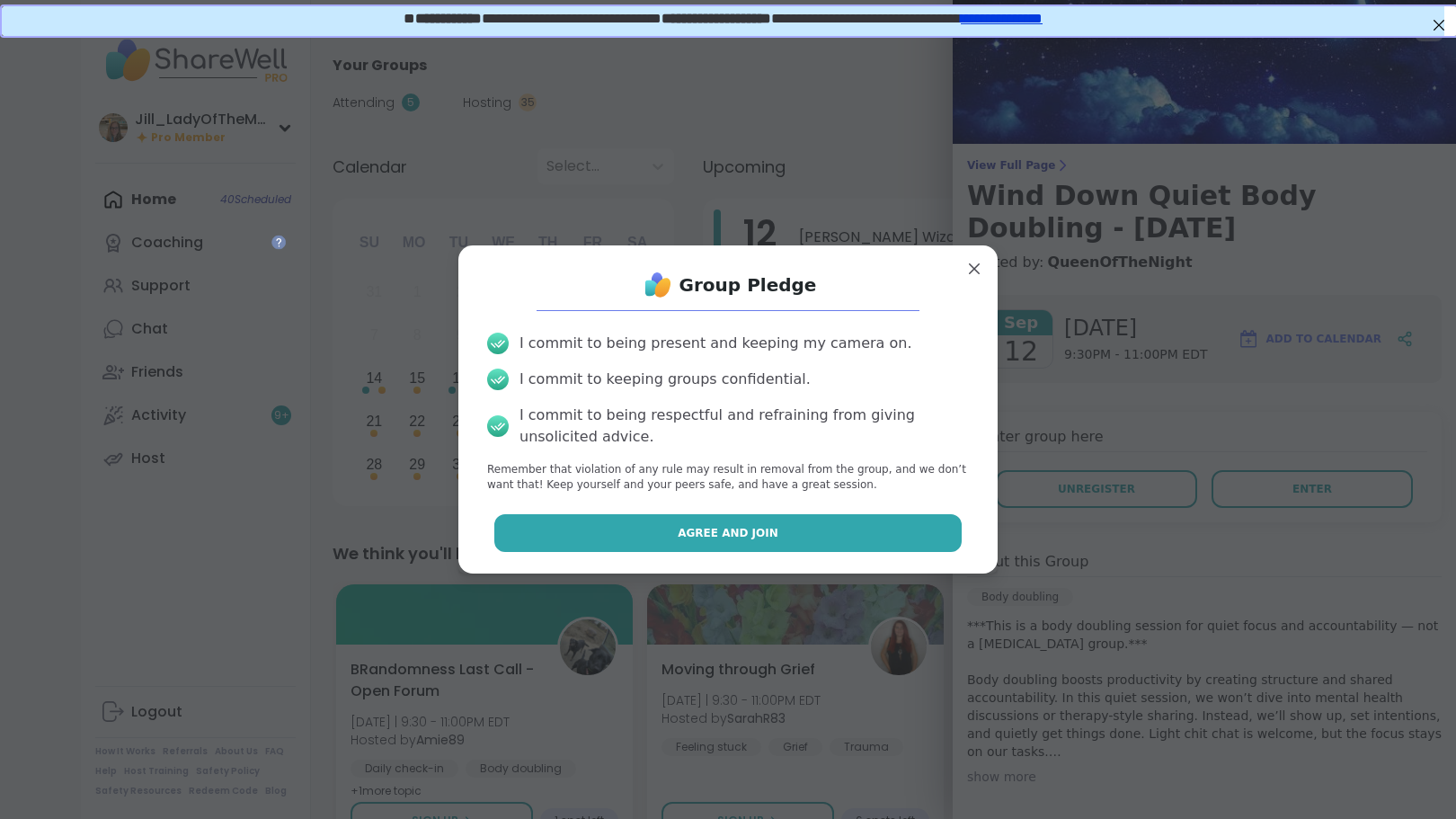
click at [819, 539] on button "Agree and Join" at bounding box center [729, 533] width 469 height 38
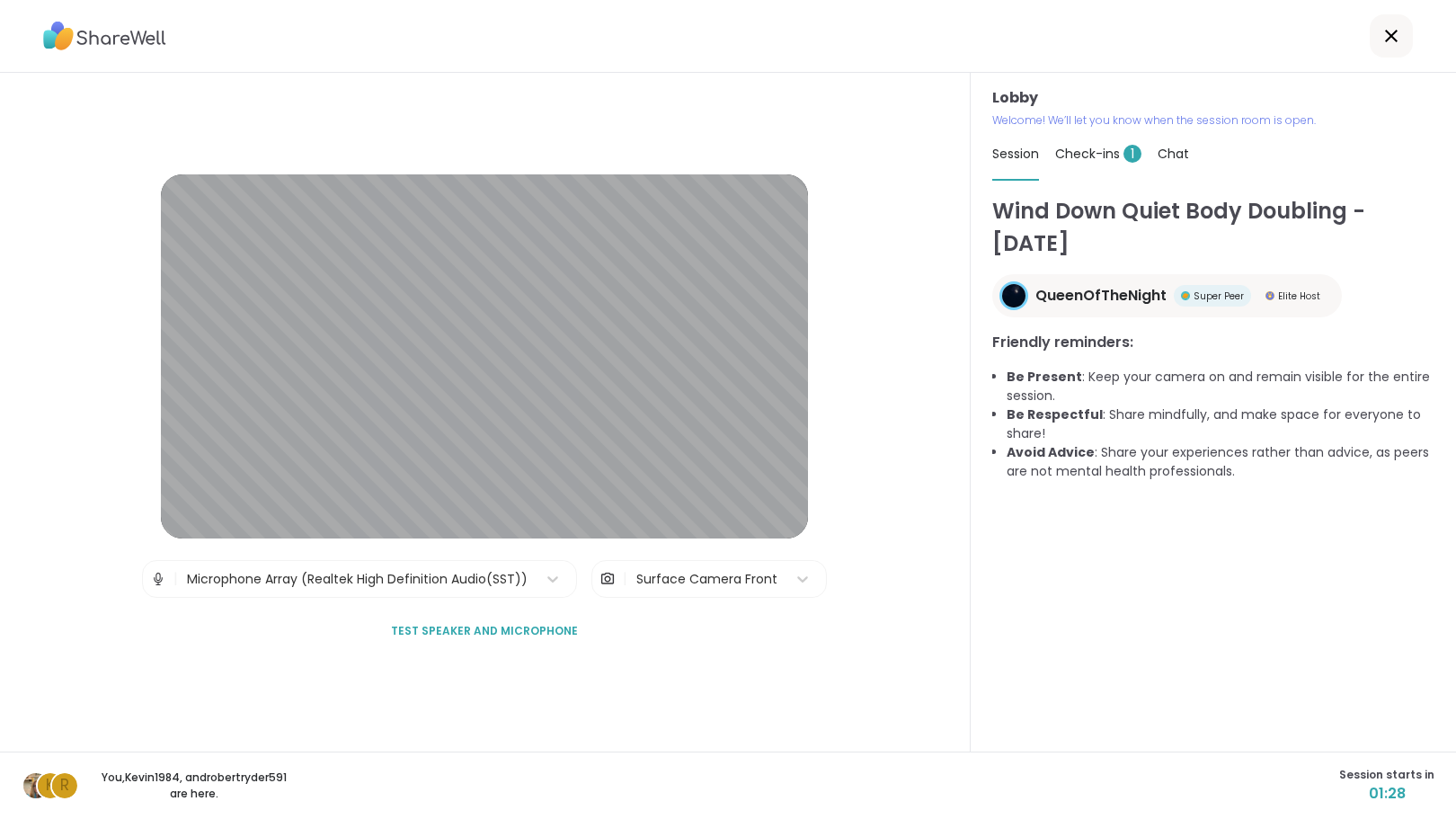
click at [1098, 148] on span "Check-ins 1" at bounding box center [1098, 153] width 86 height 18
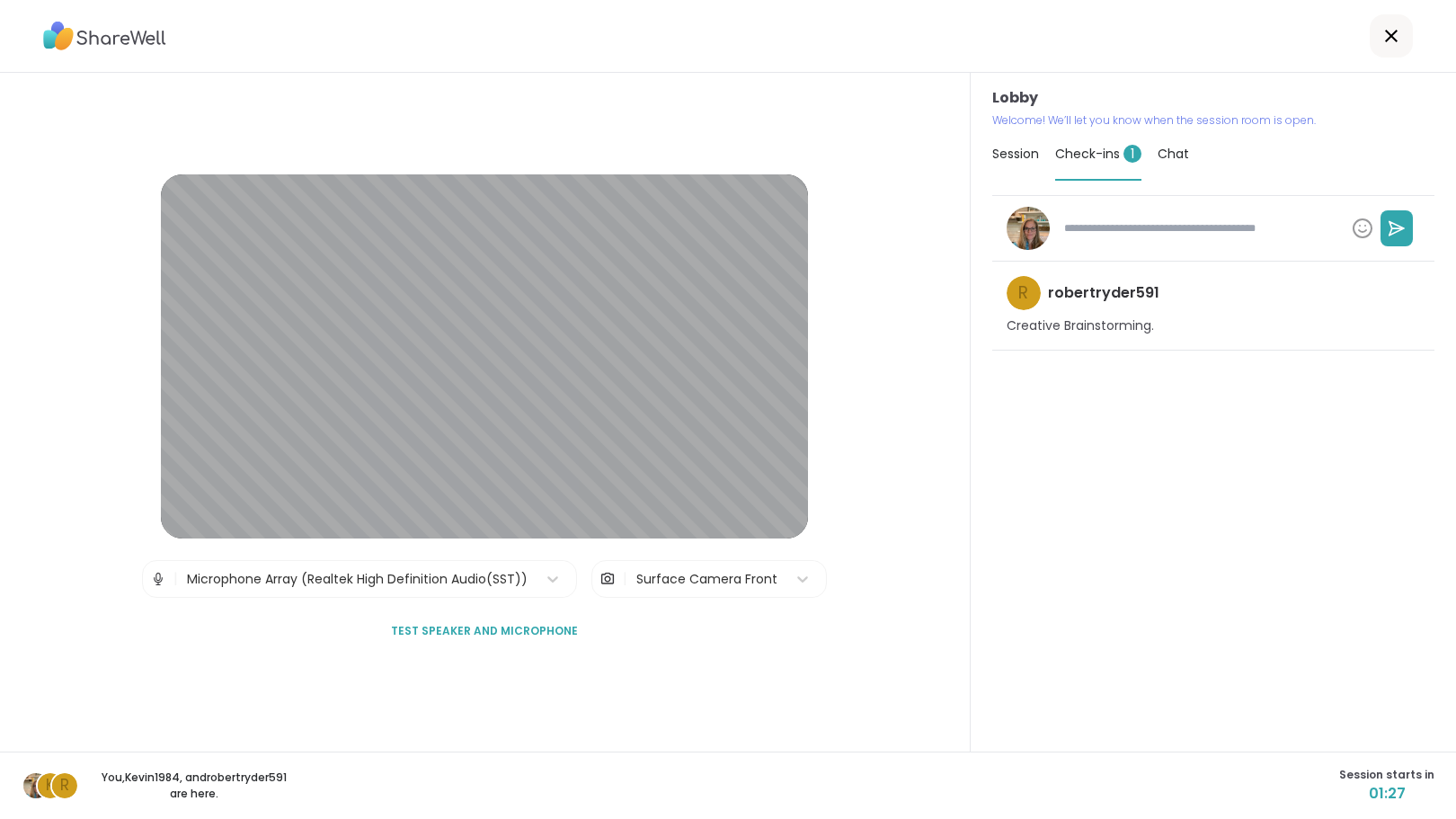
type textarea "*"
click at [1162, 157] on span "Chat" at bounding box center [1174, 153] width 31 height 18
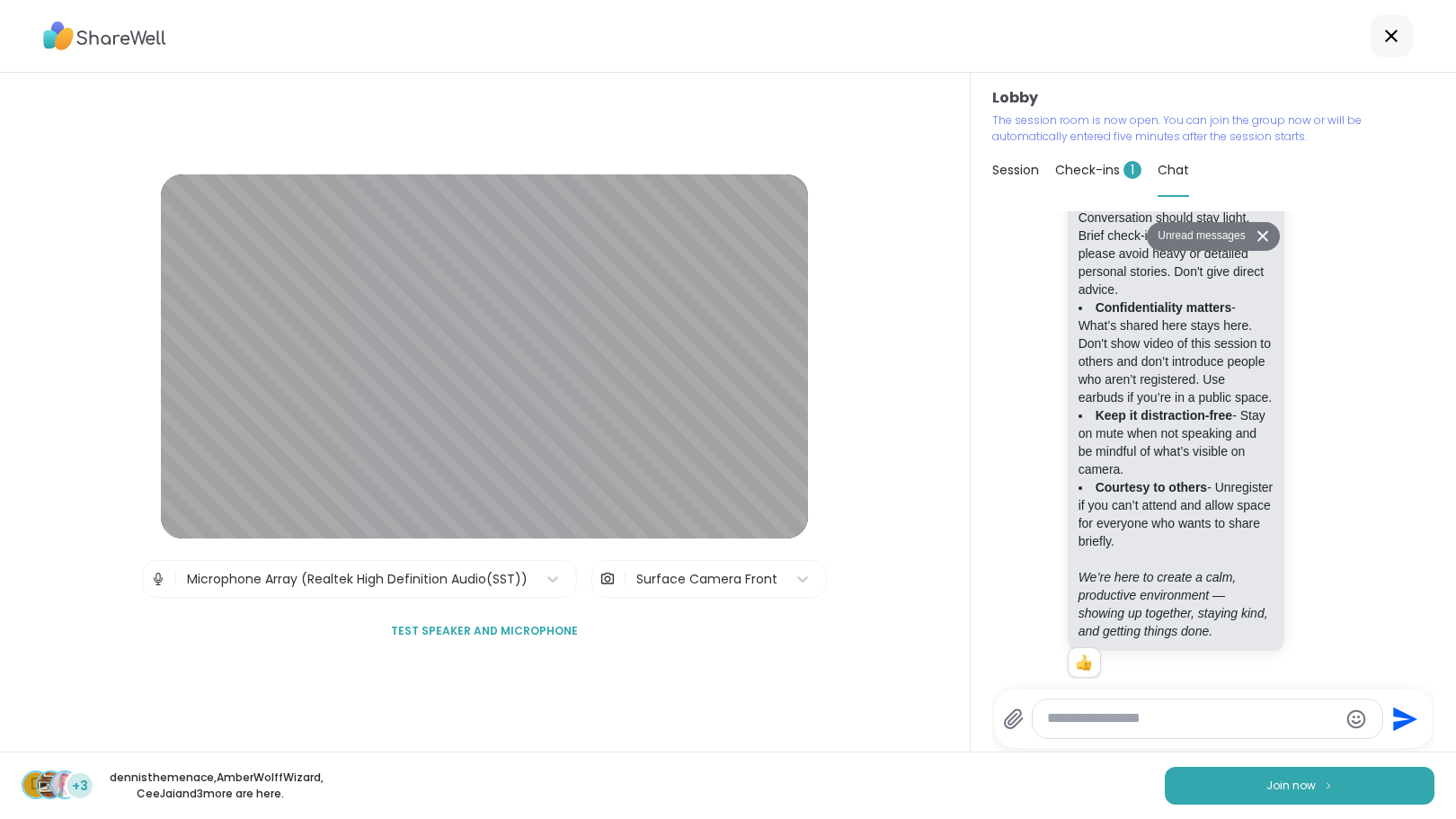
scroll to position [720, 0]
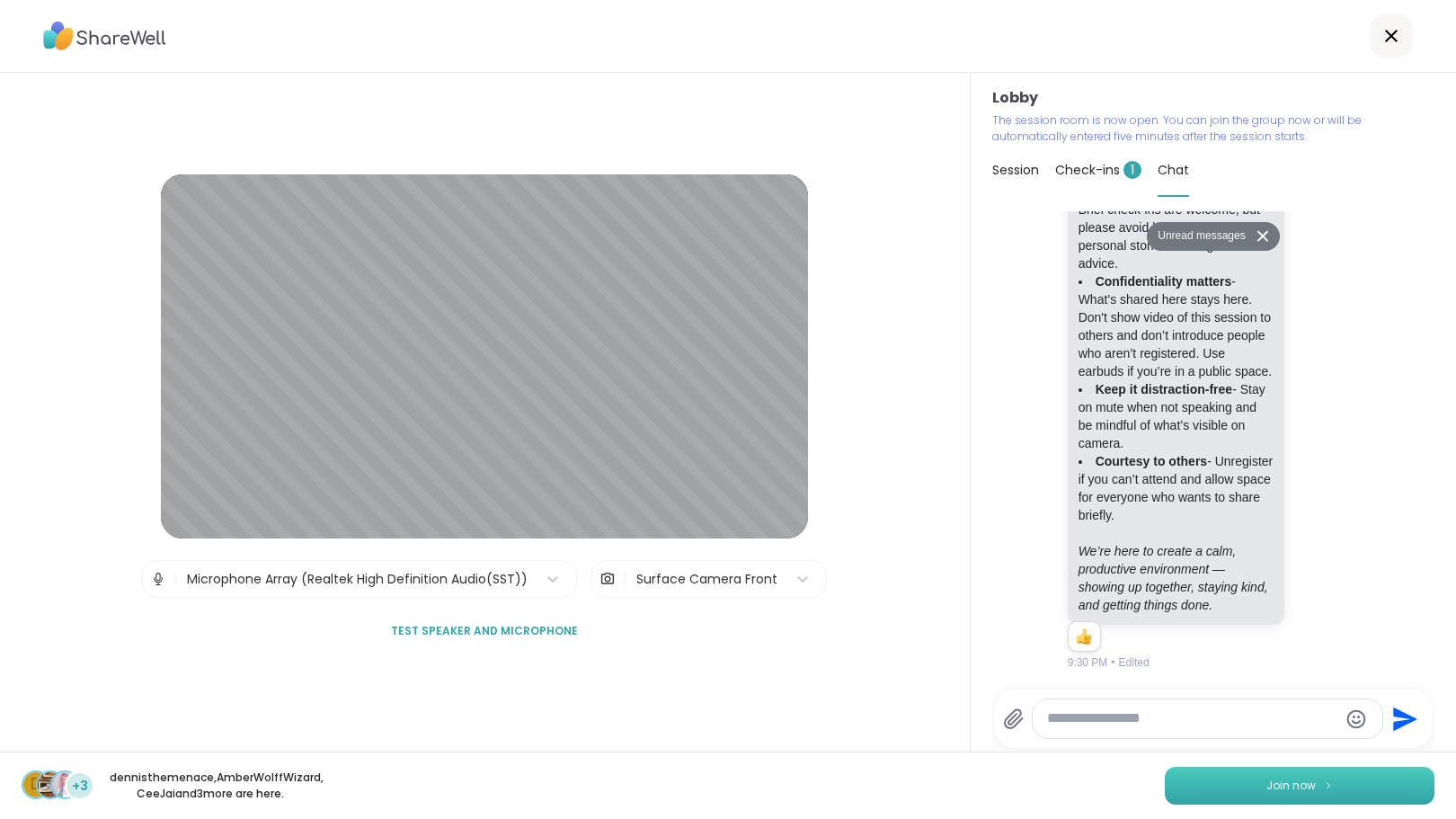
click at [1278, 779] on span "Join now" at bounding box center [1291, 786] width 49 height 16
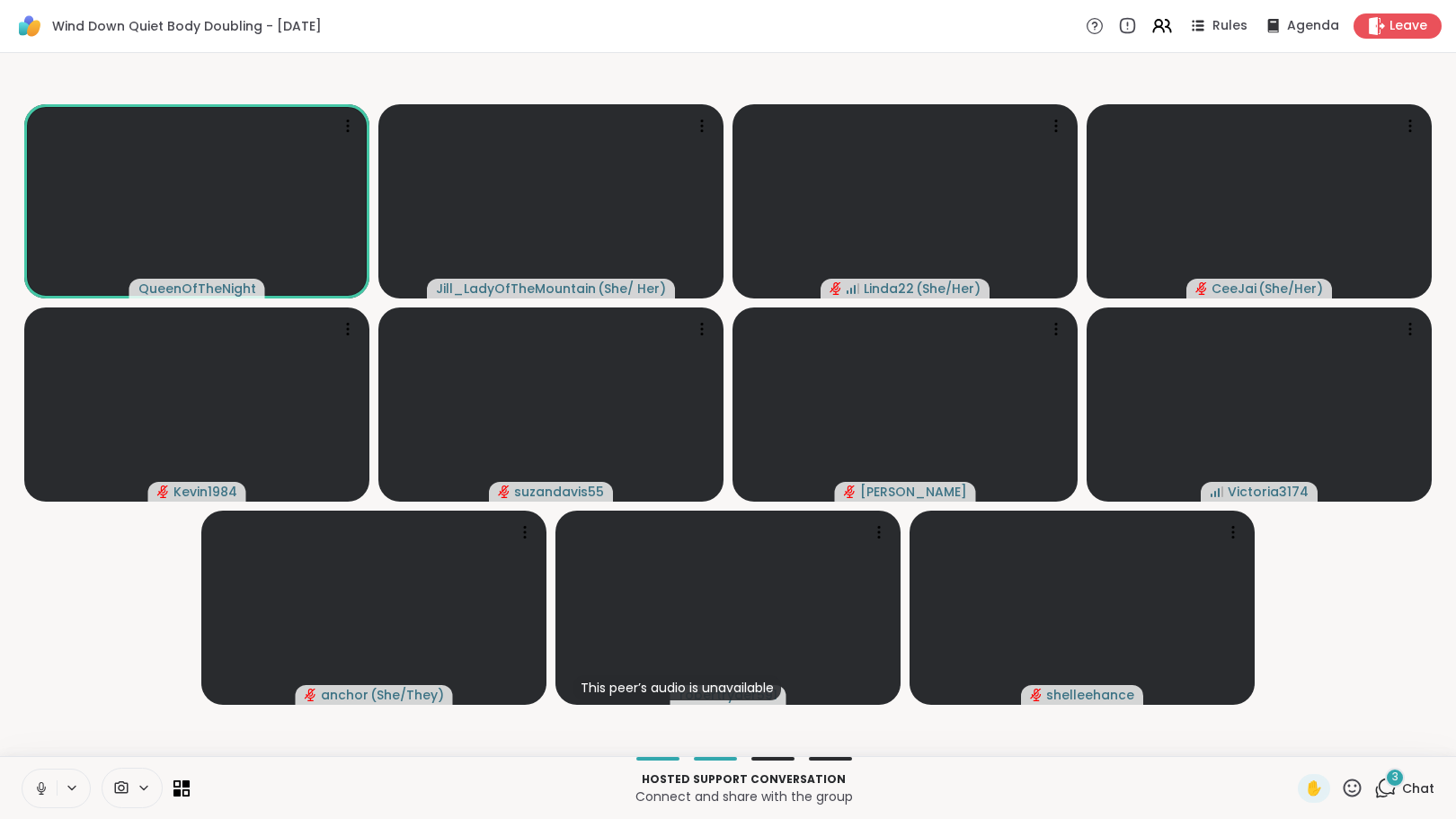
click at [44, 789] on icon at bounding box center [42, 788] width 9 height 6
click at [1386, 775] on div "3" at bounding box center [1395, 777] width 19 height 19
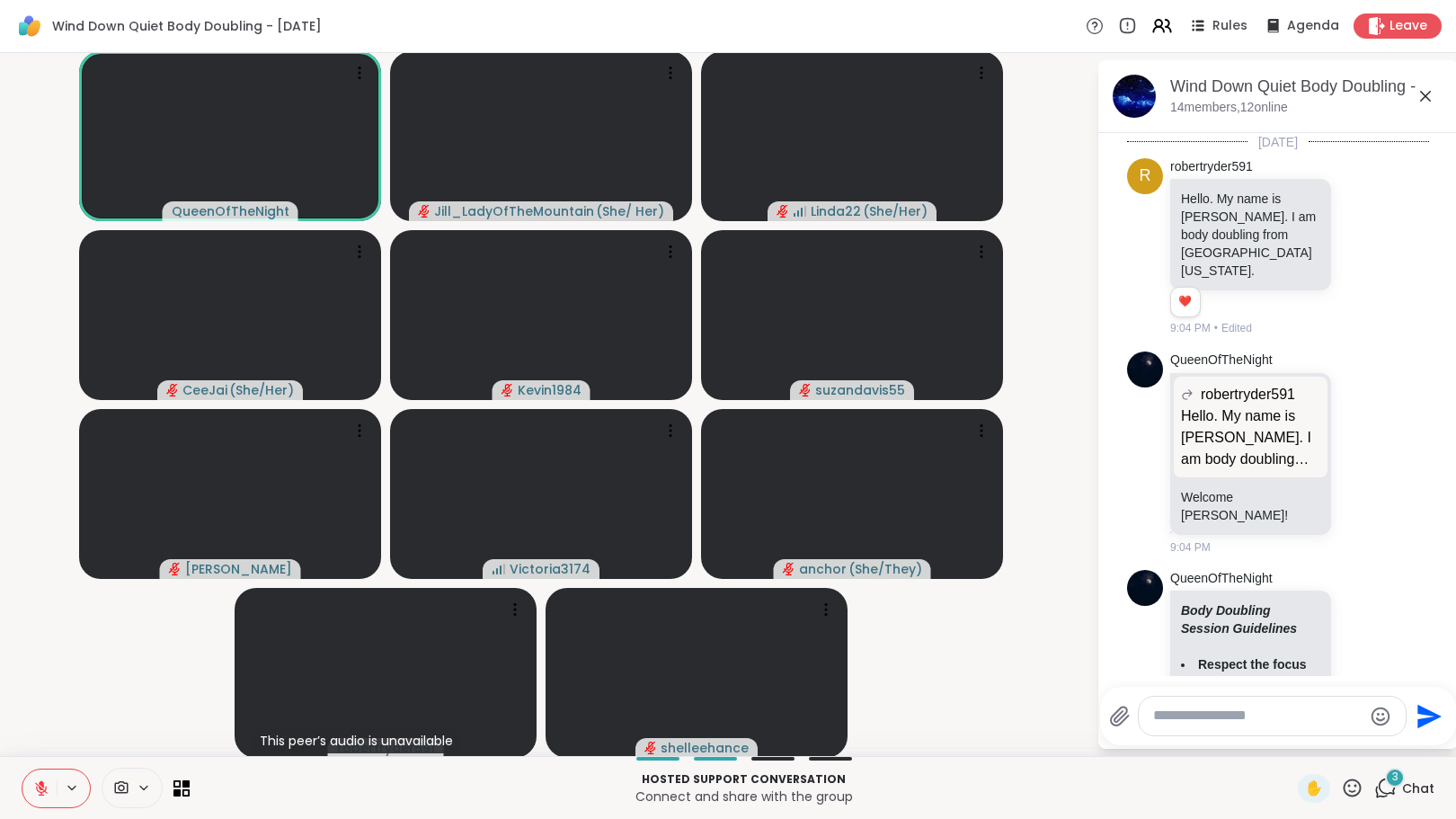
scroll to position [1281, 0]
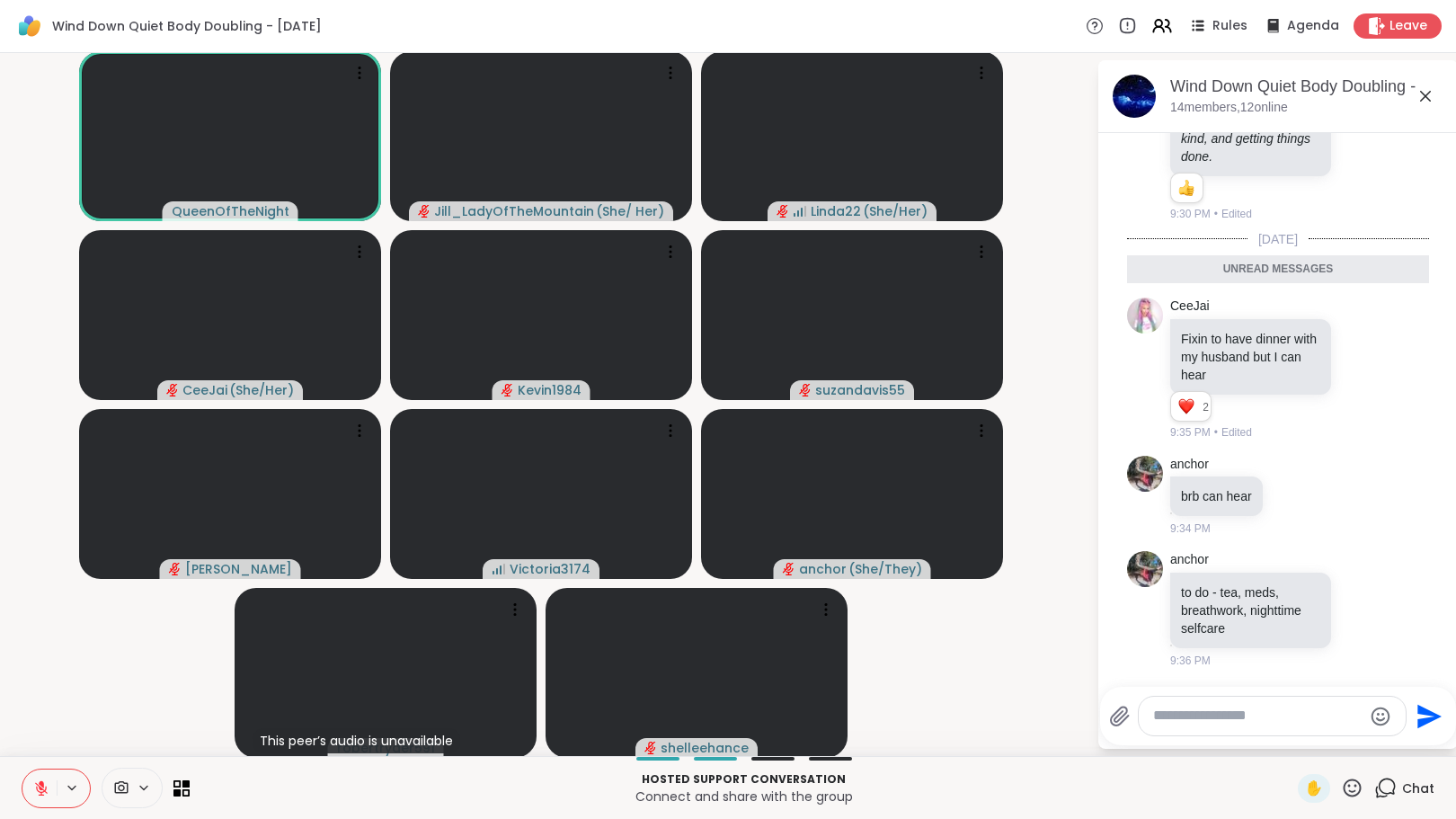
click at [1279, 715] on textarea "Type your message" at bounding box center [1258, 716] width 209 height 19
type textarea "**********"
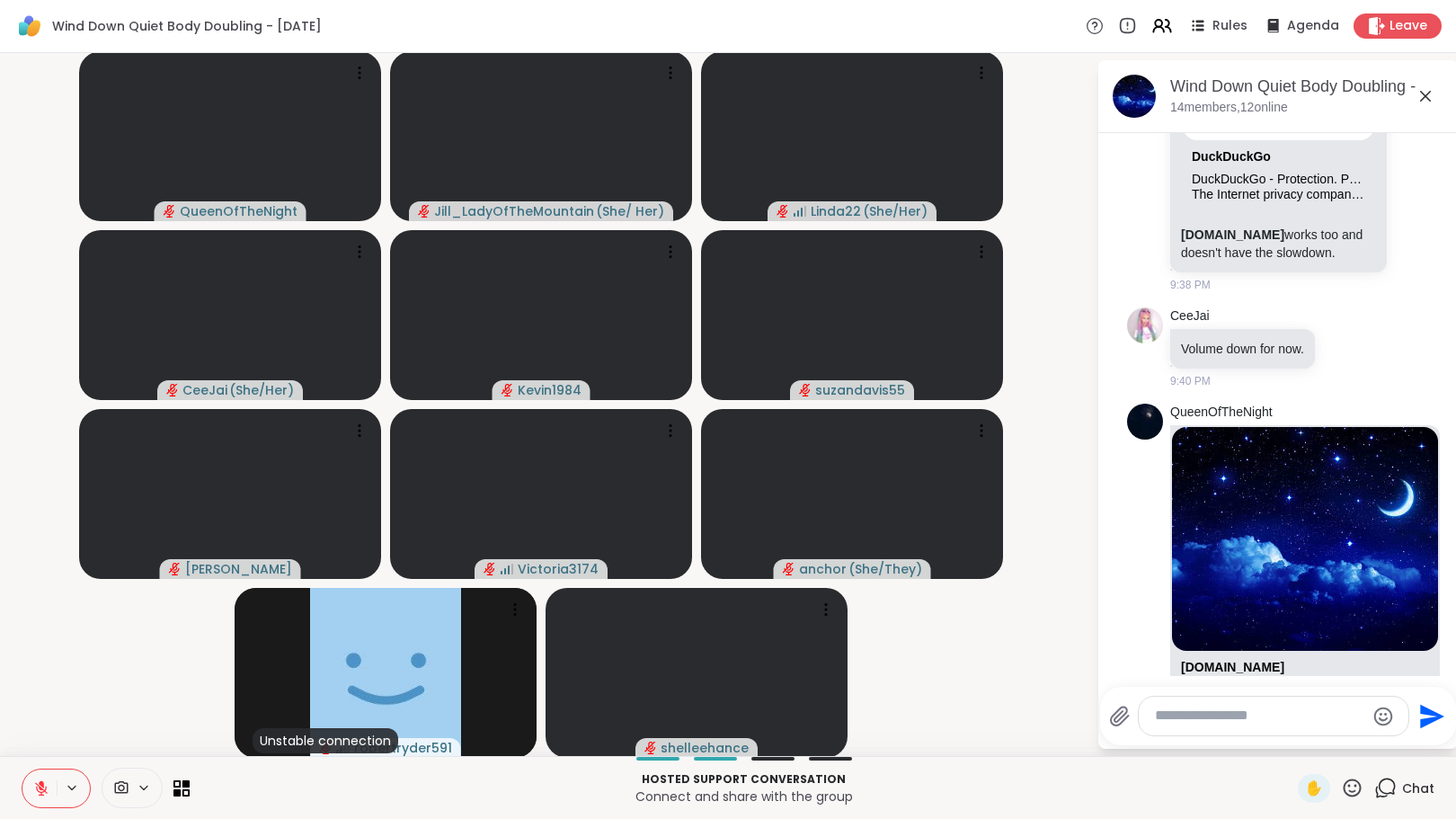
scroll to position [2859, 0]
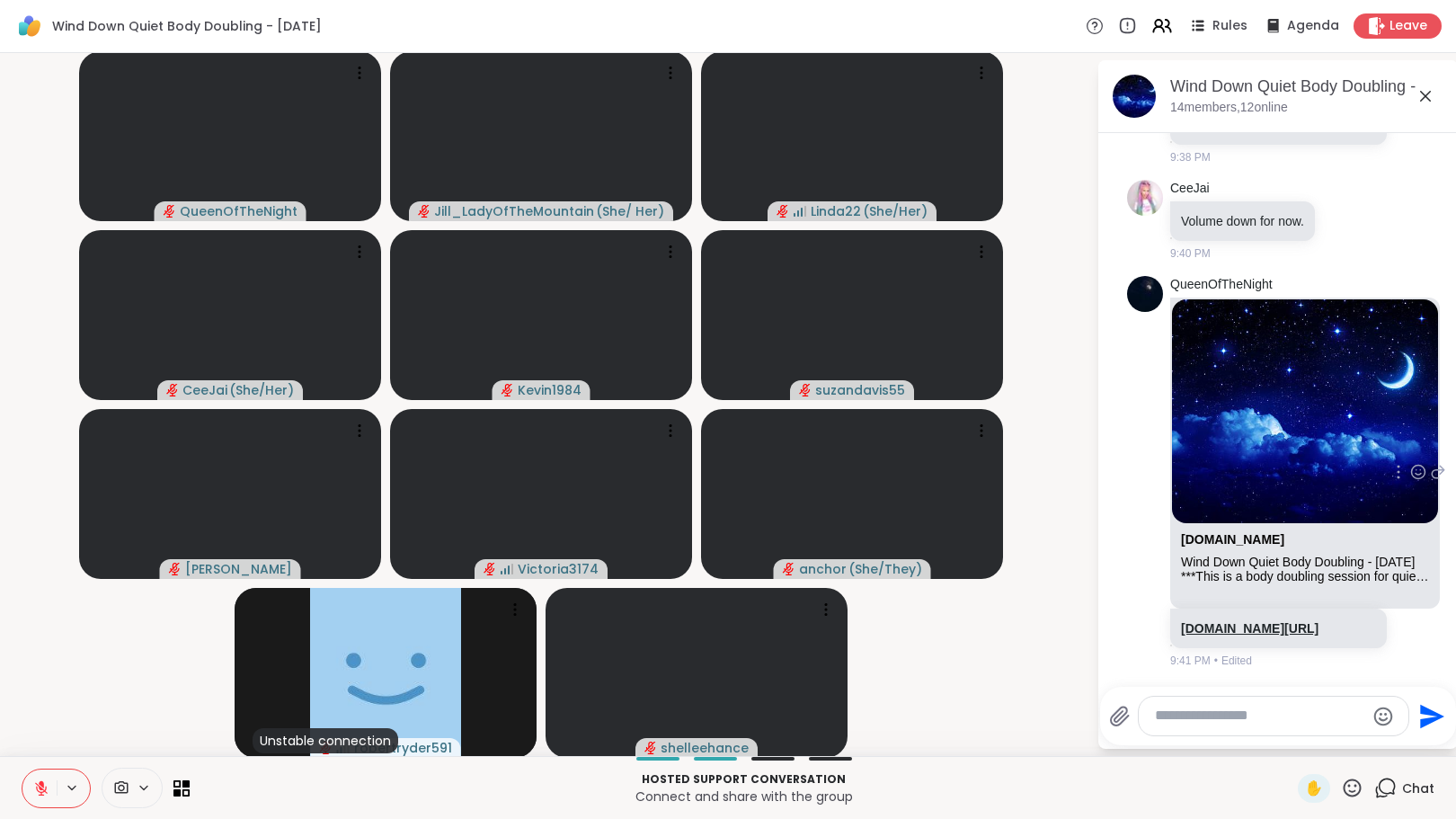
click at [1285, 622] on link "sharewellnow.com/session/5b80d301-3071-4882-b84f-31e4270345a8" at bounding box center [1249, 629] width 138 height 15
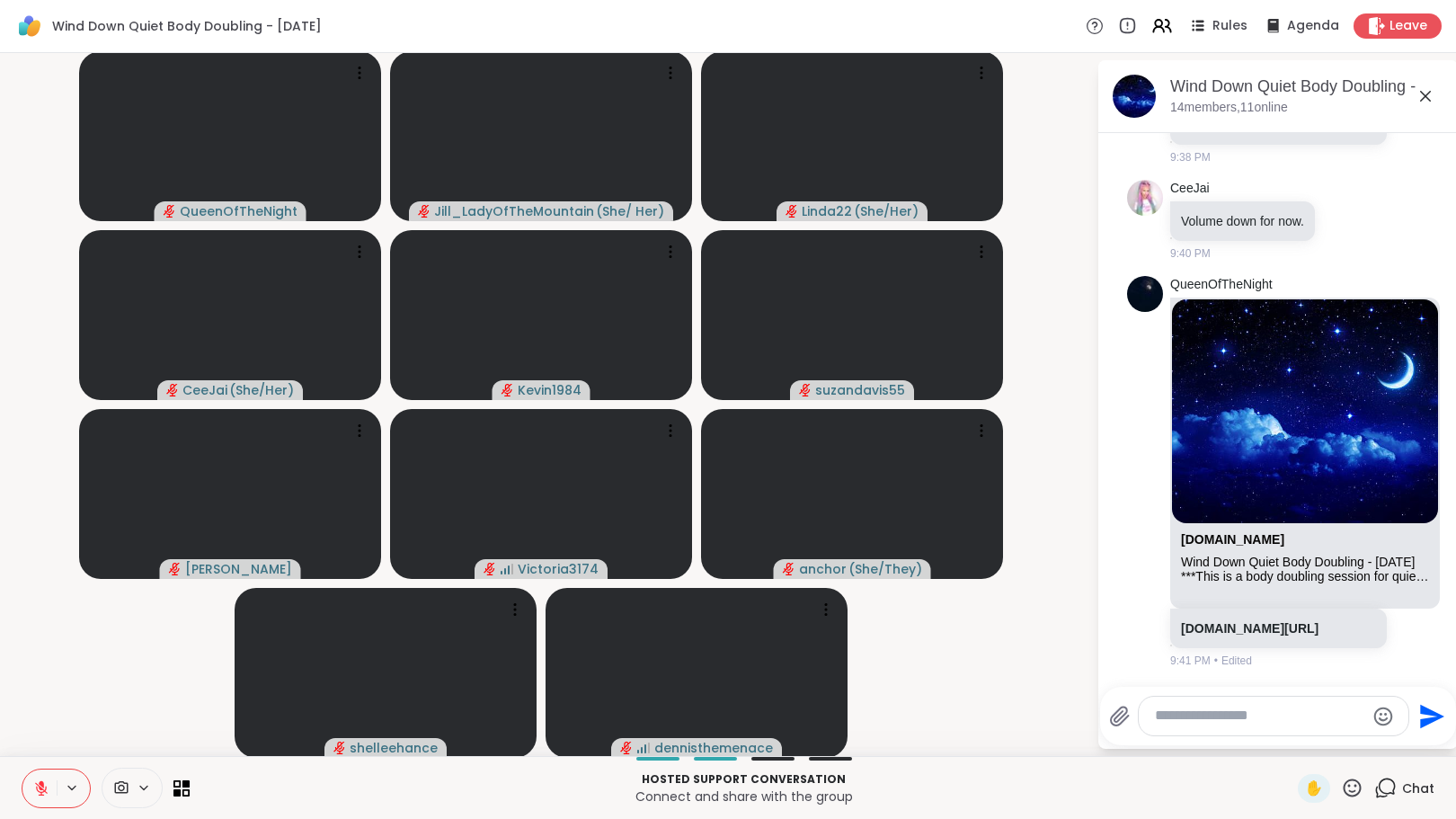
click at [1220, 719] on textarea "Type your message" at bounding box center [1260, 716] width 209 height 19
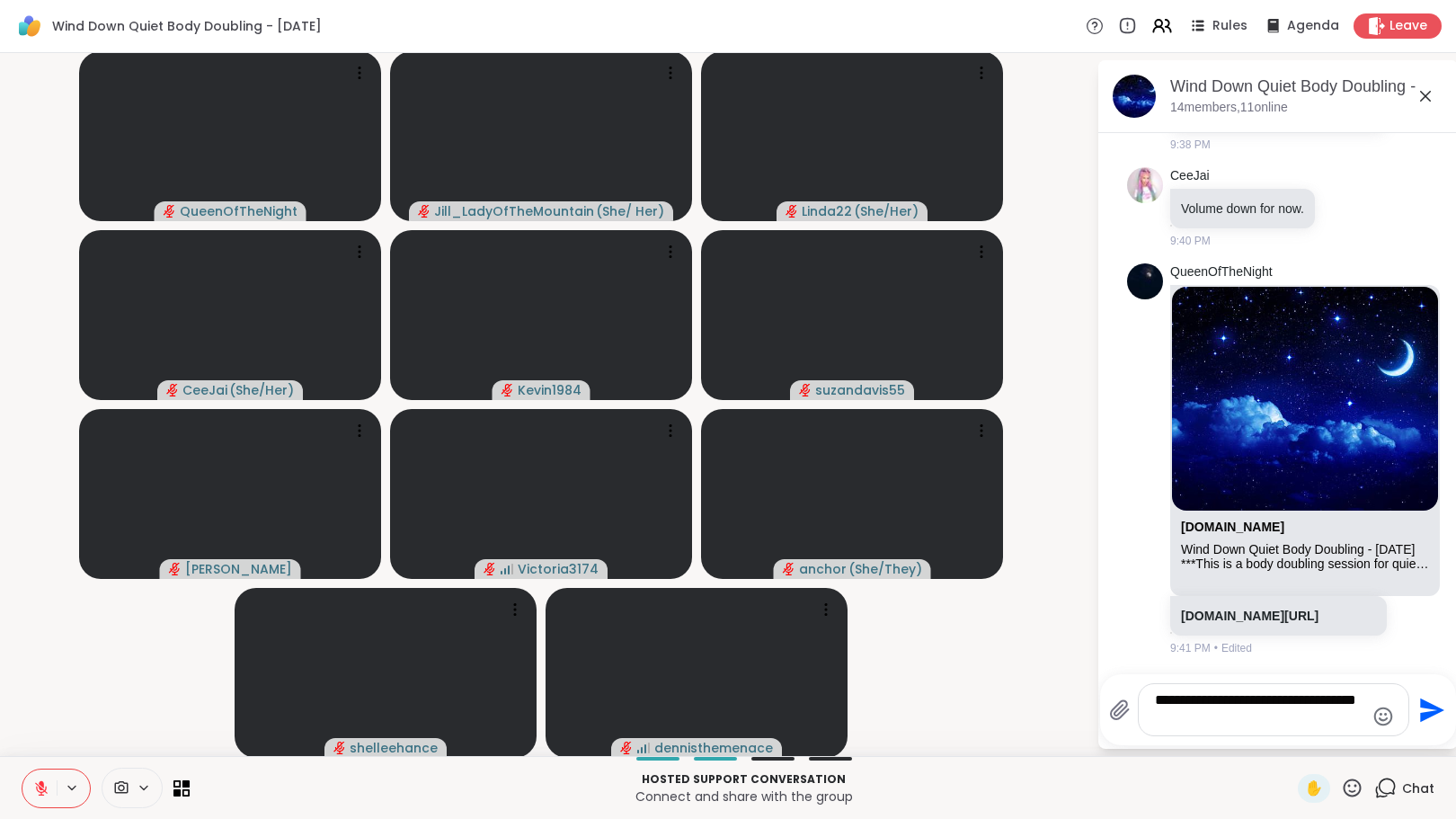
type textarea "**********"
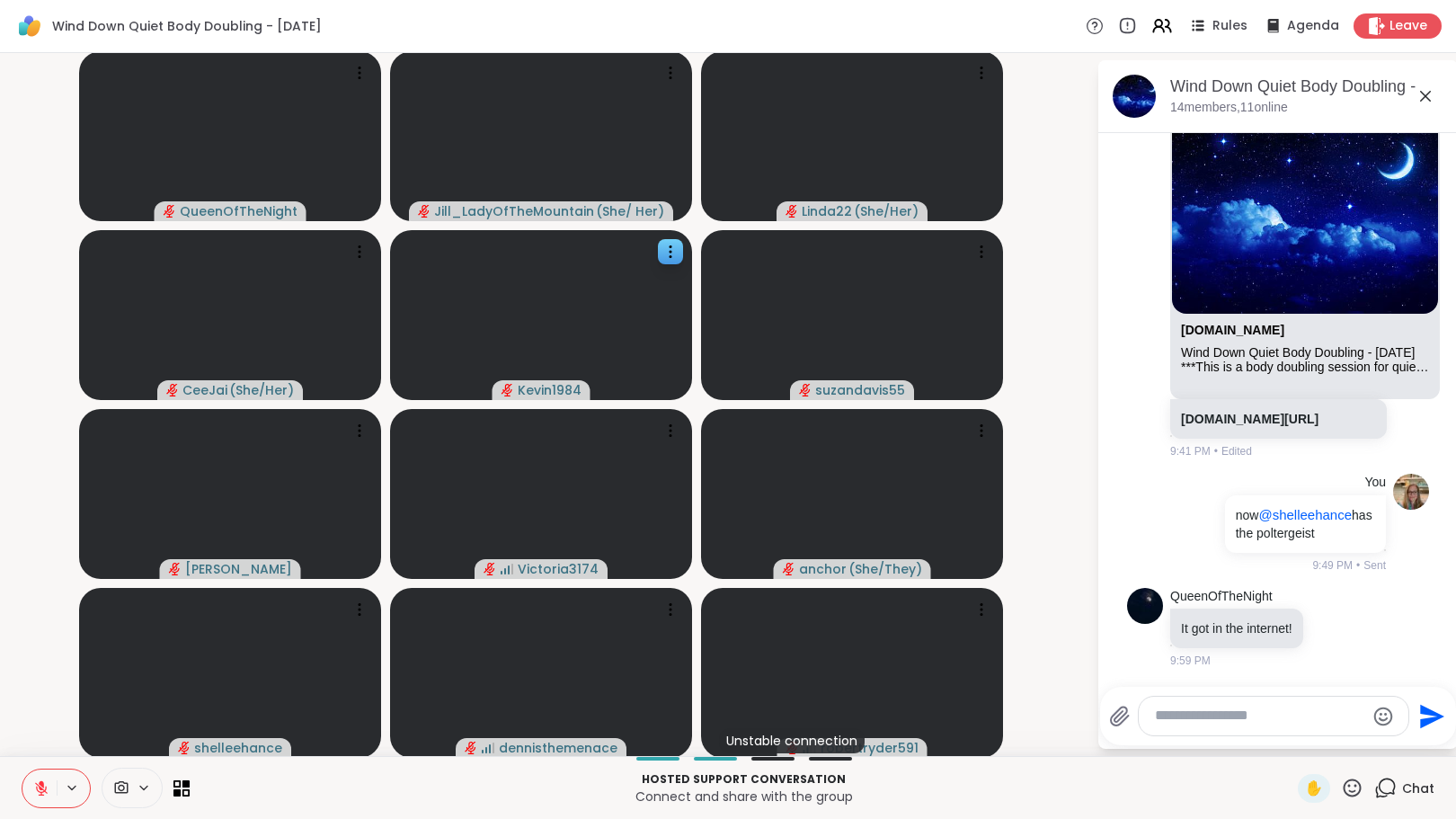
scroll to position [3068, 0]
click at [1333, 628] on div at bounding box center [1335, 627] width 56 height 21
click at [1348, 624] on icon at bounding box center [1354, 627] width 16 height 21
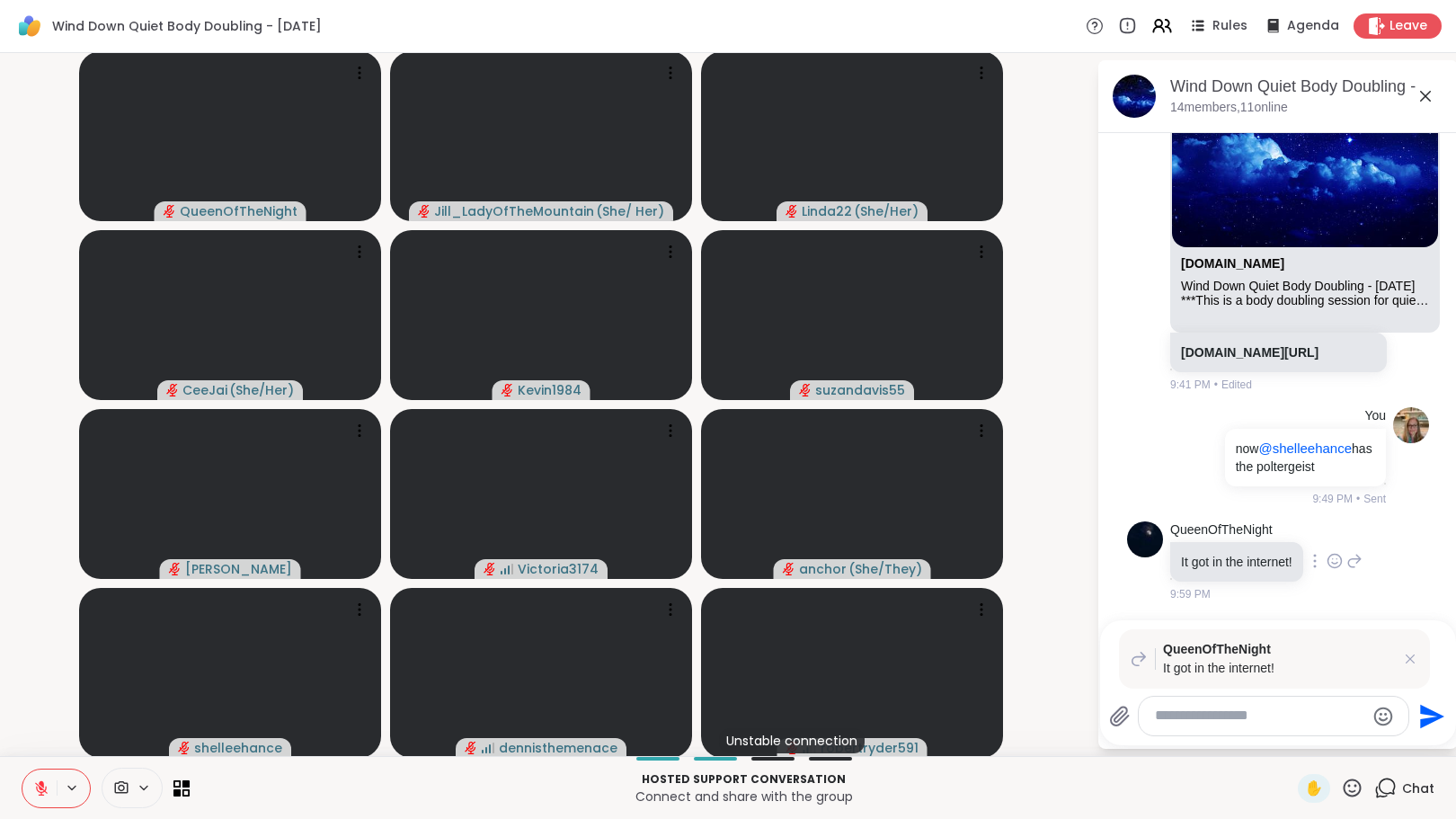
scroll to position [3112, 0]
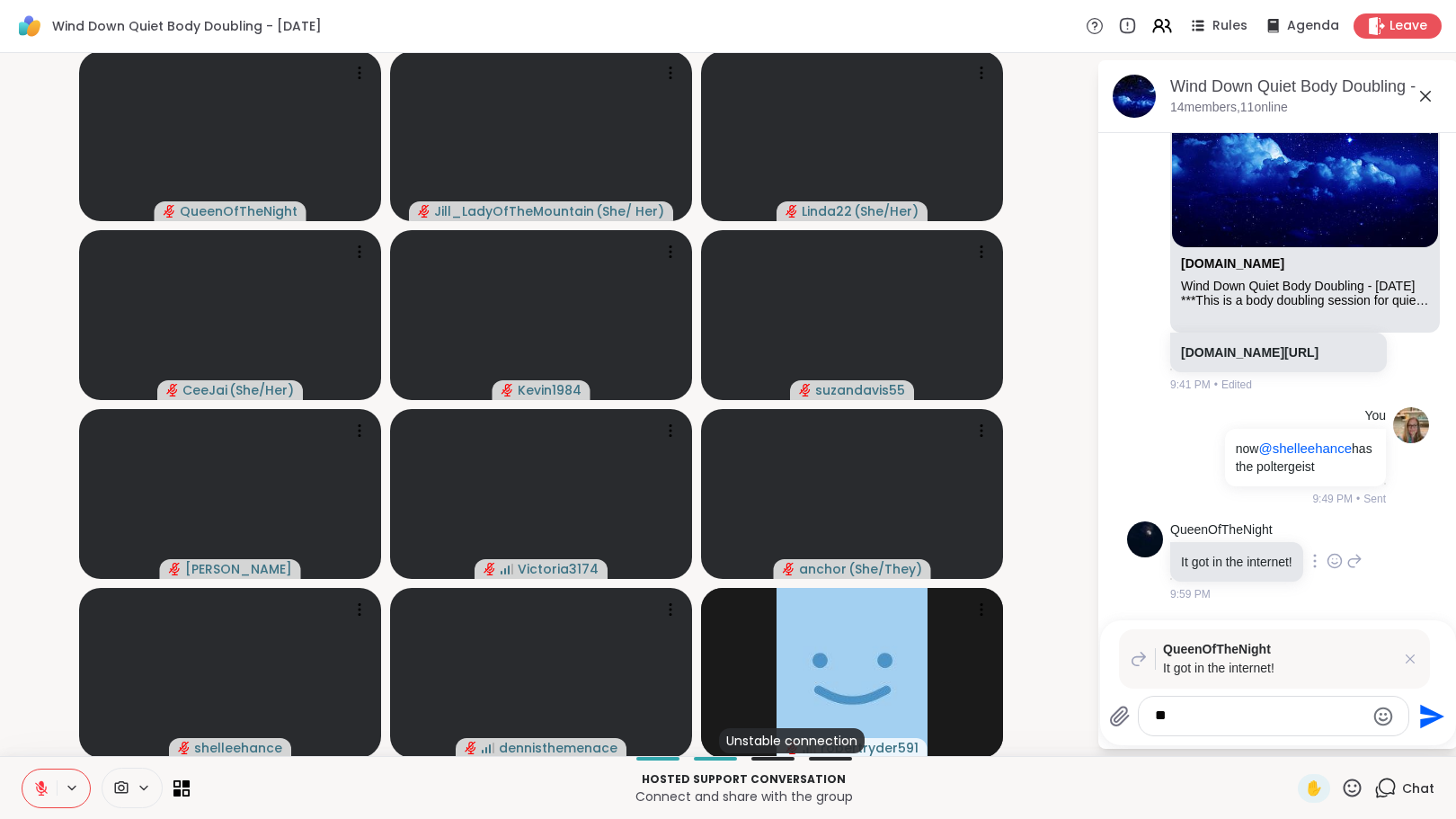
type textarea "*"
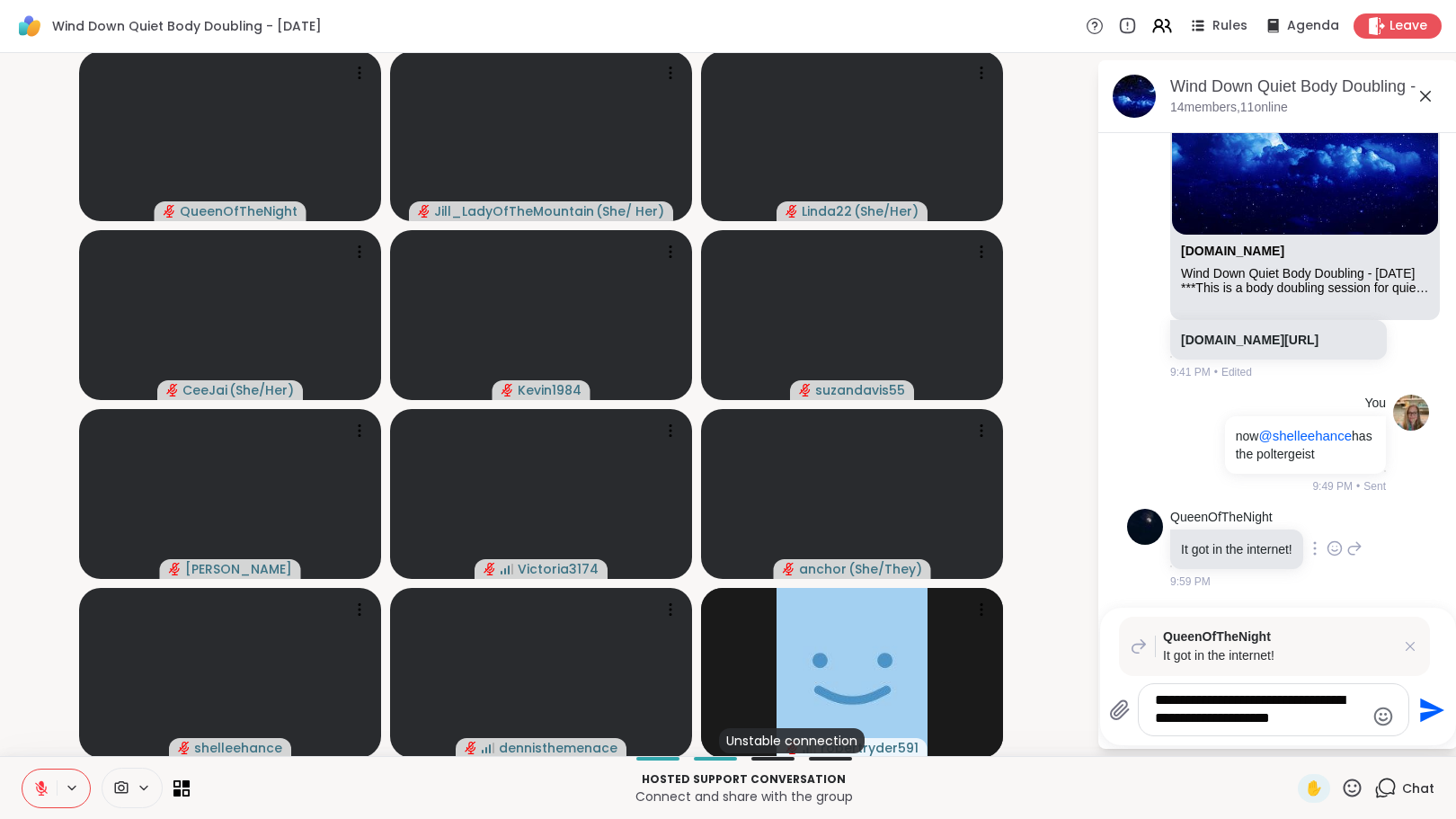
type textarea "**********"
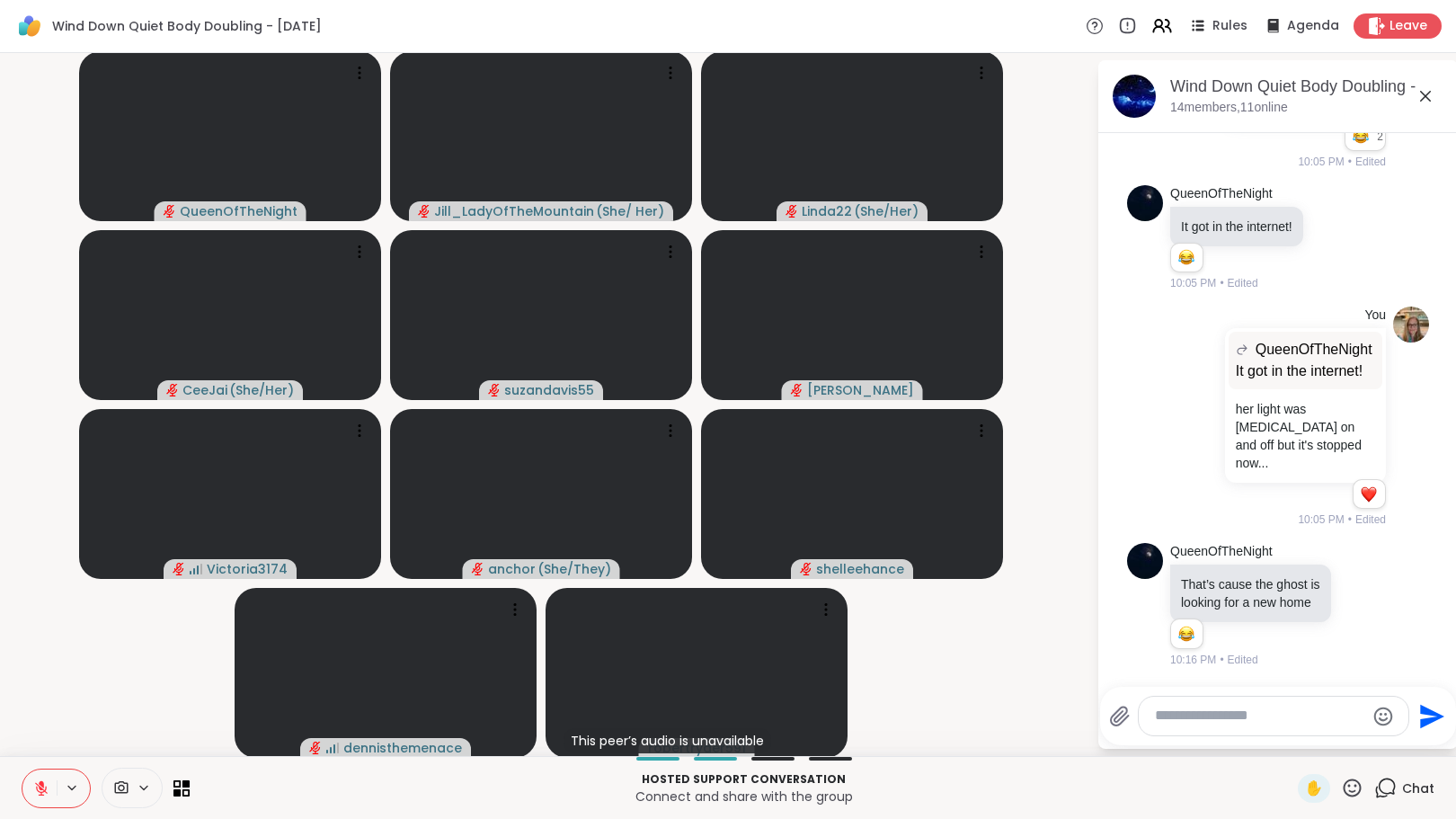
scroll to position [3522, 0]
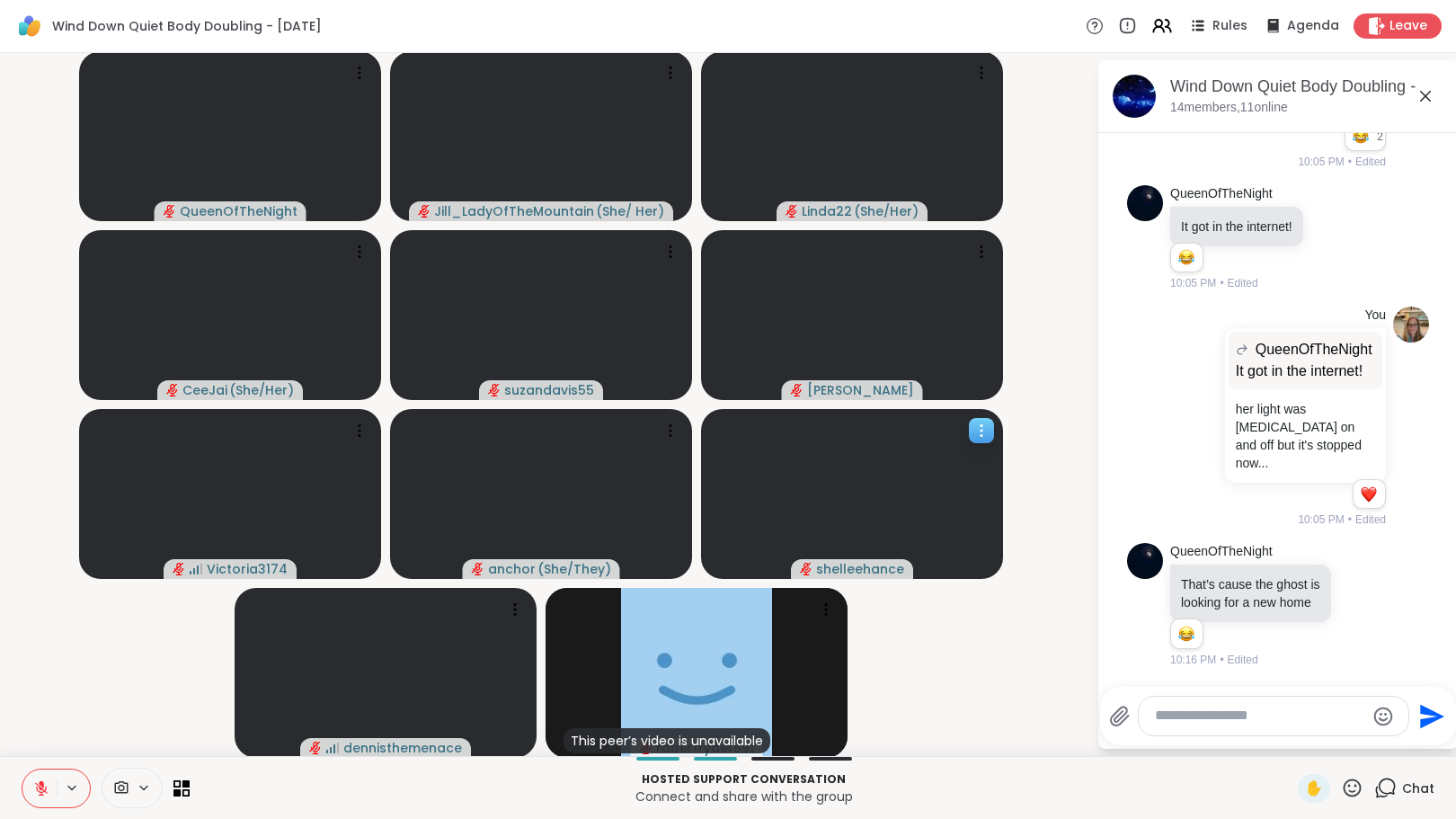
click at [740, 413] on video at bounding box center [852, 494] width 302 height 170
click at [1158, 714] on textarea "Type your message" at bounding box center [1260, 716] width 209 height 19
type textarea "**********"
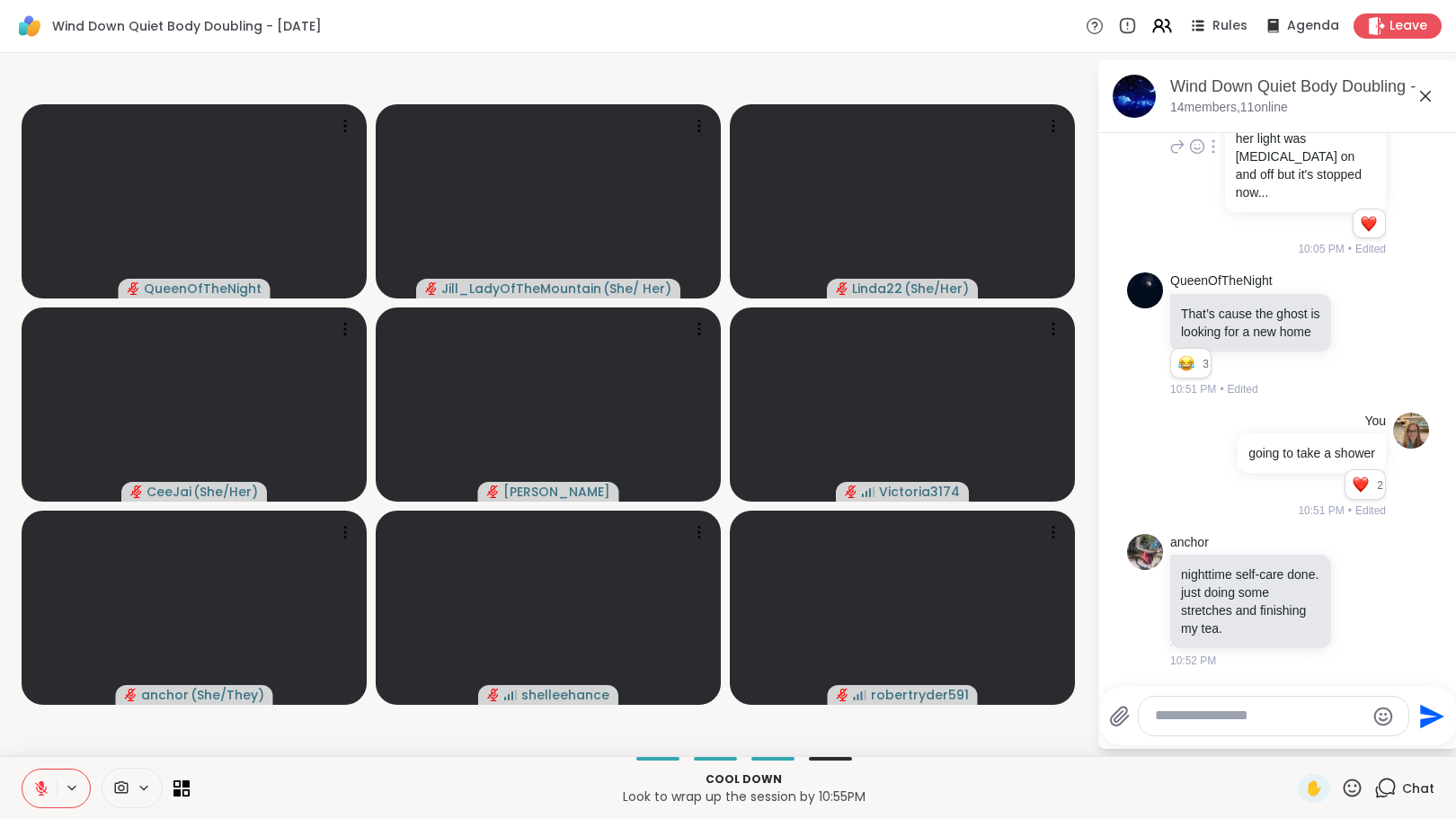
scroll to position [3837, 0]
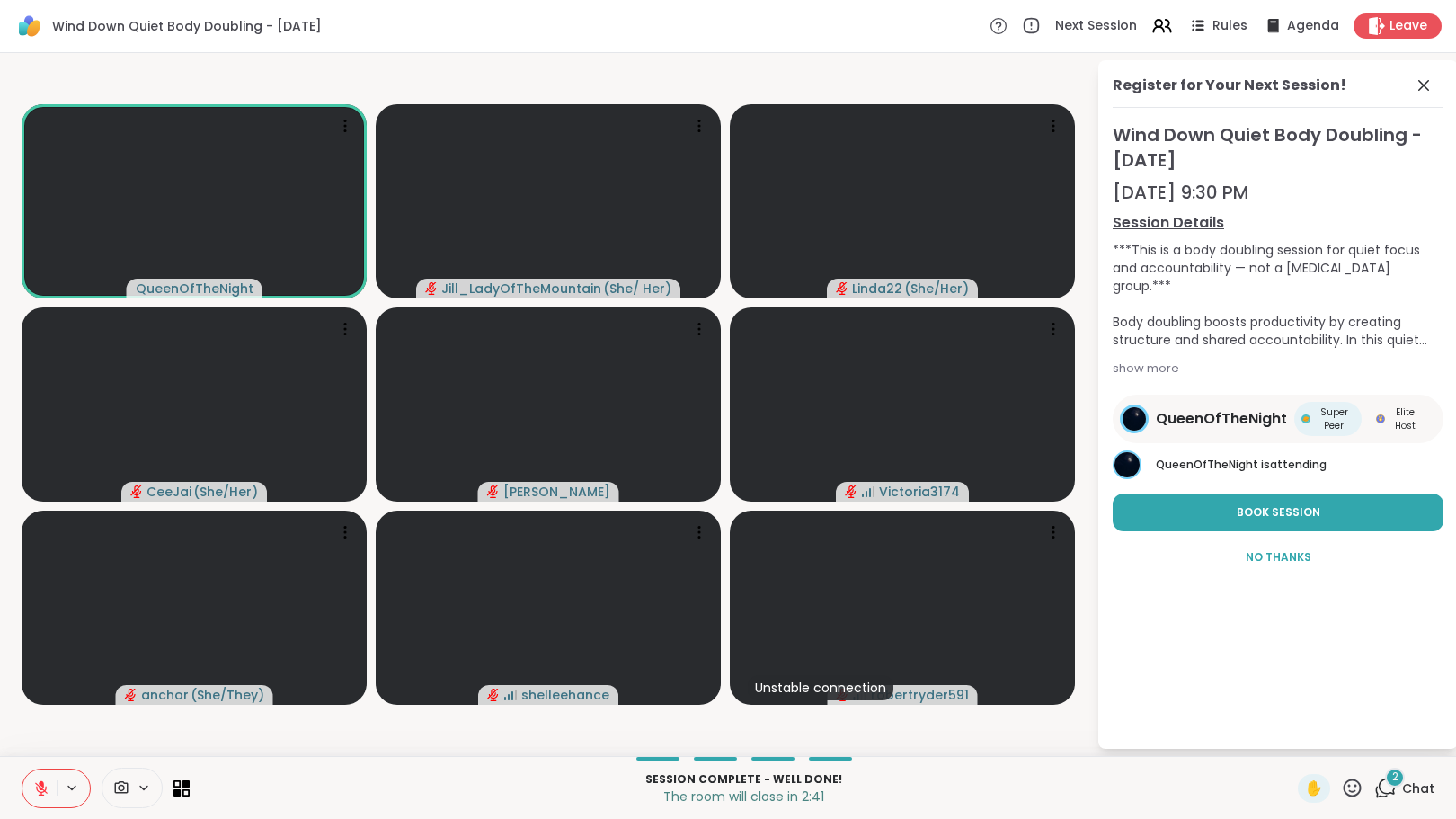
click at [1430, 56] on div "QueenOfTheNight Jill_LadyOfTheMountain ( She/ Her ) Linda22 ( She/Her ) CeeJai …" at bounding box center [728, 404] width 1456 height 703
click at [1343, 783] on icon at bounding box center [1352, 788] width 22 height 22
click at [1291, 732] on span "❤️" at bounding box center [1299, 740] width 18 height 21
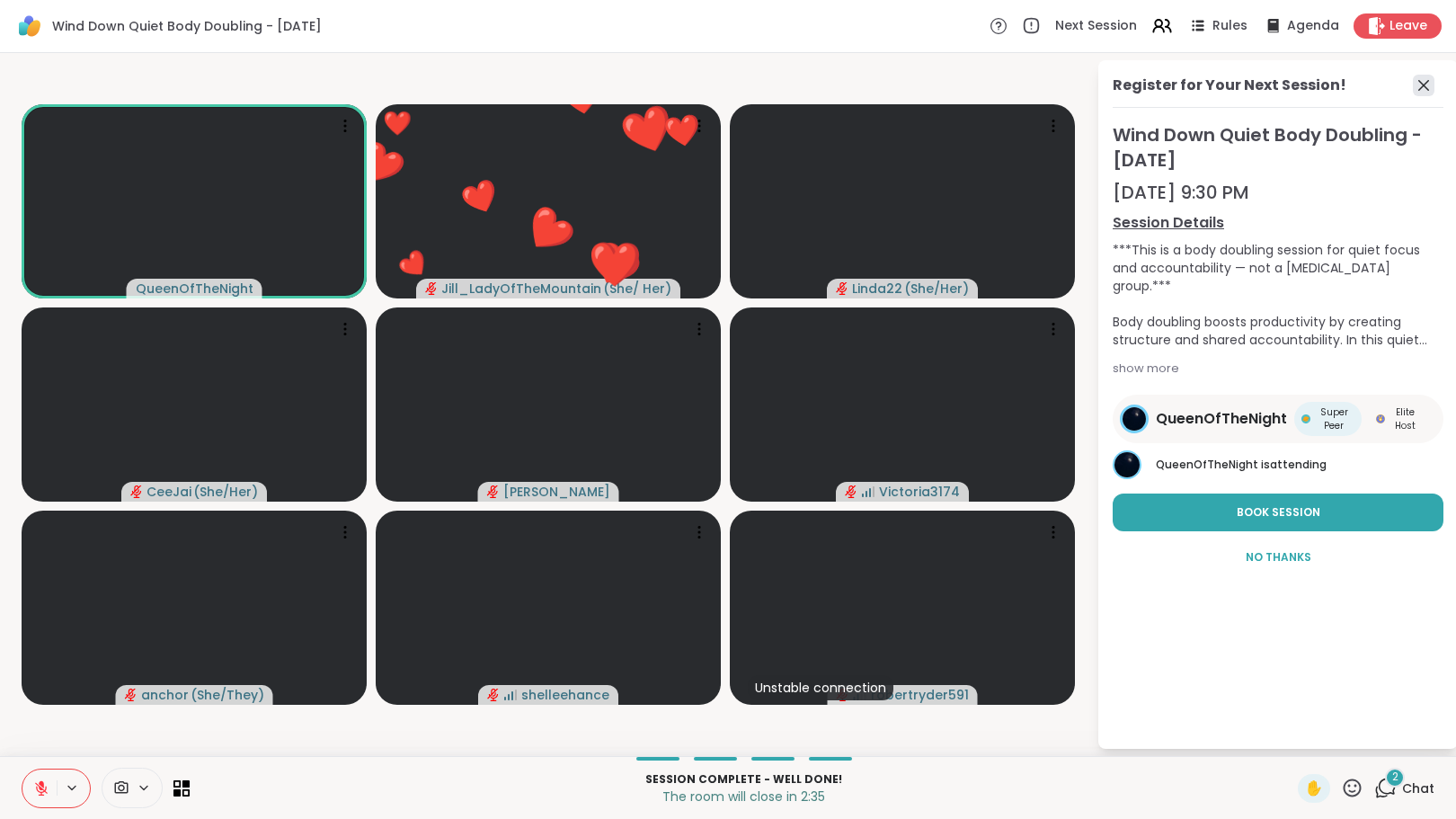
click at [1423, 82] on icon at bounding box center [1424, 85] width 21 height 21
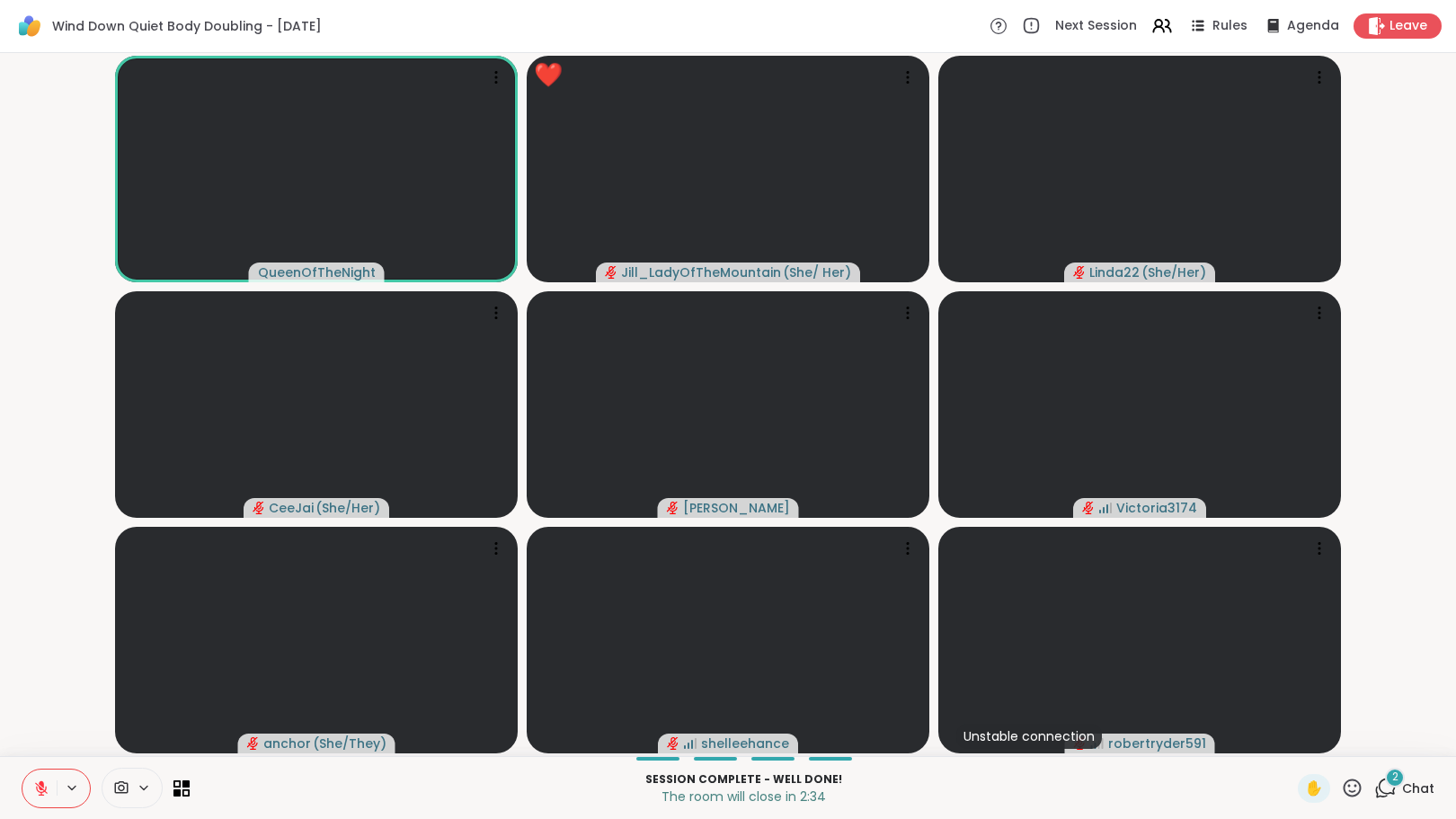
click at [1378, 789] on icon at bounding box center [1386, 788] width 22 height 22
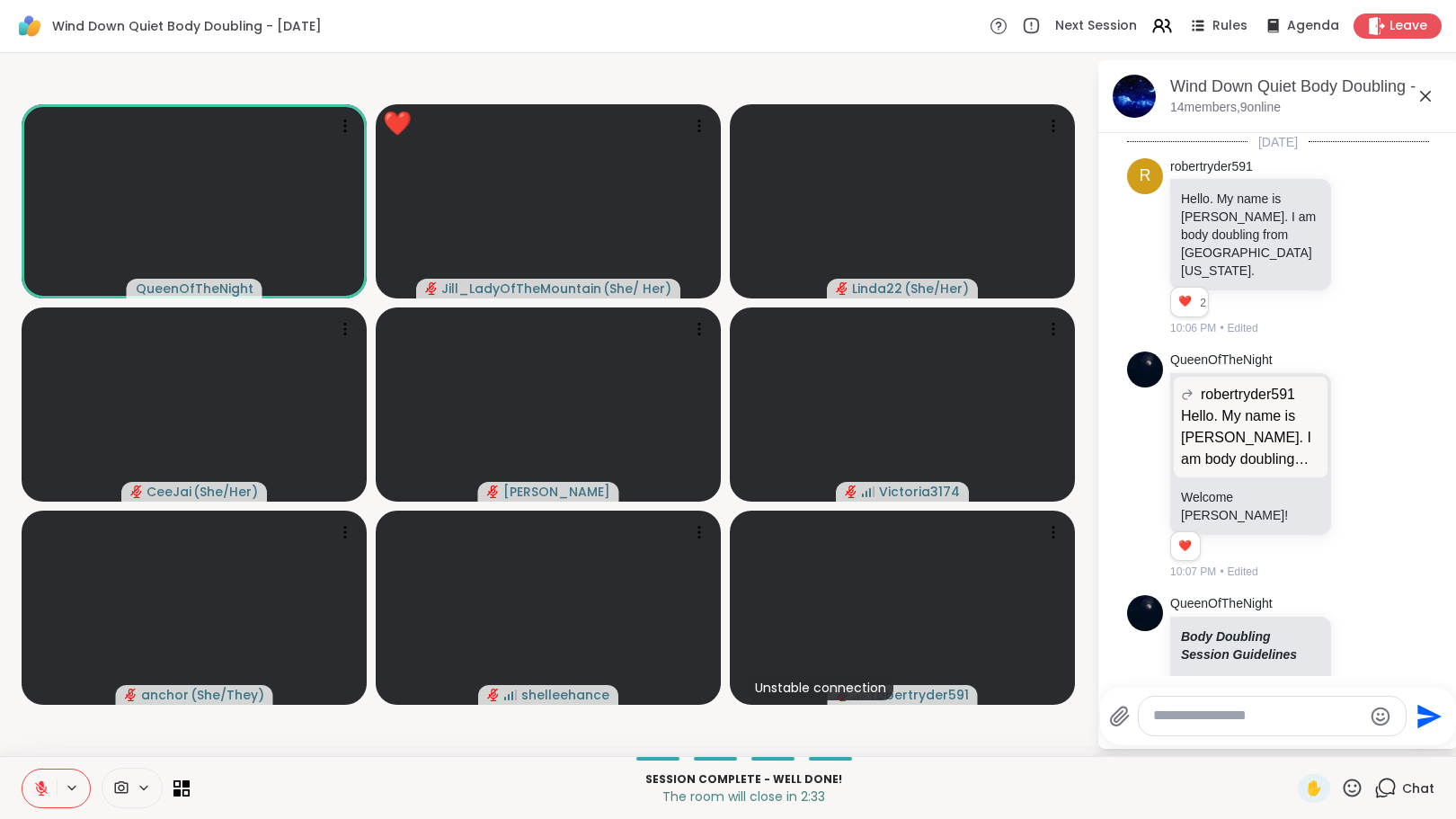
scroll to position [4133, 0]
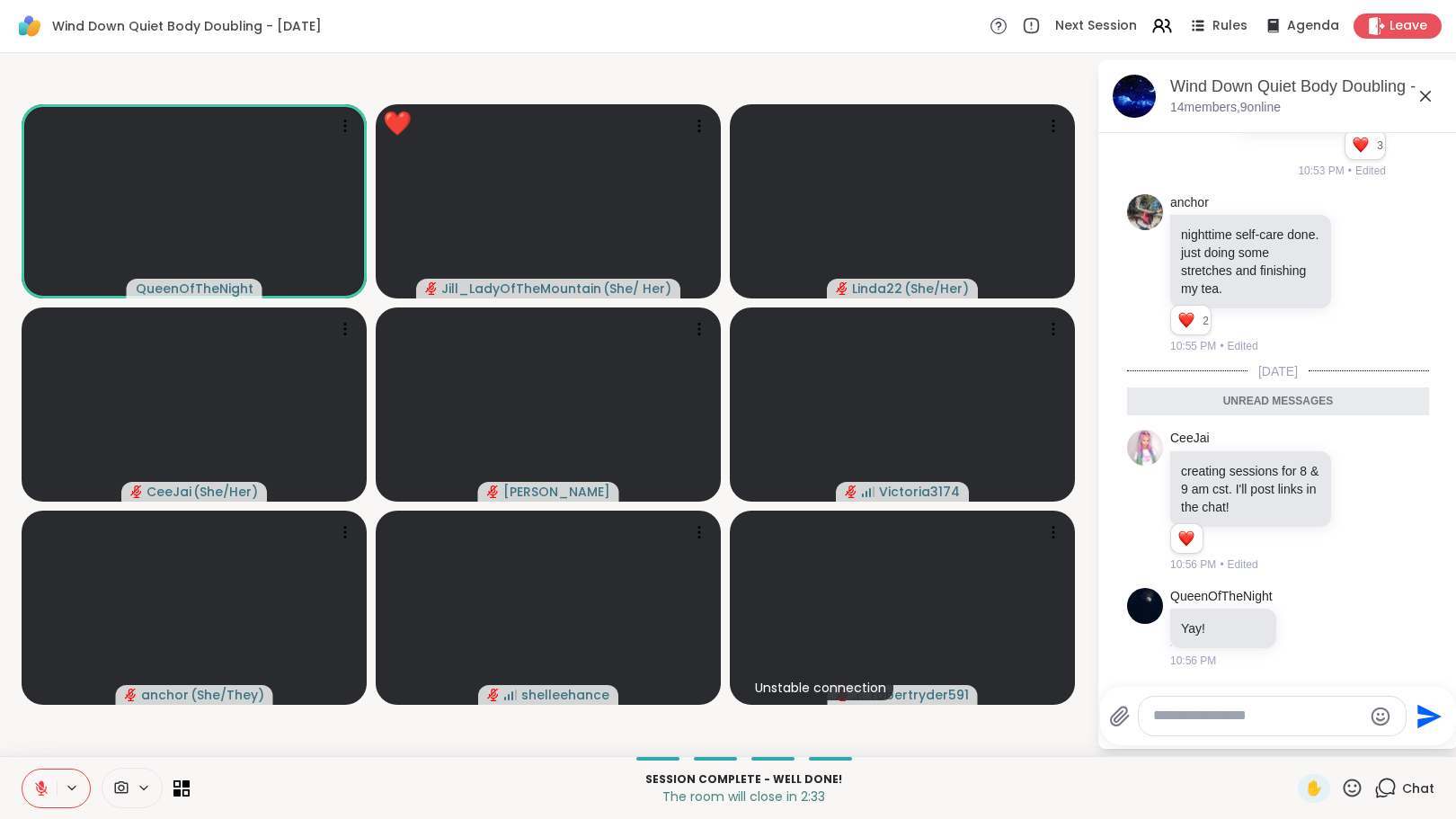
click at [1341, 784] on icon at bounding box center [1352, 788] width 22 height 22
click at [1291, 743] on span "❤️" at bounding box center [1299, 740] width 18 height 21
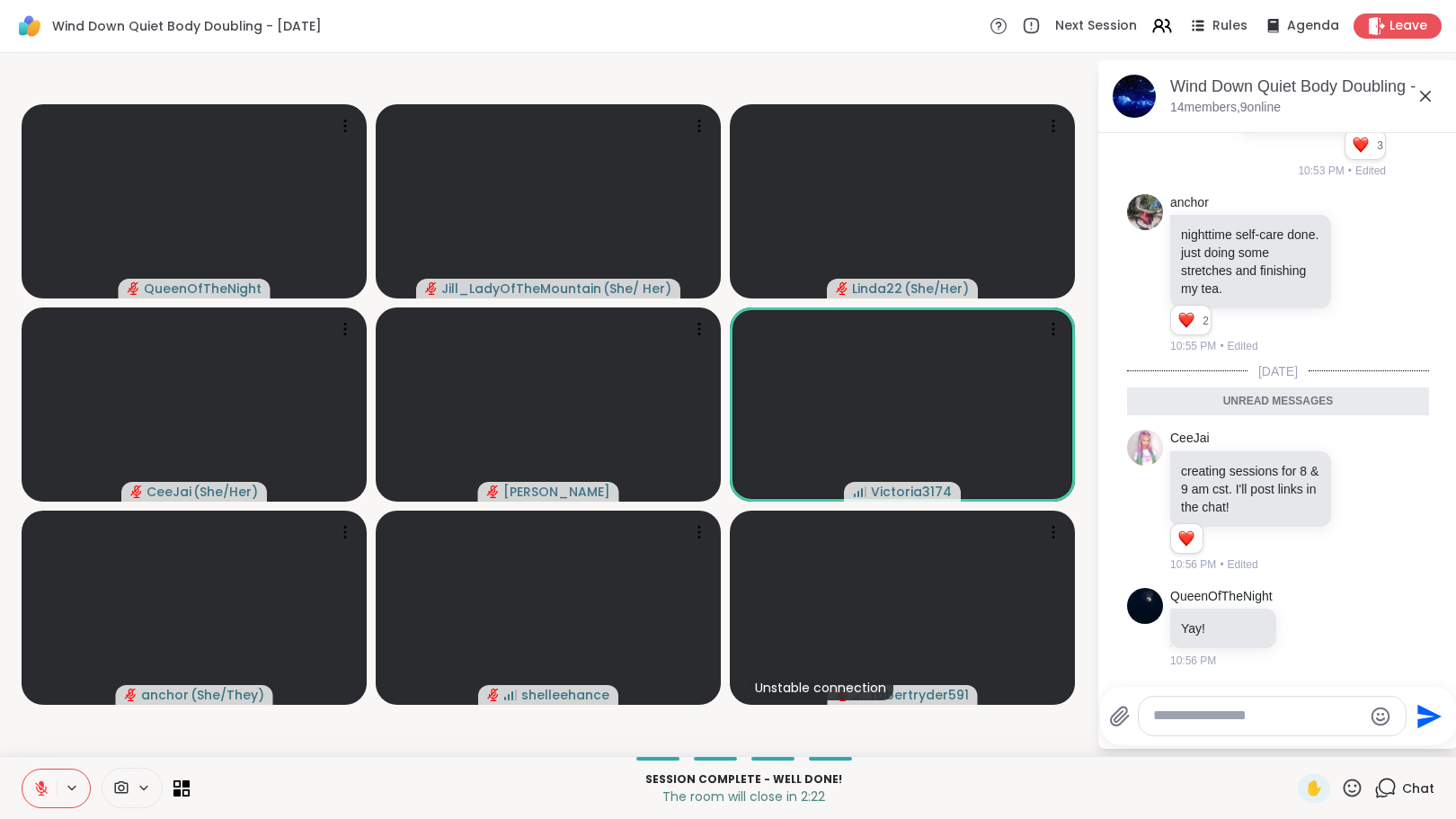
click at [1261, 716] on textarea "Type your message" at bounding box center [1258, 716] width 209 height 19
click at [40, 787] on icon at bounding box center [42, 788] width 13 height 13
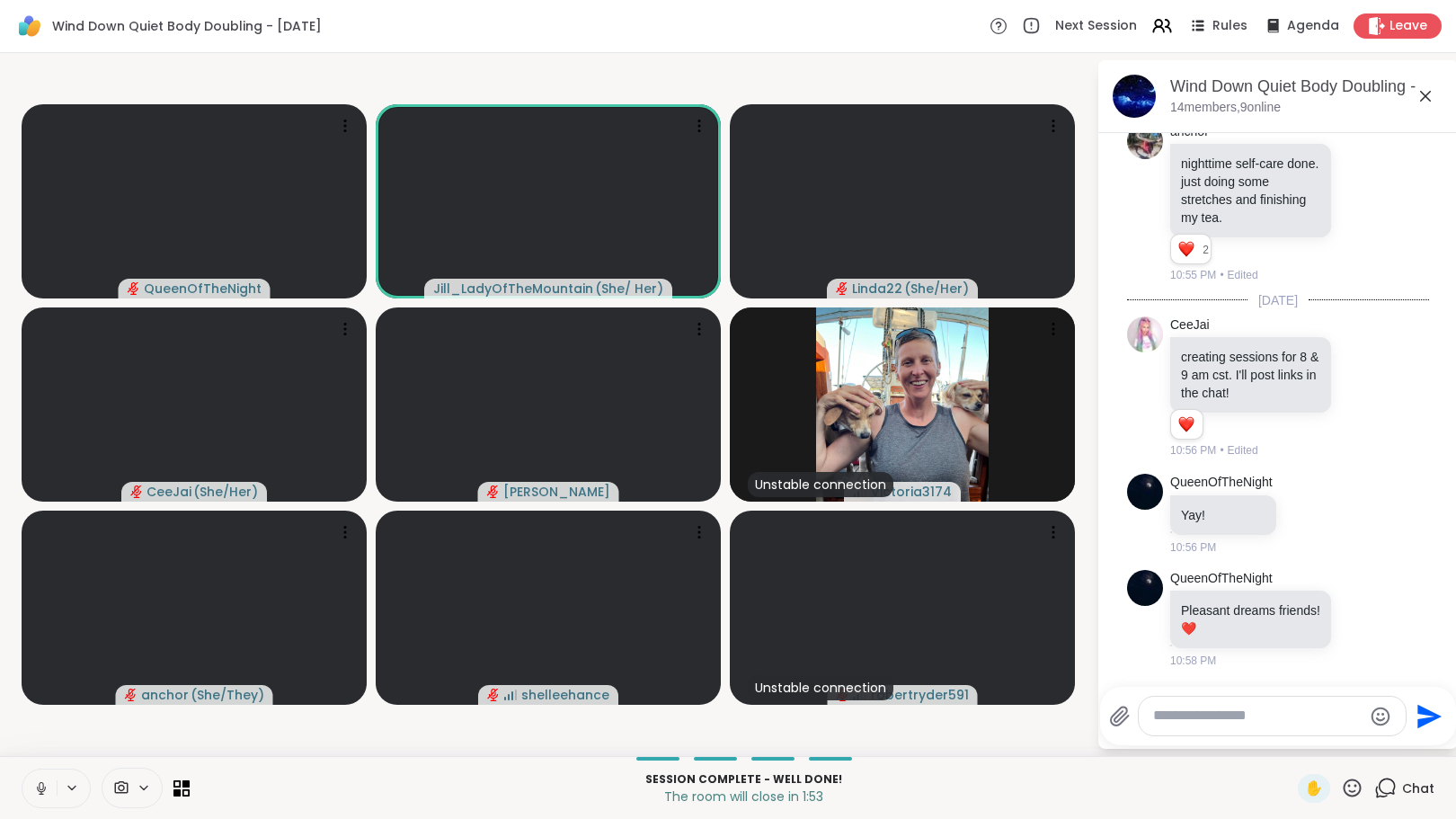
scroll to position [4204, 0]
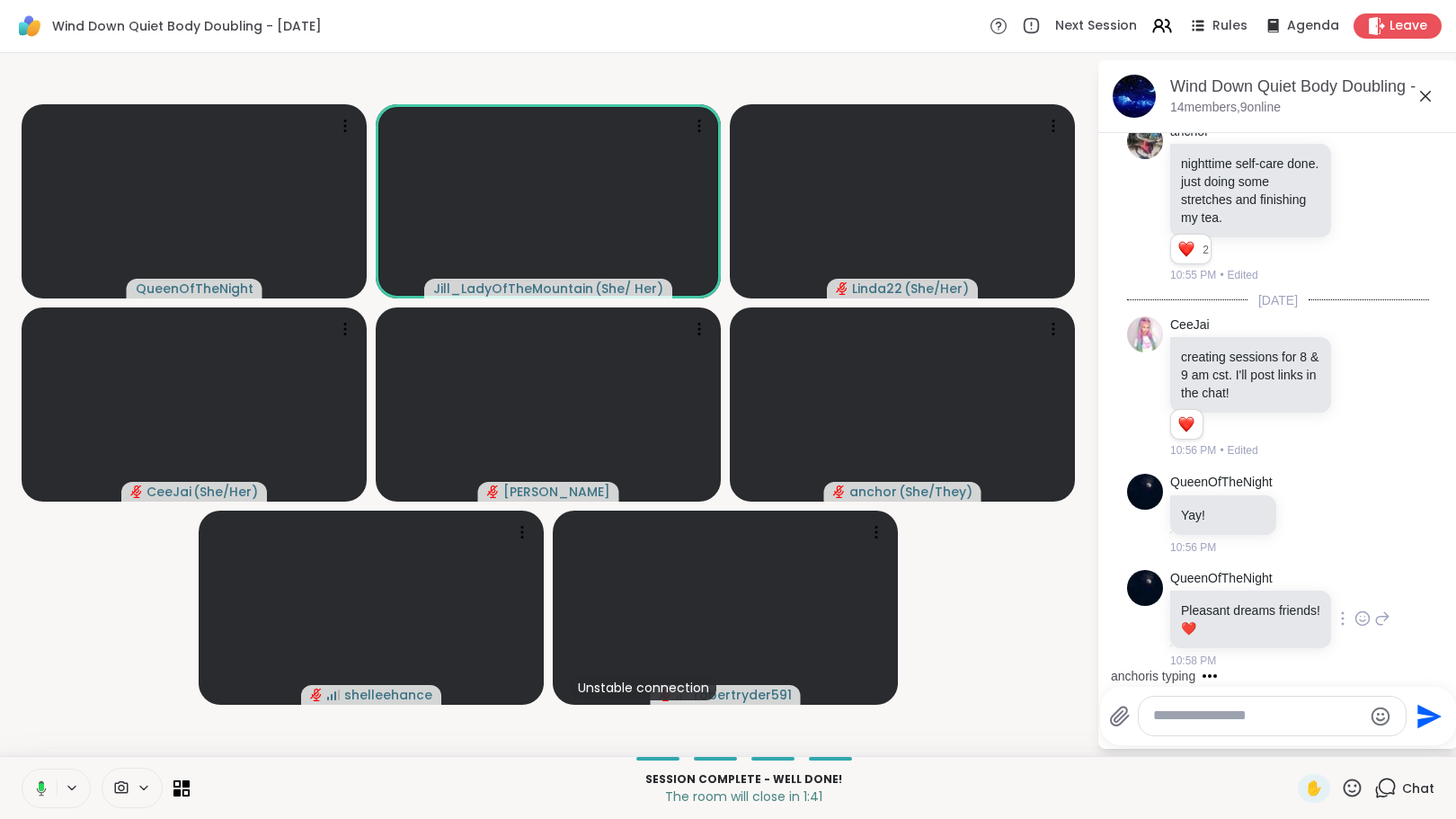
click at [1355, 610] on icon at bounding box center [1362, 618] width 16 height 18
click at [1355, 592] on div "Select Reaction: Heart" at bounding box center [1362, 589] width 16 height 16
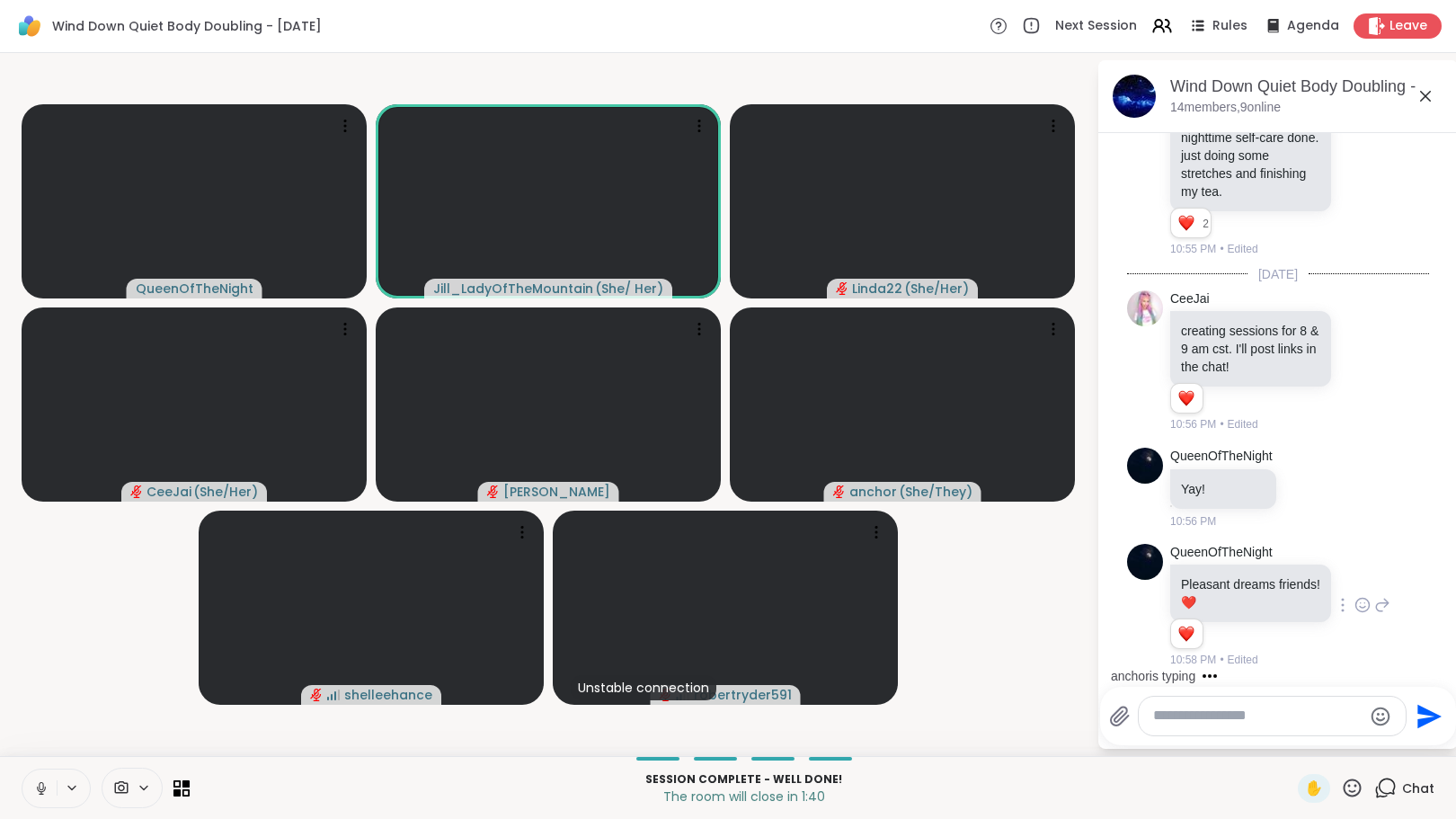
scroll to position [4230, 0]
click at [1243, 715] on textarea "Type your message" at bounding box center [1258, 716] width 209 height 19
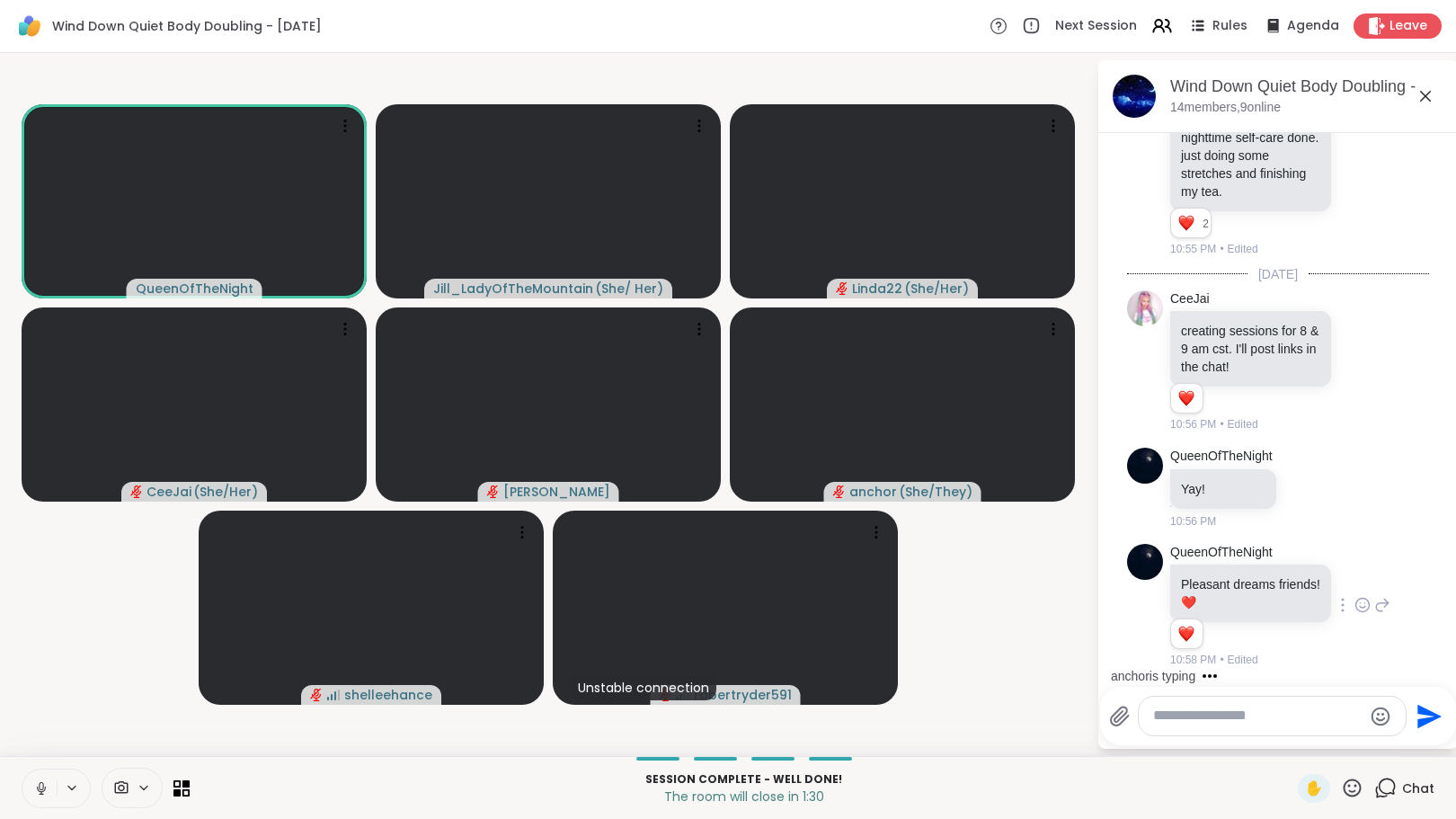
click at [1192, 717] on textarea "Type your message" at bounding box center [1258, 716] width 209 height 19
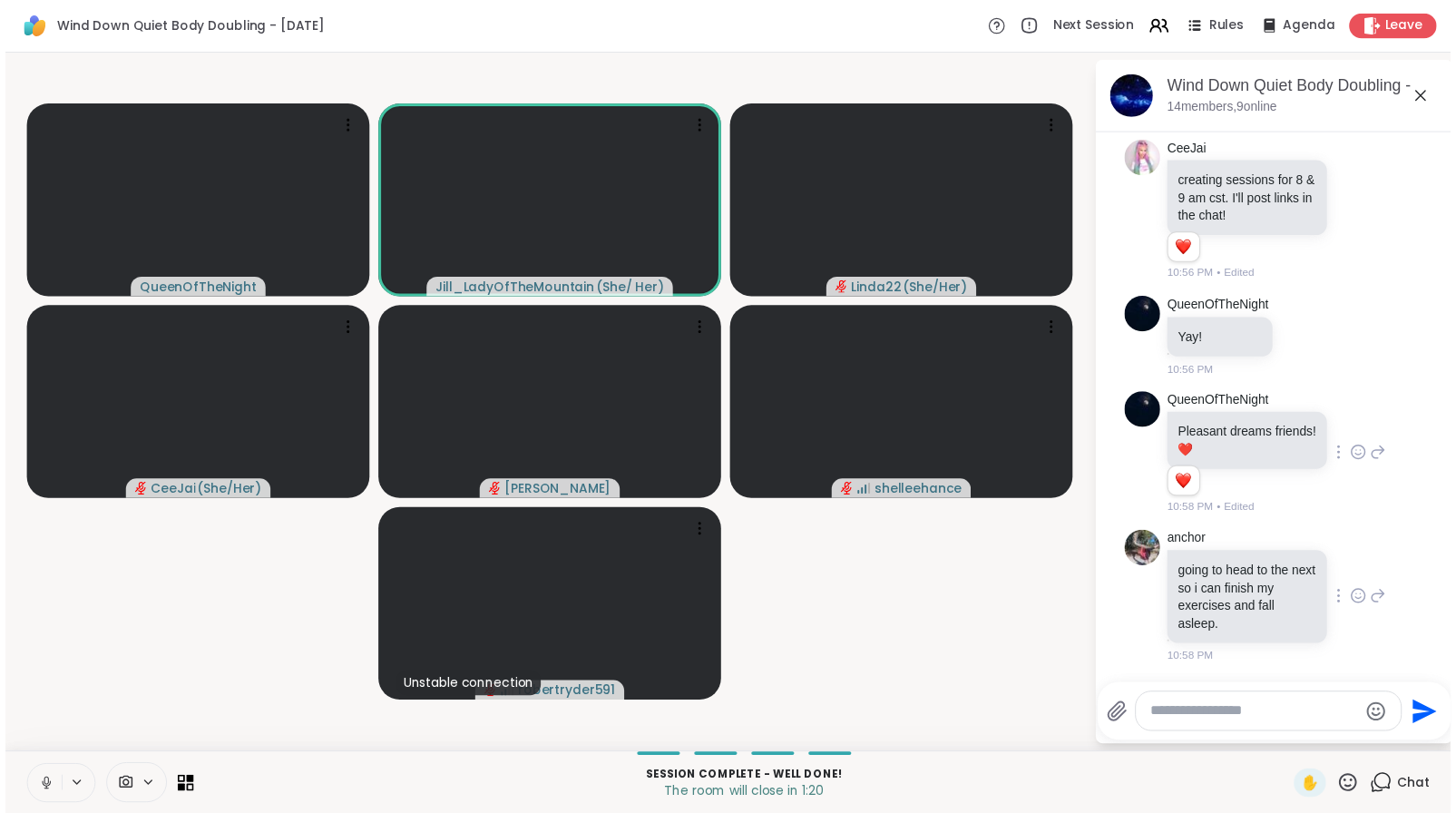
scroll to position [4443, 0]
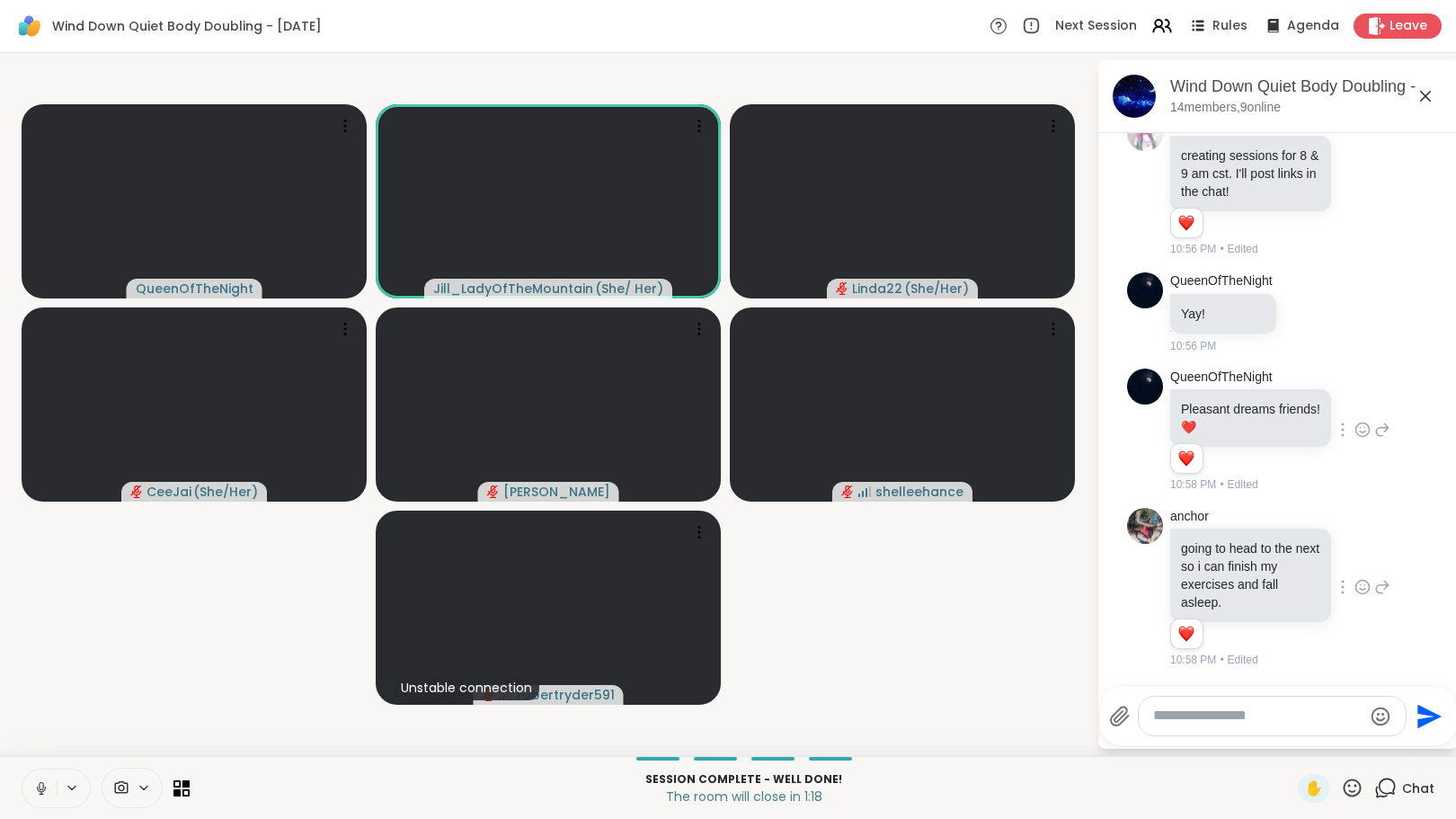
click at [1355, 588] on icon at bounding box center [1362, 586] width 16 height 18
click at [1355, 557] on div "Select Reaction: Heart" at bounding box center [1362, 558] width 16 height 16
click at [1371, 27] on icon at bounding box center [1376, 25] width 17 height 19
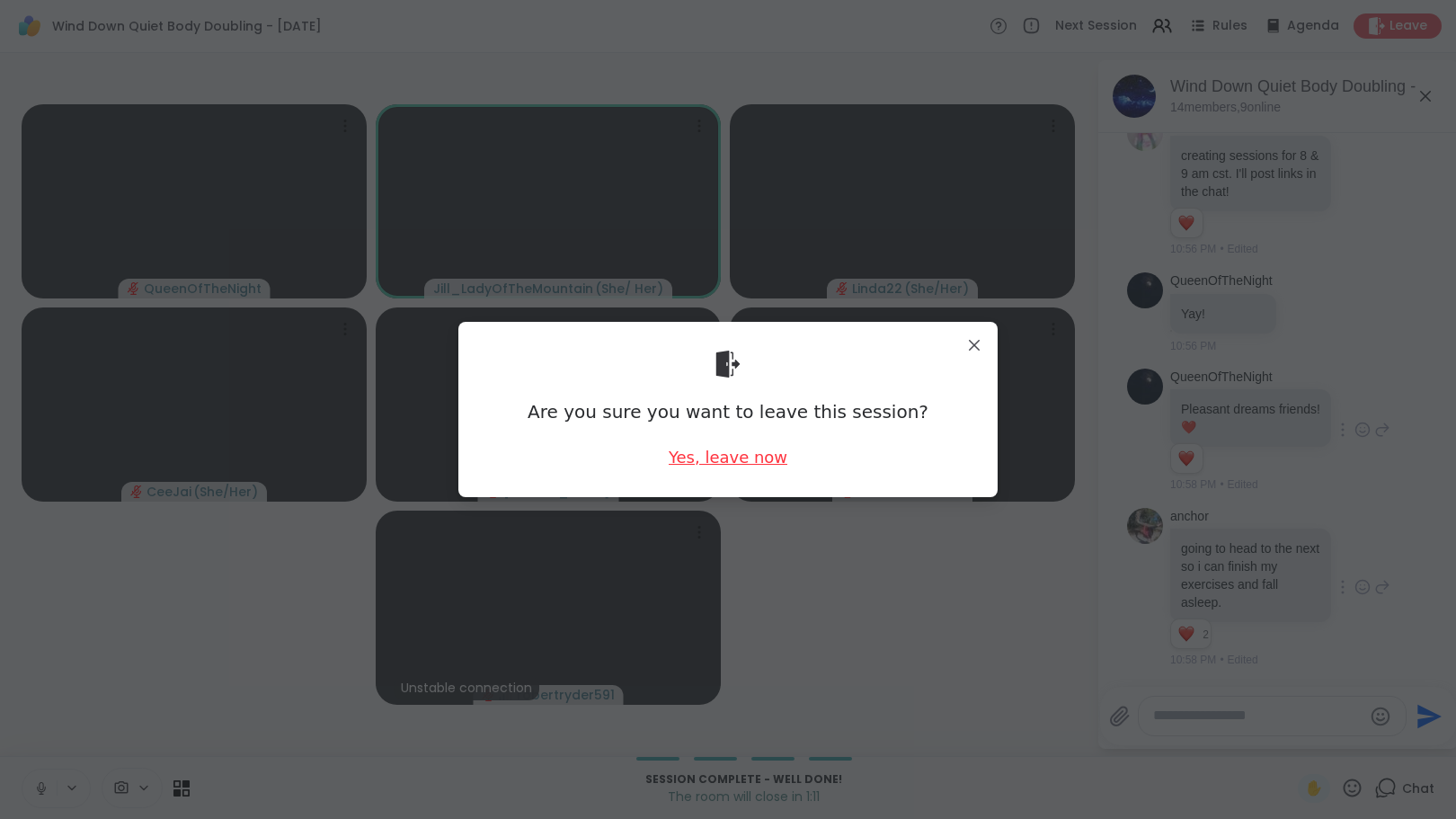
click at [705, 451] on div "Yes, leave now" at bounding box center [728, 457] width 119 height 22
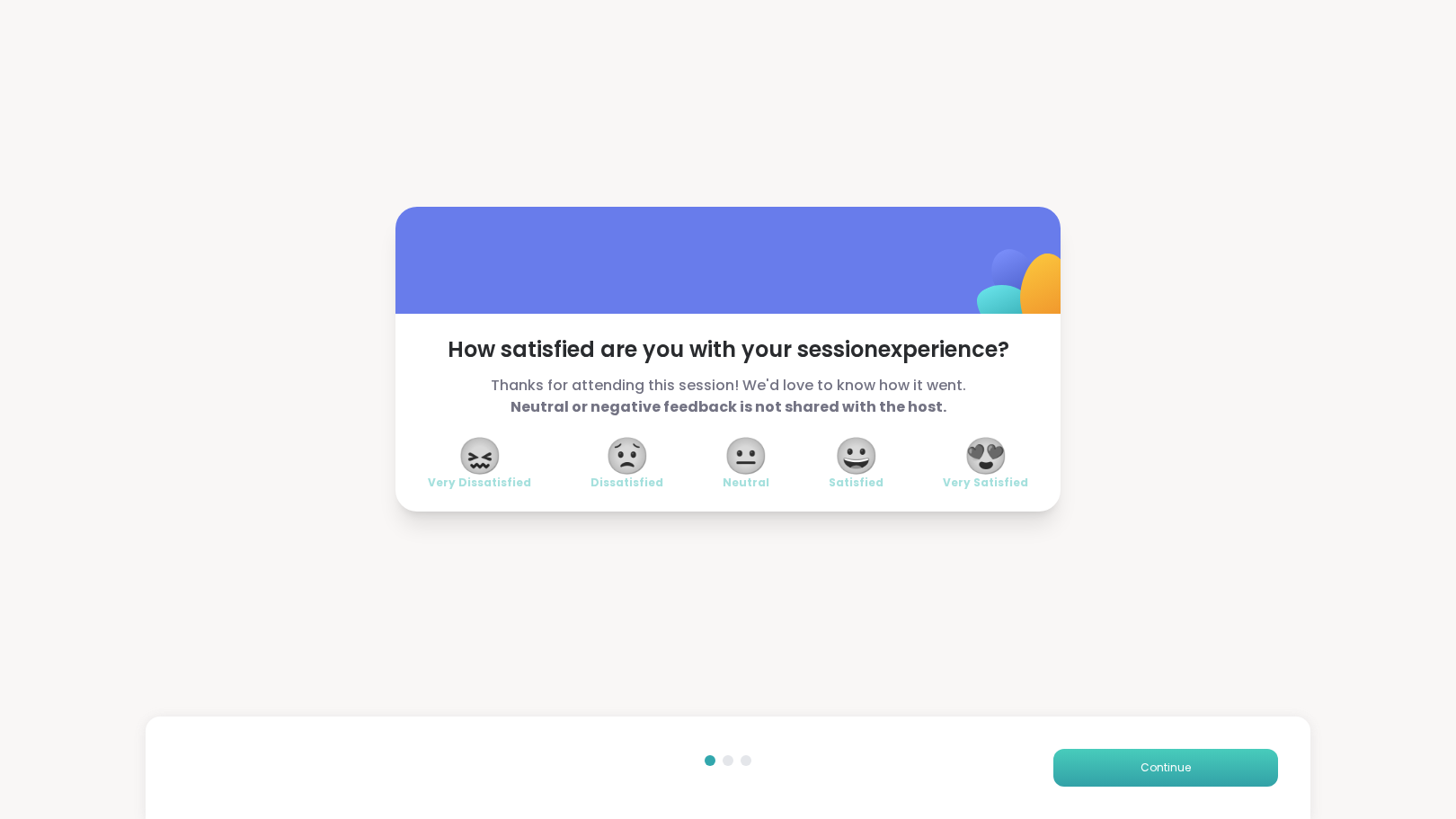
click at [1098, 767] on button "Continue" at bounding box center [1166, 768] width 225 height 38
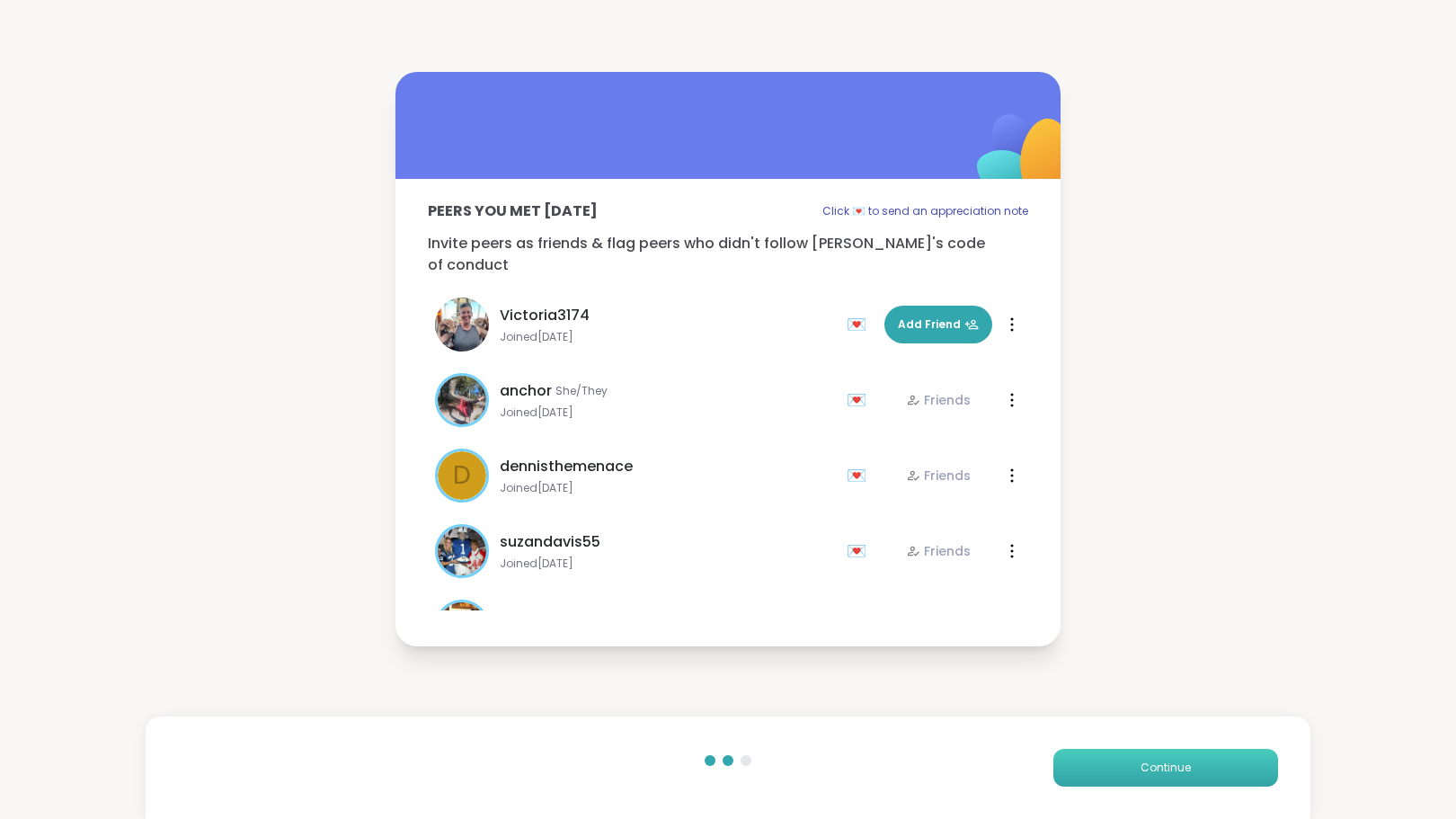
click at [1098, 769] on button "Continue" at bounding box center [1166, 768] width 225 height 38
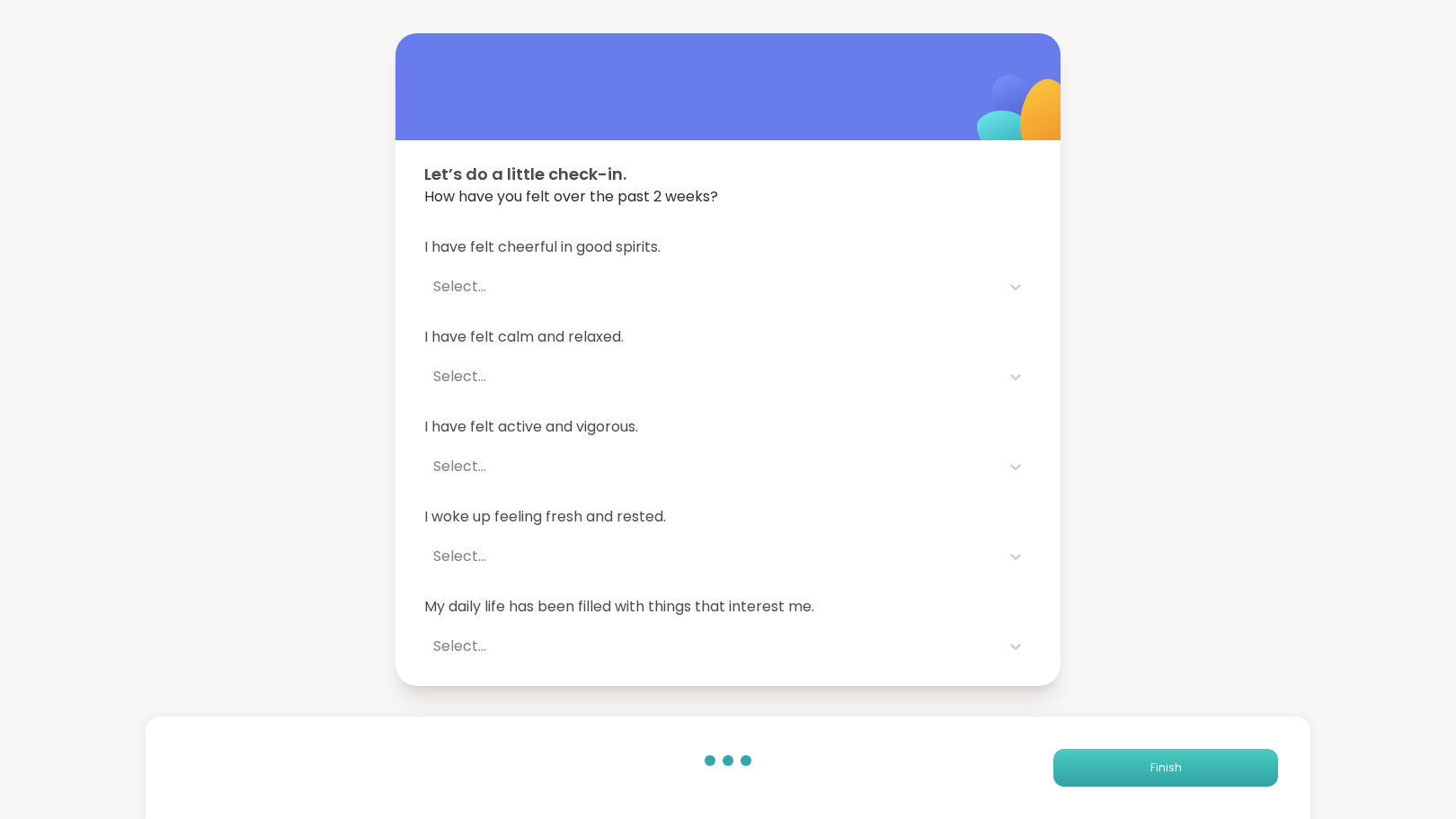
click at [1098, 769] on button "Finish" at bounding box center [1166, 768] width 225 height 38
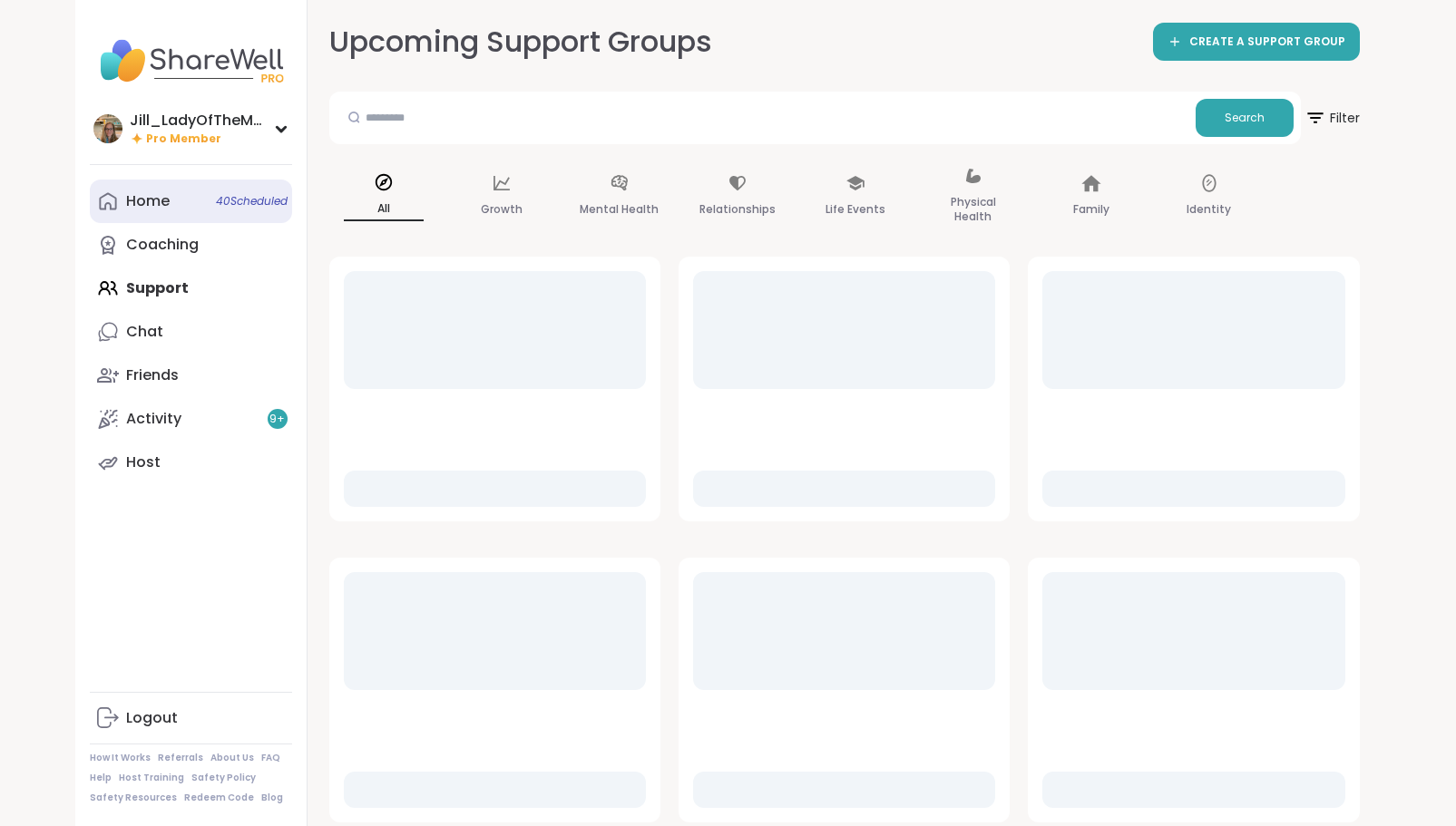
click at [253, 195] on span "40 Scheduled" at bounding box center [251, 202] width 72 height 15
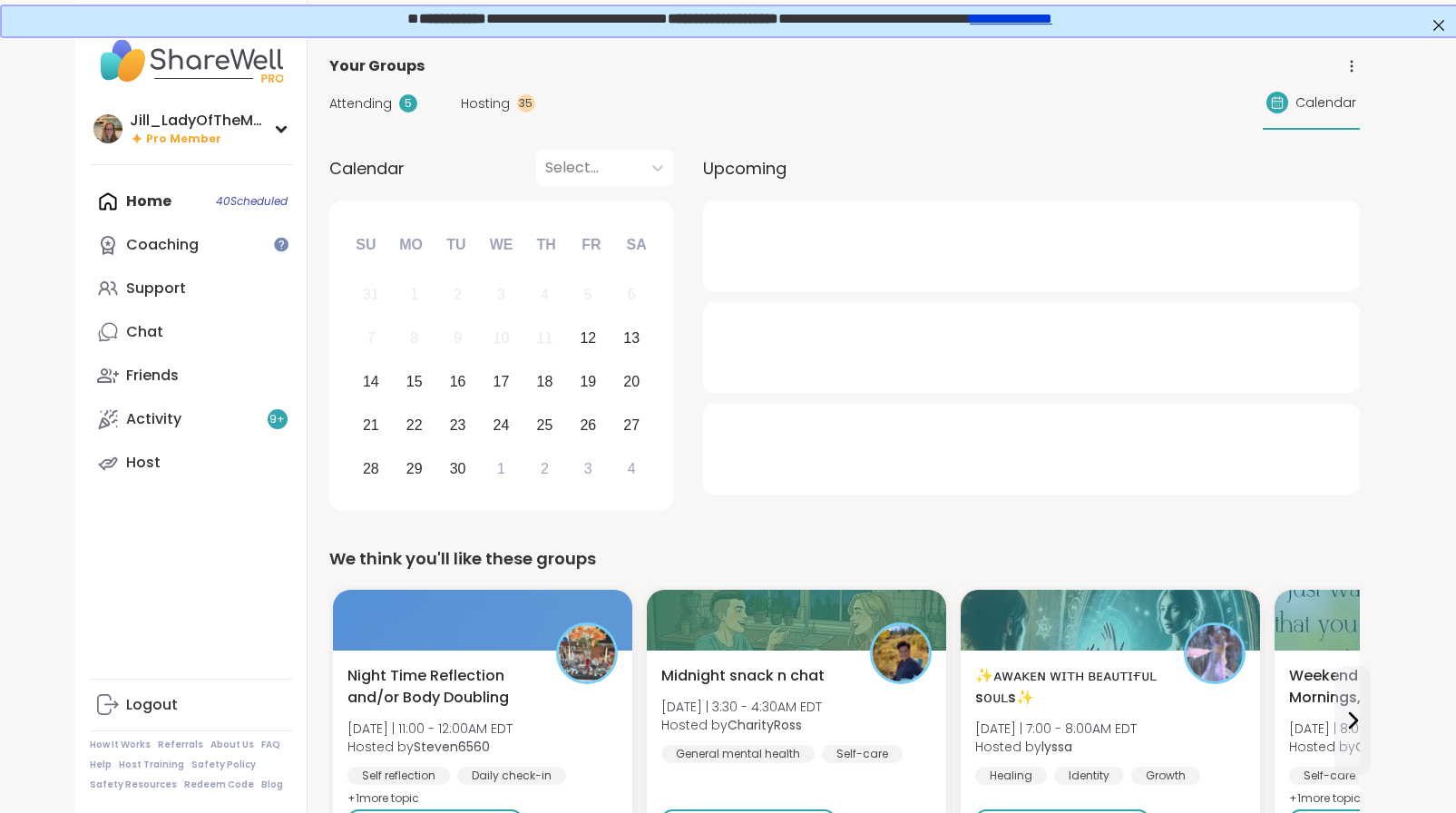
click at [387, 106] on span "Attending" at bounding box center [360, 104] width 63 height 19
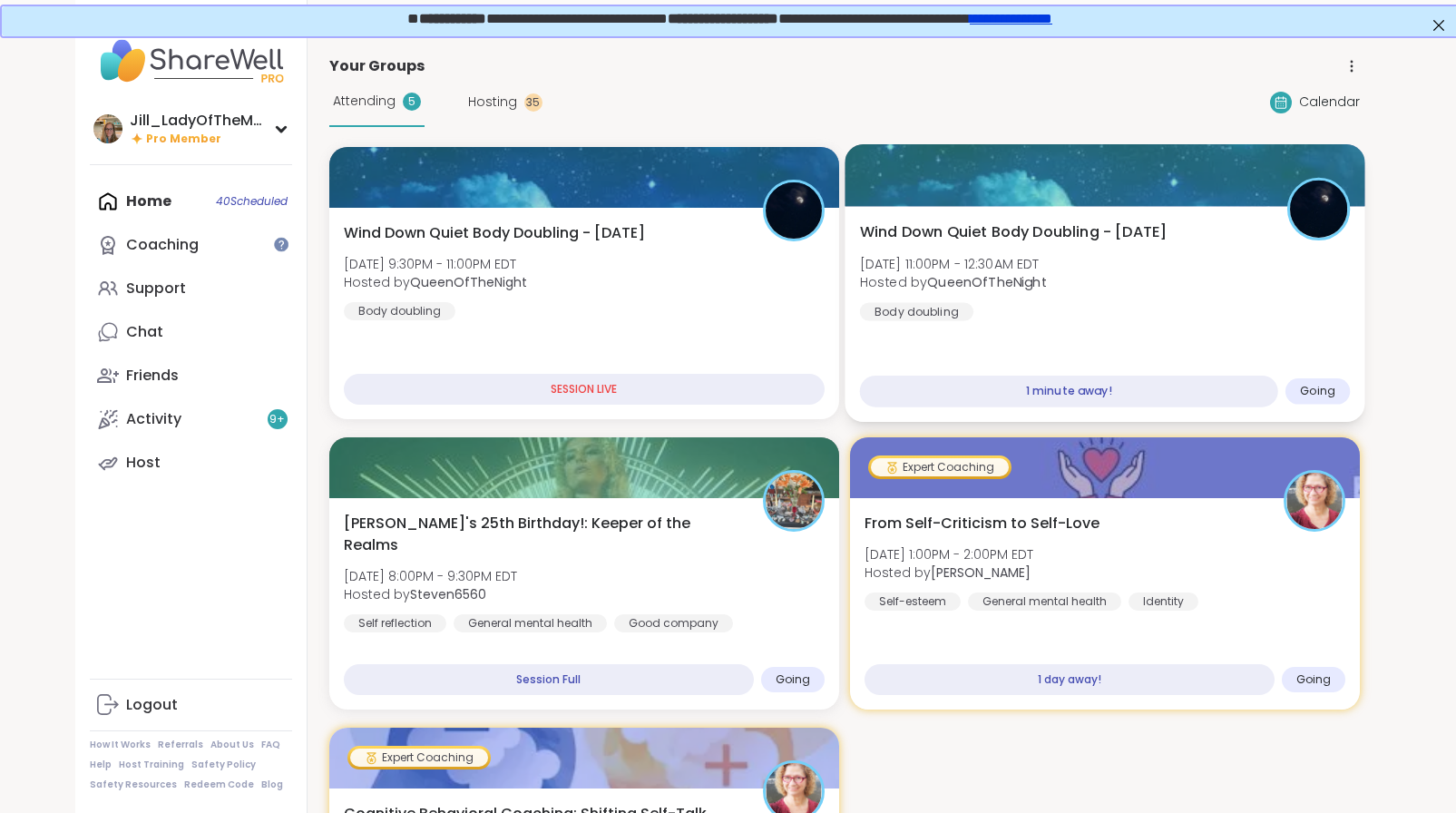
click at [1052, 310] on div "Wind Down Quiet Body Doubling - Friday Fri, Sep 12 | 11:00PM - 12:30AM EDT Host…" at bounding box center [1104, 271] width 491 height 100
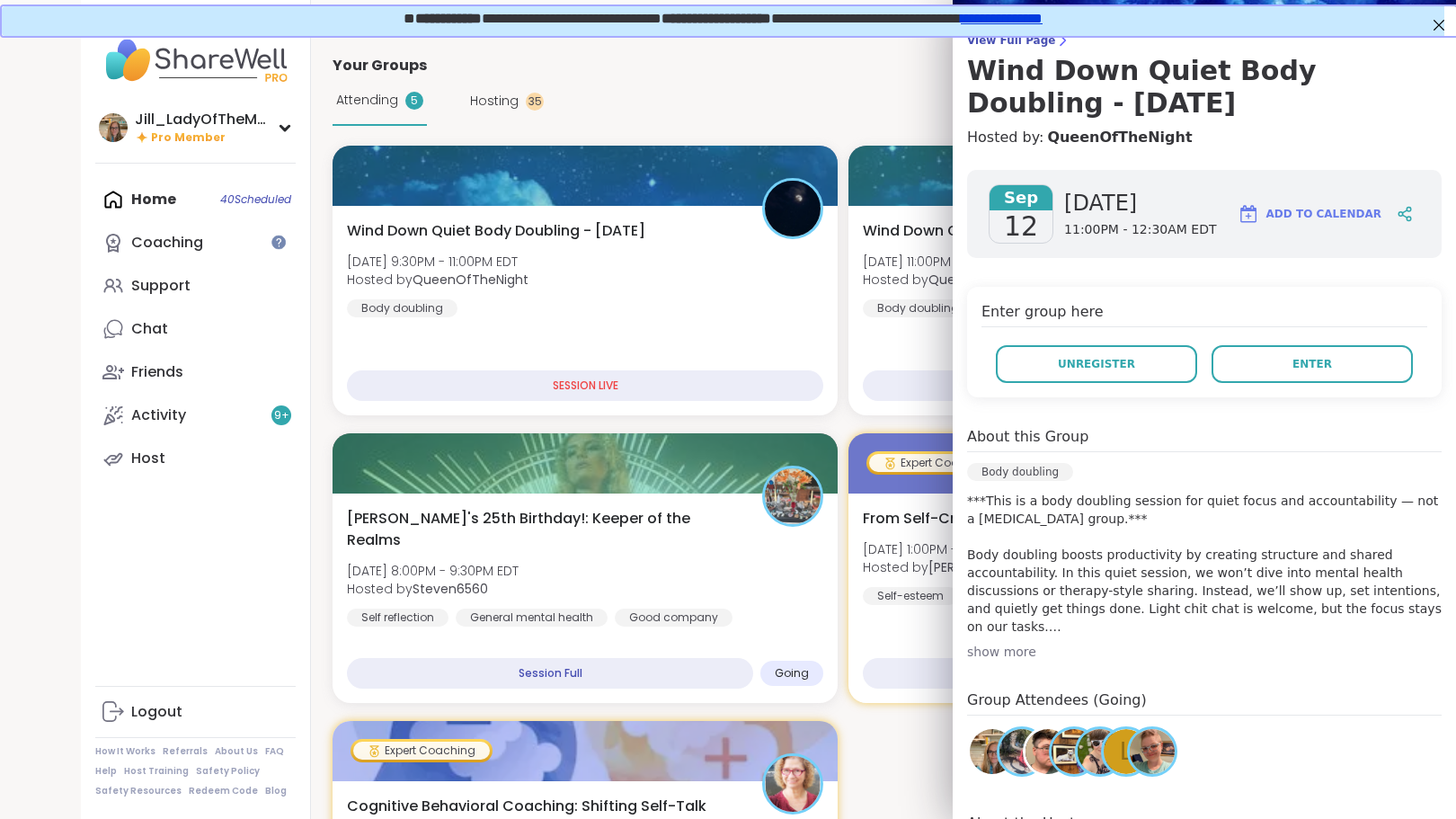
scroll to position [126, 0]
click at [1304, 371] on button "Enter" at bounding box center [1312, 363] width 201 height 38
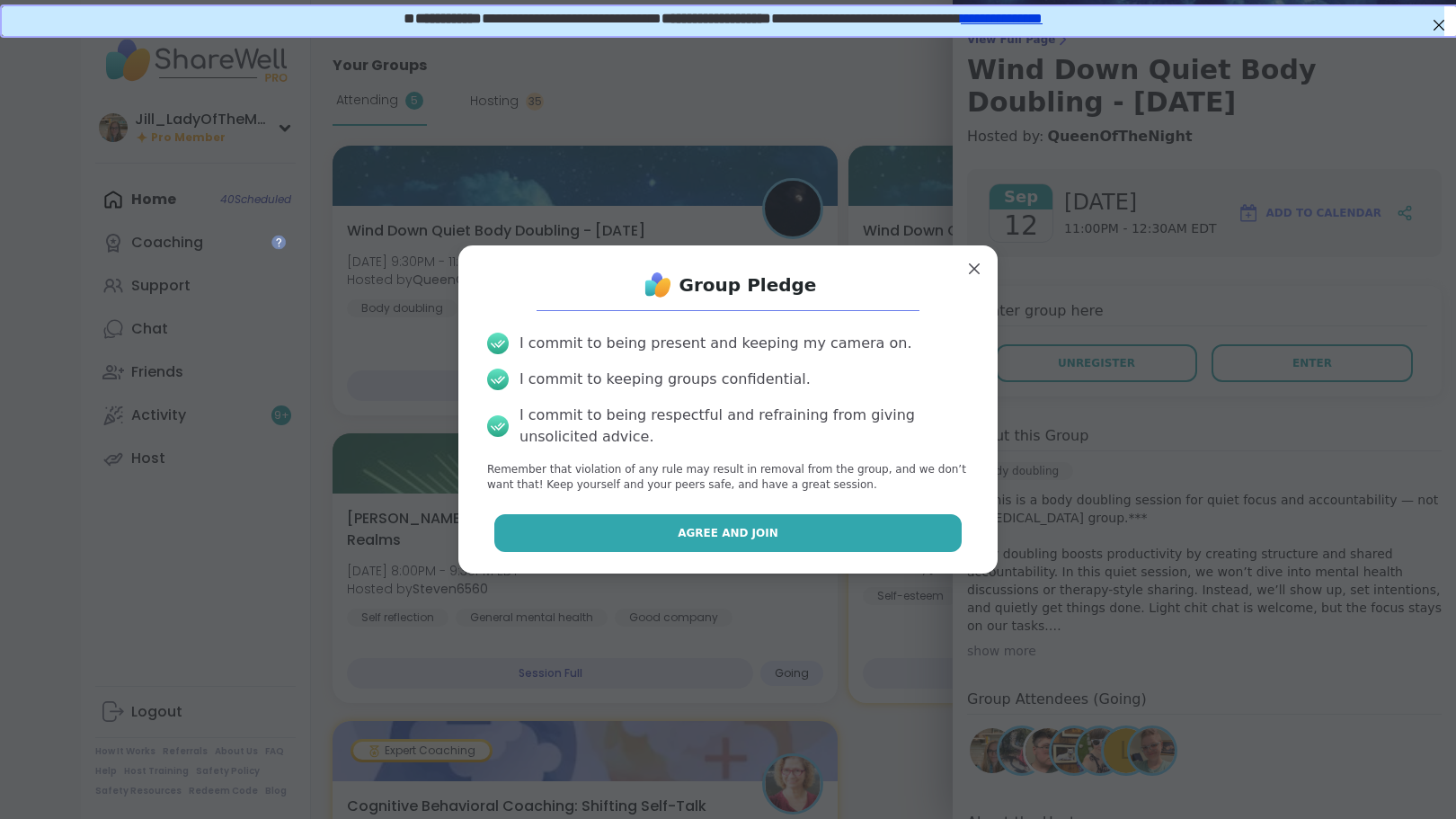
click at [800, 520] on button "Agree and Join" at bounding box center [729, 533] width 469 height 38
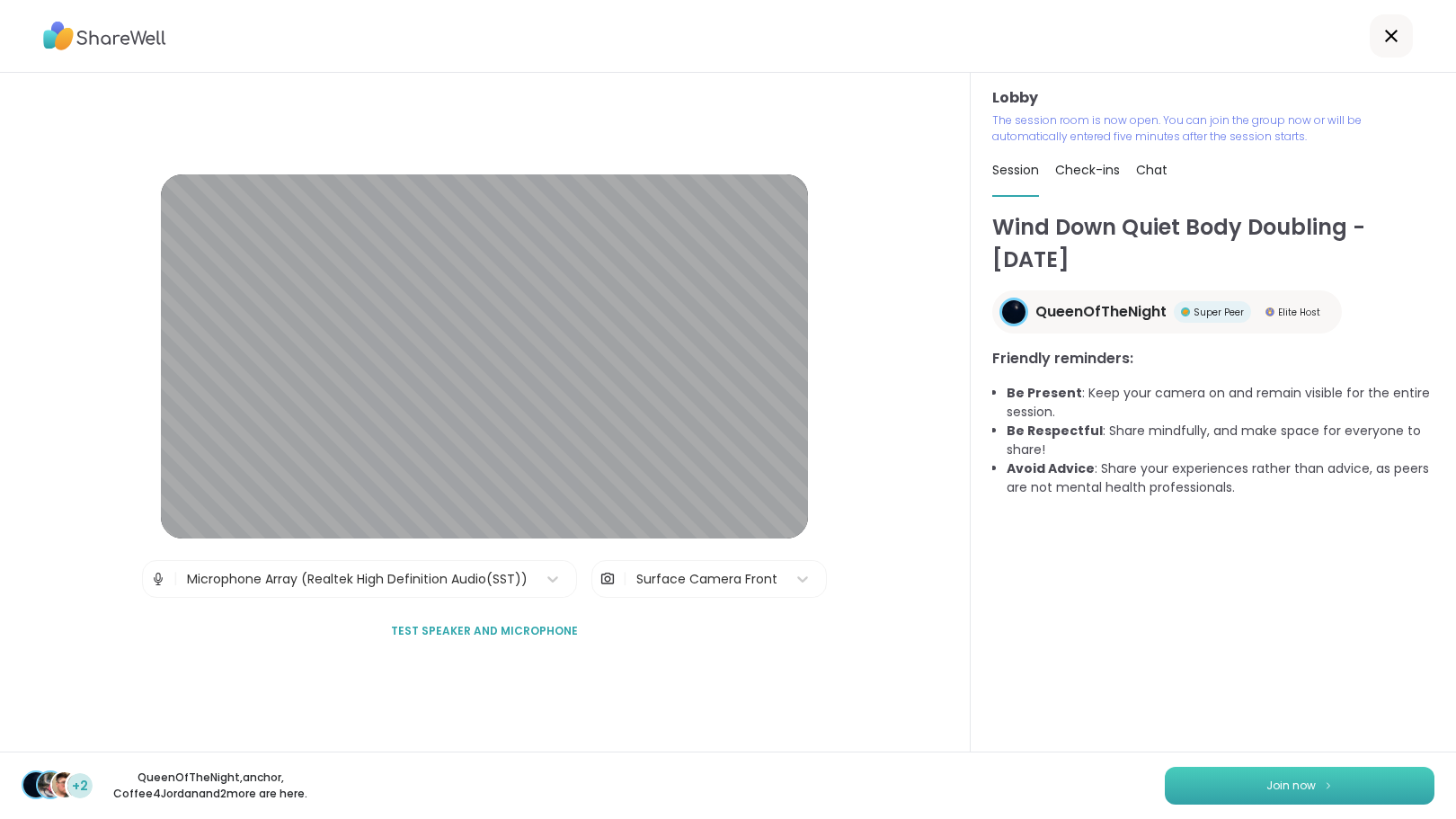
click at [1226, 781] on button "Join now" at bounding box center [1299, 786] width 270 height 38
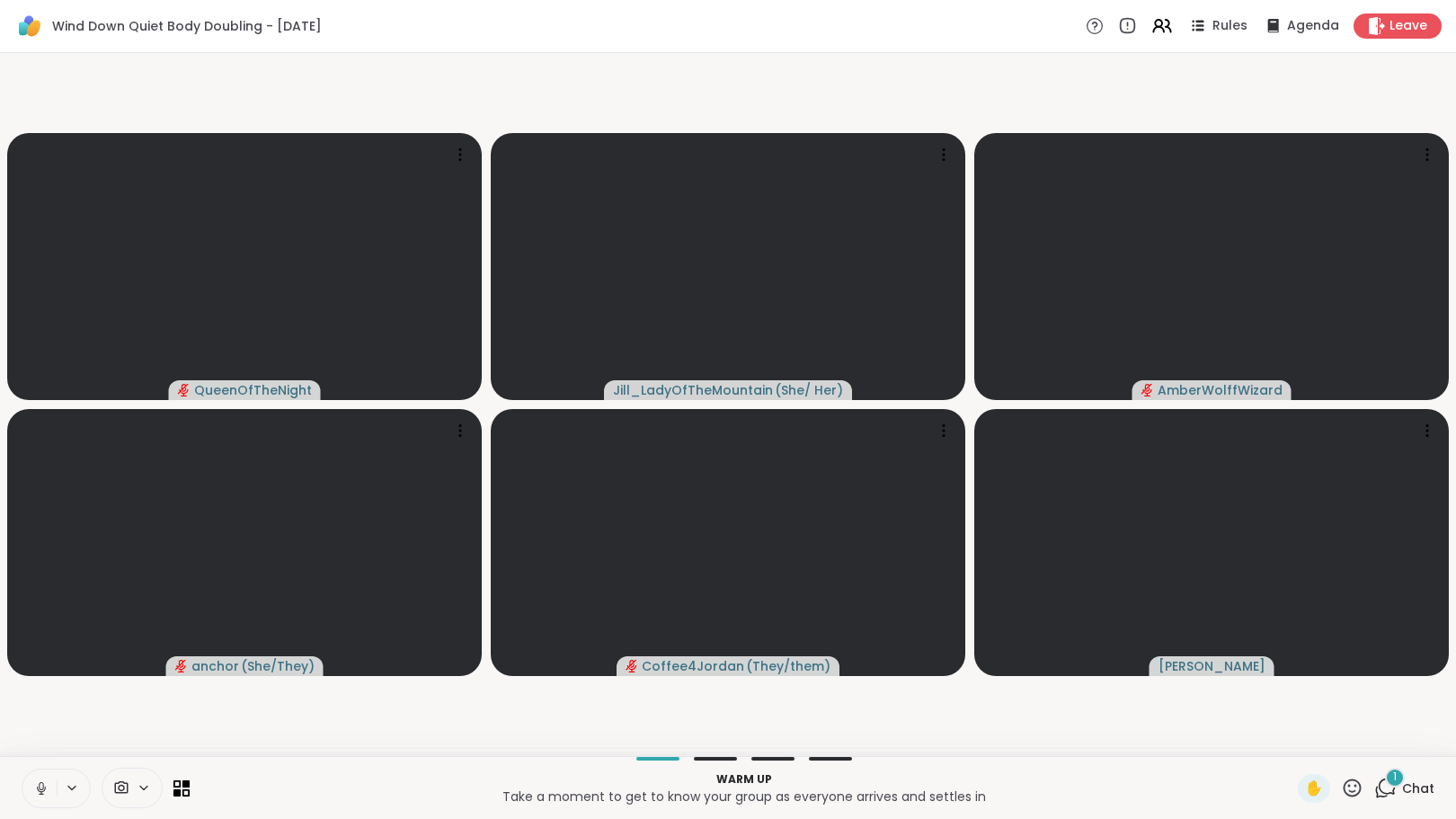
click at [1386, 784] on div "1" at bounding box center [1395, 777] width 19 height 19
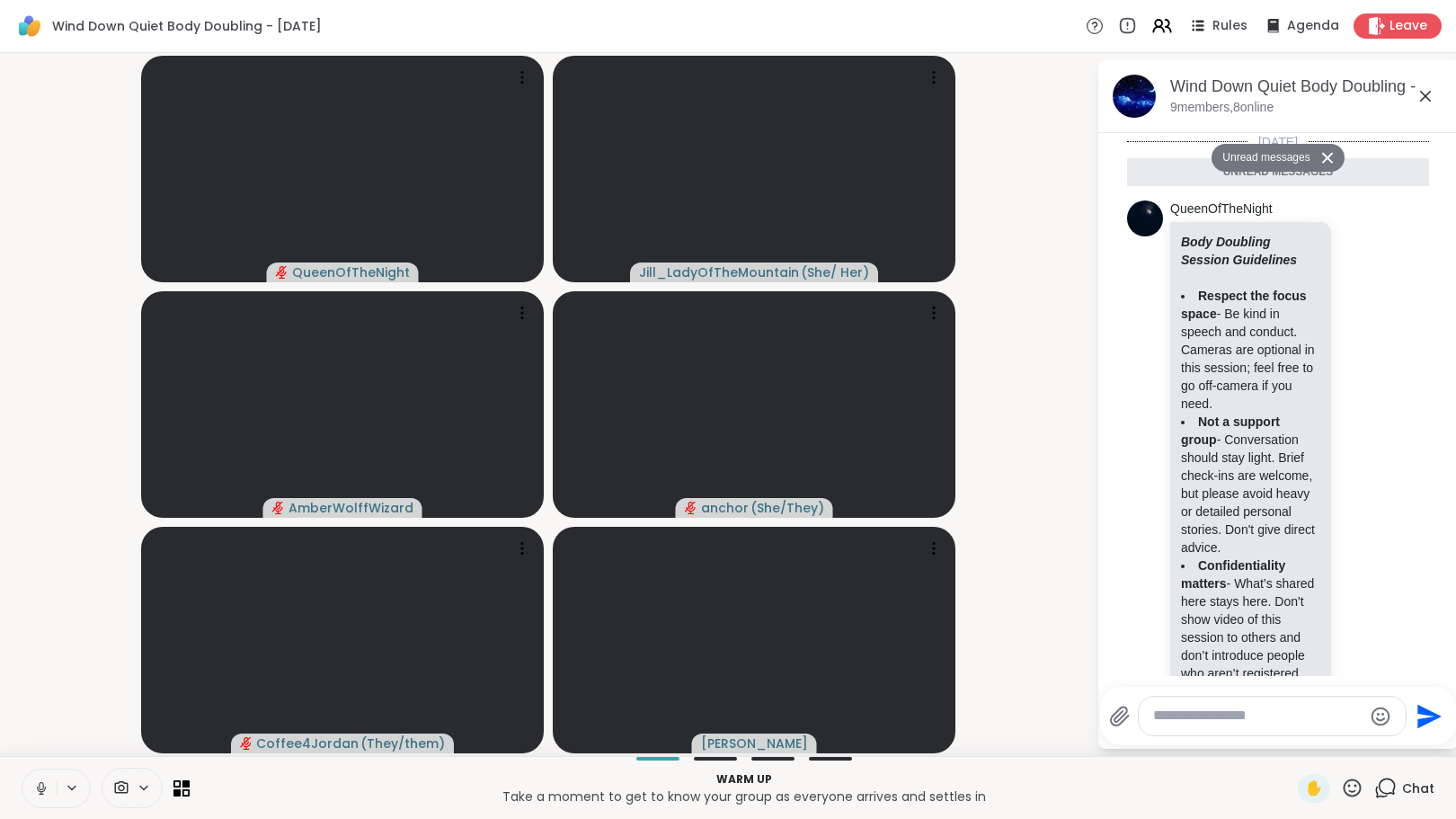
scroll to position [459, 0]
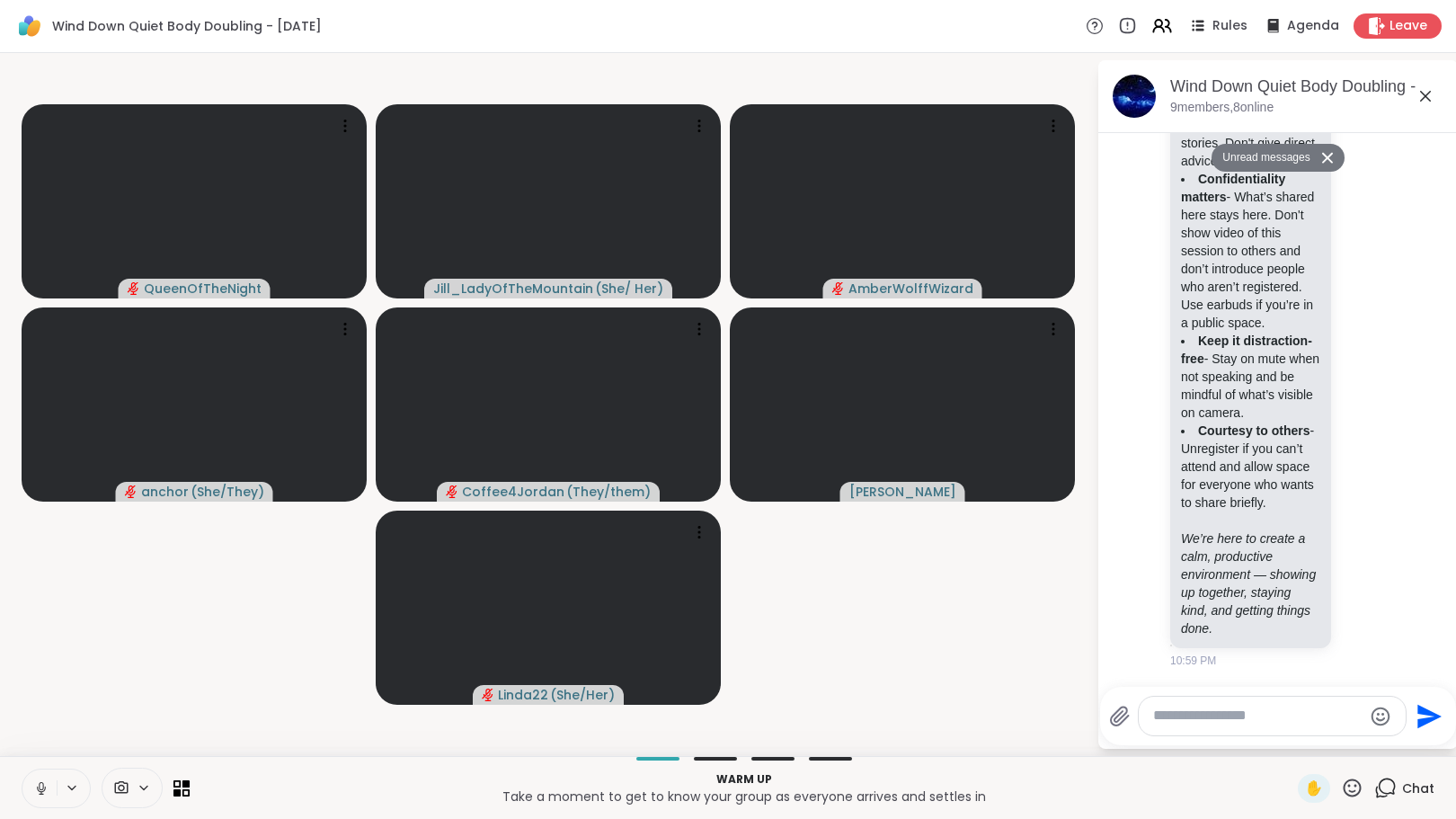
click at [38, 784] on icon at bounding box center [41, 788] width 16 height 16
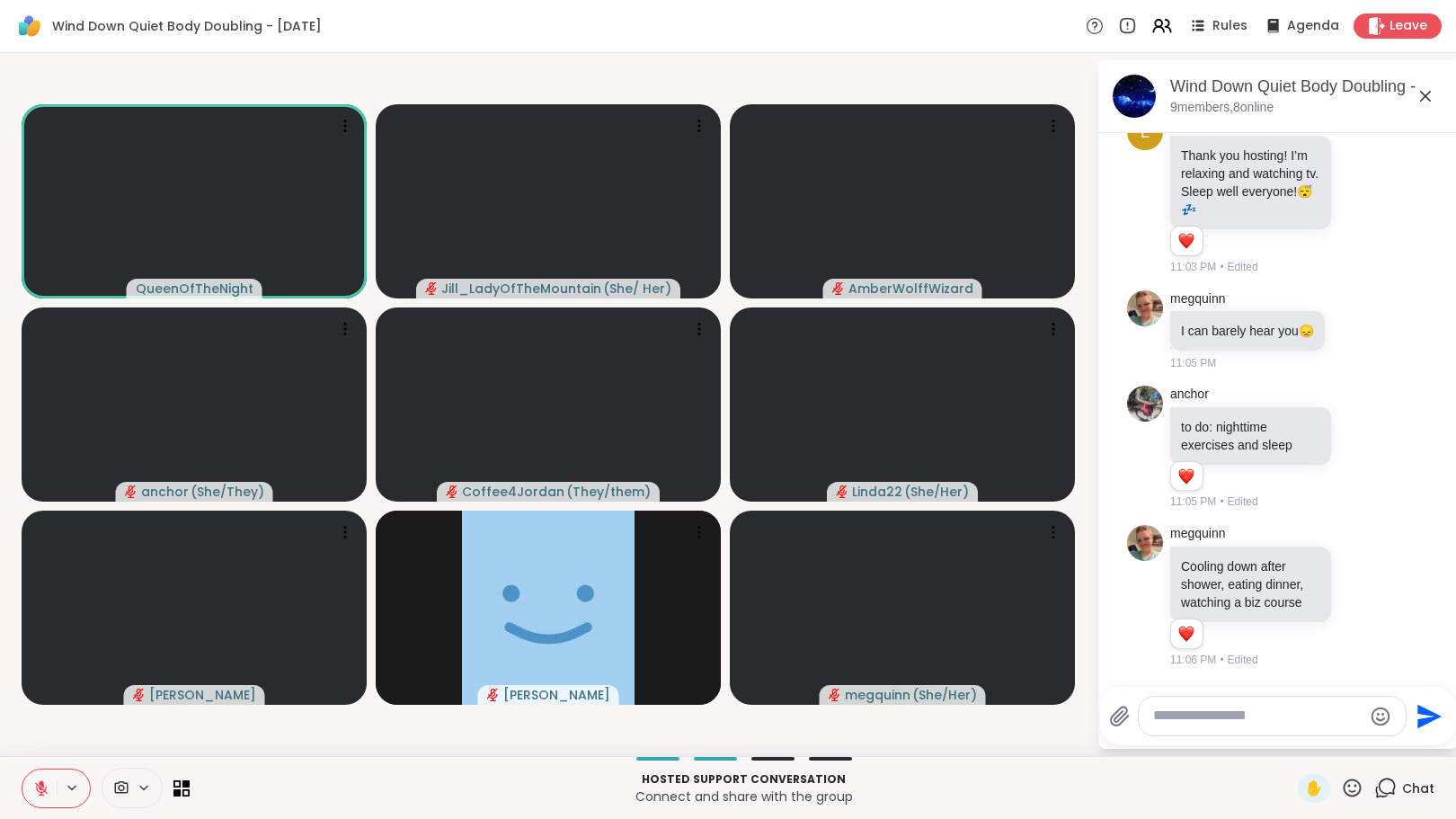
scroll to position [1134, 0]
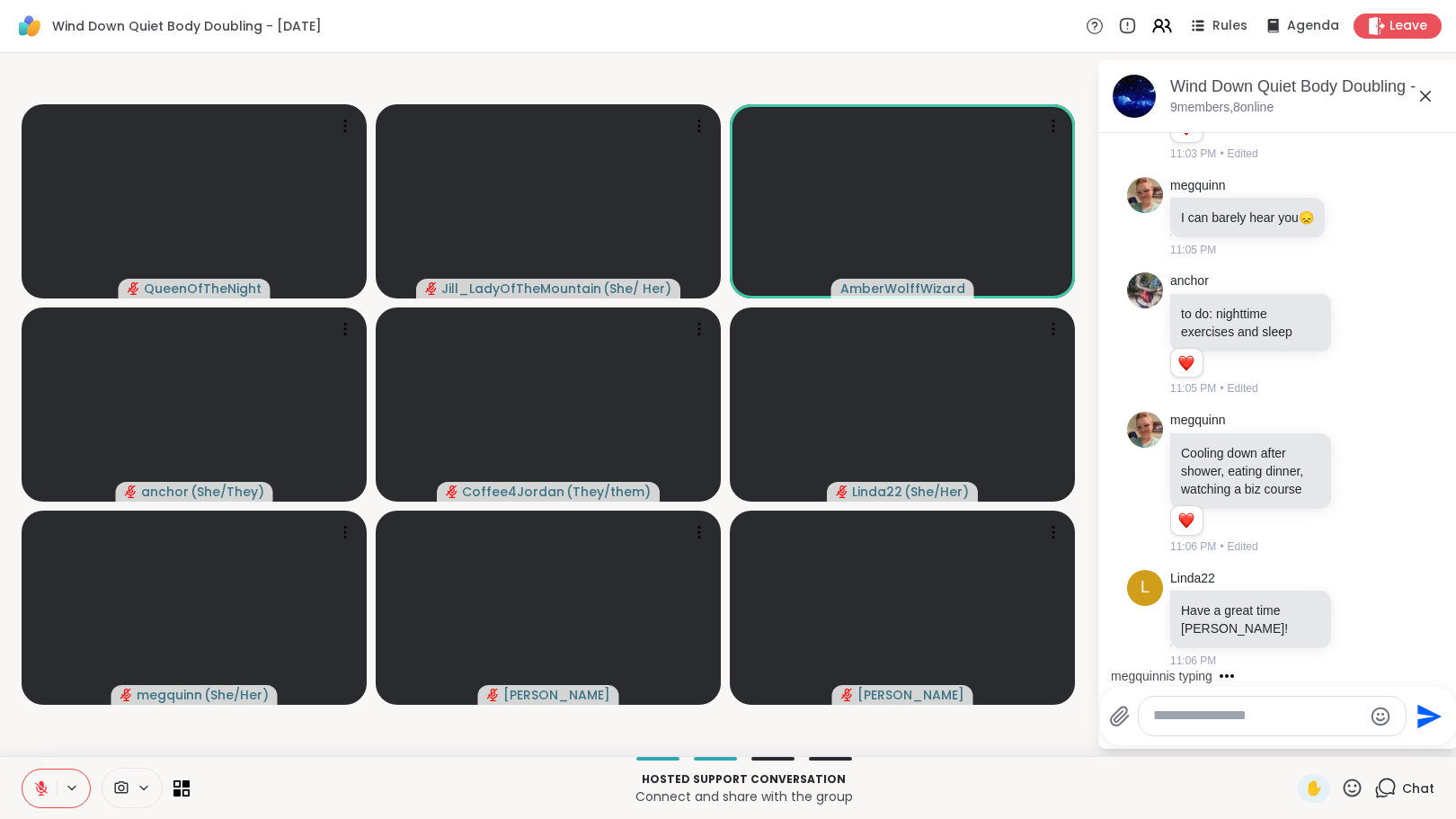
click at [1344, 781] on icon at bounding box center [1352, 788] width 18 height 18
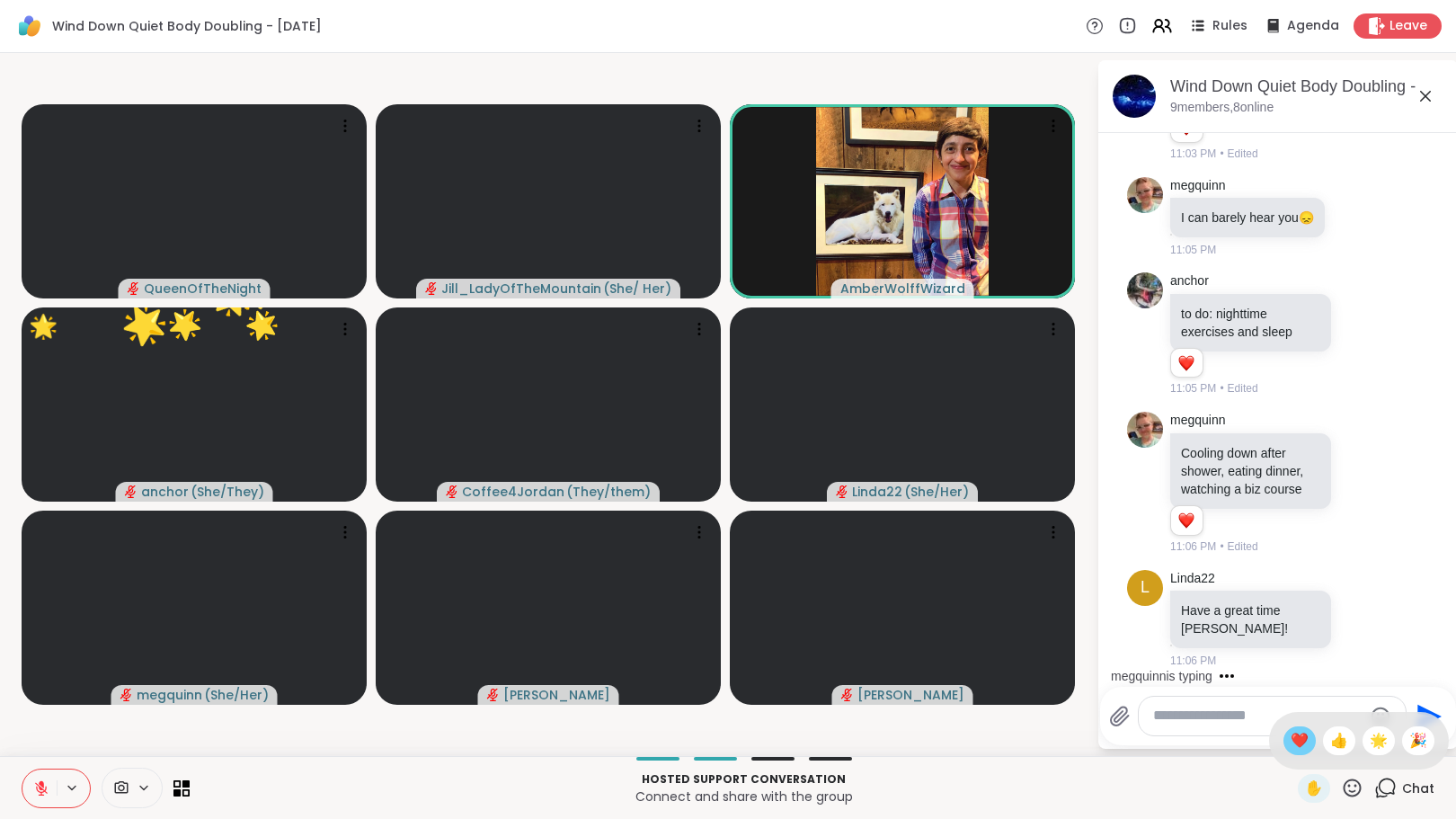
click at [1291, 737] on span "❤️" at bounding box center [1299, 740] width 18 height 21
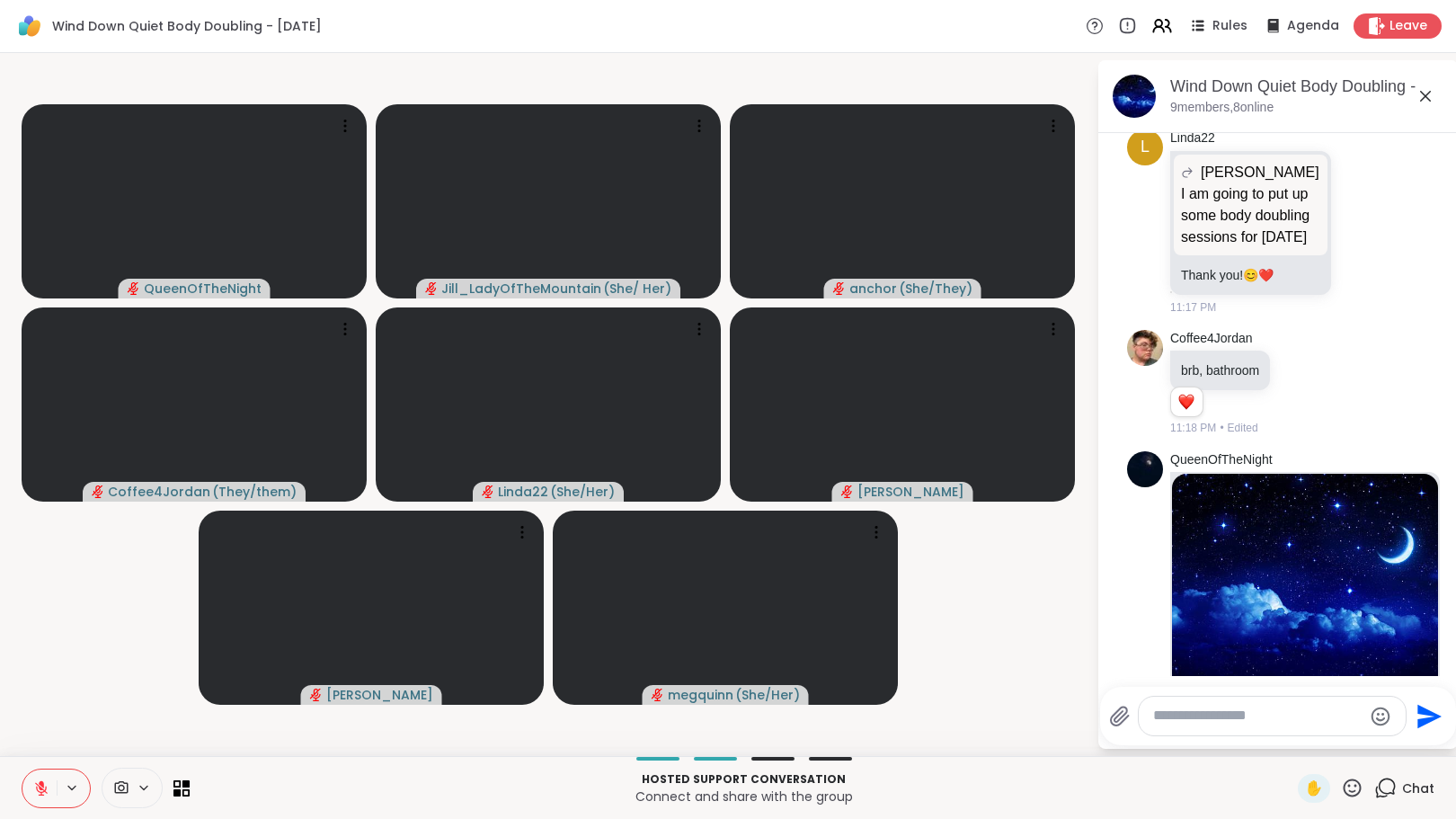
scroll to position [2548, 0]
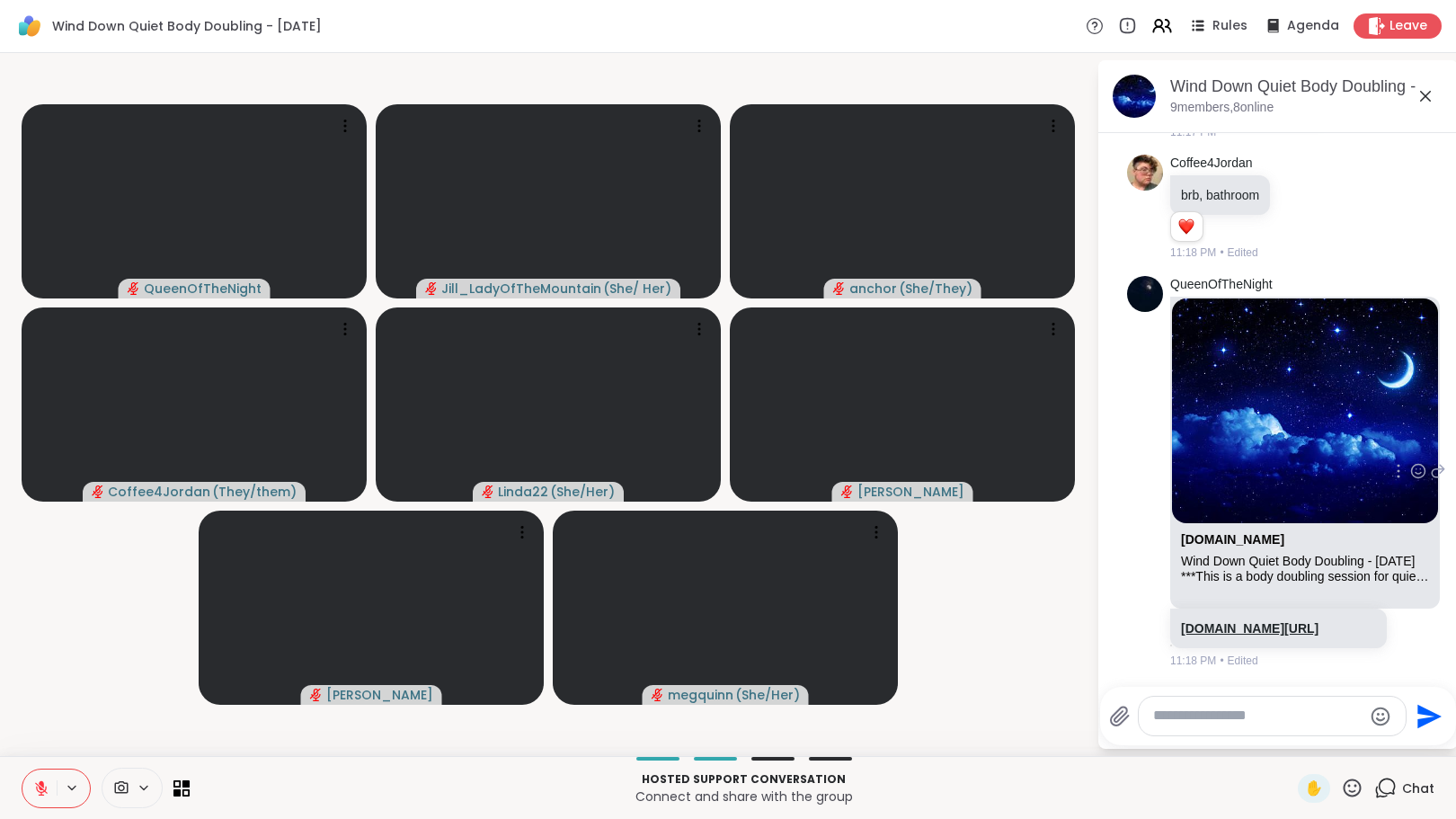
click at [1270, 622] on link "sharewellnow.com/session/f5242fd4-bc21-47f1-8816-f44d2aae845e" at bounding box center [1249, 629] width 138 height 15
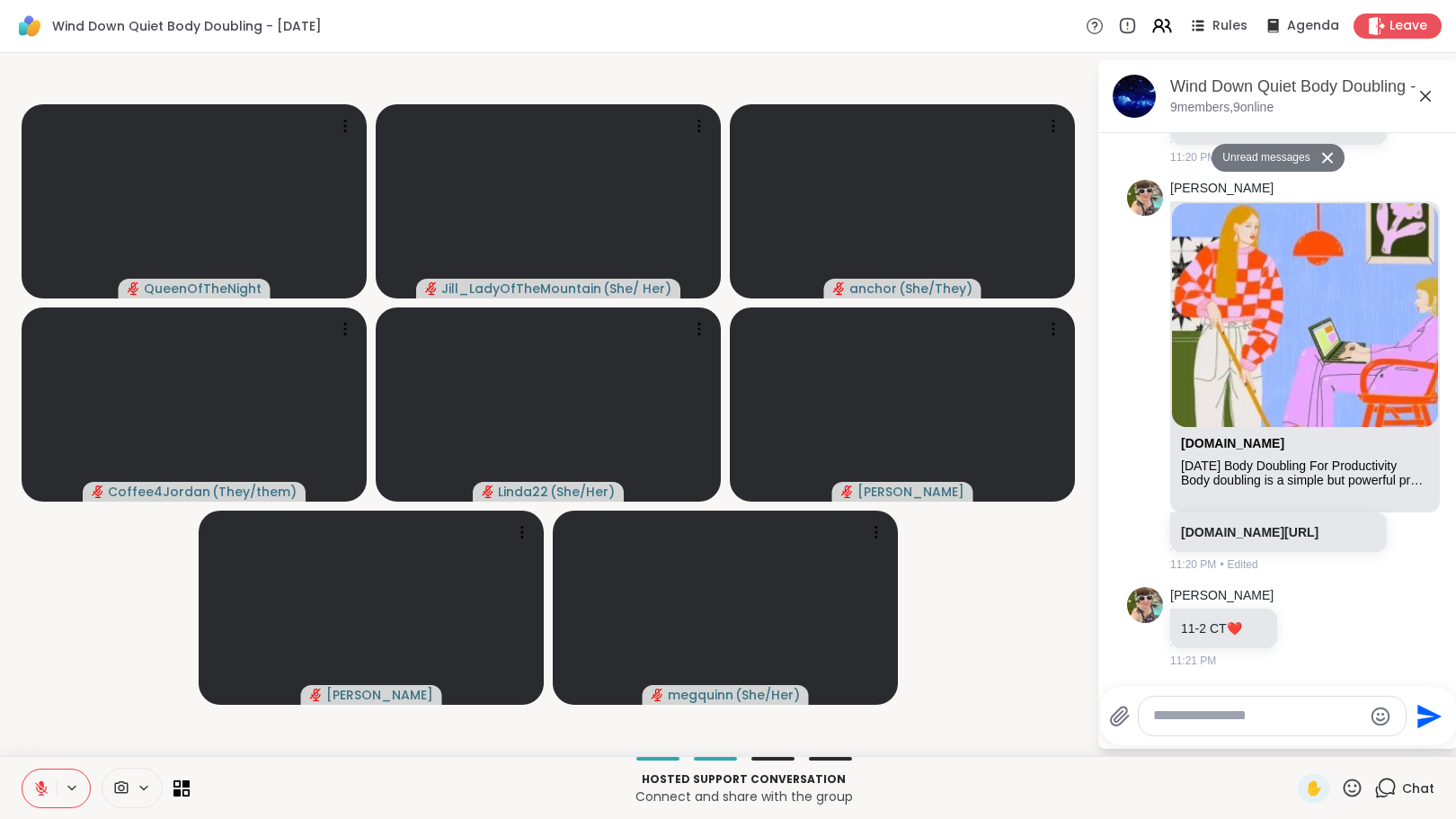
scroll to position [4017, 0]
click at [1219, 723] on textarea "Type your message" at bounding box center [1258, 716] width 209 height 19
paste textarea "**********"
type textarea "**********"
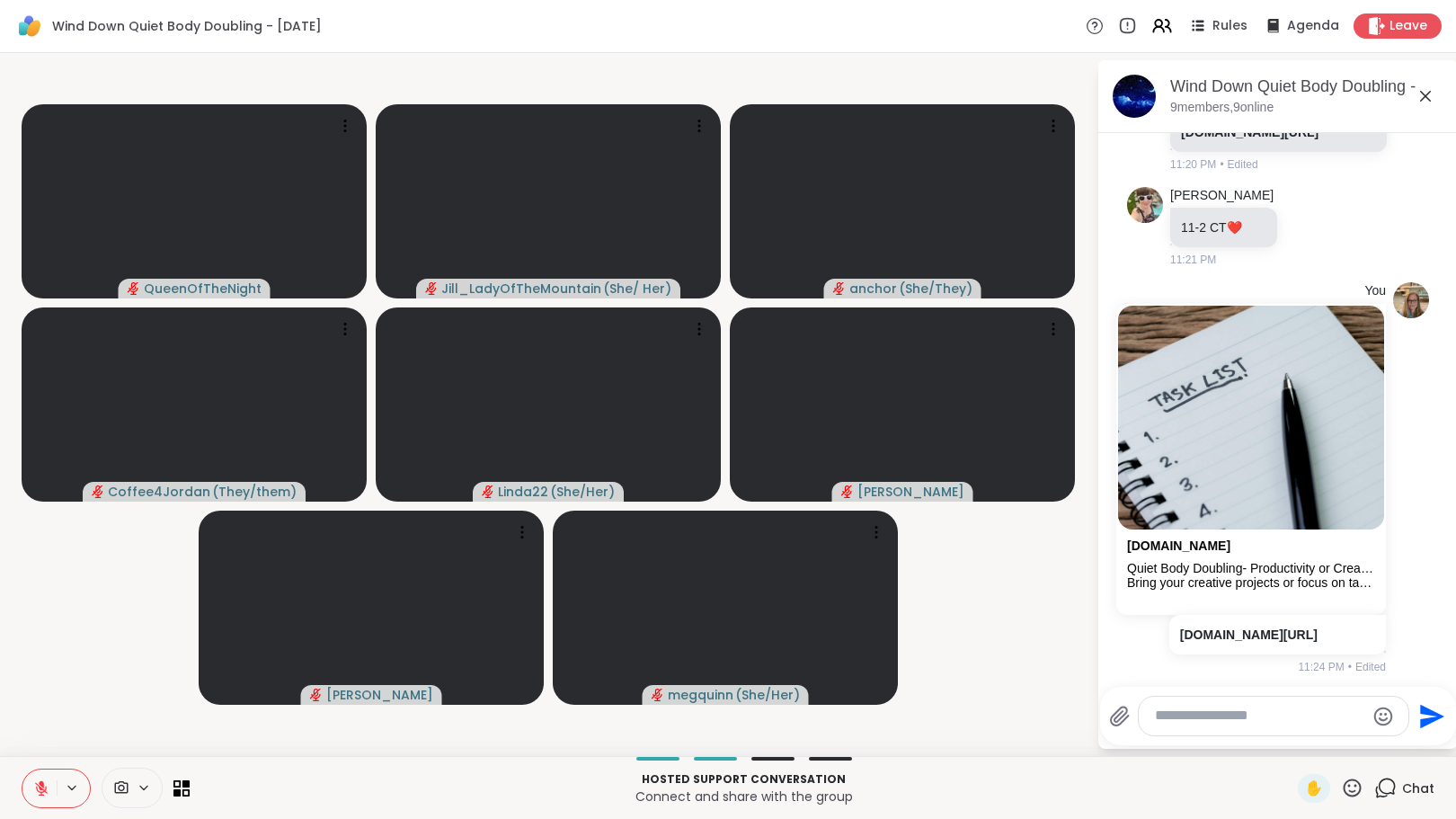
scroll to position [4417, 0]
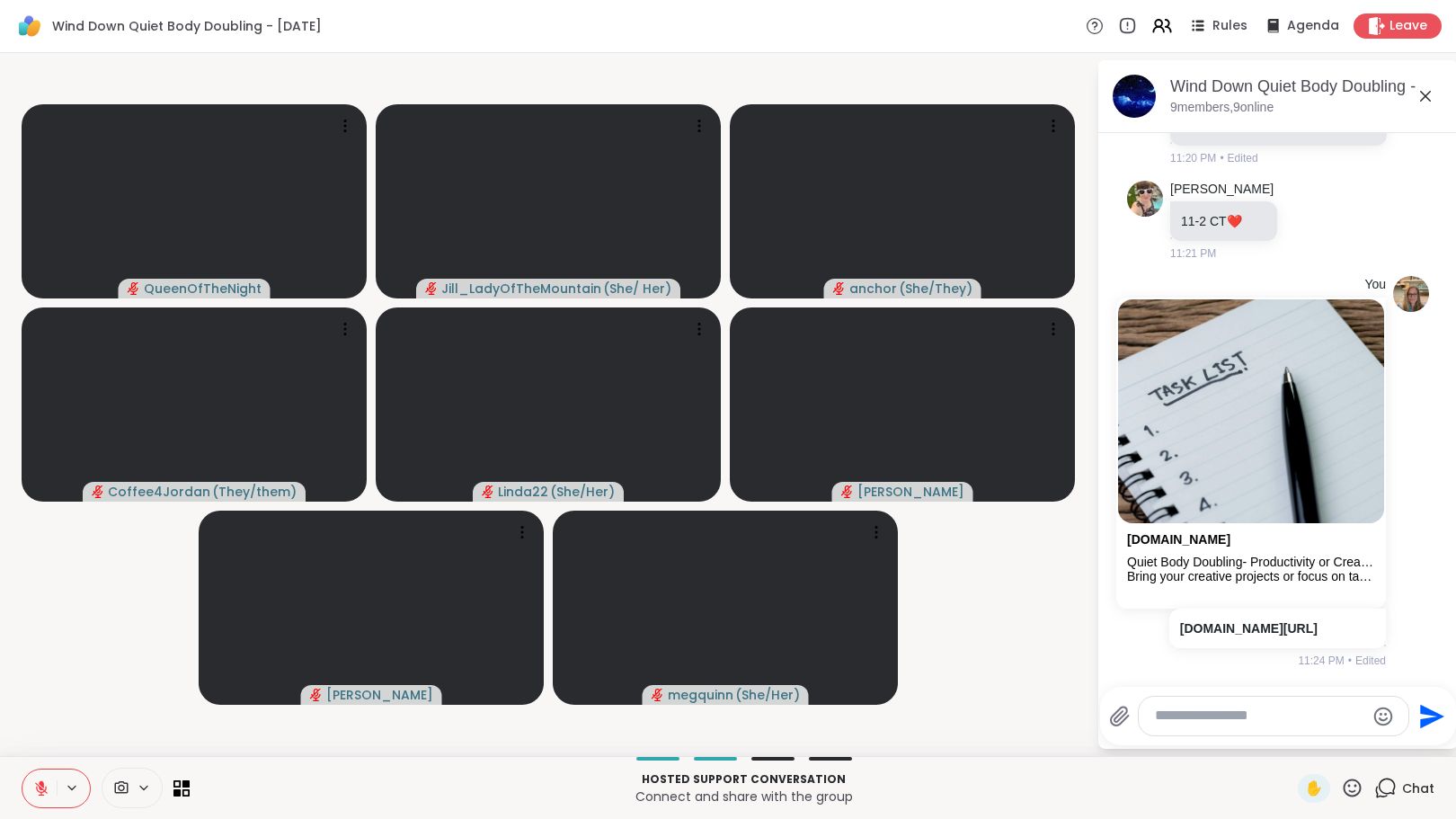
click at [1171, 732] on div at bounding box center [1274, 716] width 270 height 39
click at [1175, 720] on textarea "Type your message" at bounding box center [1260, 716] width 209 height 19
paste textarea "**********"
type textarea "**********"
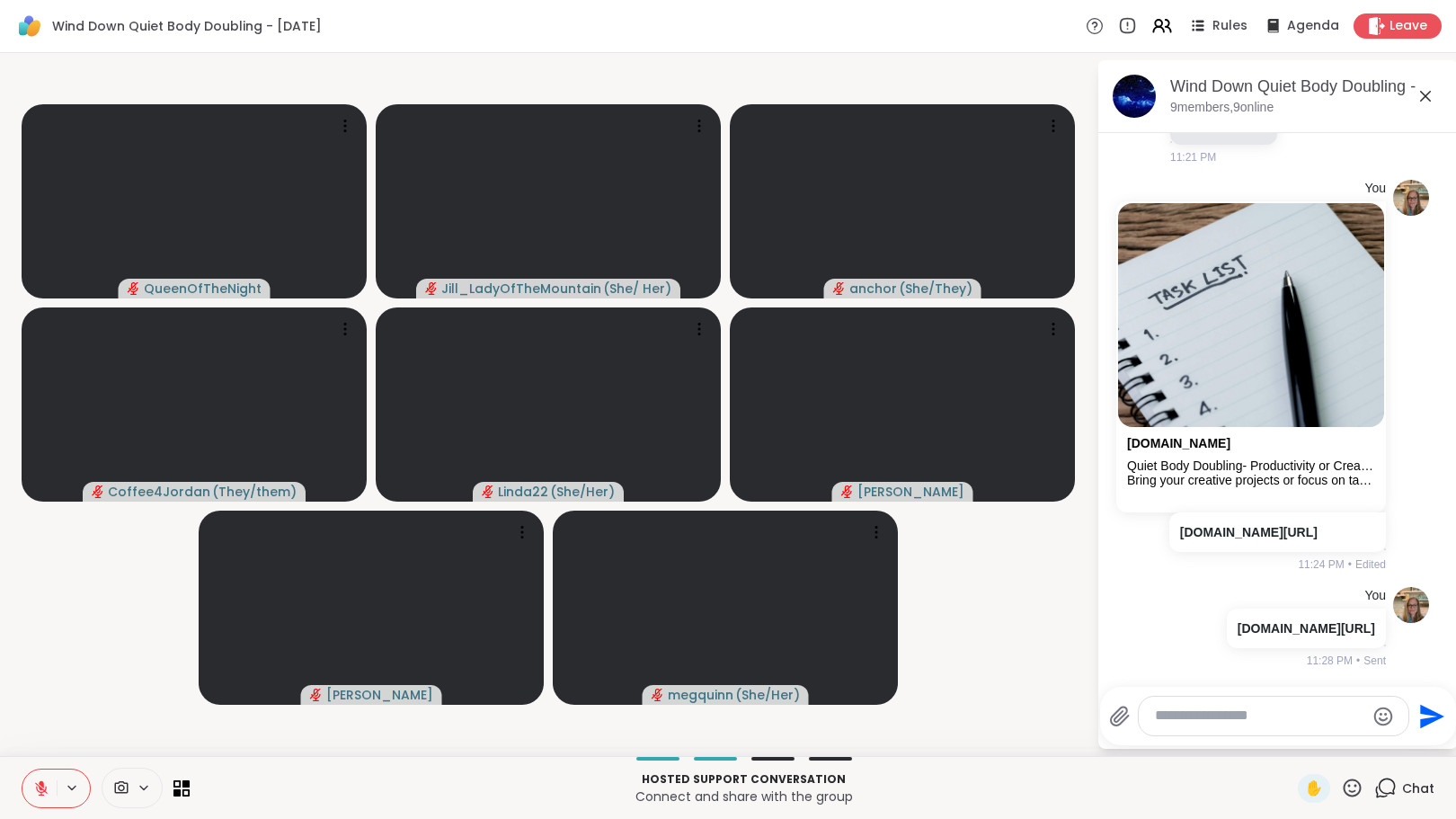
scroll to position [4568, 0]
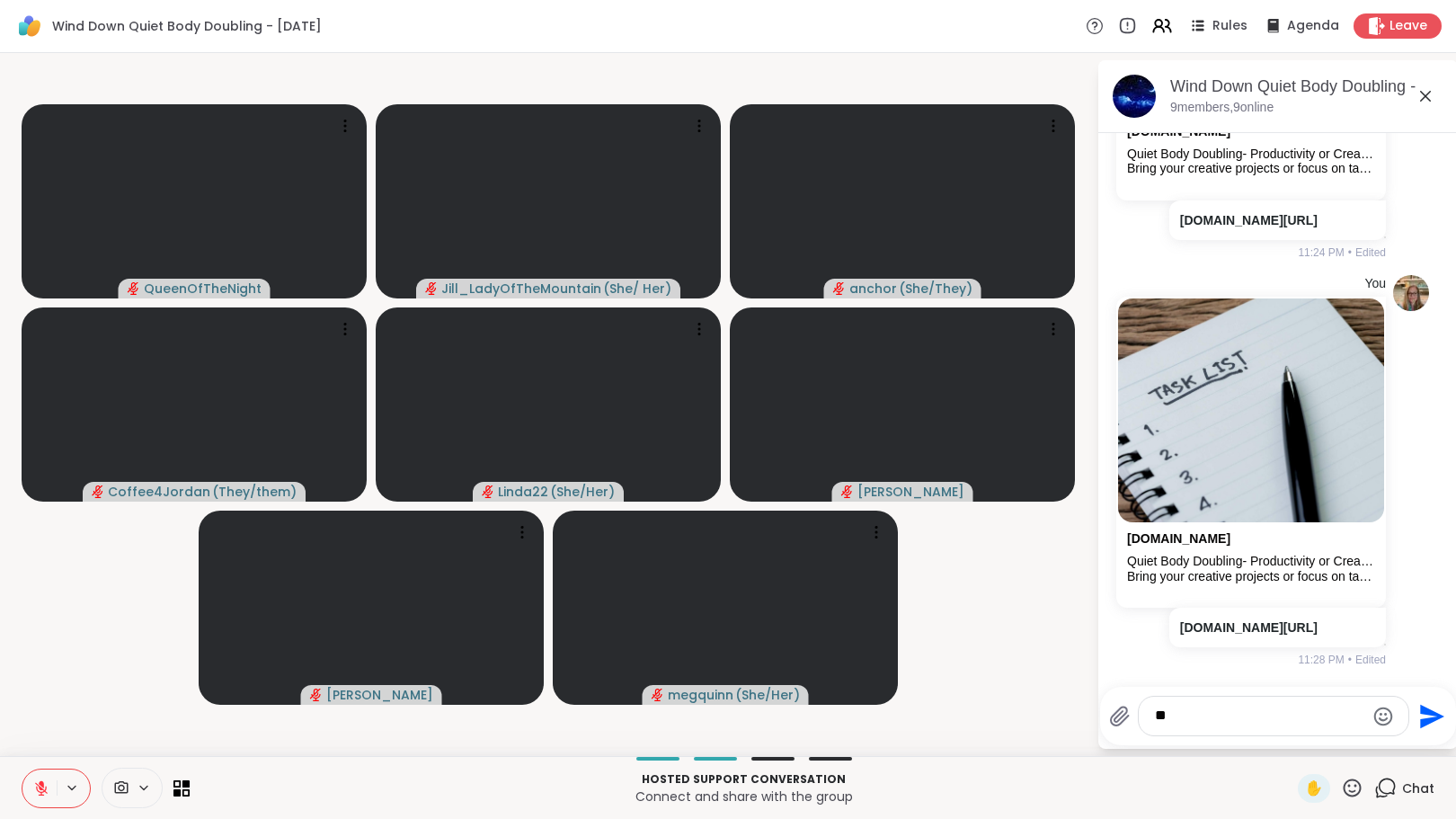
type textarea "*"
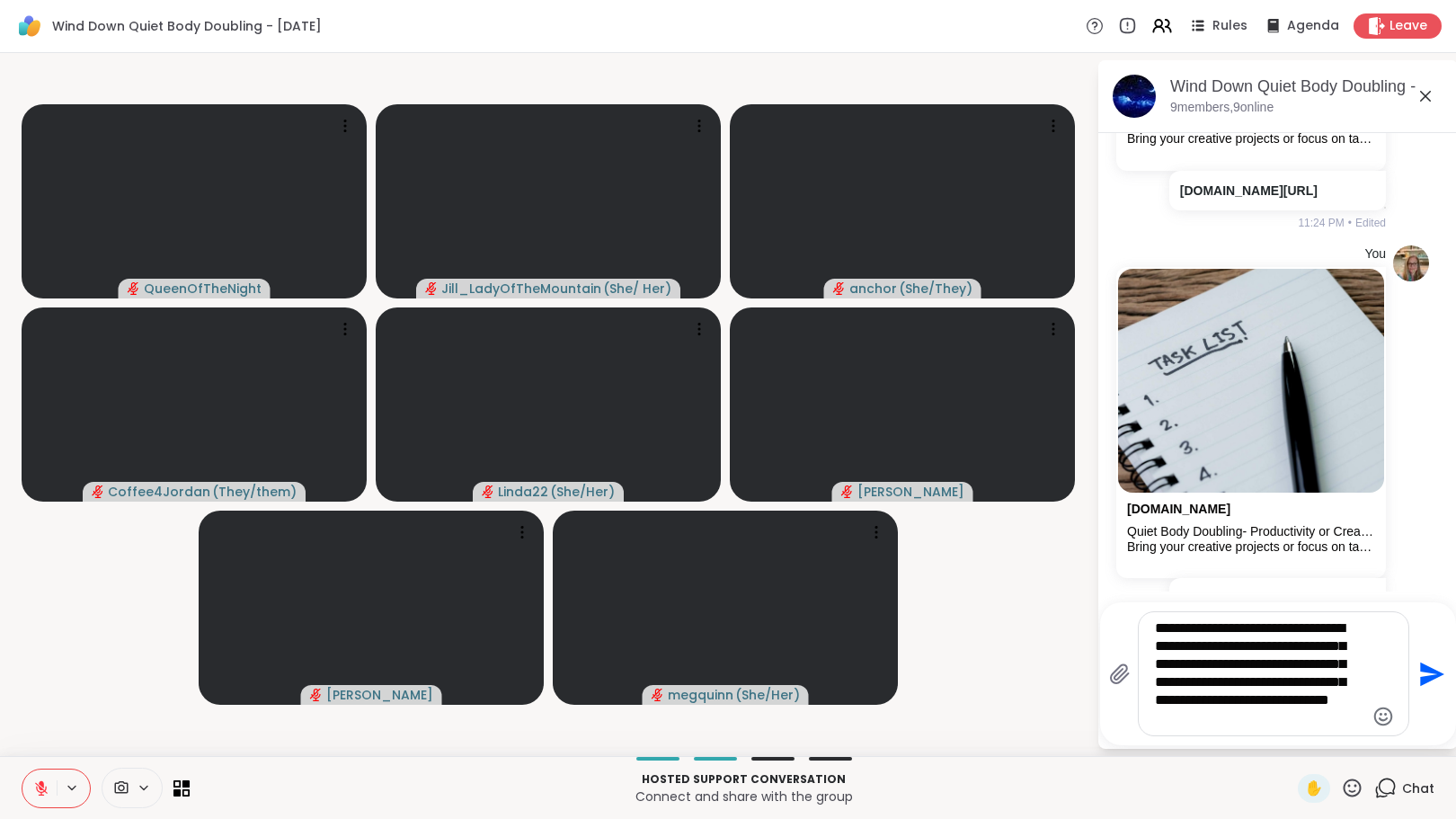
type textarea "**********"
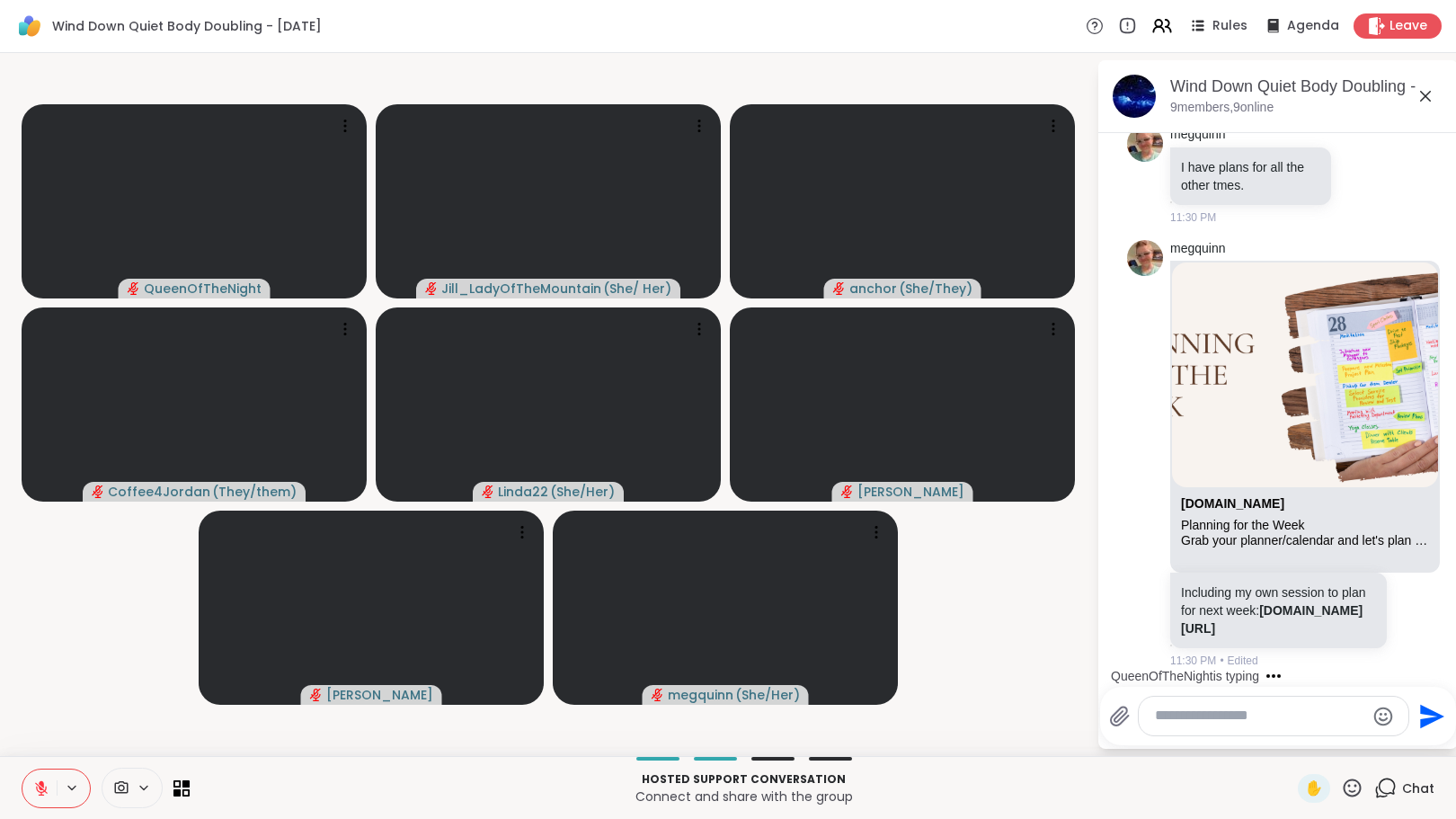
scroll to position [5834, 0]
drag, startPoint x: 1239, startPoint y: 599, endPoint x: 1234, endPoint y: 616, distance: 17.7
click at [1234, 616] on link "sharewellnow.com/series/acb0b26f-4c7e-4d69-b9ac-e5a413518190" at bounding box center [1272, 619] width 182 height 32
click at [1411, 445] on icon at bounding box center [1418, 453] width 16 height 18
click at [1411, 416] on div "Select Reaction: Heart" at bounding box center [1418, 423] width 16 height 16
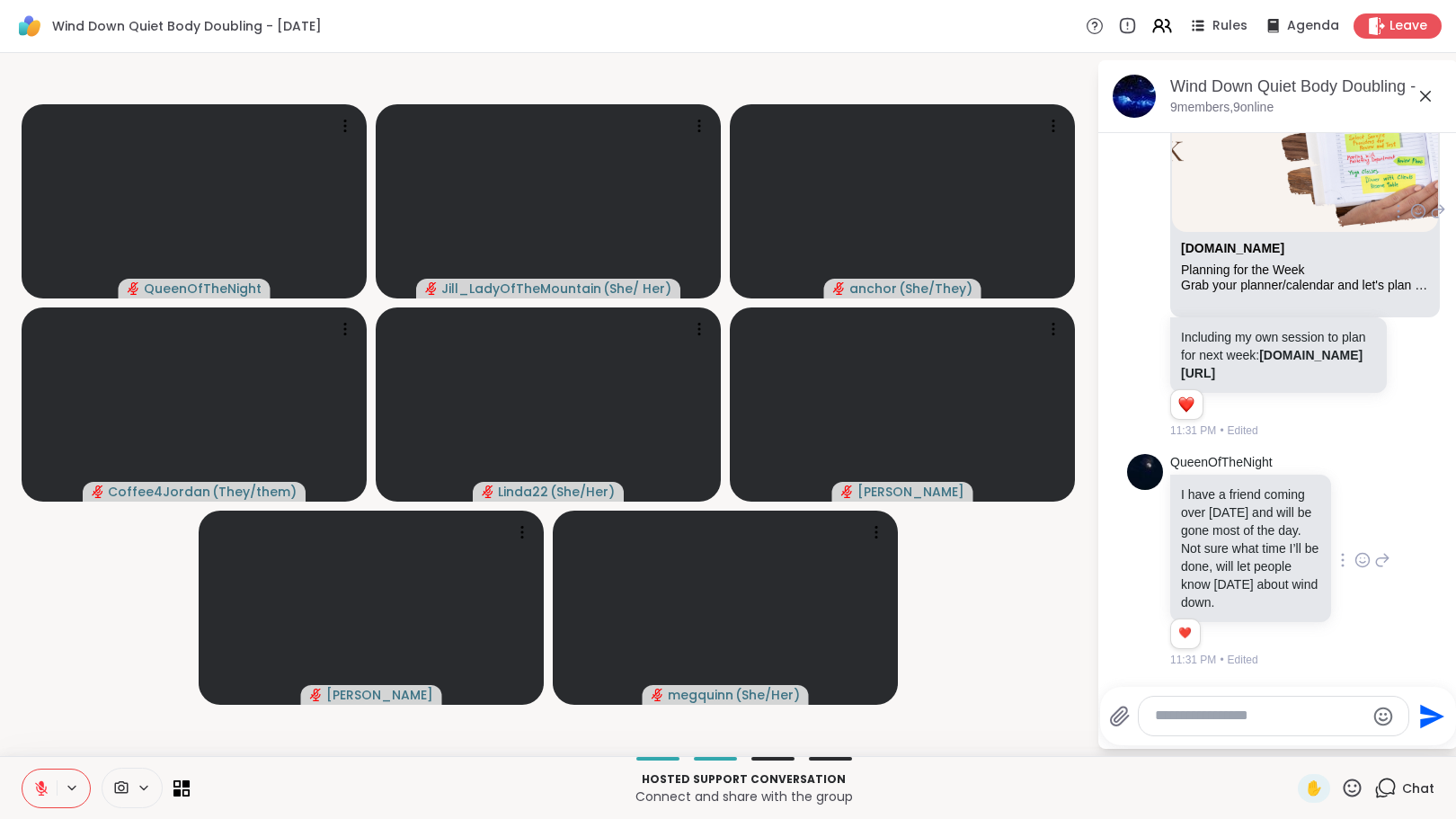
scroll to position [6125, 0]
click at [1355, 551] on div at bounding box center [1362, 560] width 16 height 21
click at [1355, 523] on div "Select Reaction: Heart" at bounding box center [1362, 531] width 16 height 16
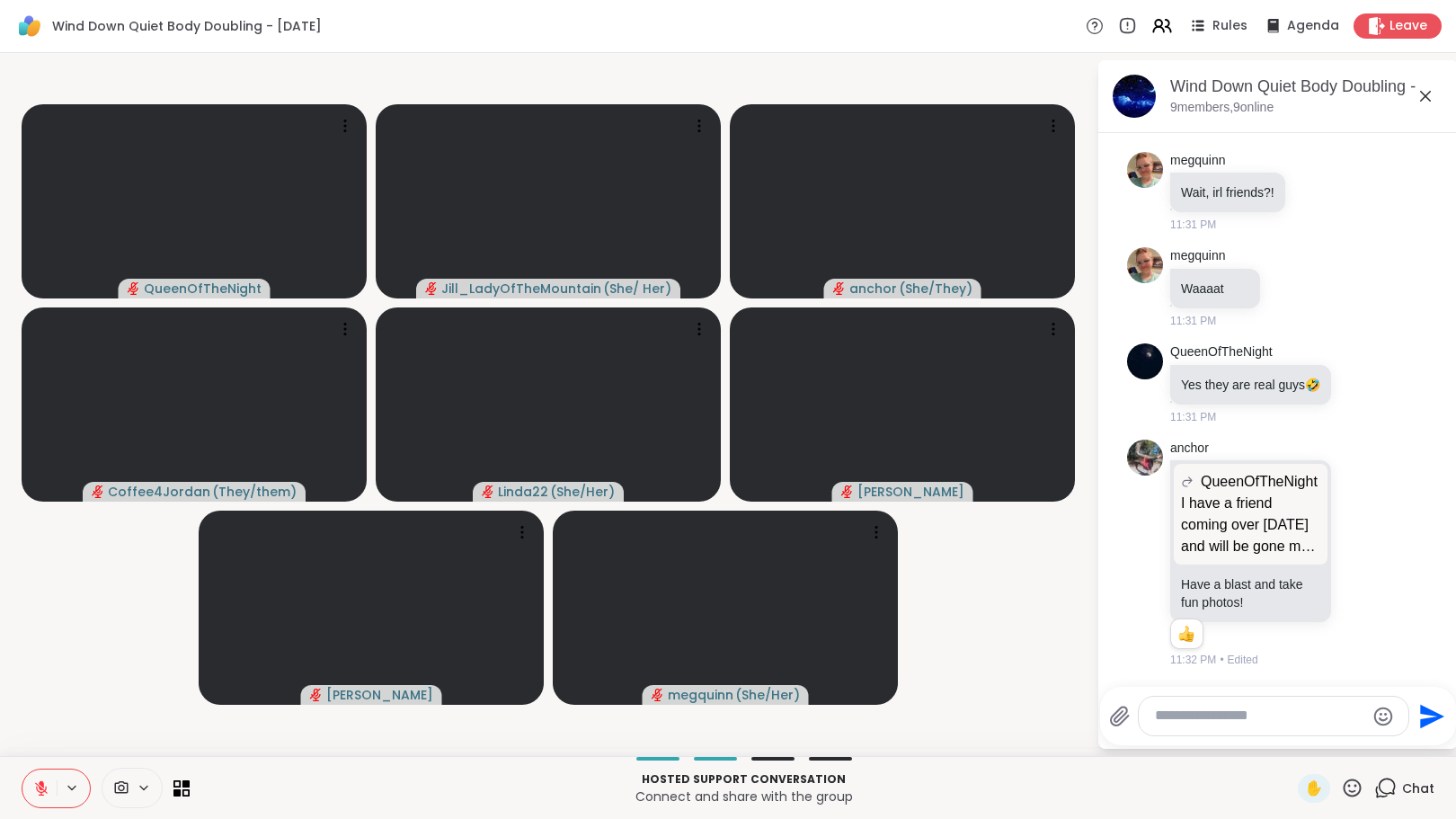
scroll to position [6929, 0]
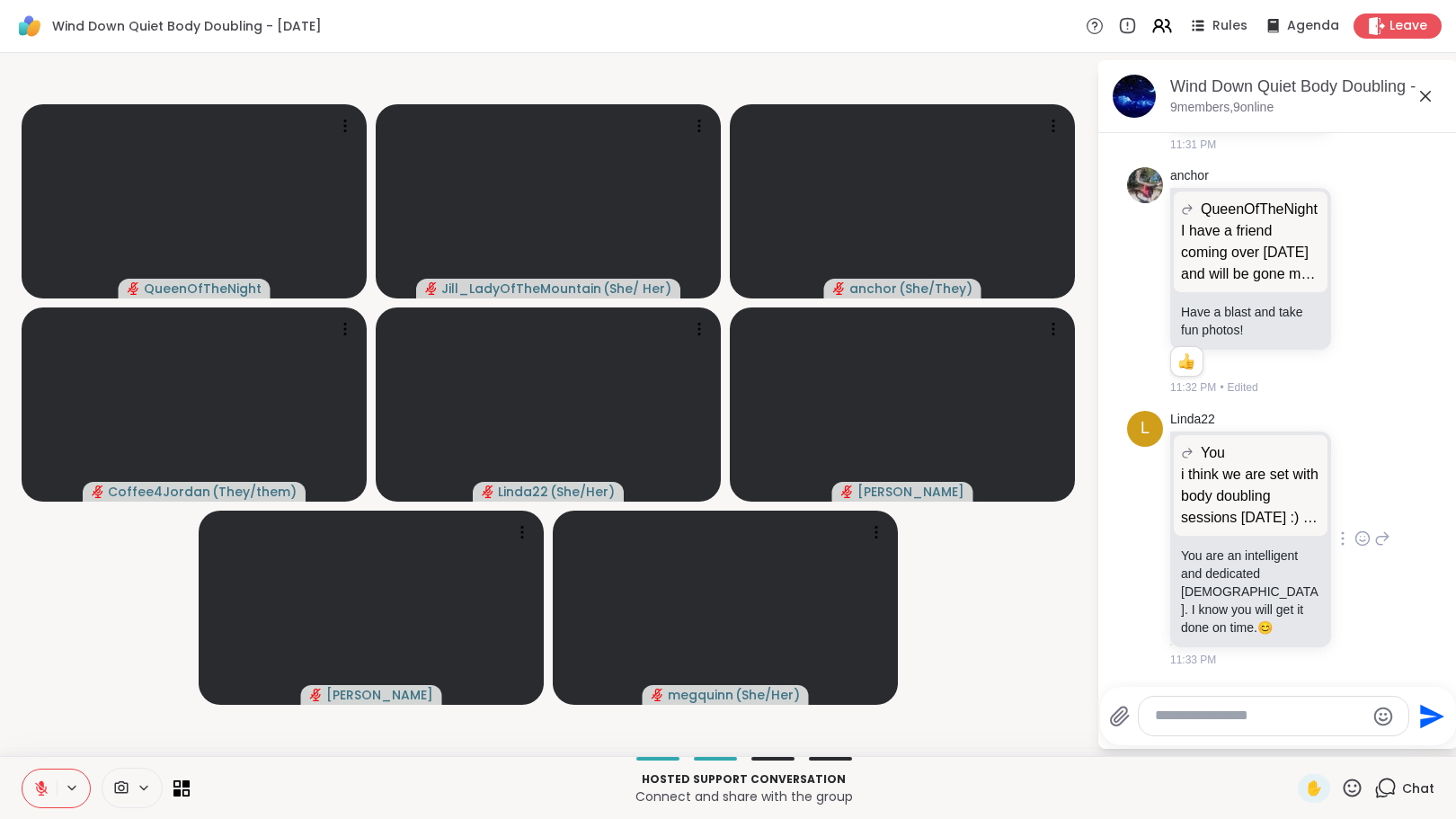
click at [1357, 540] on icon at bounding box center [1363, 539] width 14 height 14
click at [1345, 519] on button "Select Reaction: Heart" at bounding box center [1362, 510] width 36 height 36
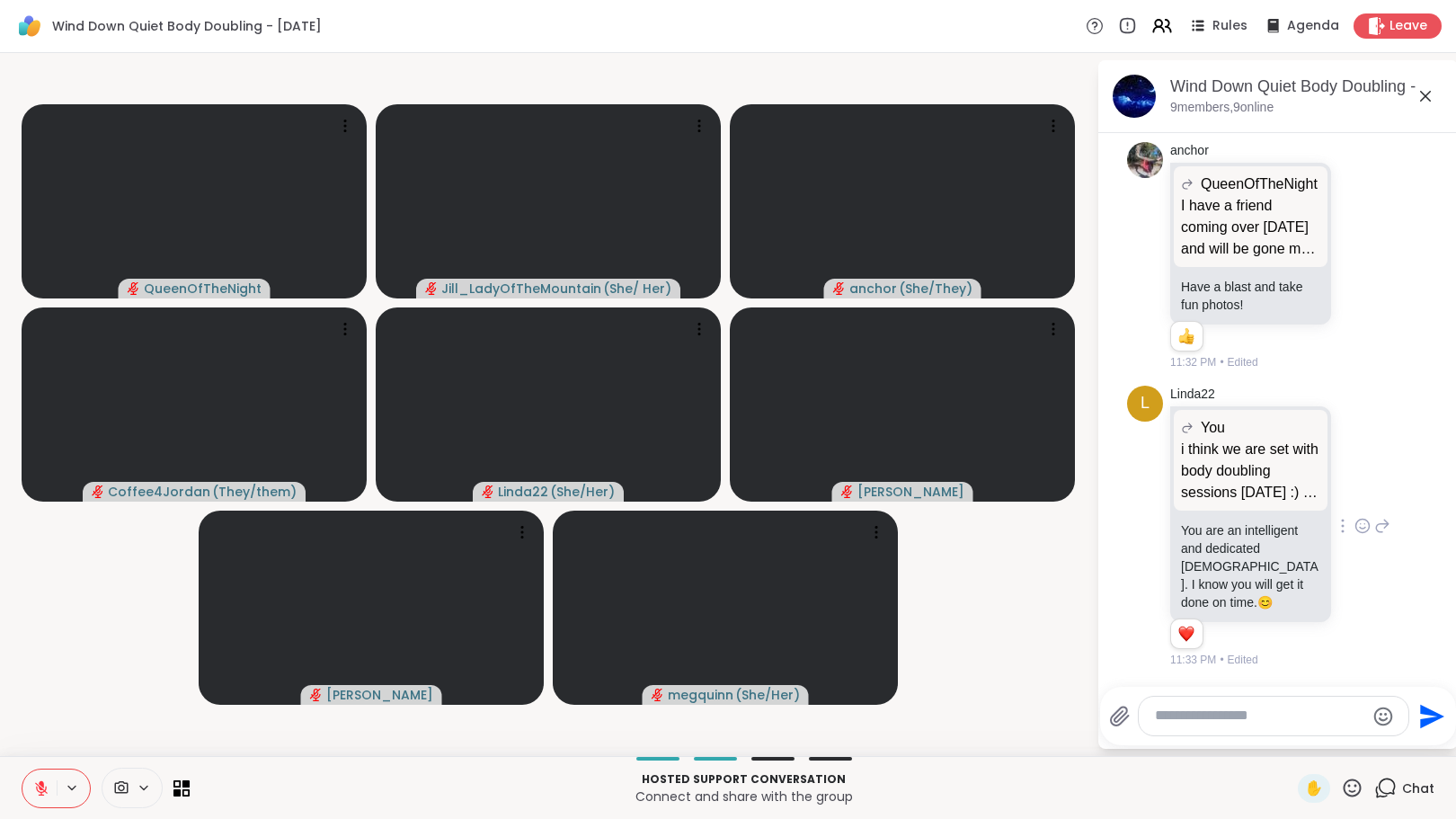
scroll to position [6954, 0]
click at [1377, 534] on icon at bounding box center [1384, 527] width 13 height 13
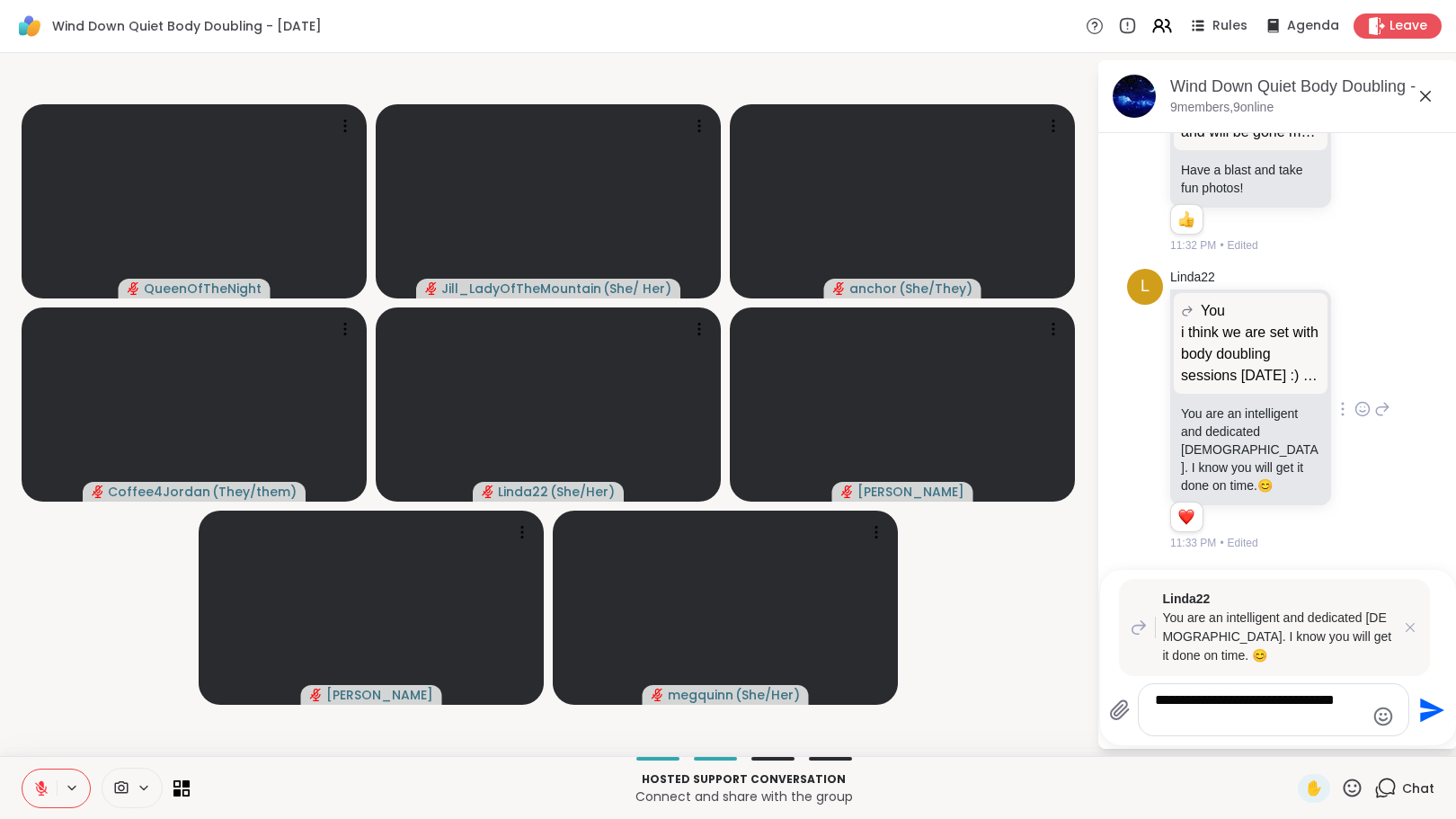
type textarea "**********"
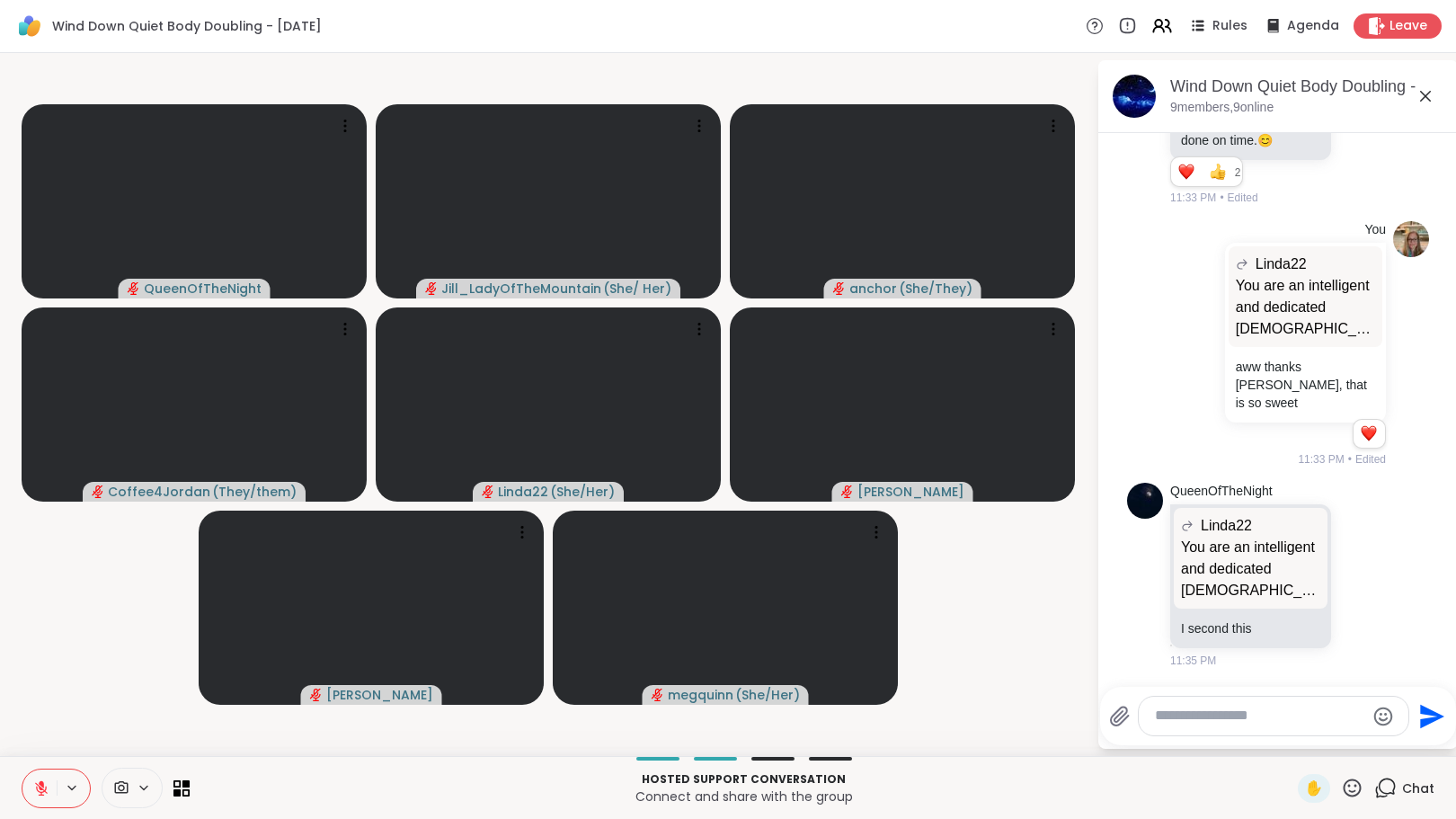
scroll to position [7399, 0]
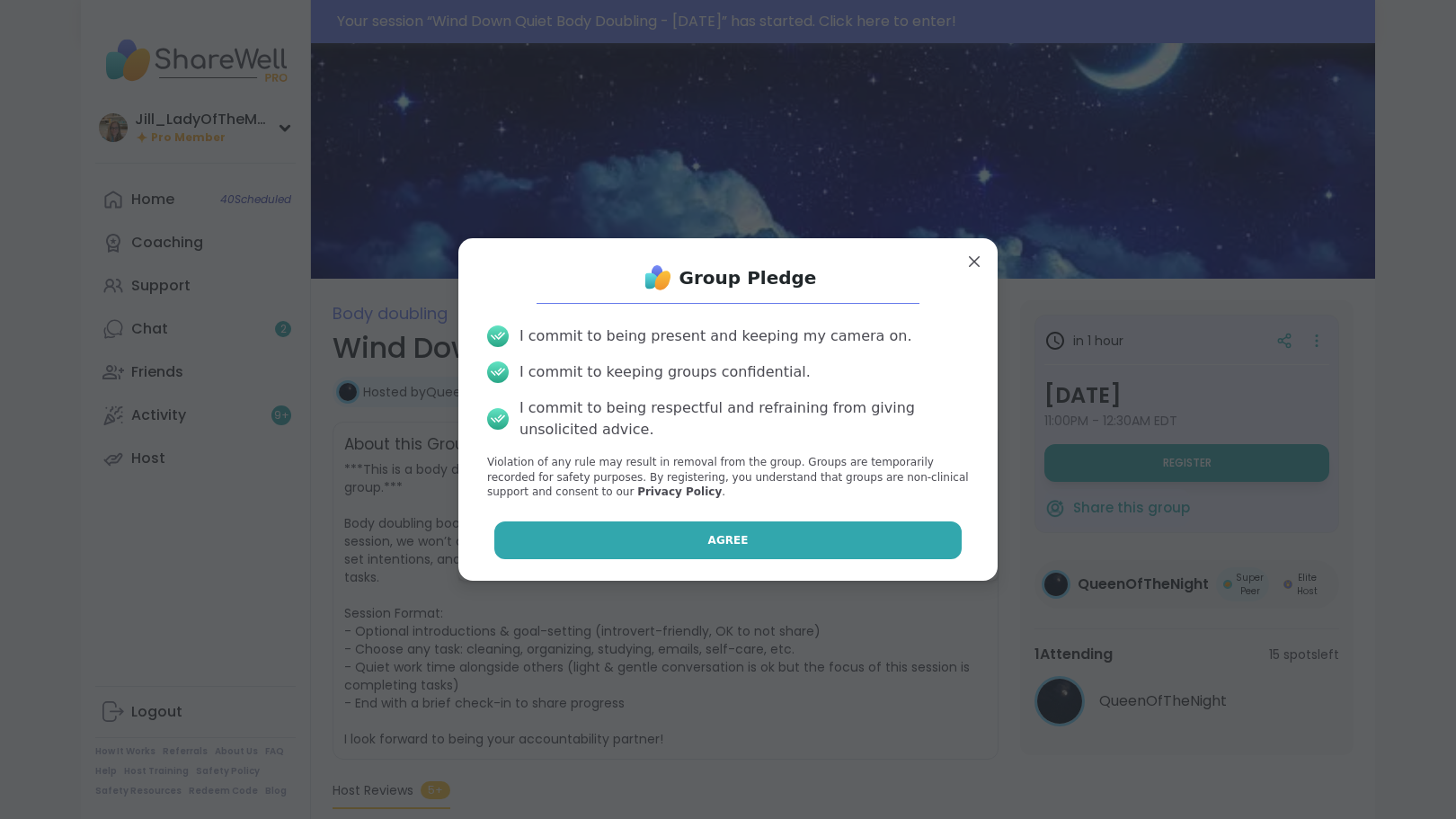
click at [741, 547] on button "Agree" at bounding box center [729, 540] width 469 height 38
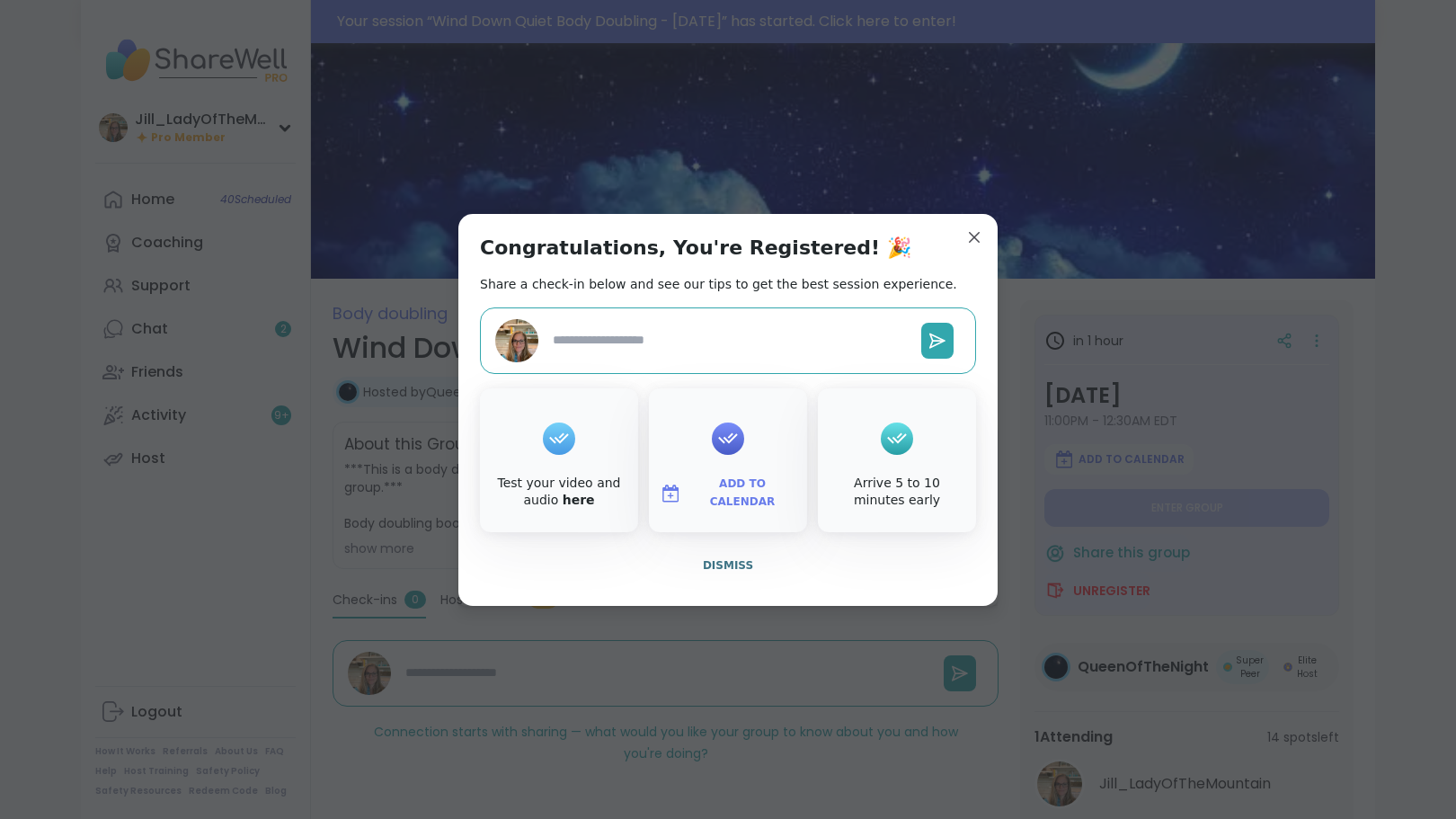
click at [728, 494] on span "Add to Calendar" at bounding box center [743, 493] width 107 height 35
click at [715, 337] on button "Google Calendar" at bounding box center [728, 330] width 137 height 40
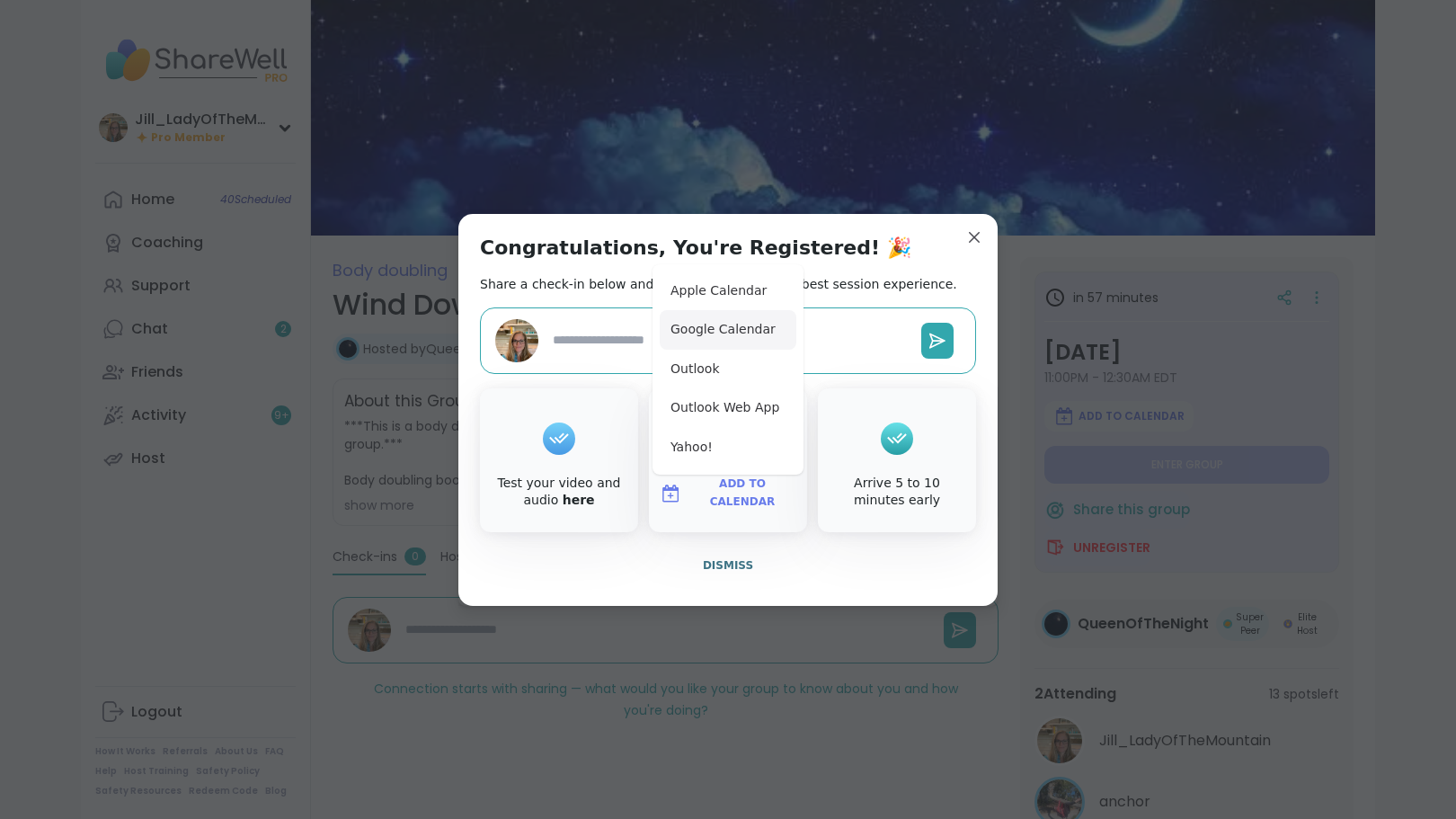
click at [730, 326] on button "Google Calendar" at bounding box center [728, 330] width 137 height 40
type textarea "*"
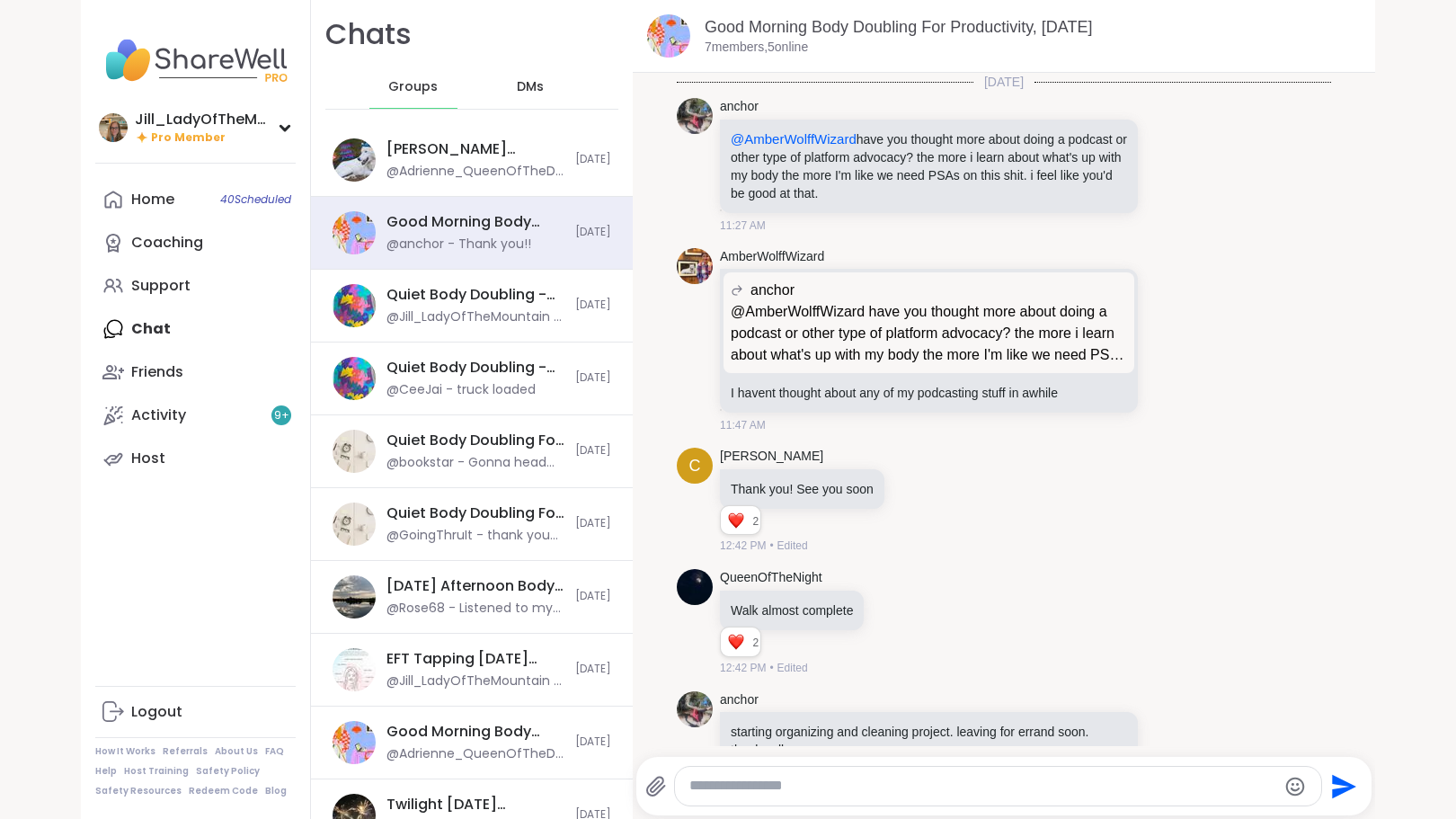
scroll to position [1154, 0]
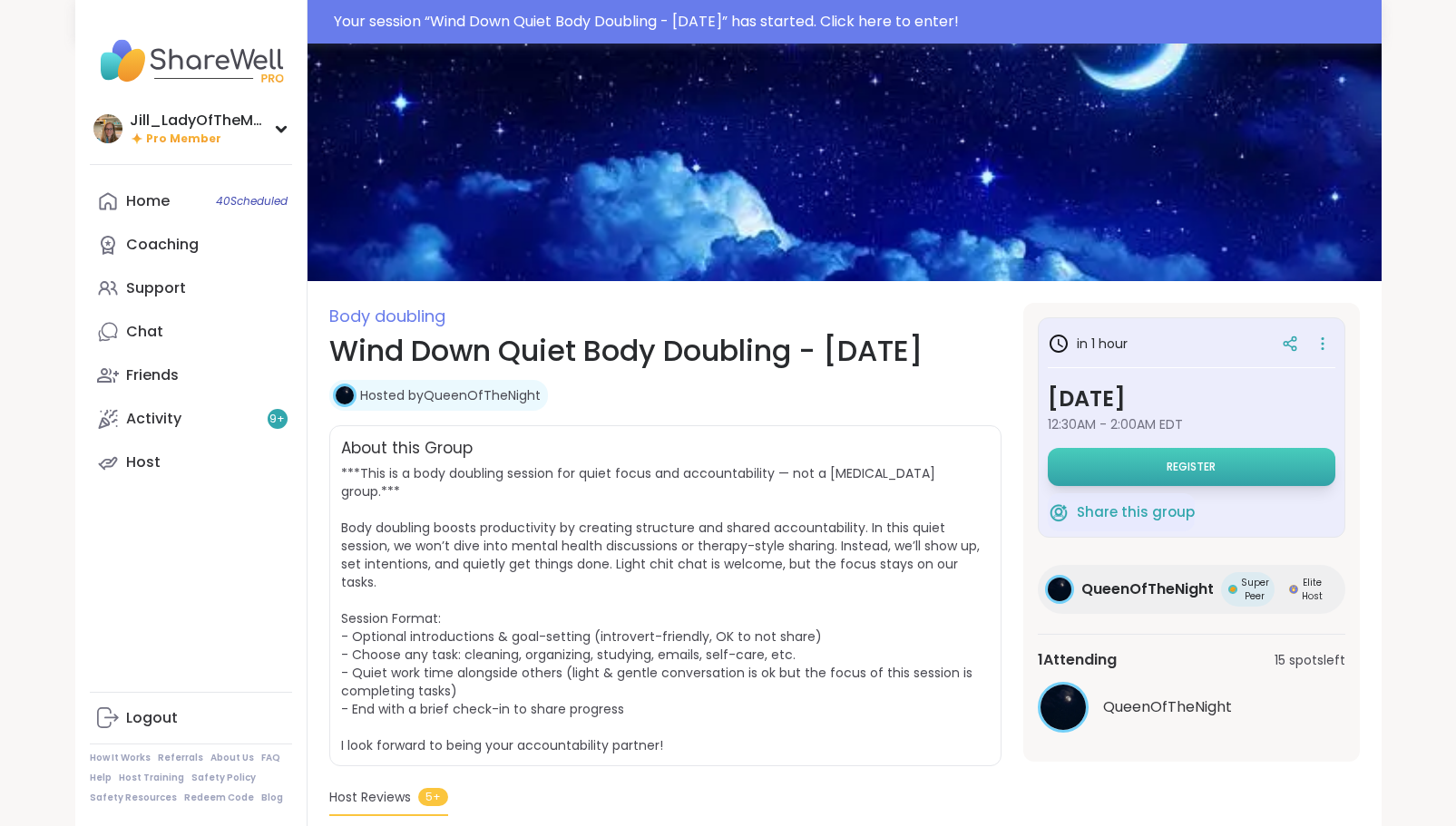
click at [1196, 464] on span "Register" at bounding box center [1191, 467] width 49 height 15
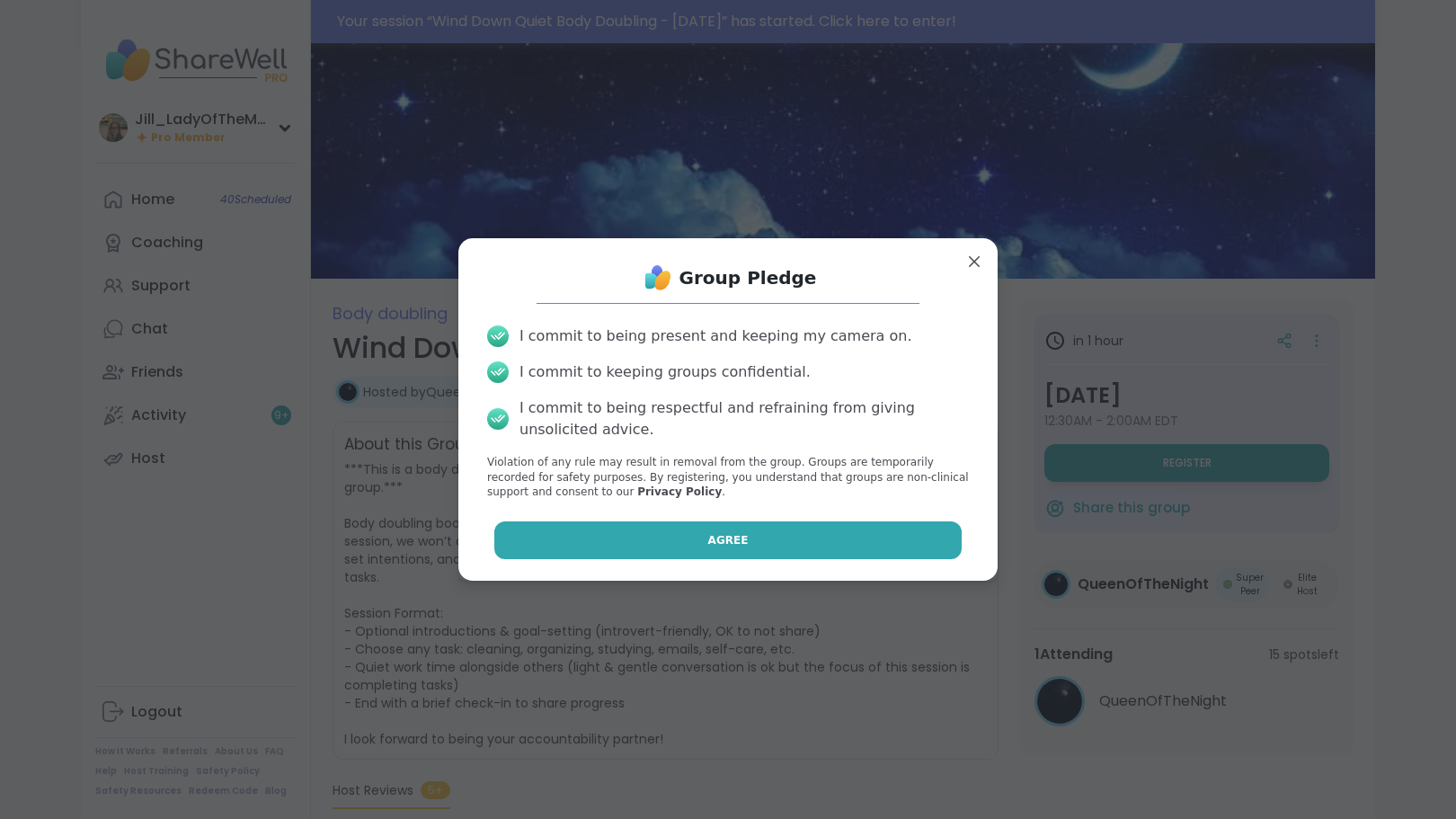
click at [793, 542] on button "Agree" at bounding box center [729, 540] width 469 height 38
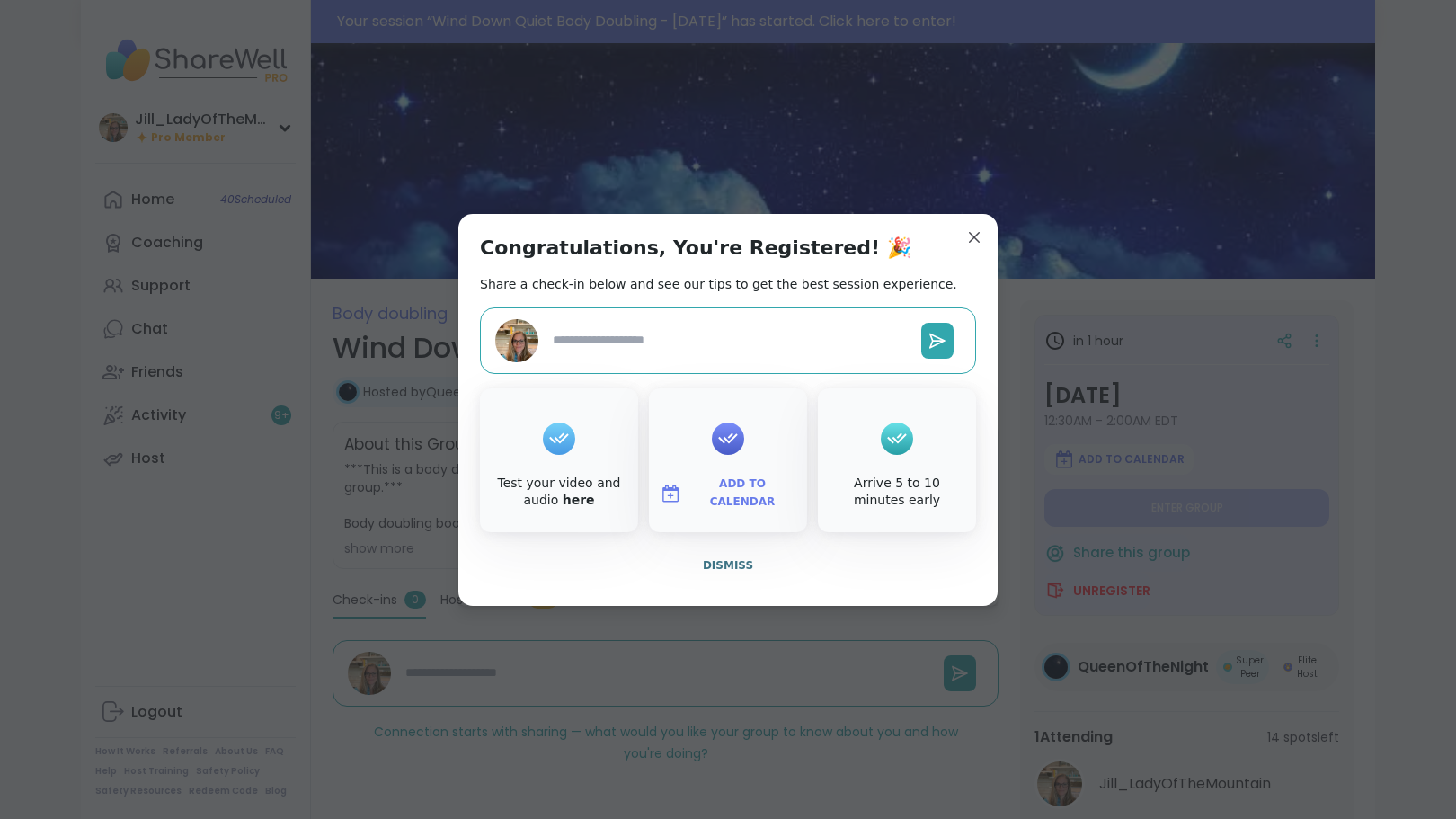
click at [769, 493] on span "Add to Calendar" at bounding box center [743, 493] width 107 height 35
click at [721, 333] on button "Google Calendar" at bounding box center [728, 330] width 137 height 40
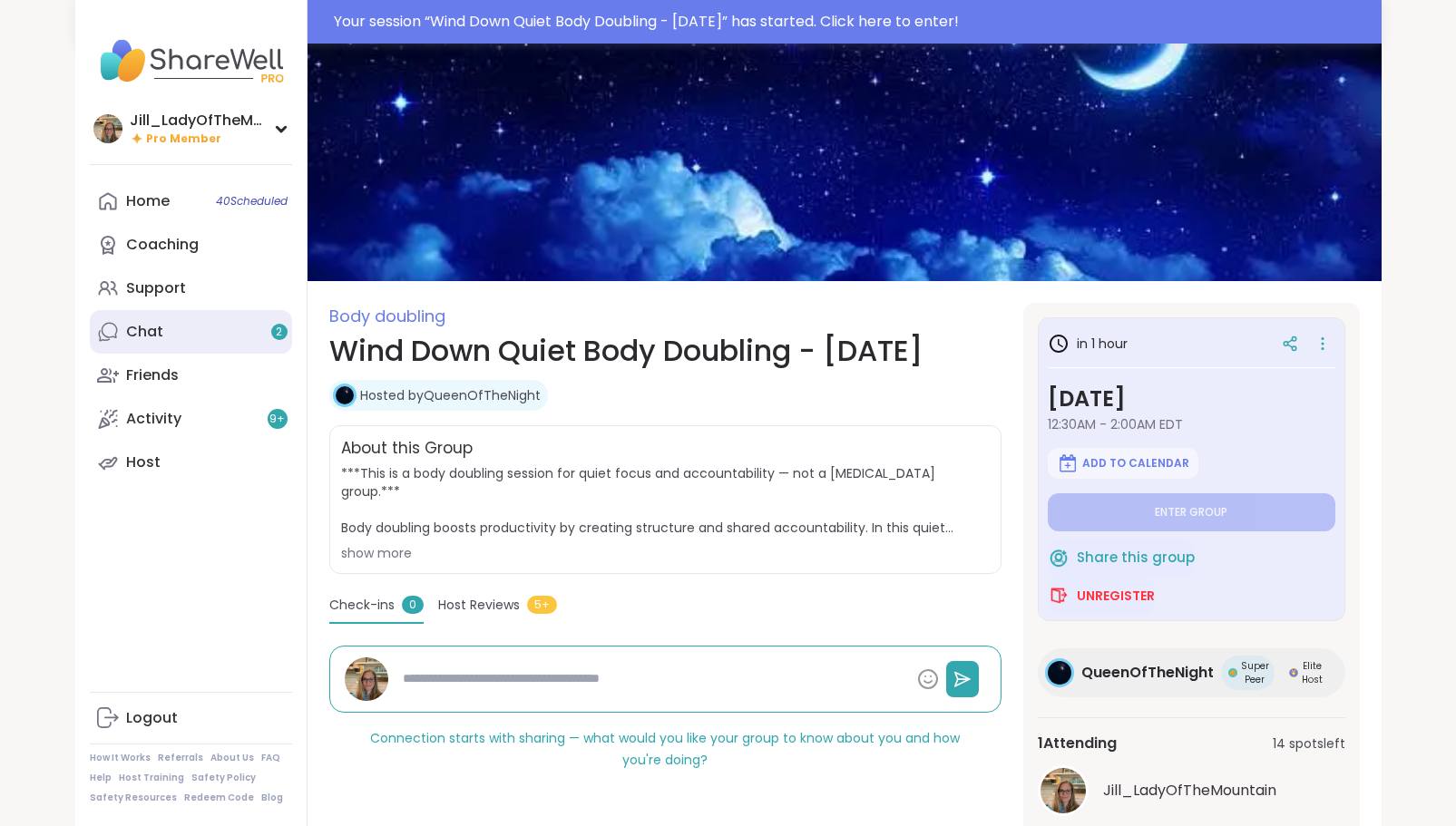
click at [245, 335] on link "Chat 2" at bounding box center [191, 332] width 202 height 44
type textarea "*"
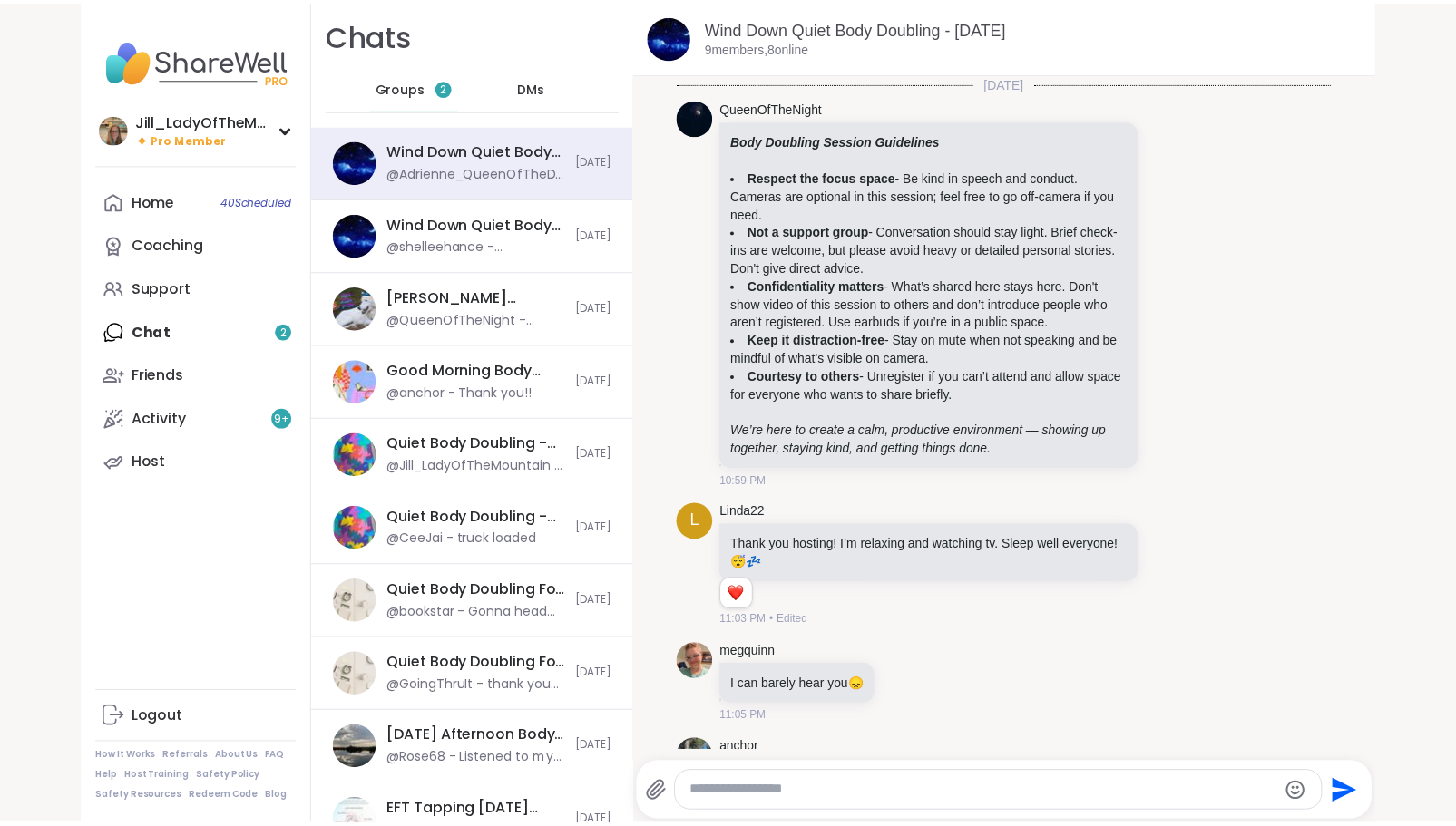
scroll to position [2948, 0]
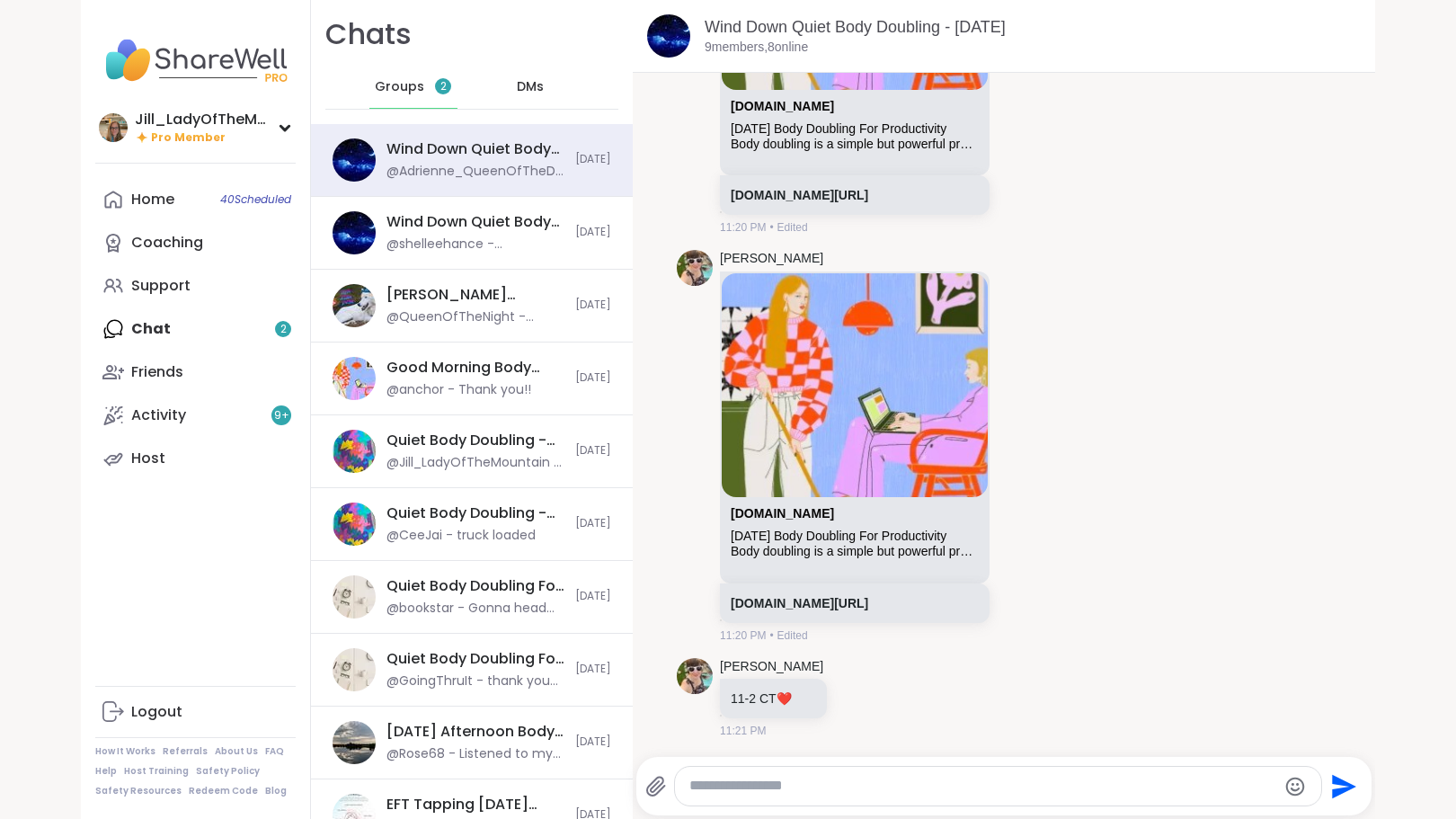
click at [396, 79] on span "Groups" at bounding box center [399, 86] width 49 height 18
click at [396, 83] on span "Groups" at bounding box center [399, 86] width 49 height 18
click at [209, 458] on link "Host" at bounding box center [195, 459] width 200 height 44
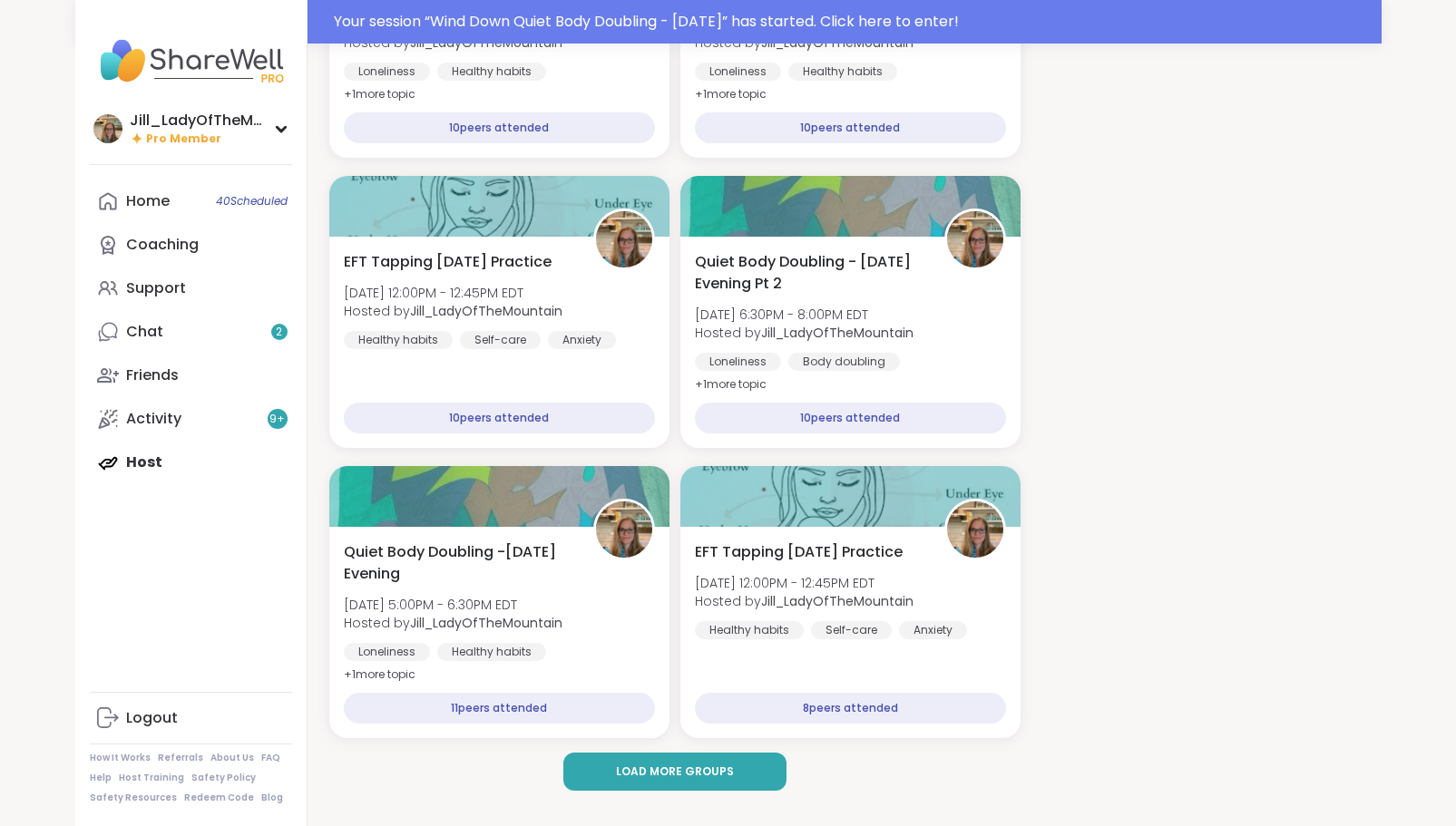
scroll to position [1500, 0]
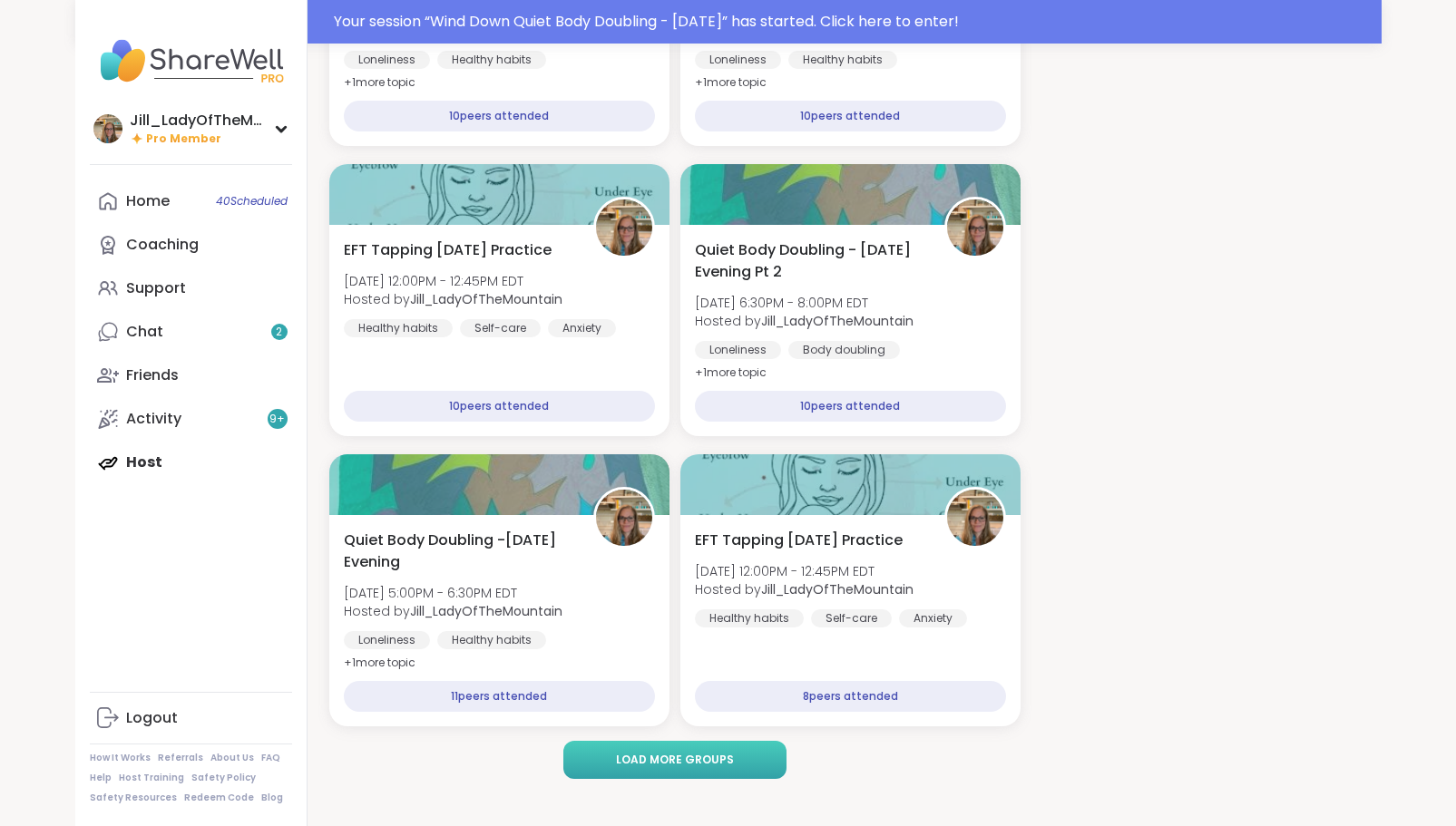
click at [693, 751] on button "Load more groups" at bounding box center [675, 760] width 223 height 38
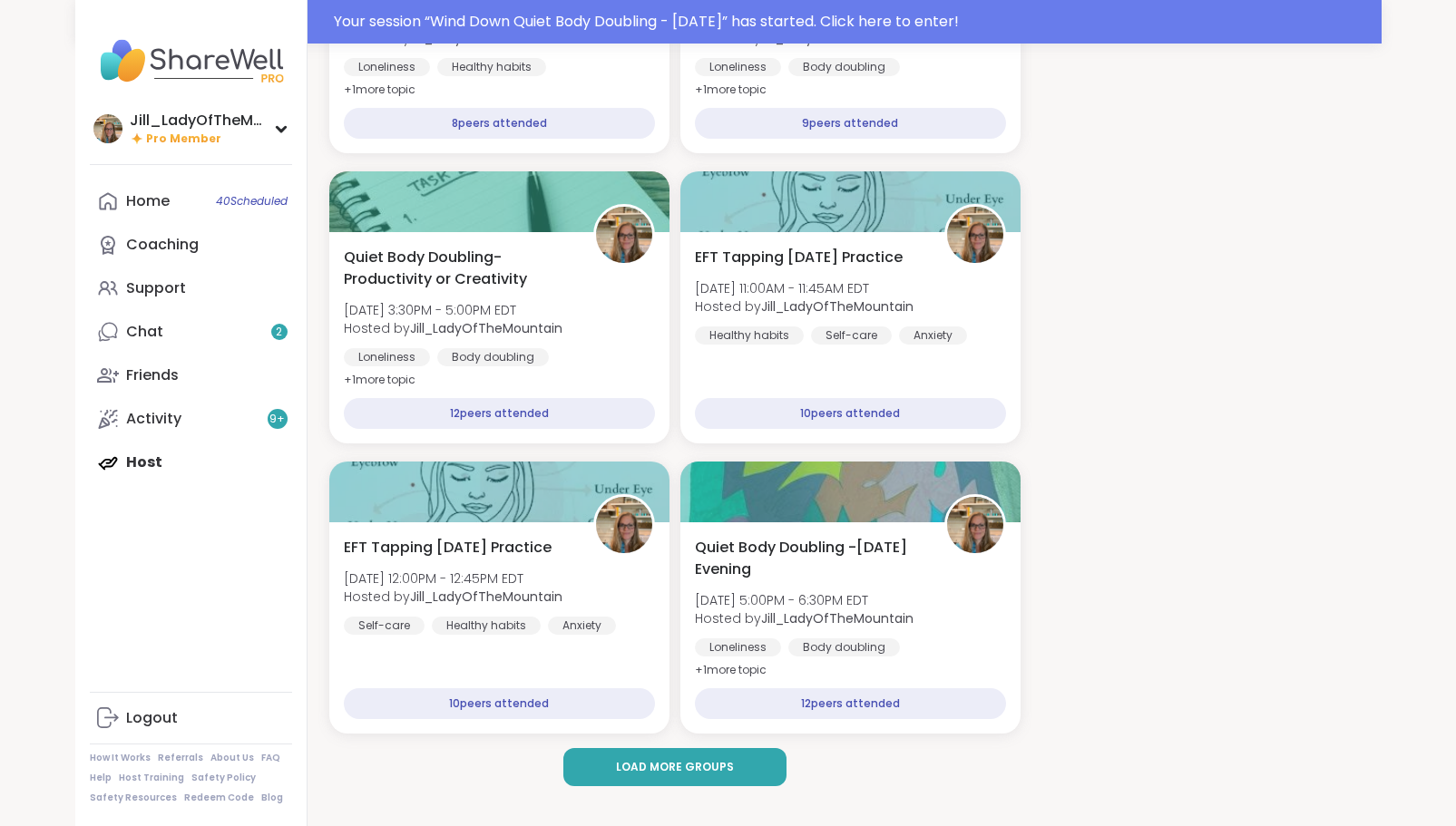
scroll to position [2370, 0]
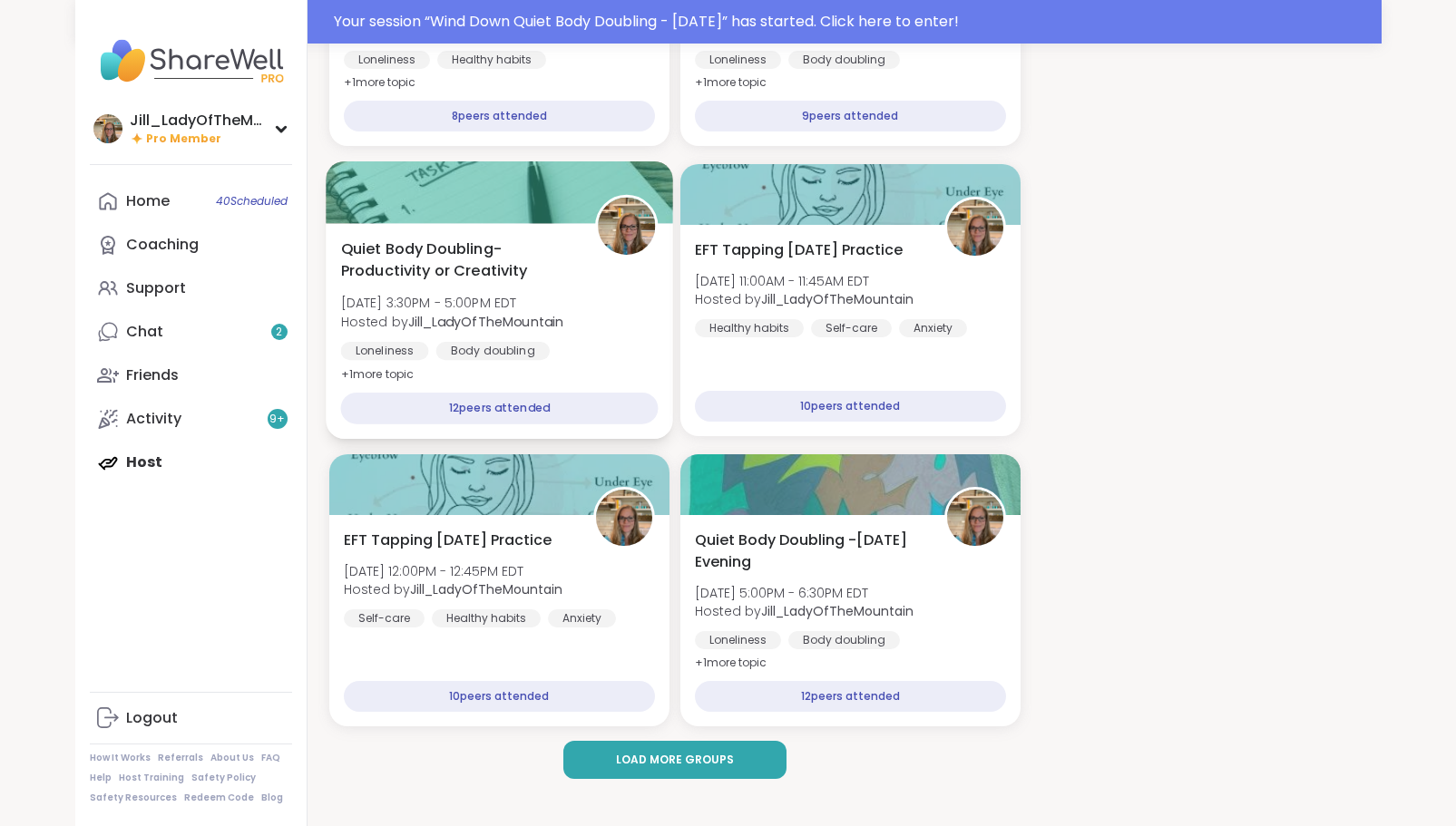
click at [587, 324] on div "Quiet Body Doubling- Productivity or Creativity [DATE] 3:30PM - 5:00PM EDT Host…" at bounding box center [499, 312] width 318 height 148
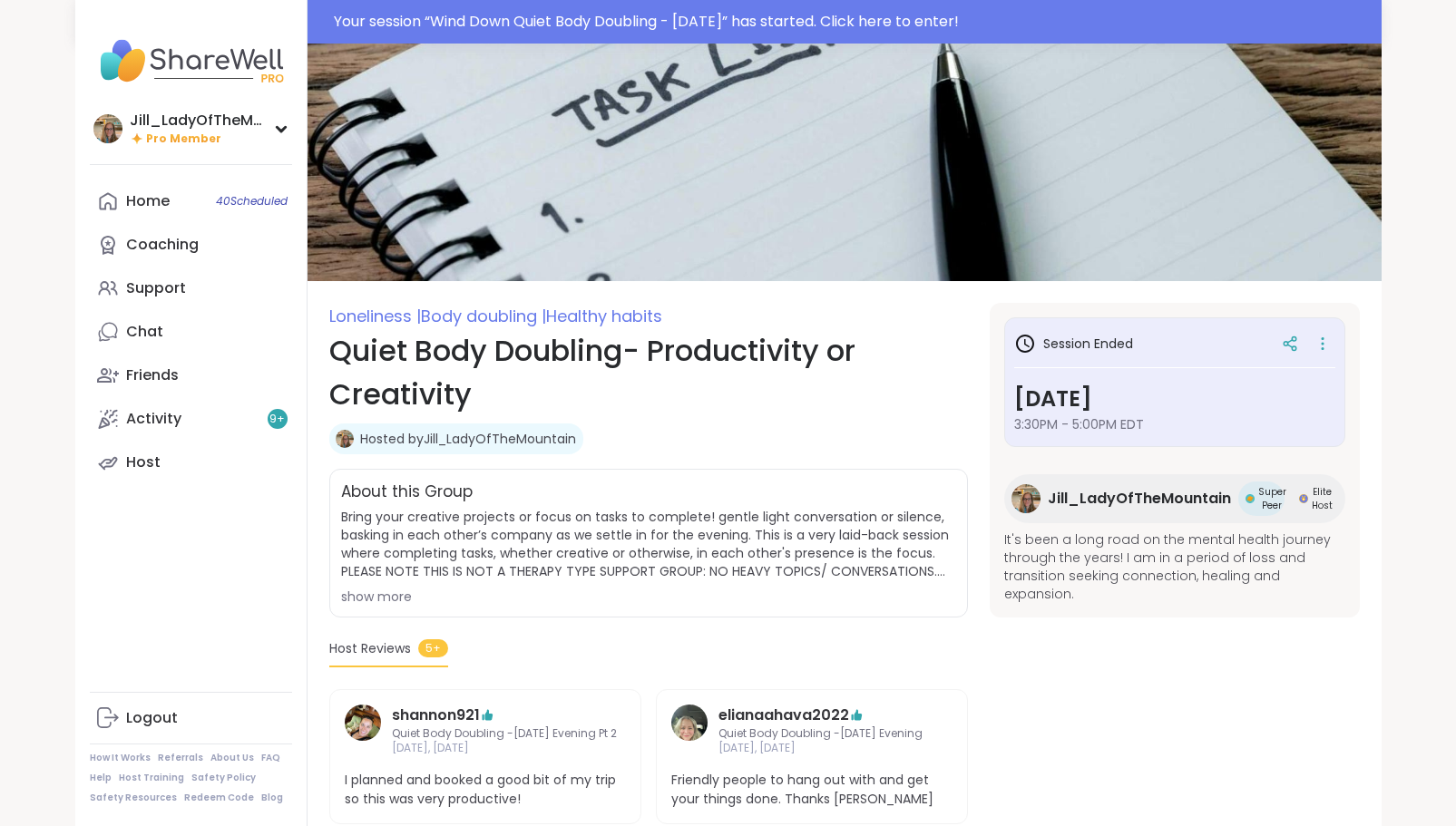
click at [1322, 303] on div "Session Ended [DATE] 3:30PM - 5:00PM EDT [PERSON_NAME] Super Peer Elite Host It…" at bounding box center [1175, 460] width 370 height 315
click at [1326, 349] on icon at bounding box center [1322, 343] width 18 height 25
click at [1206, 422] on button "Copy Session" at bounding box center [1226, 433] width 203 height 41
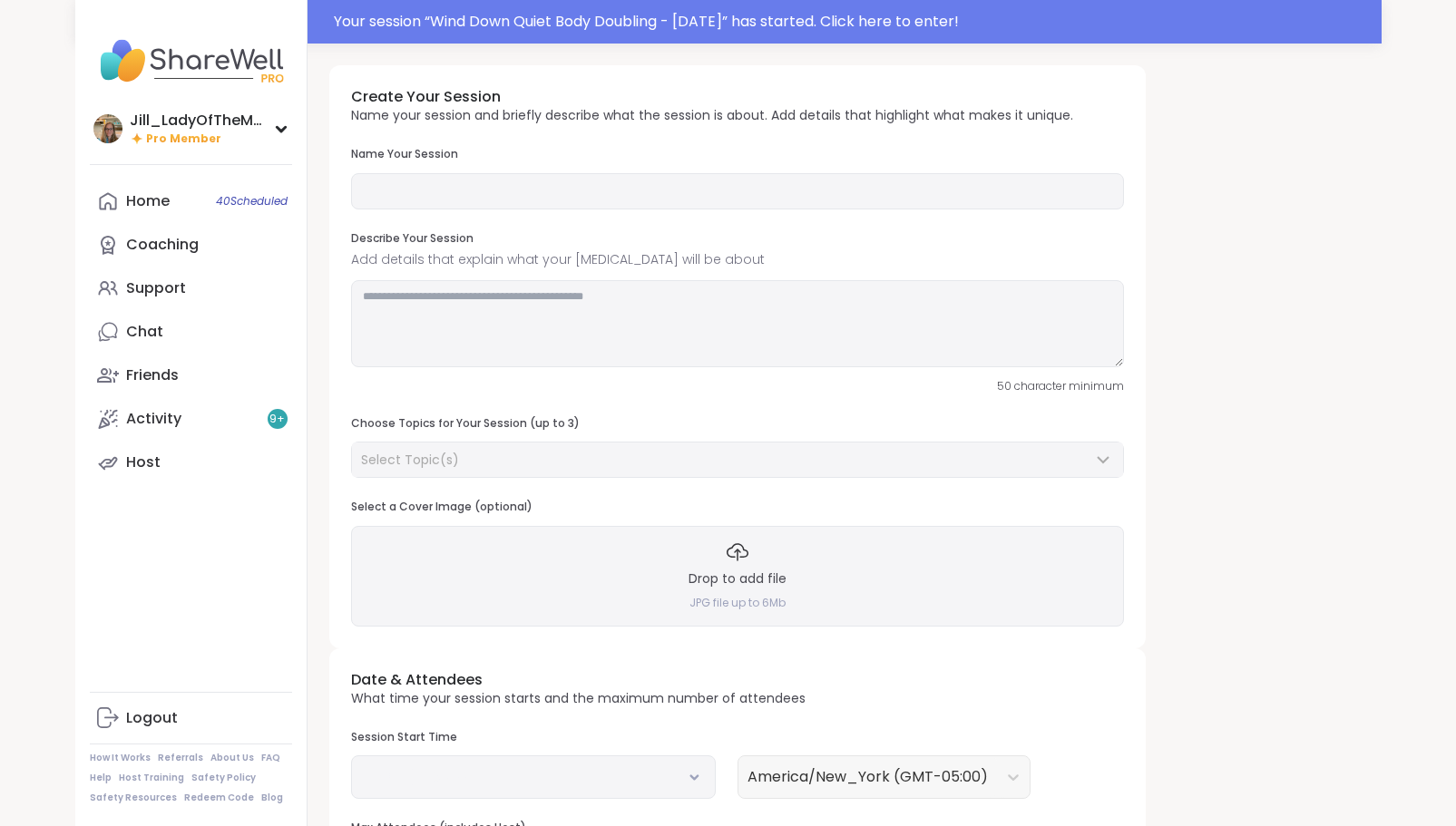
type input "**********"
type textarea "**********"
type input "**"
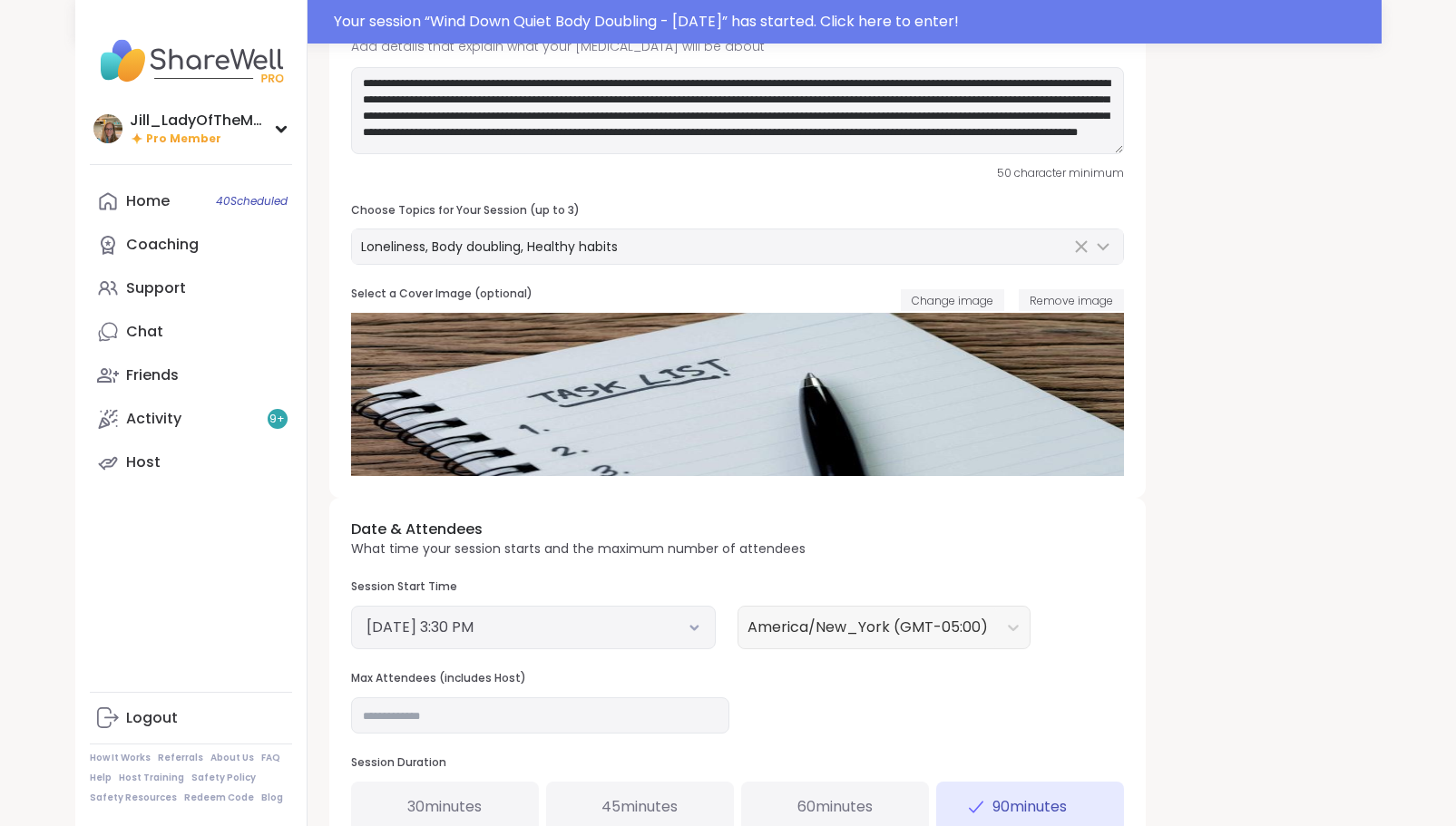
scroll to position [282, 0]
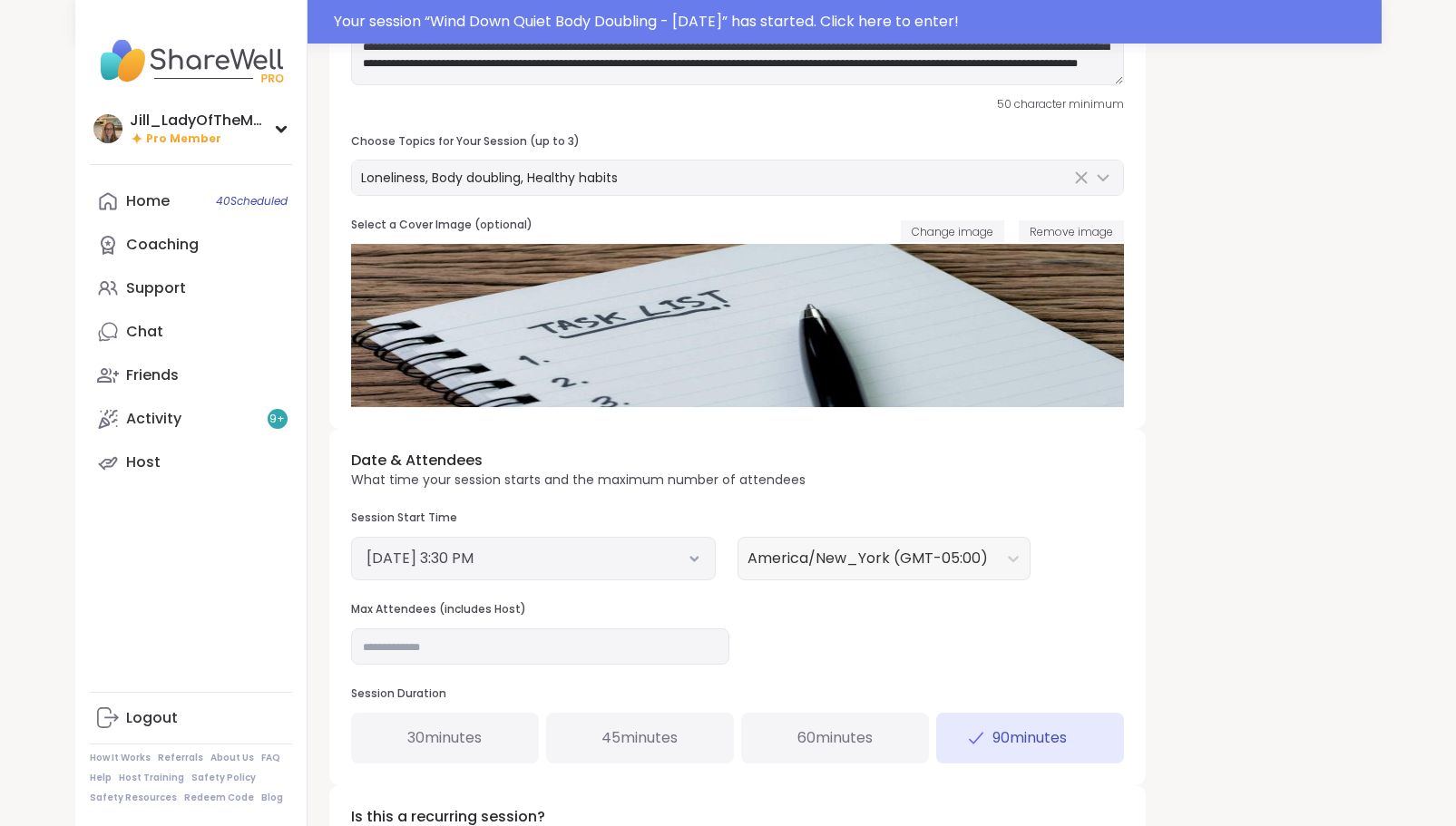
click at [696, 558] on icon at bounding box center [693, 560] width 7 height 4
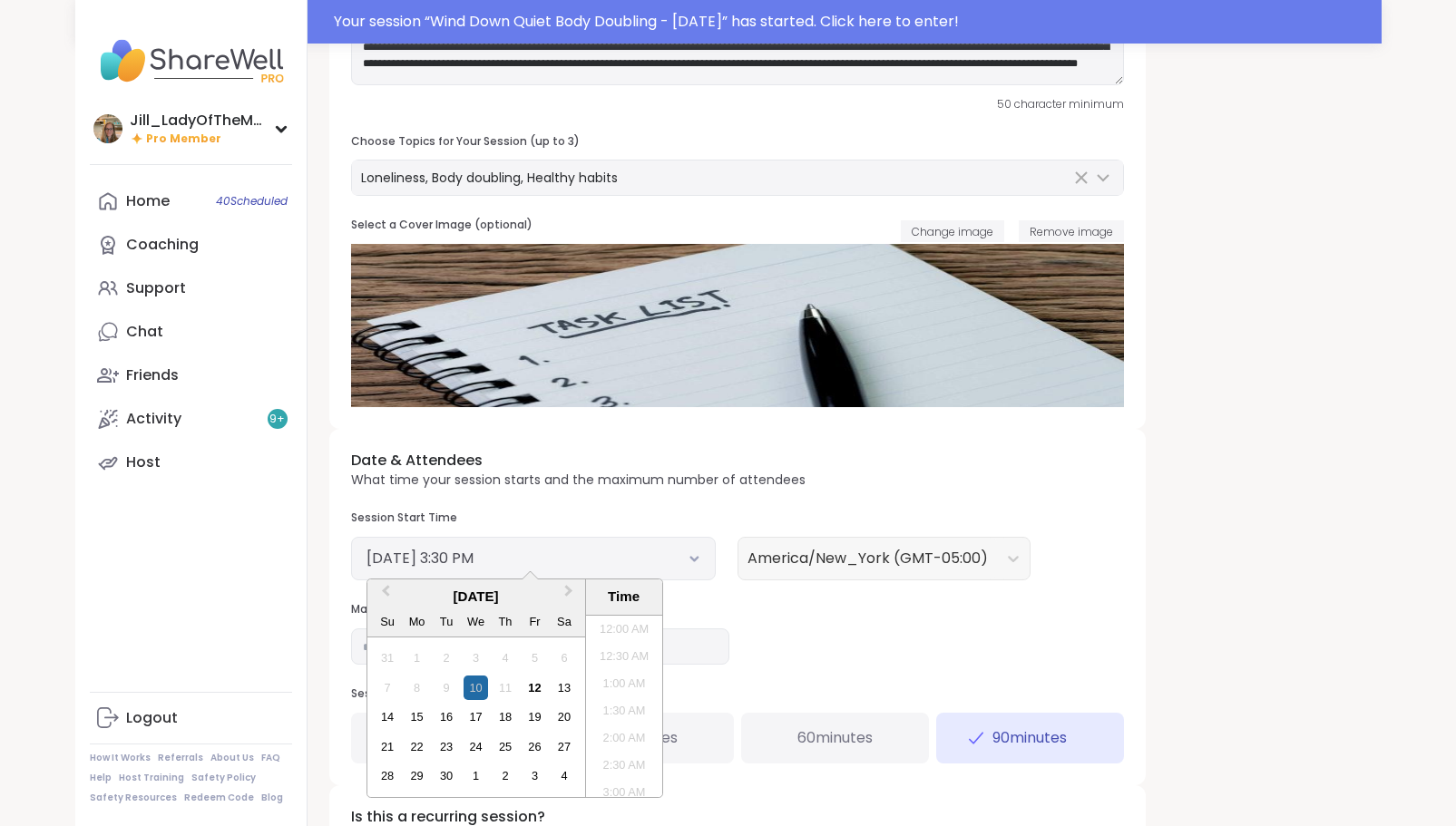
scroll to position [766, 0]
click at [557, 679] on div "13" at bounding box center [564, 688] width 24 height 24
click at [625, 683] on li "5:30 PM" at bounding box center [624, 688] width 78 height 27
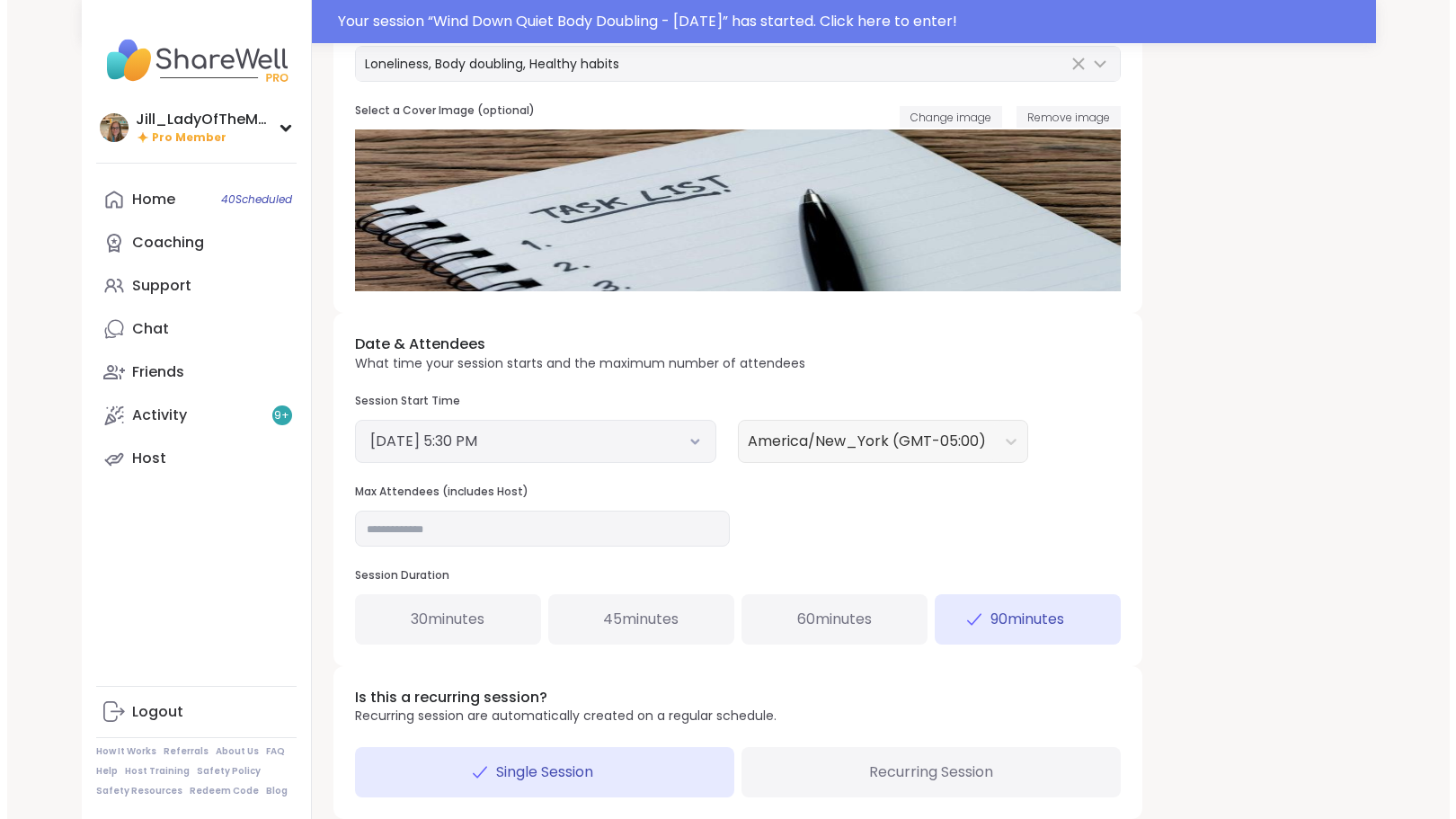
scroll to position [490, 0]
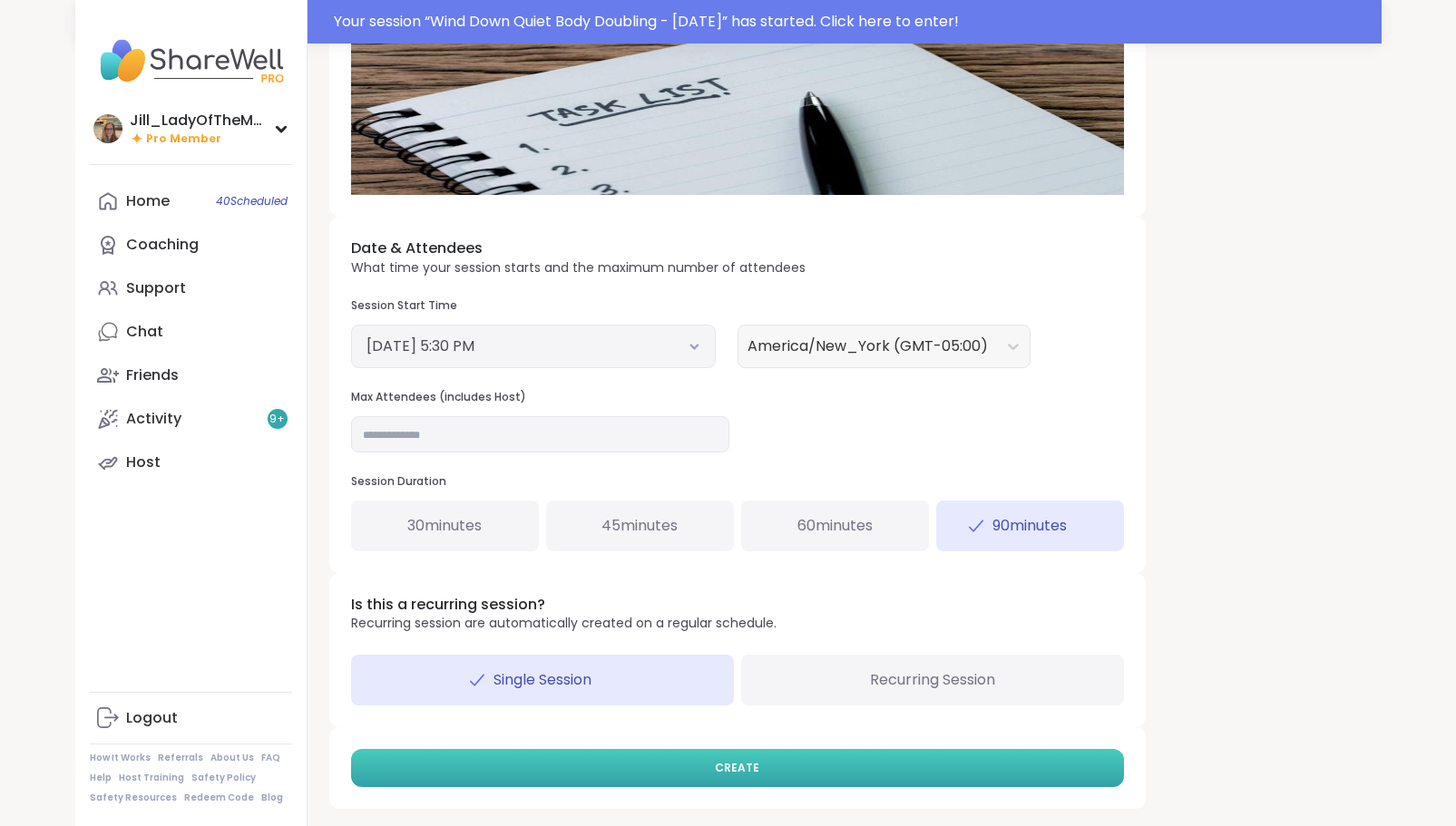
click at [808, 773] on button "CREATE" at bounding box center [737, 768] width 773 height 38
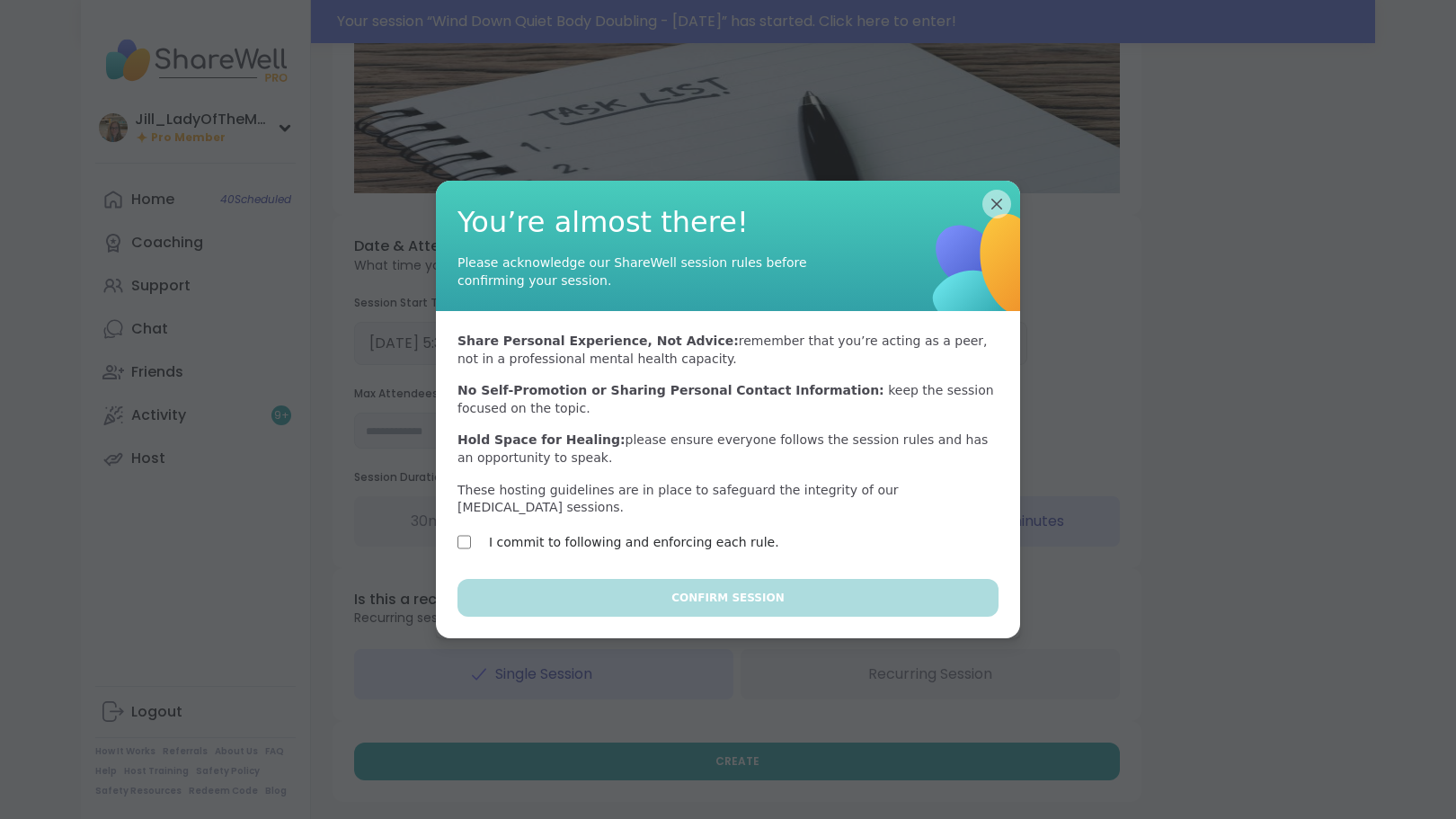
click at [595, 522] on div "Share Personal Experience, Not Advice: remember that you’re acting as a peer, n…" at bounding box center [728, 445] width 584 height 268
click at [597, 534] on label "I commit to following and enforcing each rule." at bounding box center [634, 542] width 291 height 21
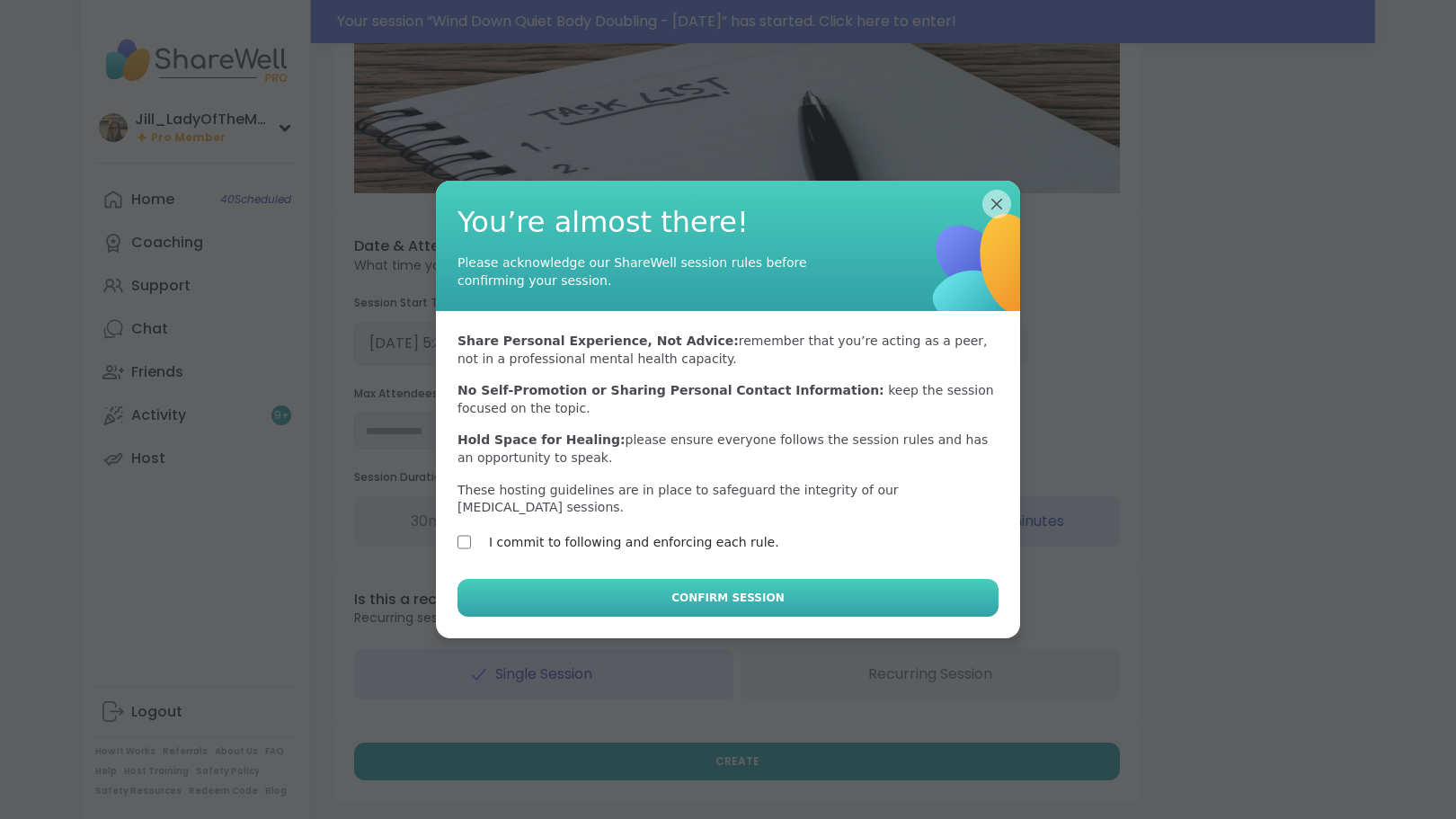
click at [670, 591] on button "Confirm Session" at bounding box center [728, 598] width 541 height 38
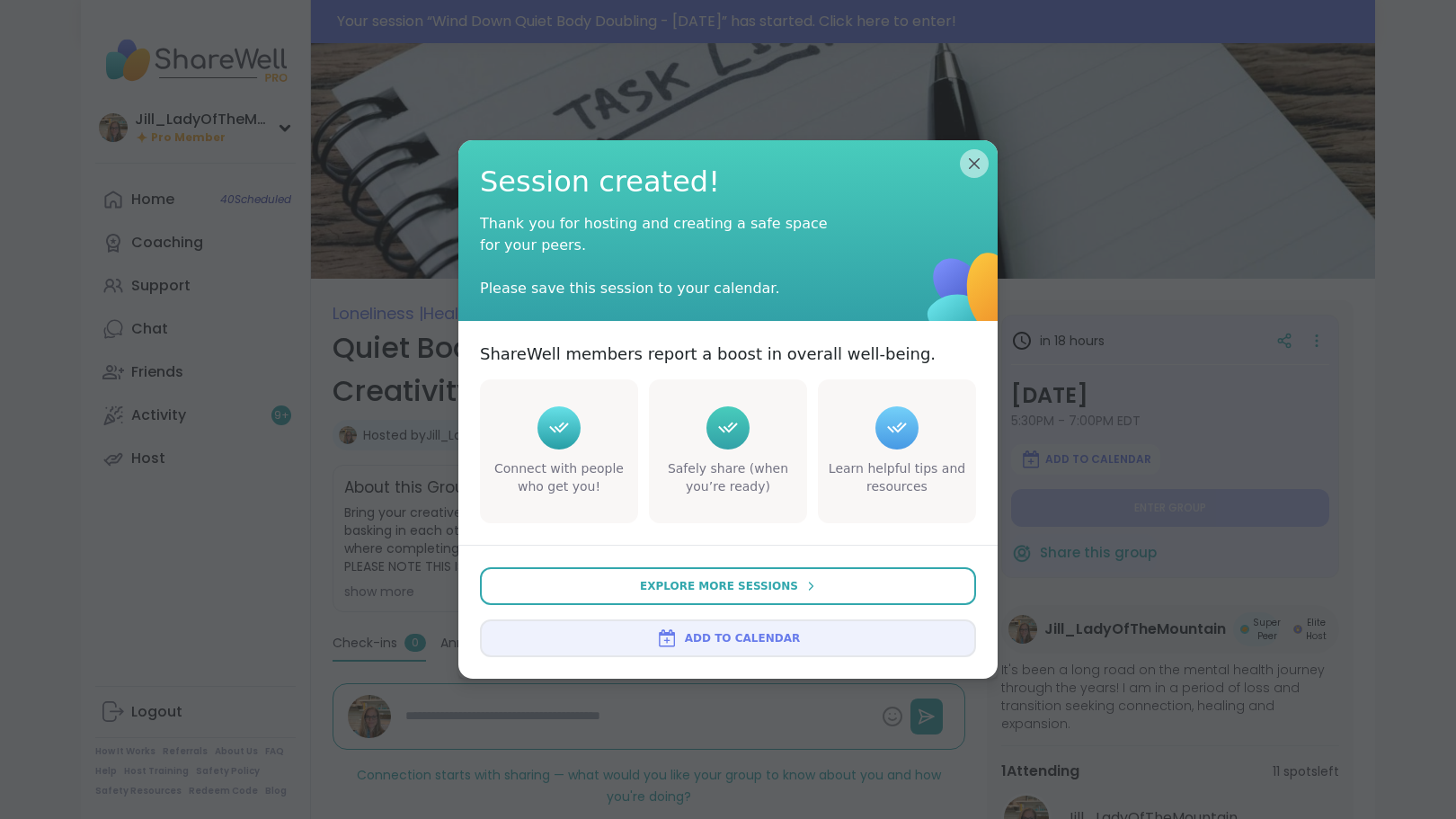
click at [699, 632] on span "Add to Calendar" at bounding box center [743, 637] width 115 height 16
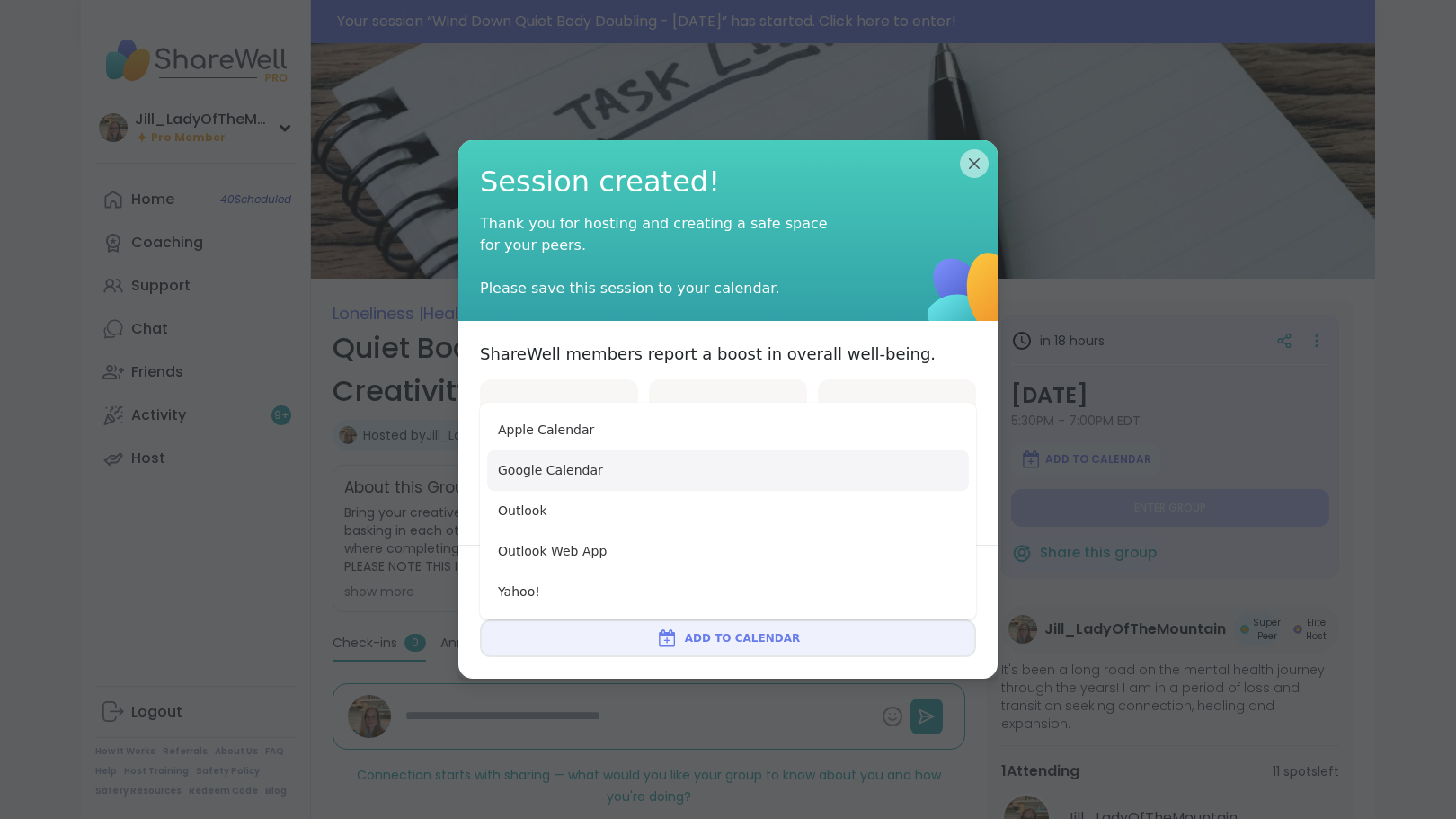
click at [650, 478] on button "Google Calendar" at bounding box center [728, 471] width 482 height 41
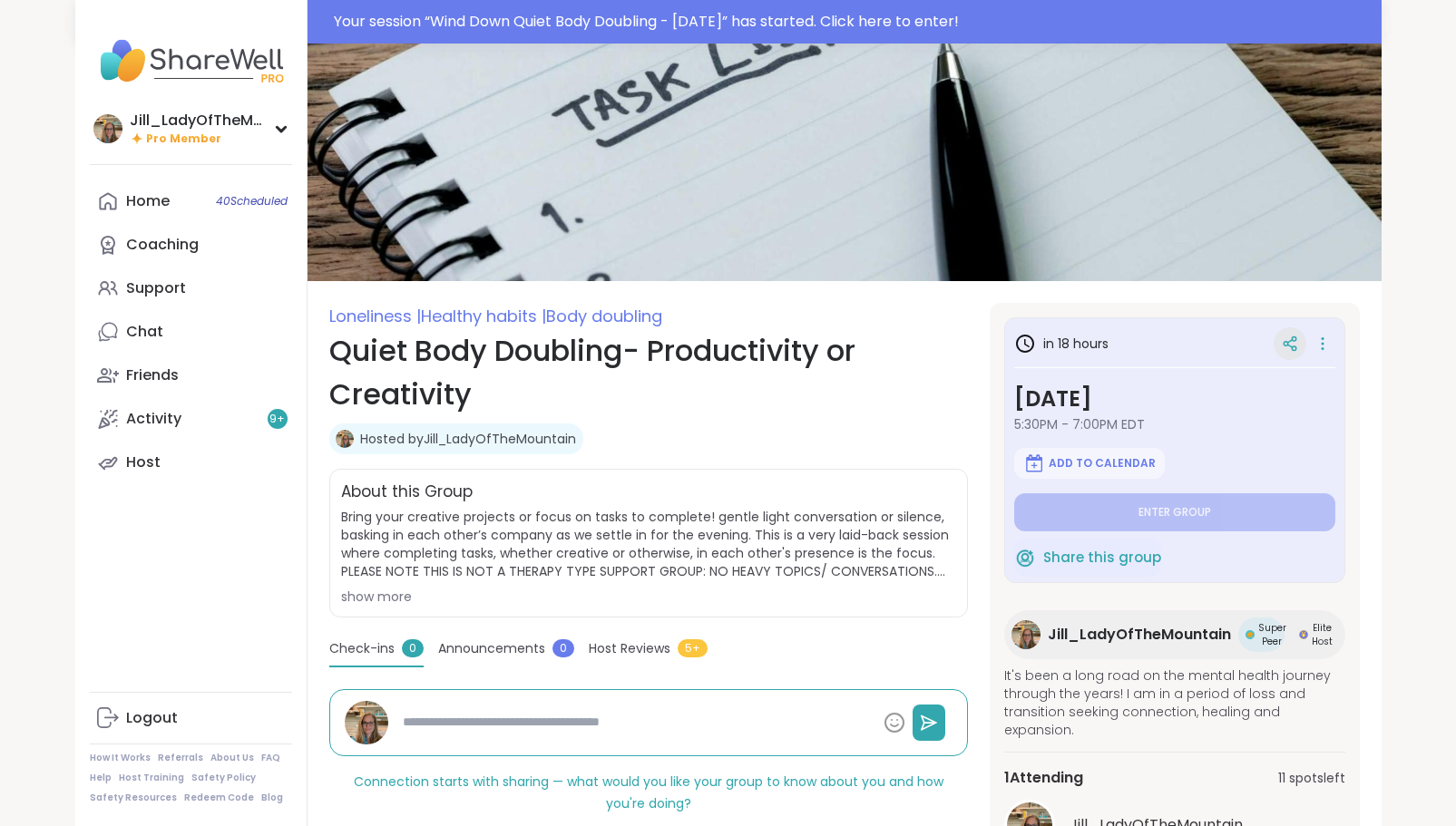
click at [1296, 340] on icon at bounding box center [1290, 343] width 16 height 16
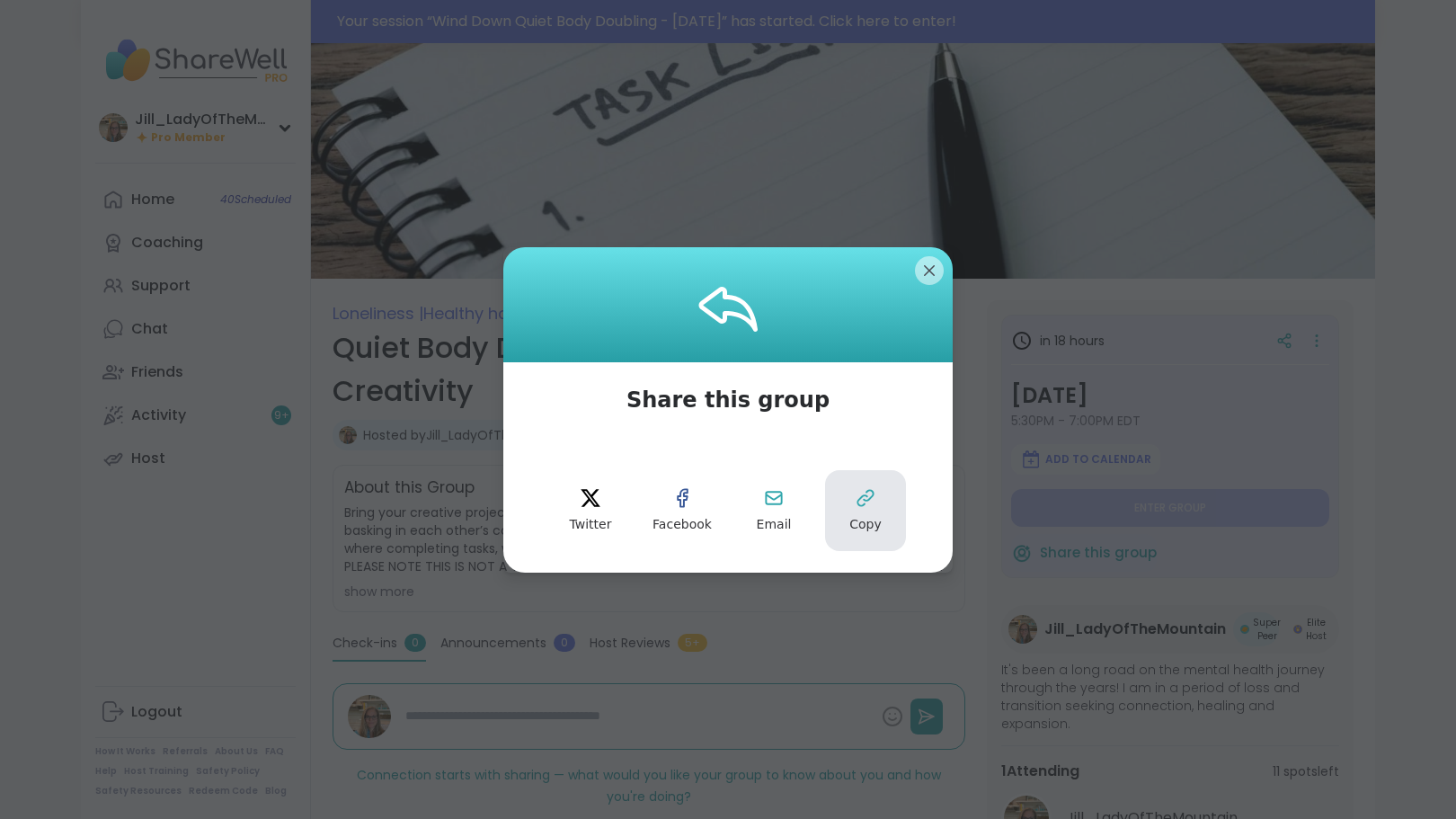
click at [860, 502] on icon at bounding box center [865, 498] width 21 height 21
type textarea "*"
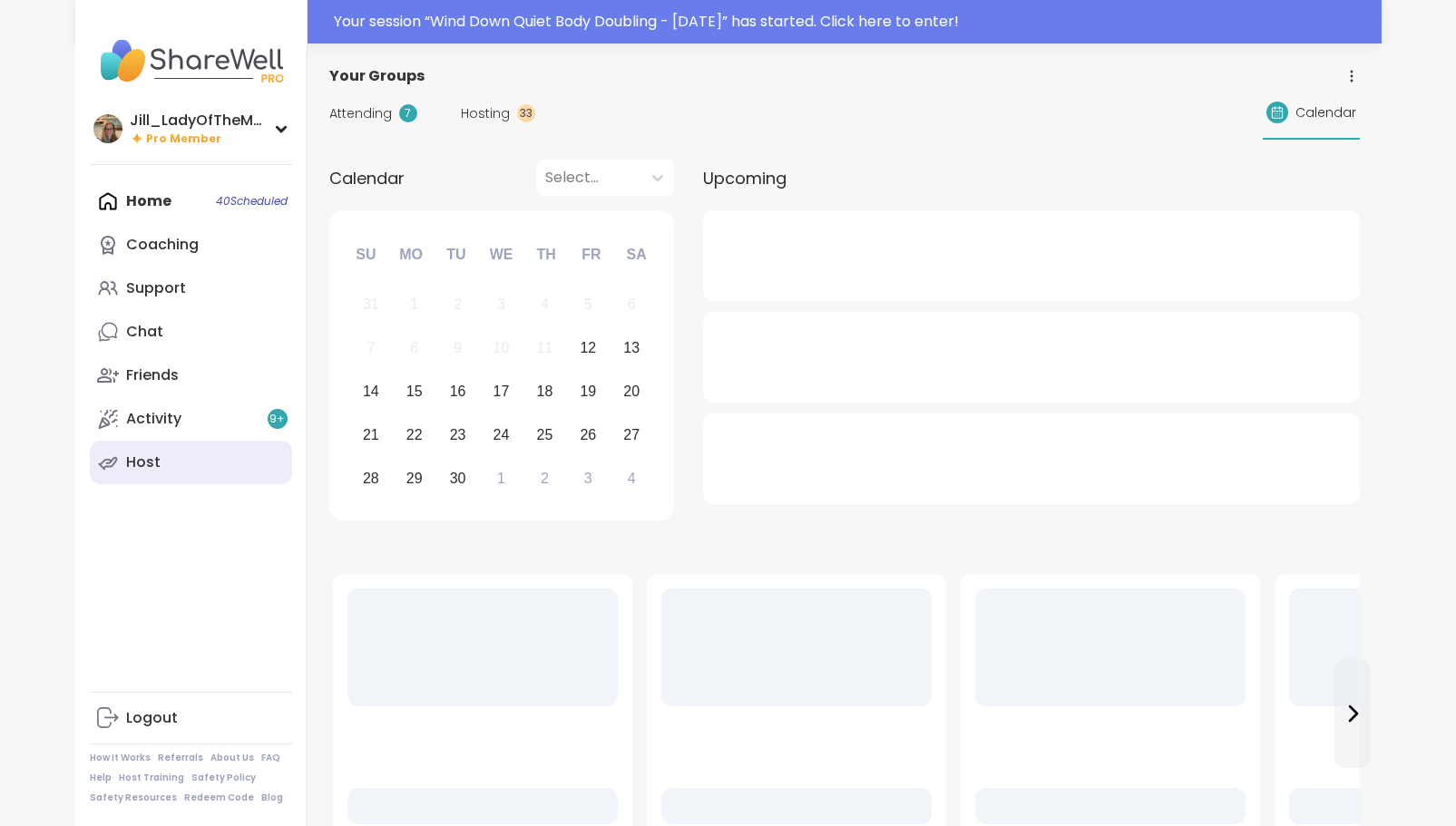
click at [232, 466] on link "Host" at bounding box center [191, 463] width 202 height 44
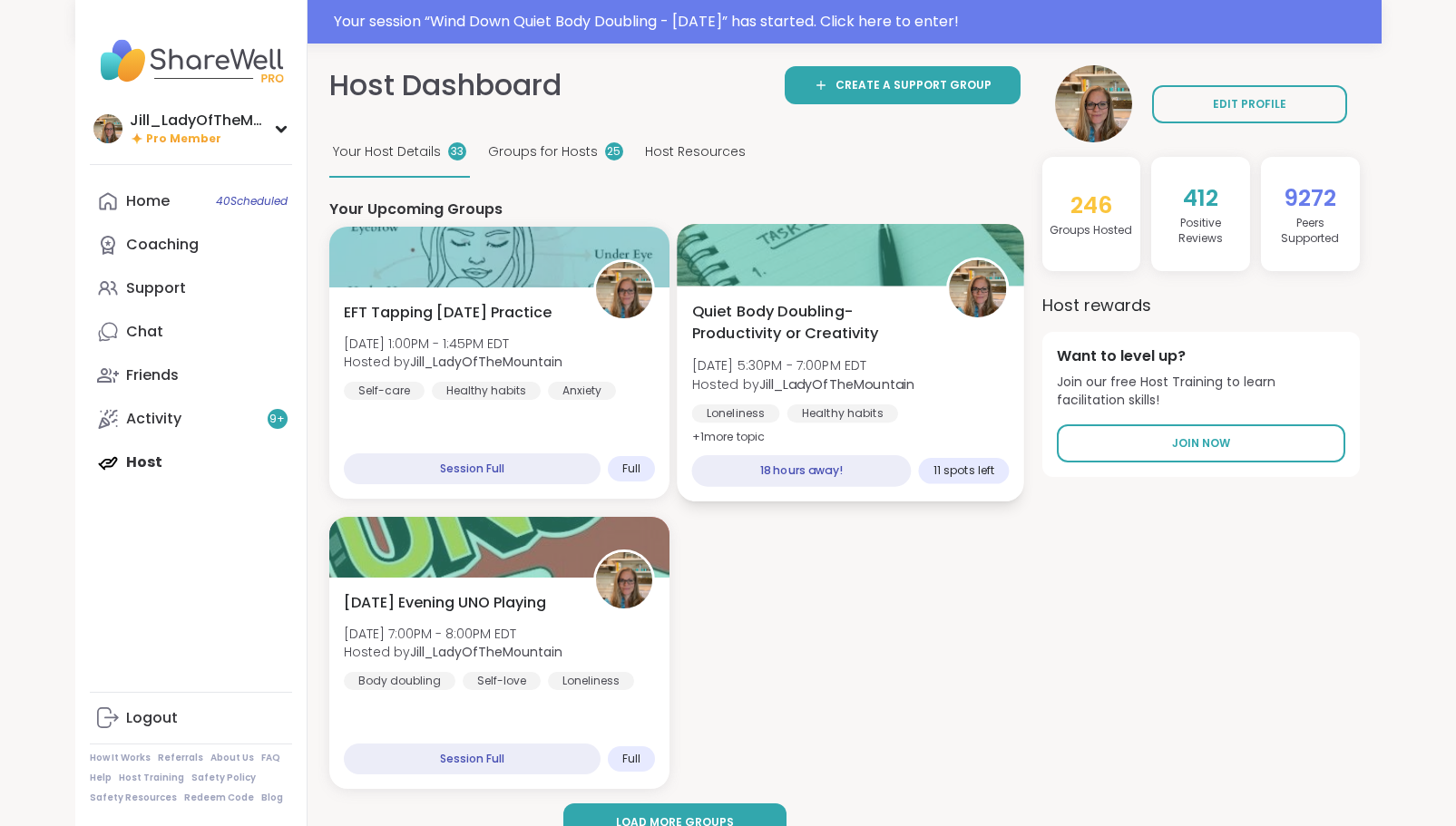
drag, startPoint x: 842, startPoint y: 367, endPoint x: 793, endPoint y: 382, distance: 51.2
click at [793, 382] on b "Jill_LadyOfTheMountain" at bounding box center [836, 383] width 155 height 18
click at [757, 246] on div at bounding box center [850, 255] width 348 height 62
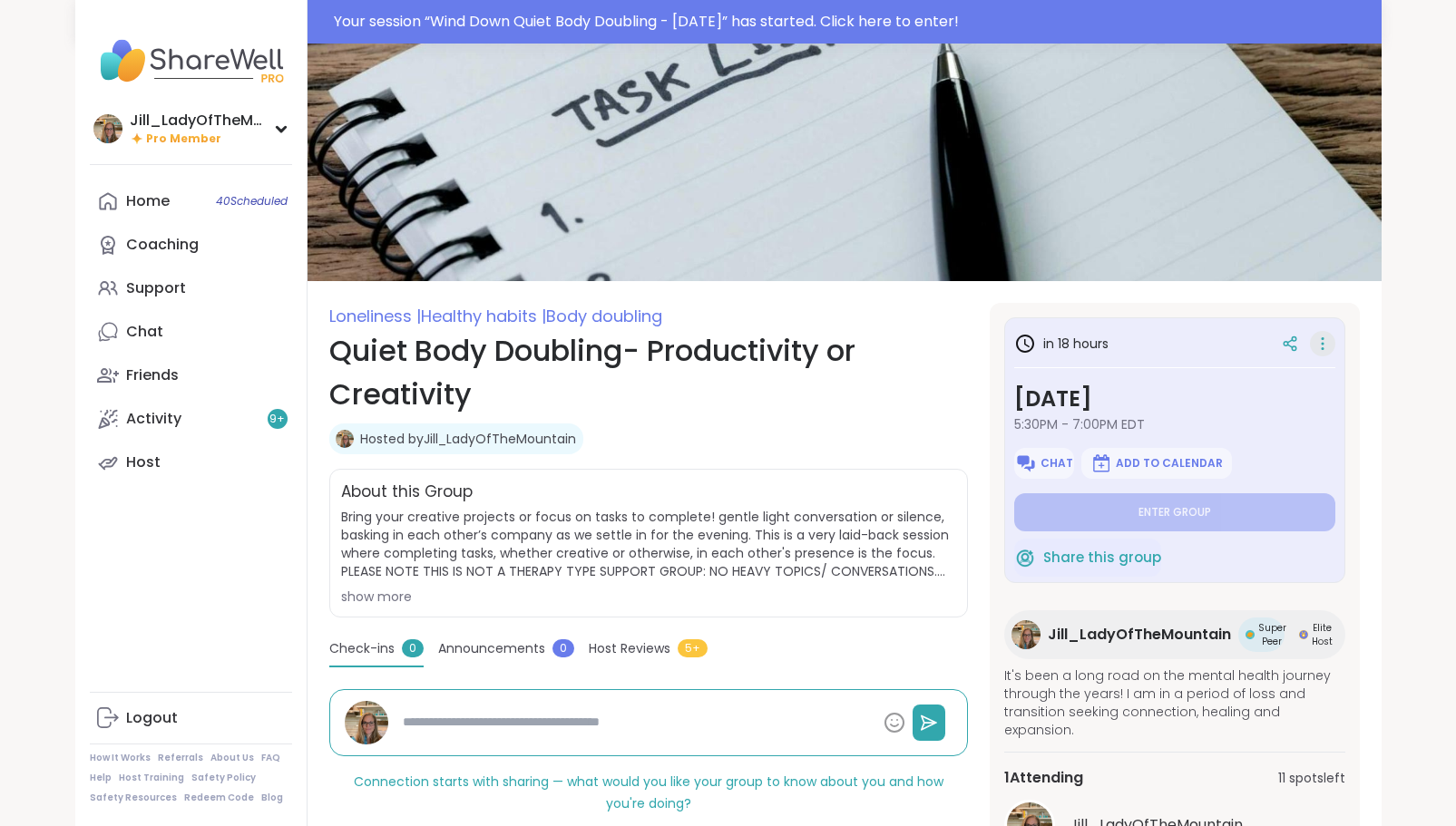
click at [1317, 339] on icon at bounding box center [1322, 343] width 18 height 25
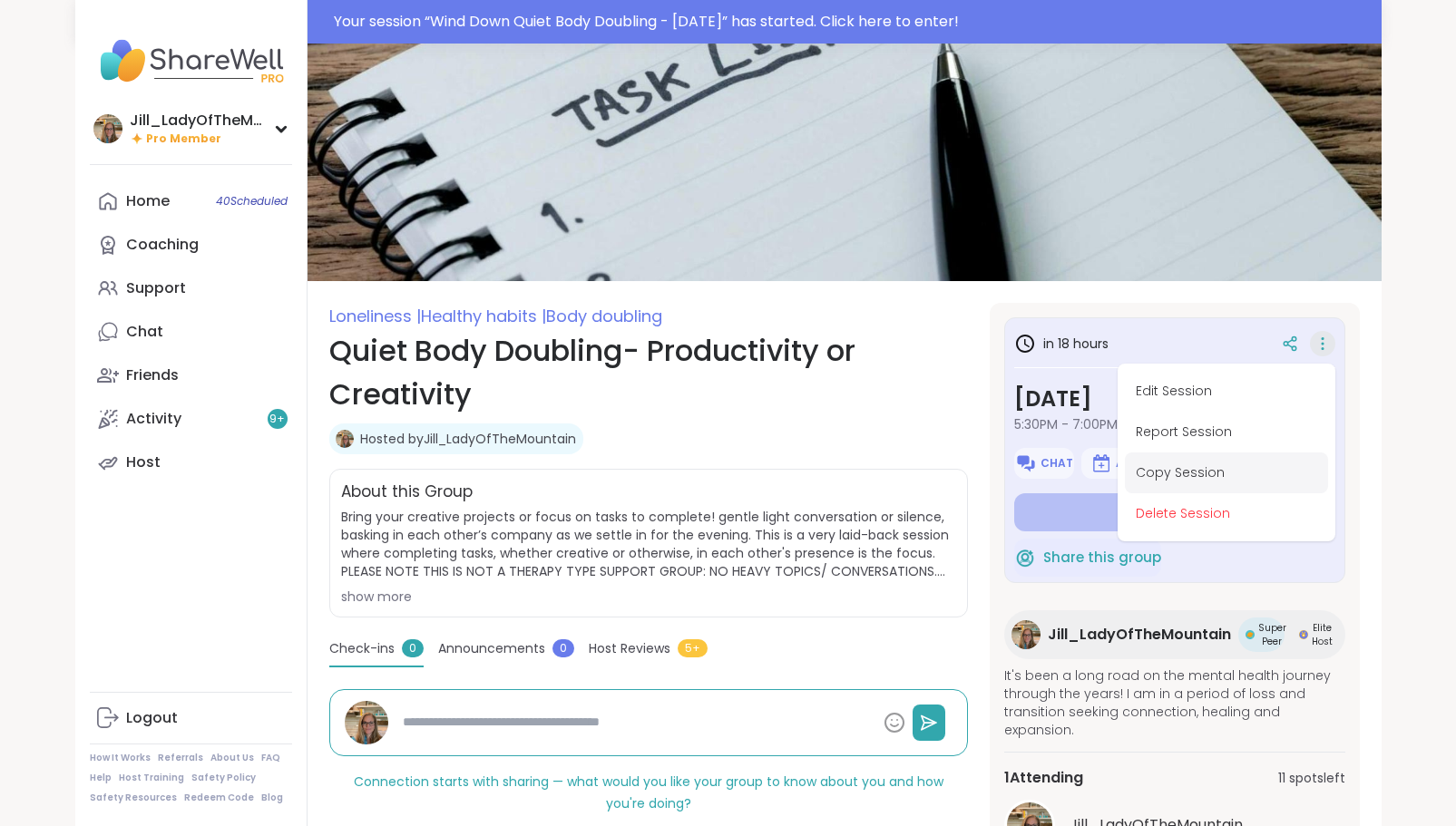
click at [1203, 470] on button "Copy Session" at bounding box center [1226, 473] width 203 height 41
type textarea "*"
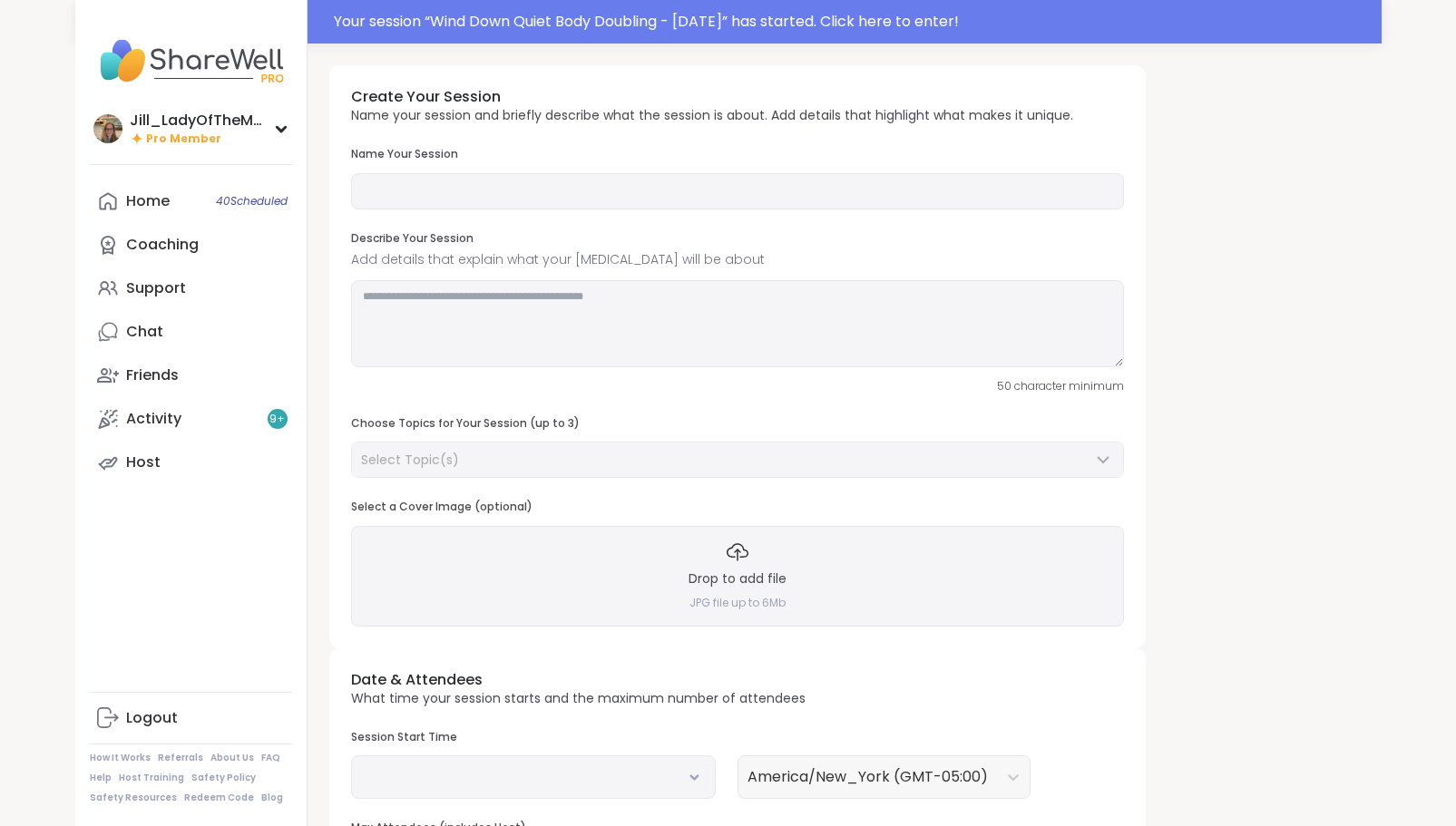
type input "**********"
type textarea "**********"
type input "**"
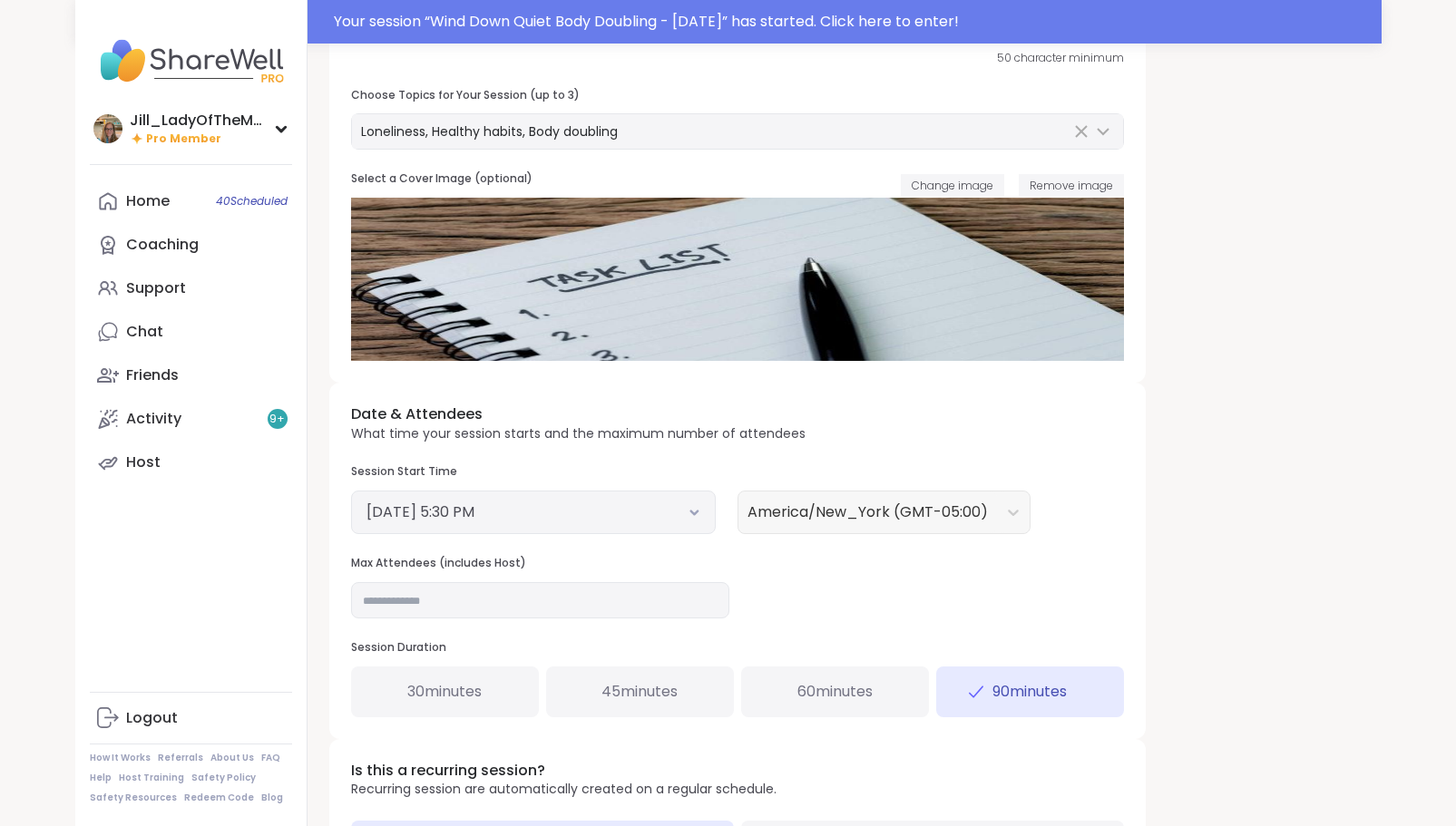
scroll to position [345, 0]
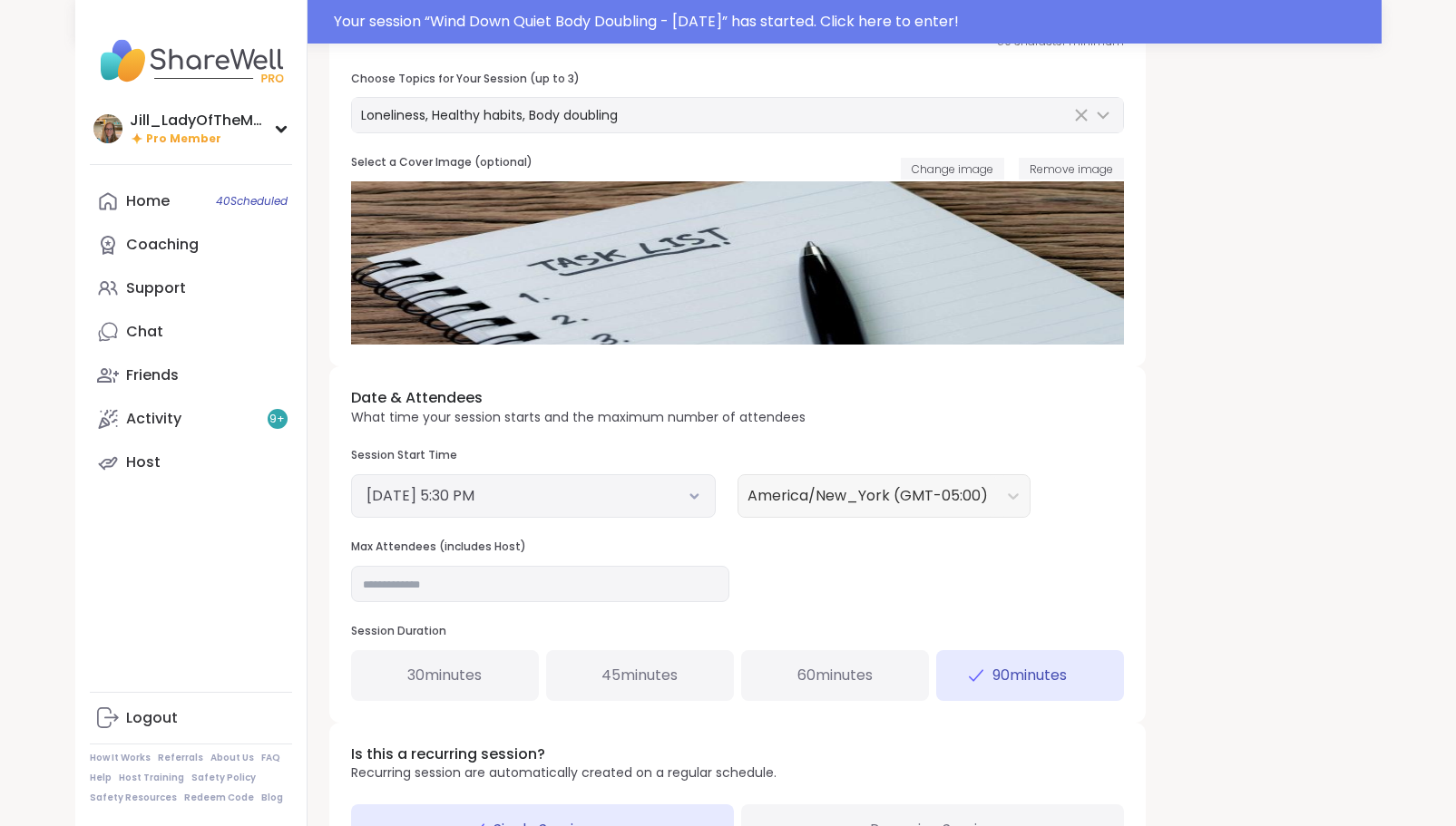
click at [692, 495] on icon at bounding box center [693, 497] width 7 height 4
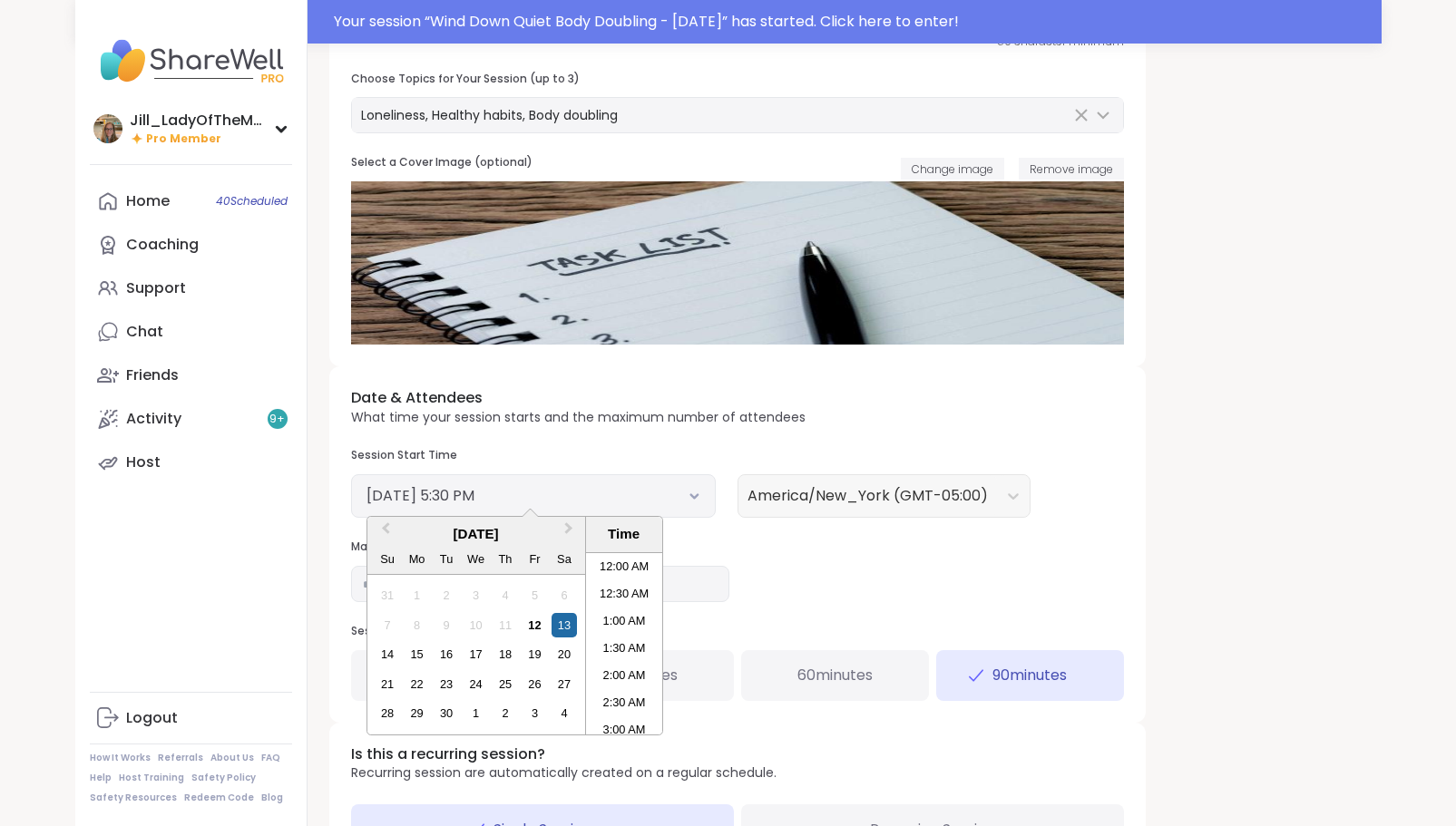
scroll to position [876, 0]
click at [624, 557] on li "4:00 PM" at bounding box center [624, 562] width 78 height 27
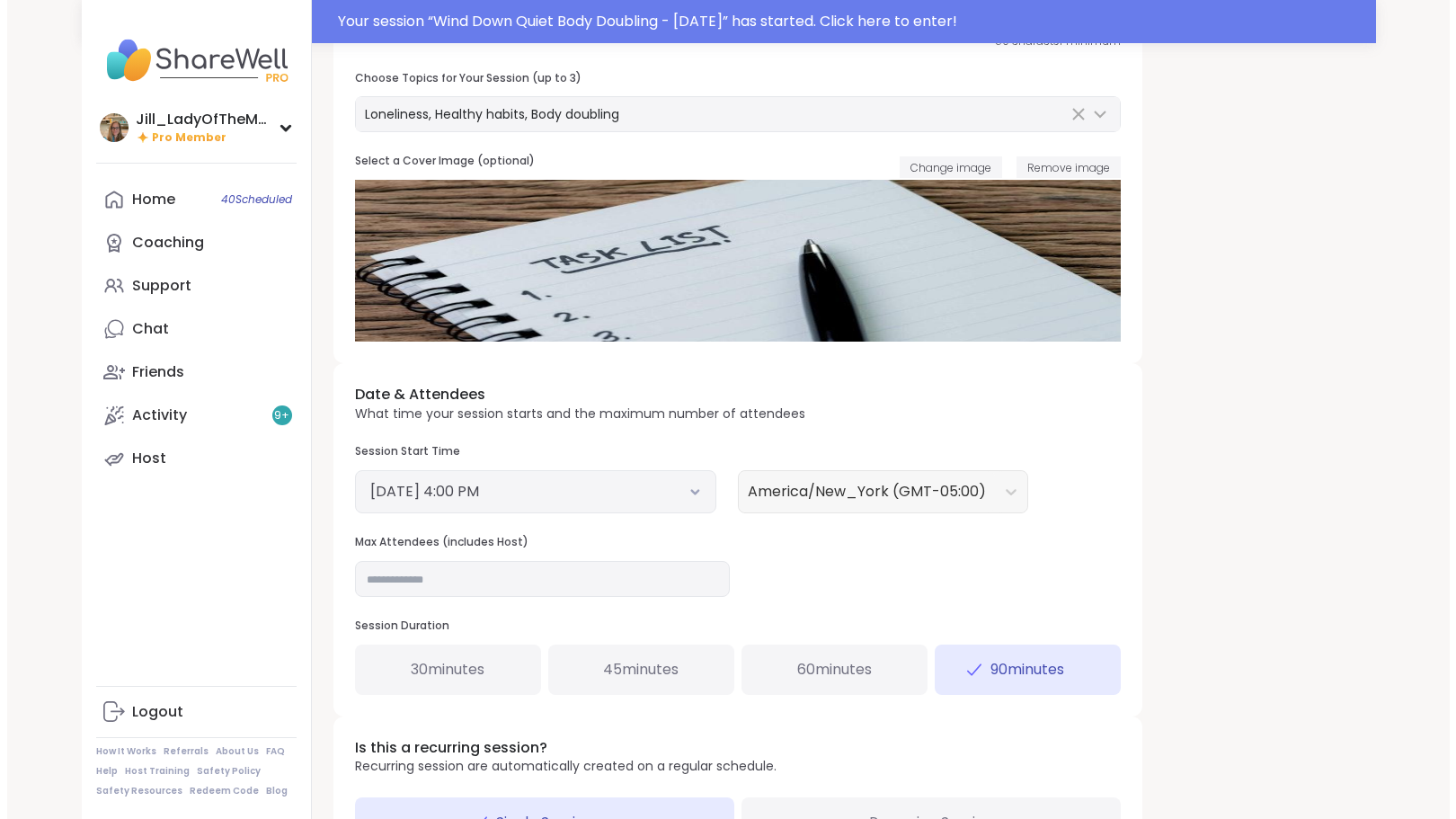
scroll to position [490, 0]
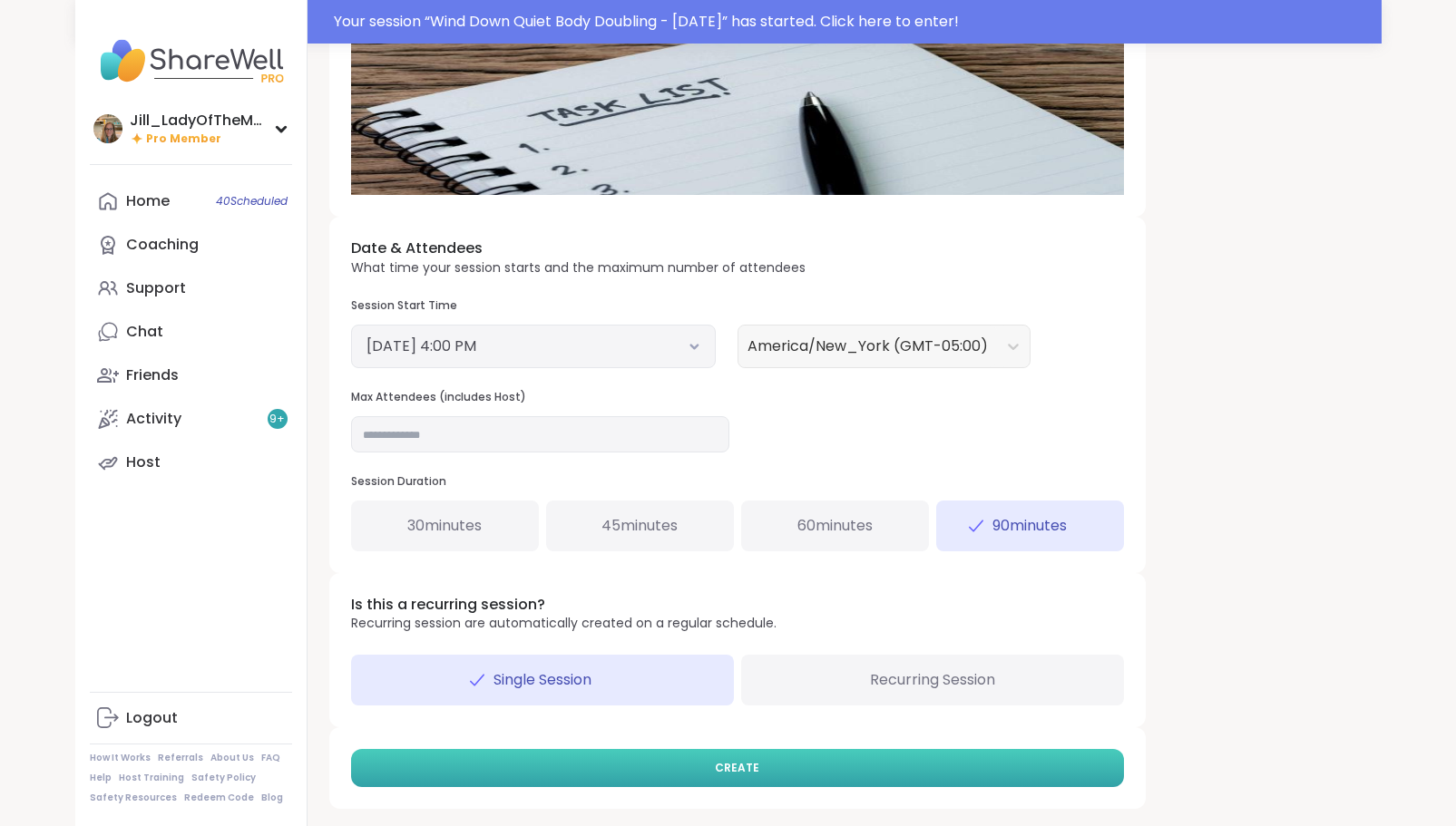
click at [783, 763] on button "CREATE" at bounding box center [737, 768] width 773 height 38
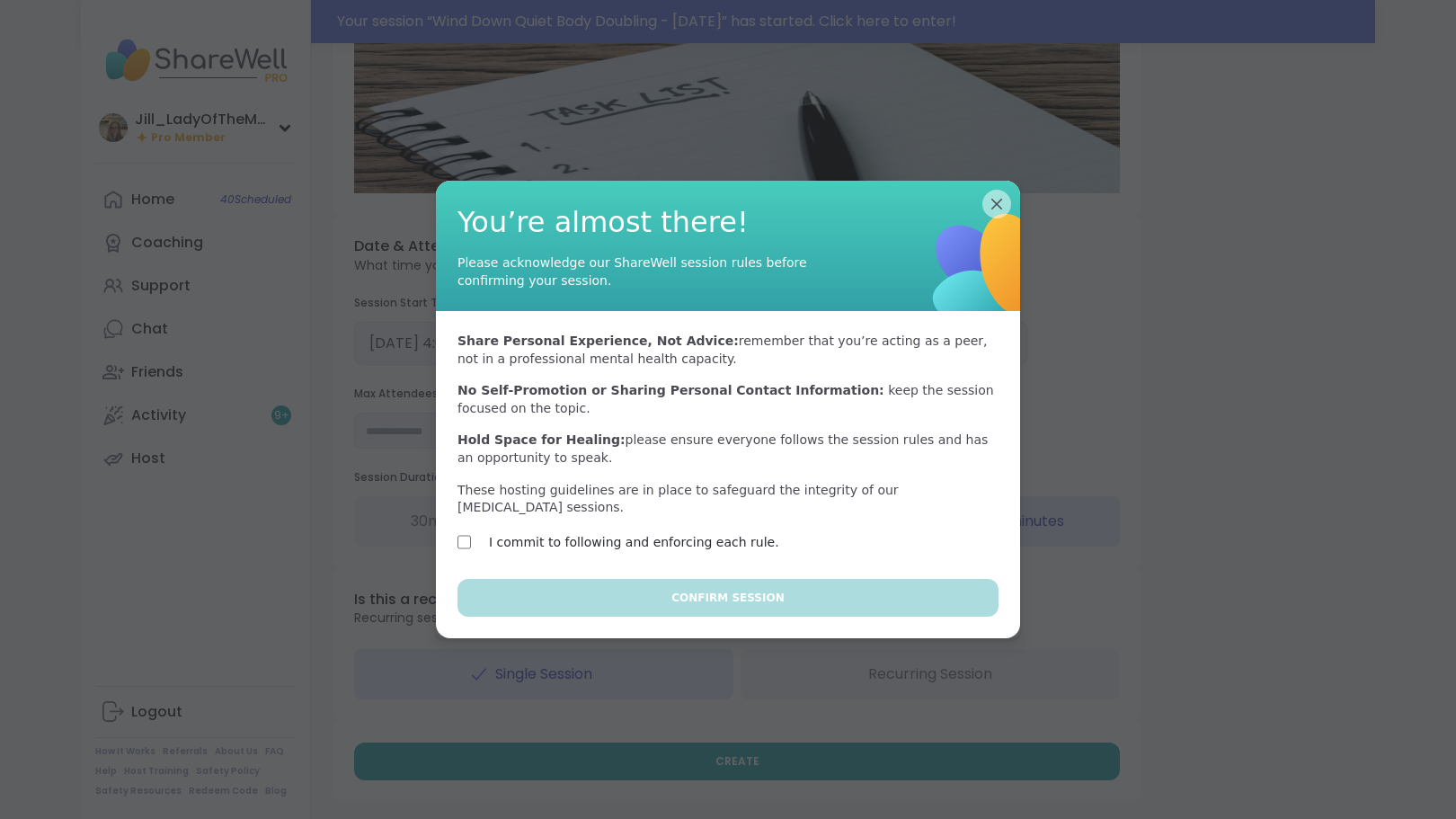
click at [723, 532] on label "I commit to following and enforcing each rule." at bounding box center [634, 542] width 291 height 21
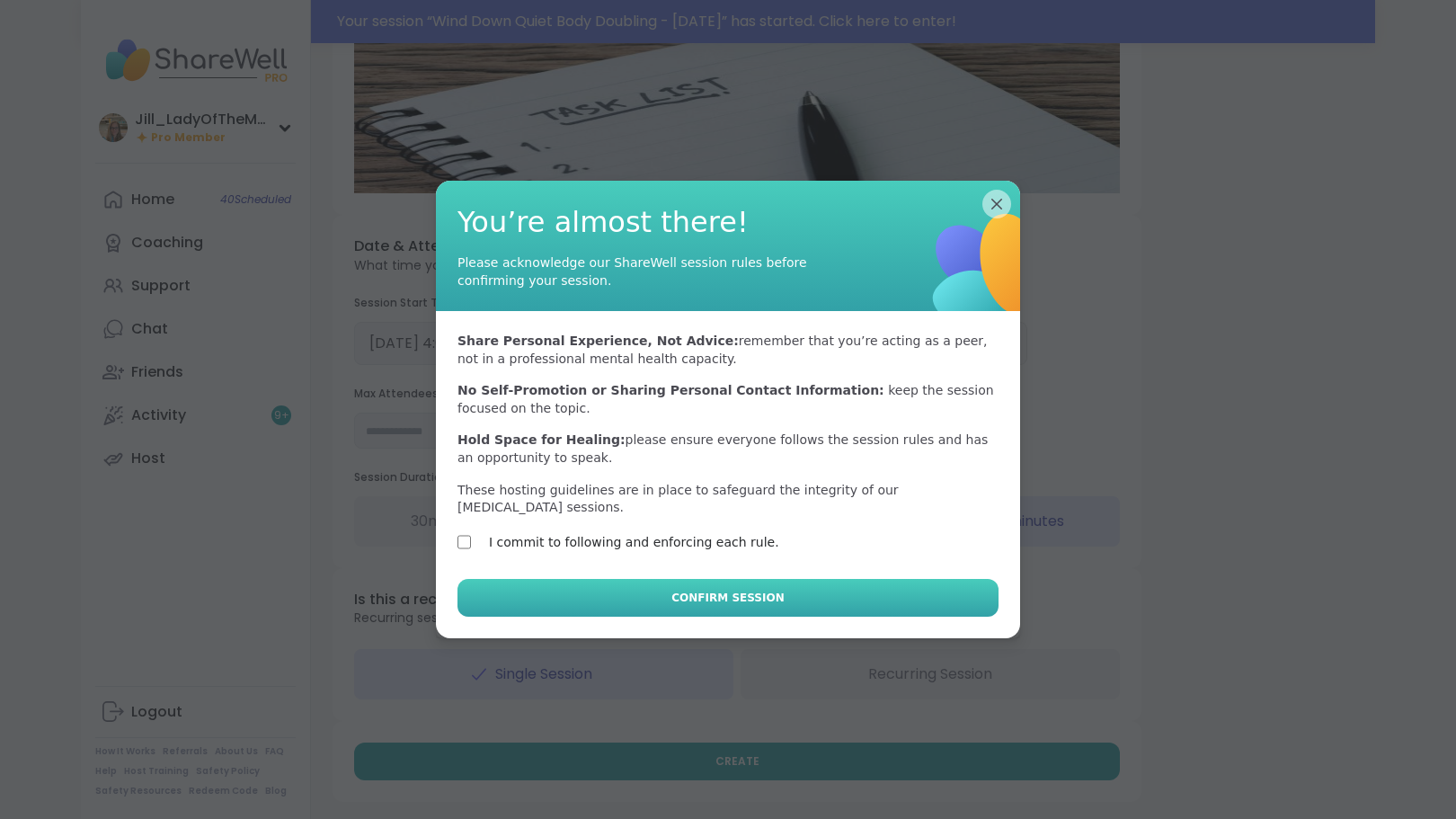
click at [736, 590] on span "Confirm Session" at bounding box center [727, 598] width 112 height 16
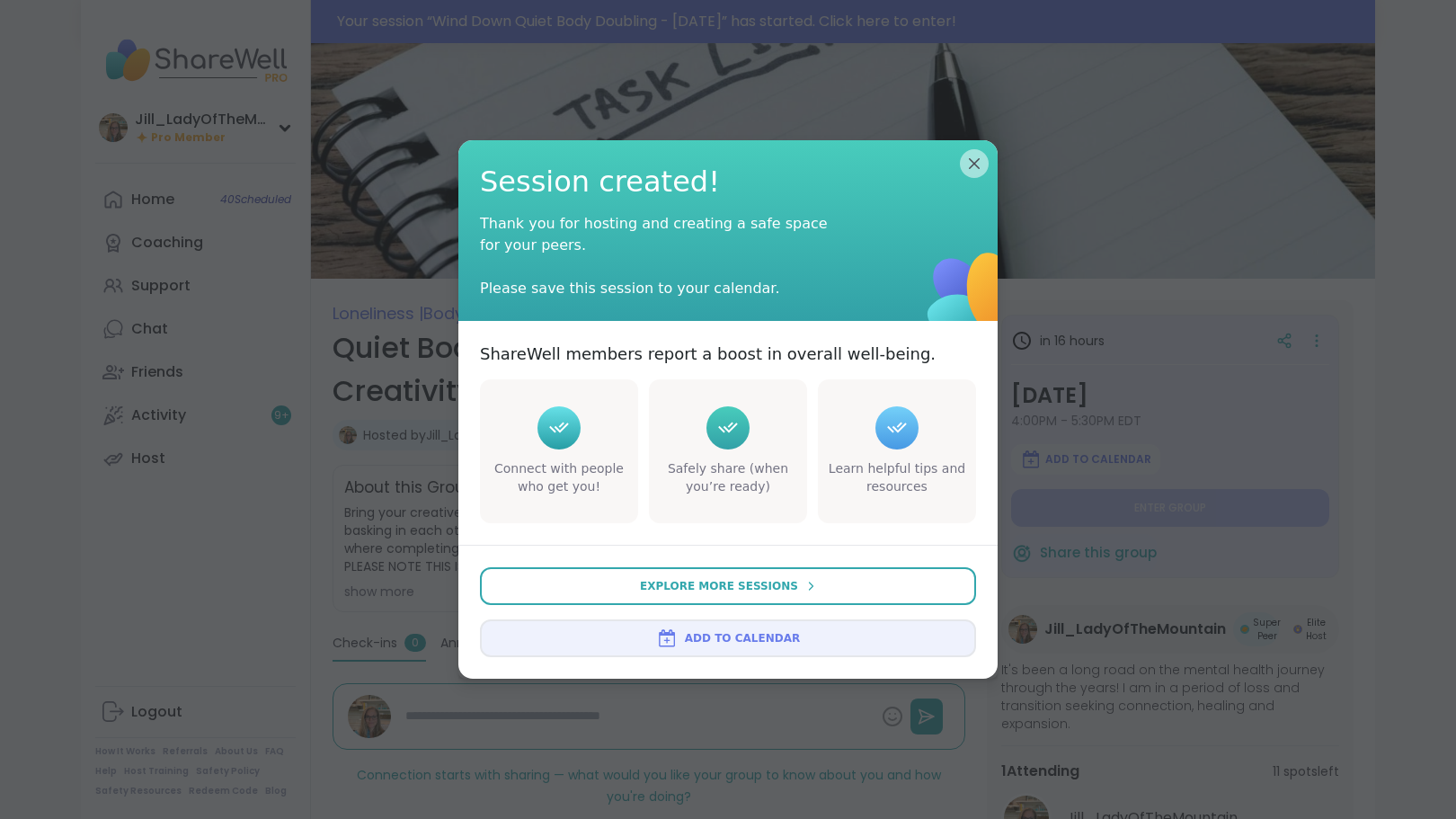
click at [725, 647] on button "Add to Calendar" at bounding box center [728, 638] width 496 height 38
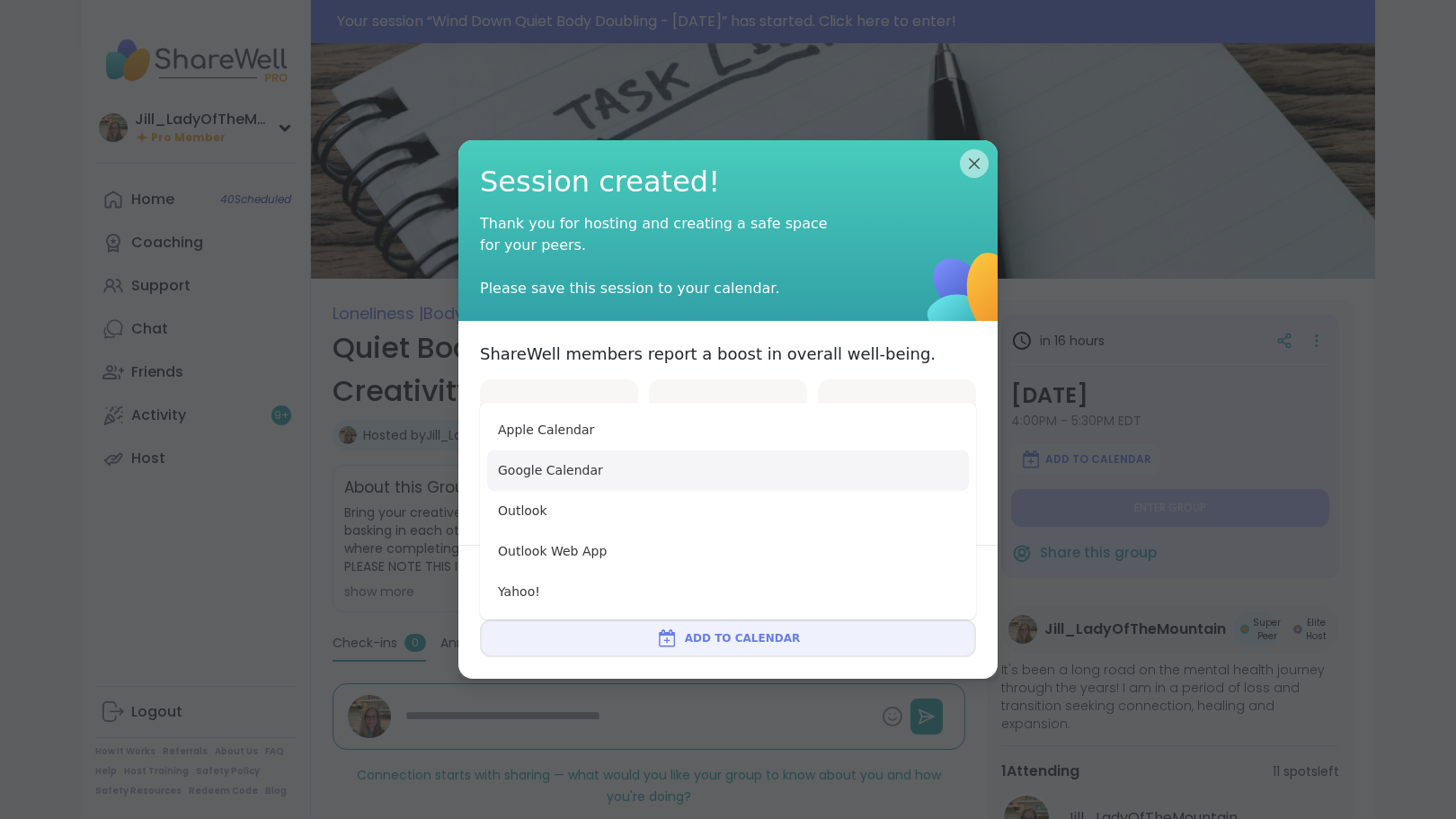
click at [722, 469] on button "Google Calendar" at bounding box center [728, 471] width 482 height 41
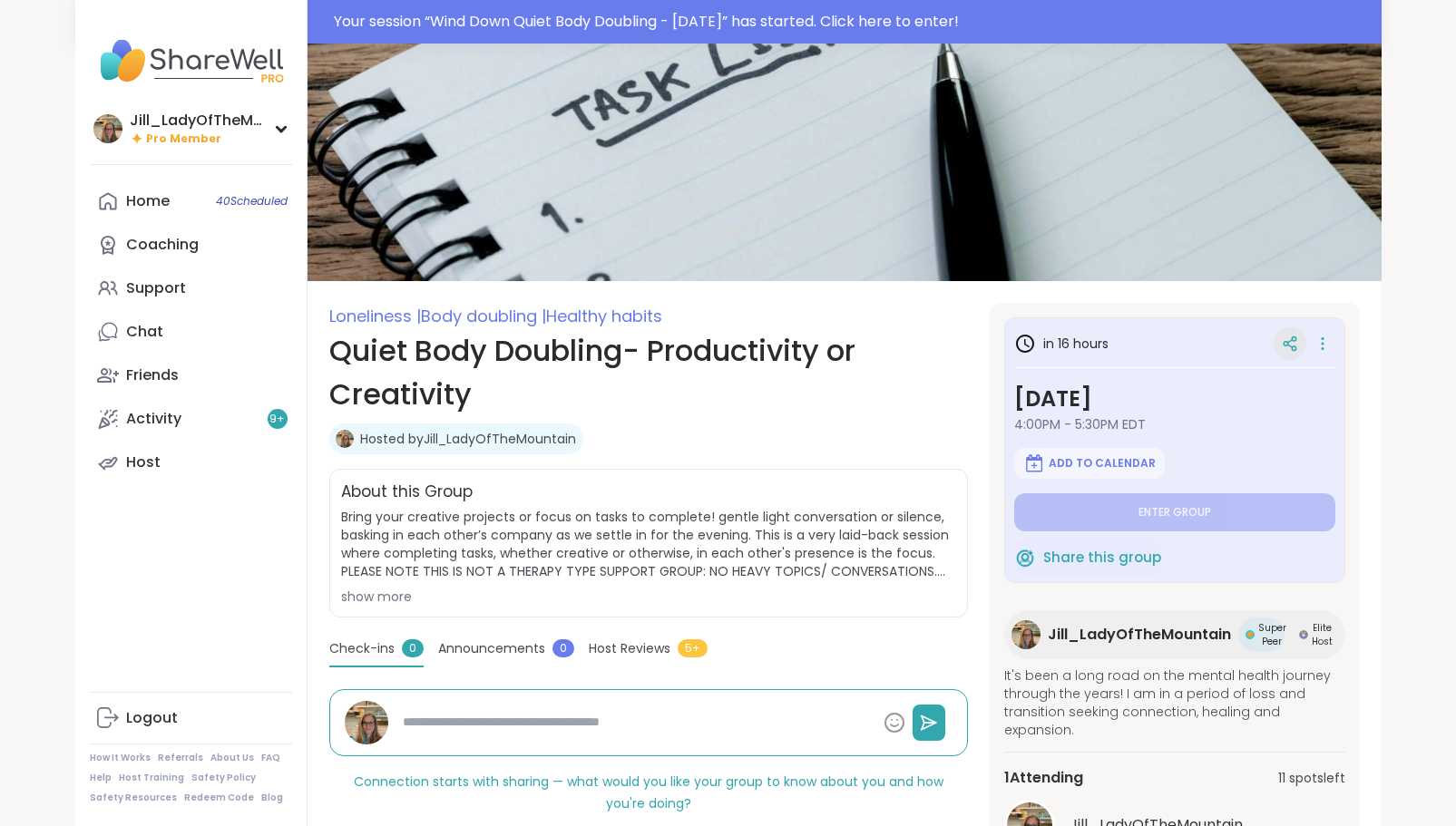
click at [1292, 348] on icon at bounding box center [1289, 346] width 5 height 3
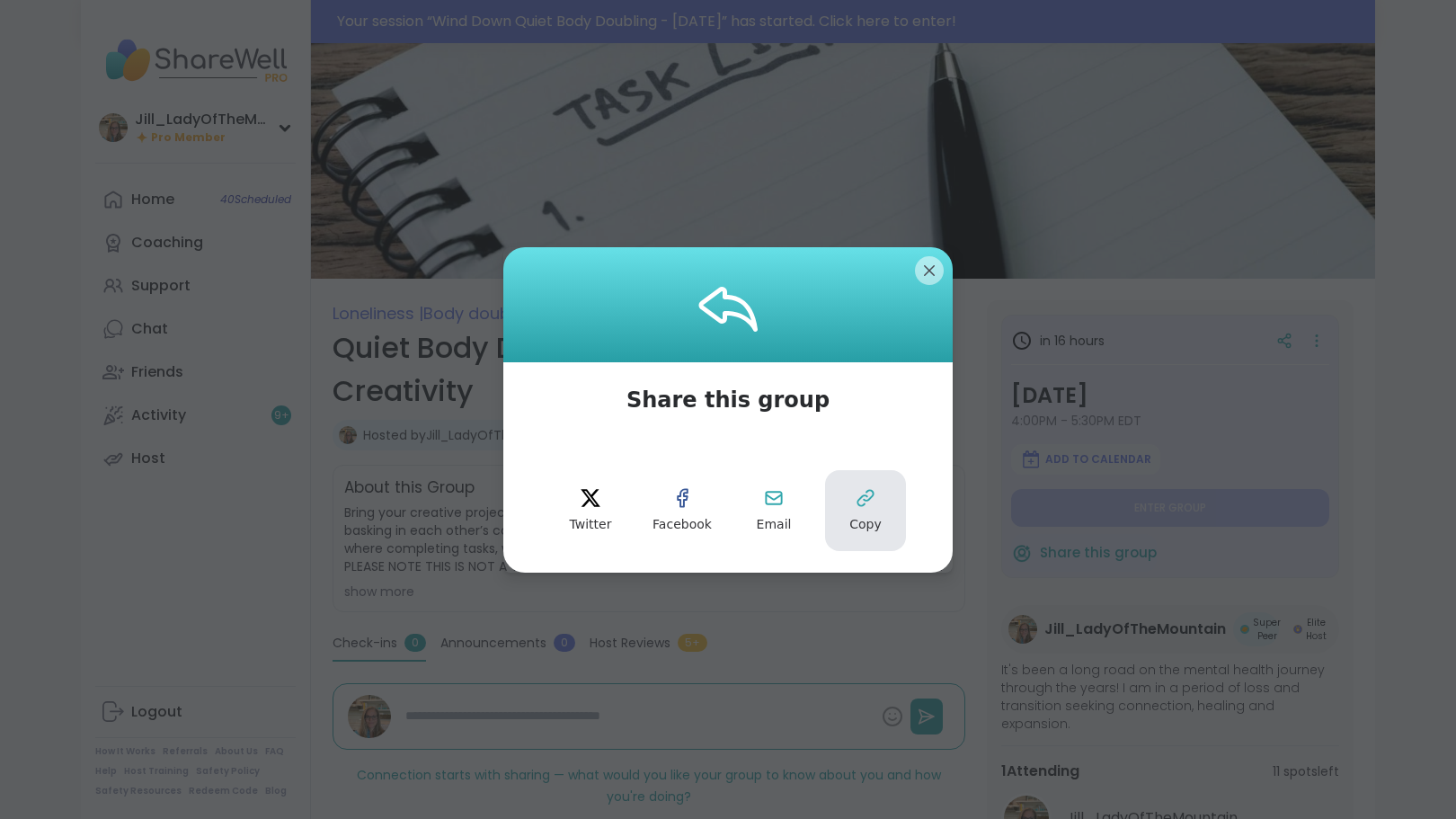
click at [862, 497] on icon at bounding box center [865, 498] width 21 height 21
type textarea "*"
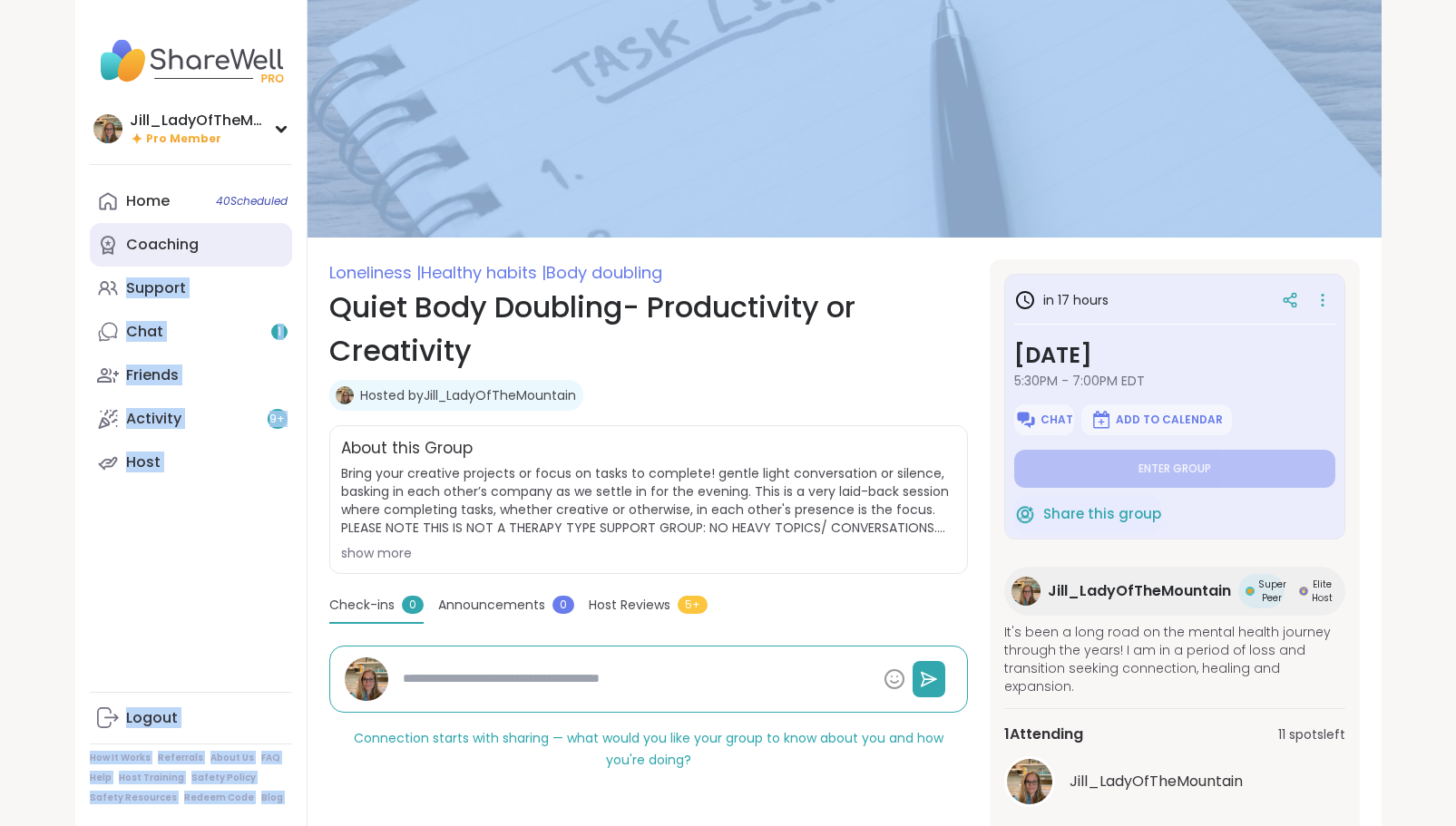
drag, startPoint x: 308, startPoint y: 252, endPoint x: 236, endPoint y: 257, distance: 72.2
click at [236, 257] on div "[PERSON_NAME] Pro Member Profile Membership Settings Help Home 40 Scheduled Coa…" at bounding box center [729, 443] width 1306 height 887
click at [704, 121] on img at bounding box center [844, 119] width 1074 height 237
type textarea "*"
